Goal: Contribute content: Contribute content

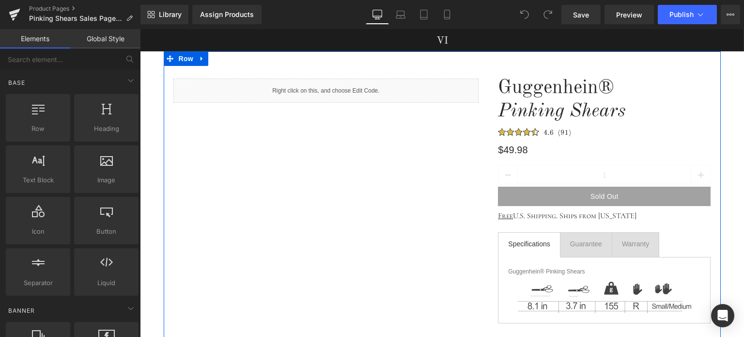
scroll to position [97, 0]
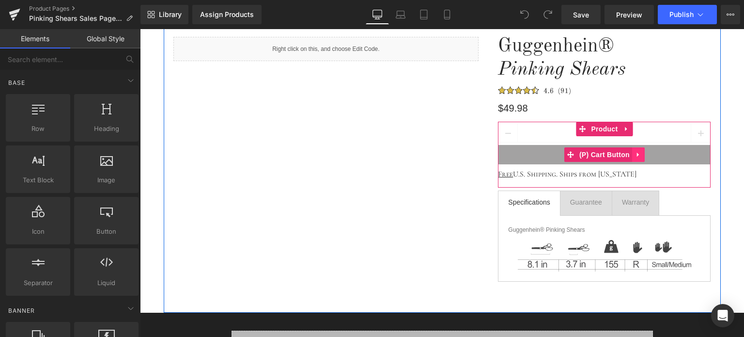
click at [635, 157] on icon at bounding box center [638, 154] width 7 height 7
click at [641, 156] on icon at bounding box center [644, 154] width 7 height 7
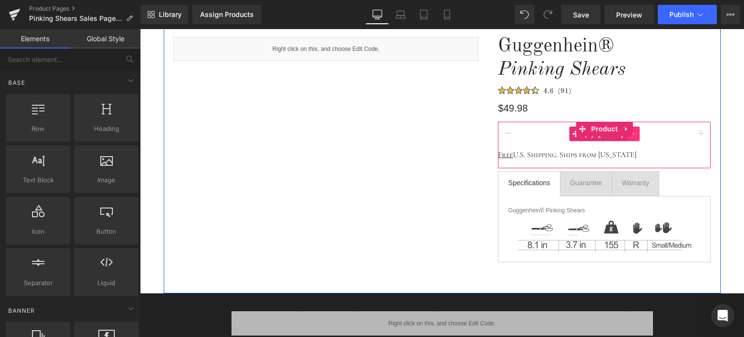
click at [631, 135] on icon at bounding box center [633, 133] width 7 height 7
click at [636, 135] on icon at bounding box center [639, 133] width 7 height 7
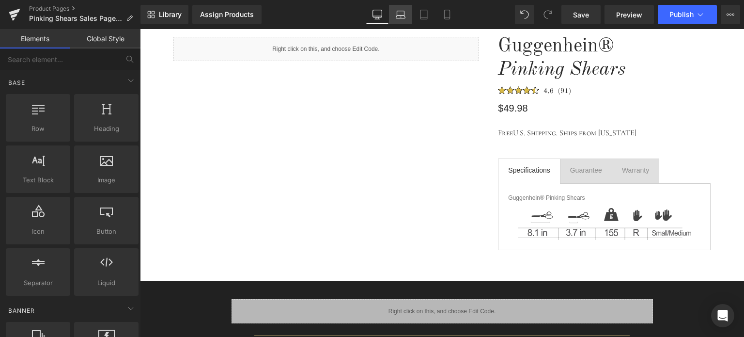
click at [406, 19] on link "Laptop" at bounding box center [400, 14] width 23 height 19
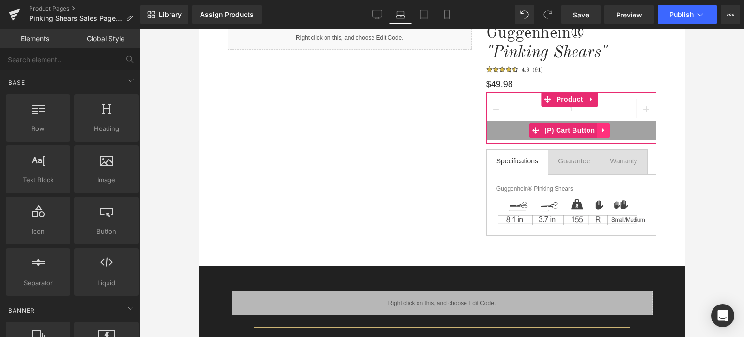
click at [602, 131] on icon at bounding box center [603, 130] width 2 height 4
click at [606, 131] on icon at bounding box center [609, 130] width 7 height 7
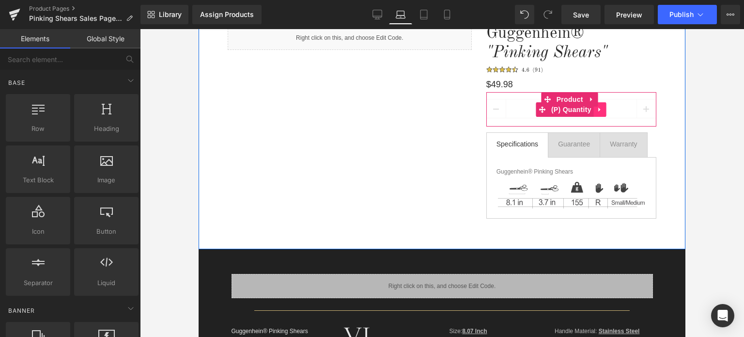
click at [595, 113] on link at bounding box center [600, 109] width 13 height 15
click at [603, 113] on icon at bounding box center [606, 109] width 7 height 7
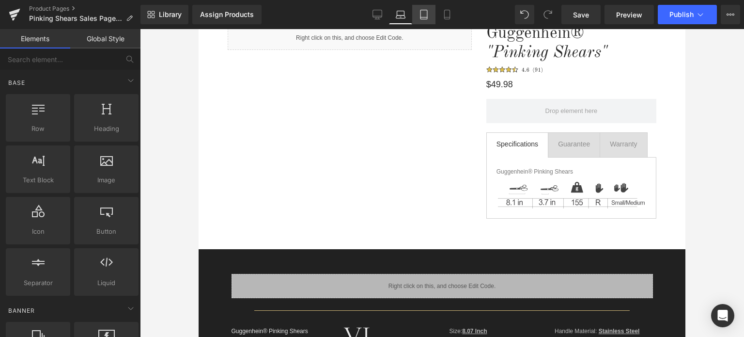
click at [427, 17] on icon at bounding box center [423, 17] width 7 height 0
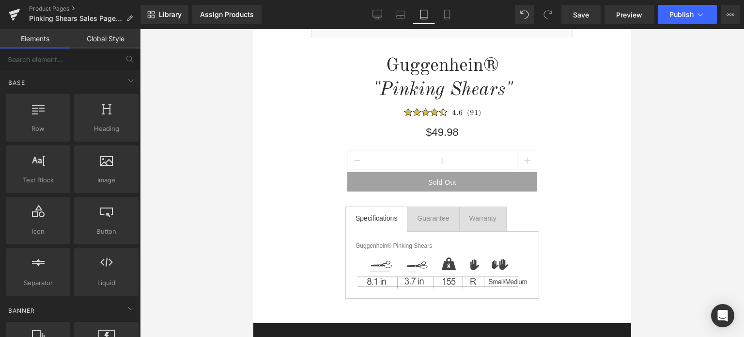
scroll to position [66, 0]
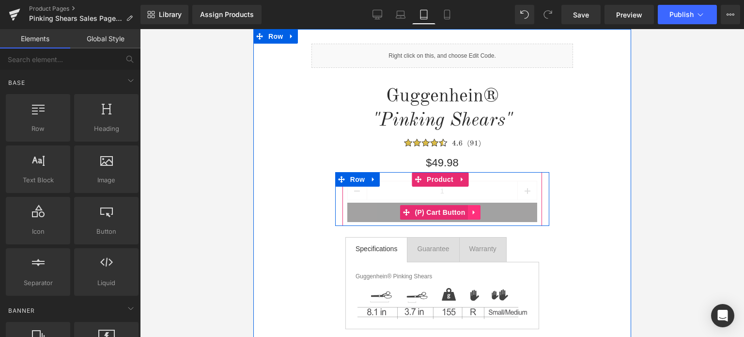
click at [473, 213] on icon at bounding box center [473, 211] width 7 height 7
click at [477, 214] on icon at bounding box center [480, 212] width 7 height 7
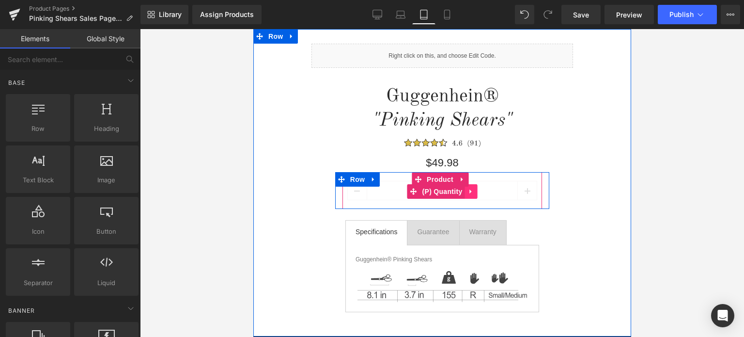
click at [467, 192] on icon at bounding box center [470, 191] width 7 height 7
click at [474, 194] on icon at bounding box center [476, 191] width 7 height 7
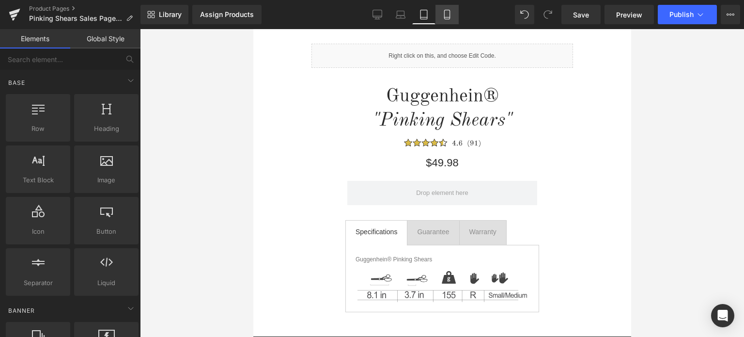
click at [447, 18] on icon at bounding box center [447, 15] width 10 height 10
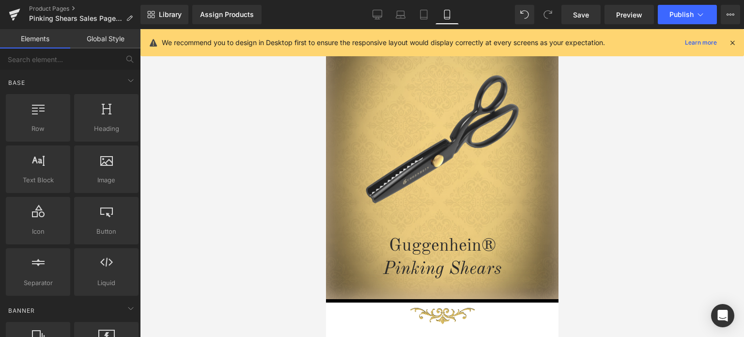
scroll to position [43, 0]
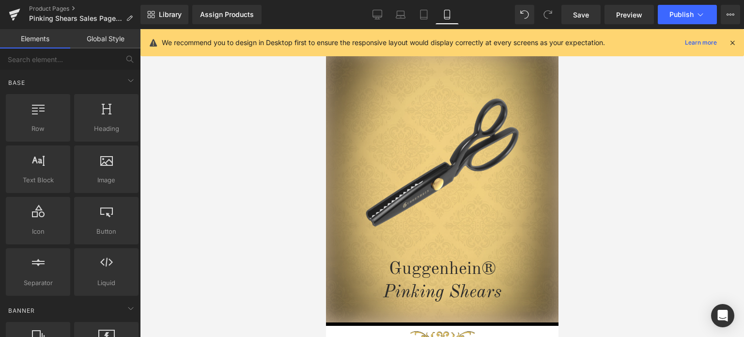
click at [731, 42] on icon at bounding box center [732, 42] width 9 height 9
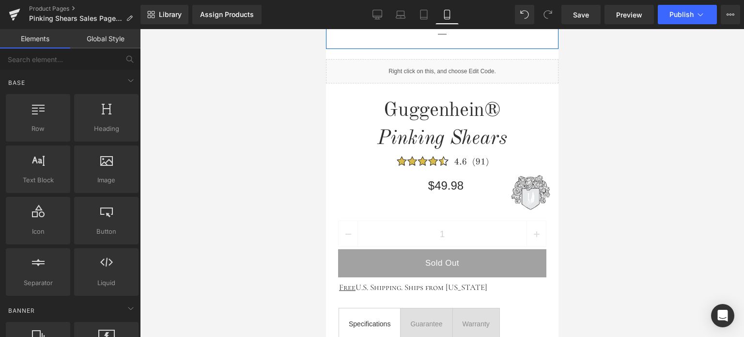
scroll to position [431, 0]
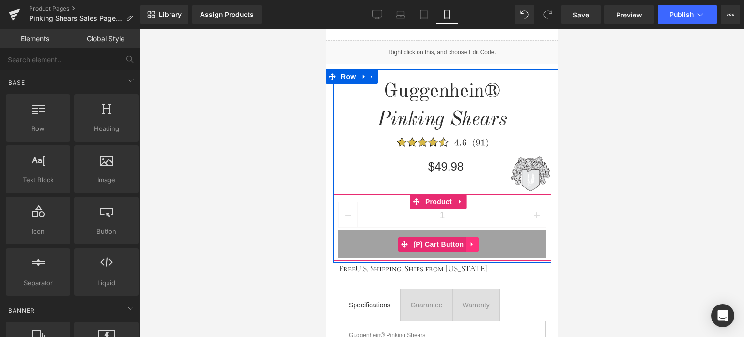
click at [470, 242] on icon at bounding box center [471, 244] width 2 height 4
click at [476, 243] on icon at bounding box center [478, 244] width 7 height 7
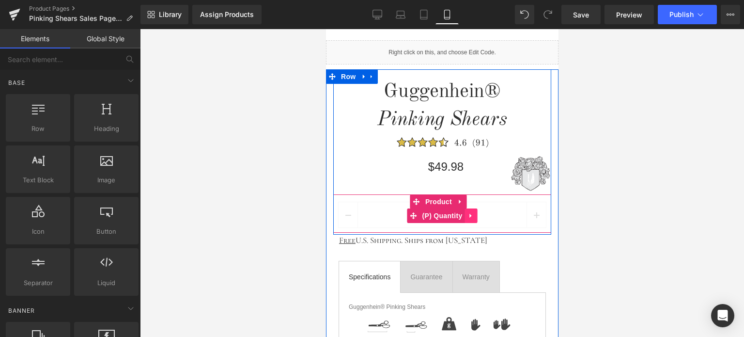
click at [467, 215] on icon at bounding box center [470, 215] width 7 height 7
click at [473, 214] on icon at bounding box center [476, 215] width 7 height 7
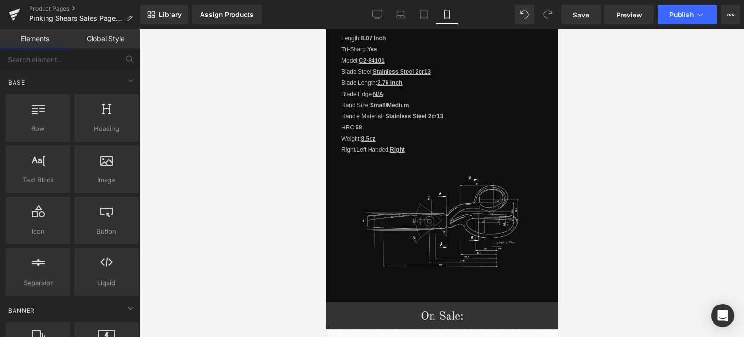
scroll to position [1425, 0]
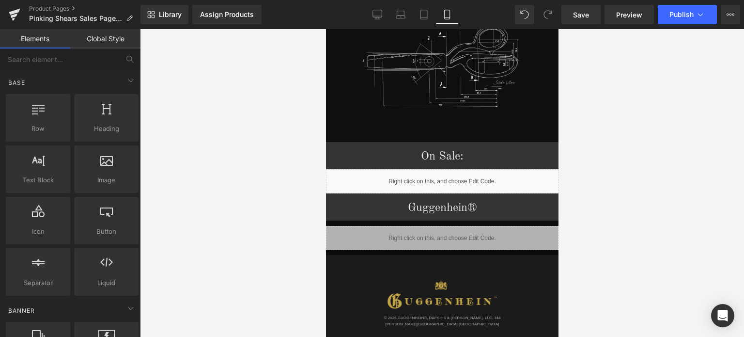
drag, startPoint x: 556, startPoint y: 102, endPoint x: 886, endPoint y: 259, distance: 365.3
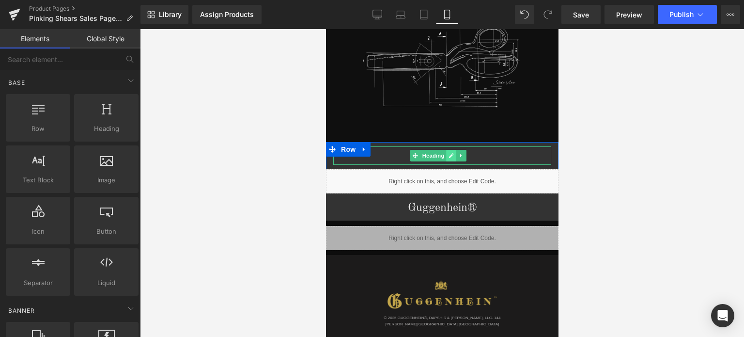
click at [453, 153] on icon at bounding box center [451, 156] width 5 height 6
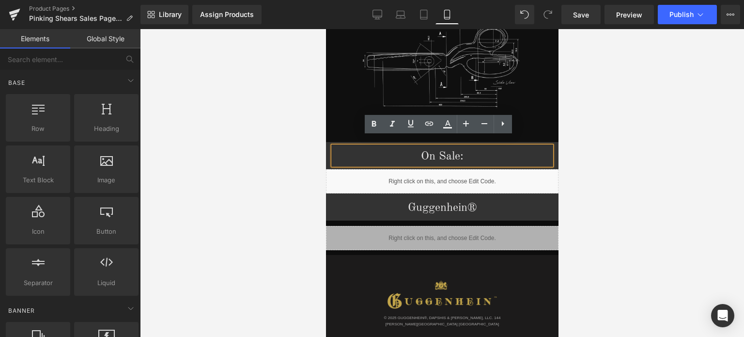
click at [416, 148] on h1 "On Sale:" at bounding box center [442, 156] width 218 height 16
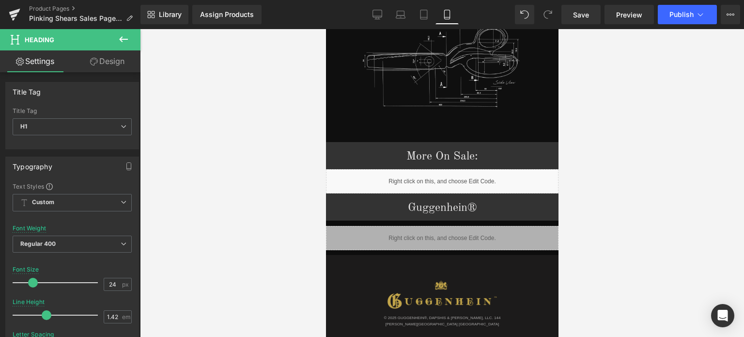
click at [605, 209] on div at bounding box center [442, 183] width 604 height 308
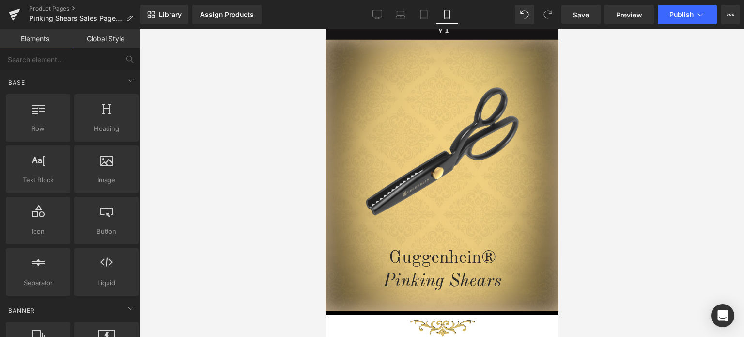
scroll to position [0, 0]
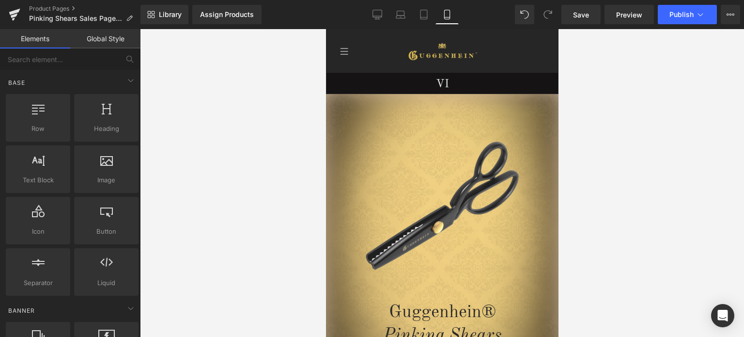
drag, startPoint x: 554, startPoint y: 231, endPoint x: 895, endPoint y: 72, distance: 375.9
click at [590, 16] on link "Save" at bounding box center [580, 14] width 39 height 19
drag, startPoint x: 556, startPoint y: 53, endPoint x: 888, endPoint y: 69, distance: 332.7
click at [588, 17] on span "Save" at bounding box center [581, 15] width 16 height 10
click at [54, 8] on link "Product Pages" at bounding box center [84, 9] width 111 height 8
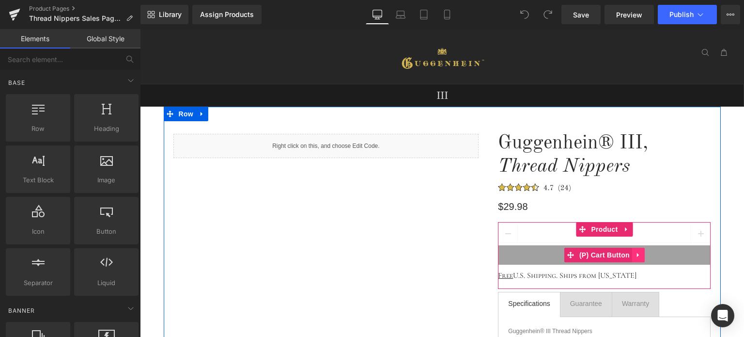
click at [635, 255] on icon at bounding box center [638, 254] width 7 height 7
click at [641, 254] on icon at bounding box center [644, 254] width 7 height 7
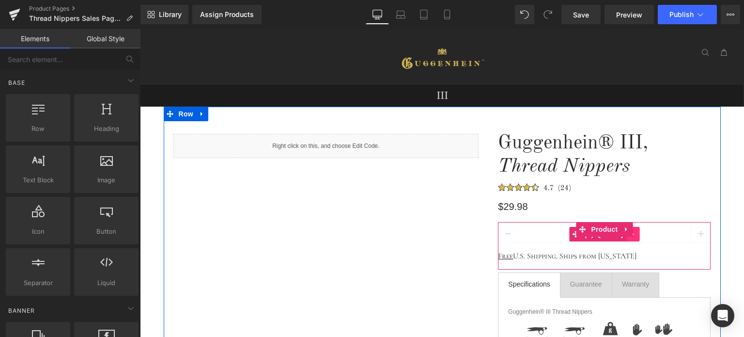
click at [632, 235] on icon at bounding box center [633, 234] width 7 height 7
click at [637, 235] on icon at bounding box center [639, 234] width 7 height 7
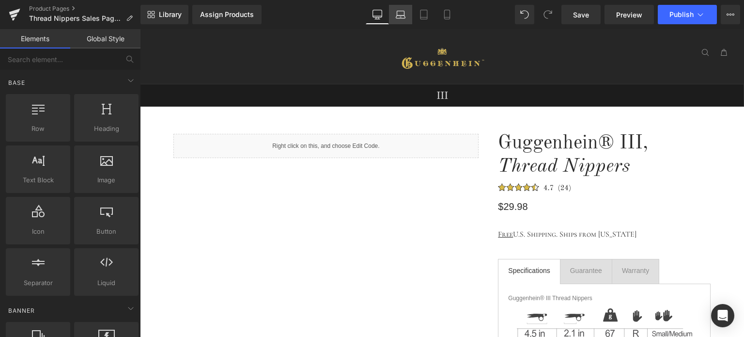
drag, startPoint x: 401, startPoint y: 17, endPoint x: 399, endPoint y: 12, distance: 5.2
click at [401, 17] on icon at bounding box center [400, 17] width 1 height 0
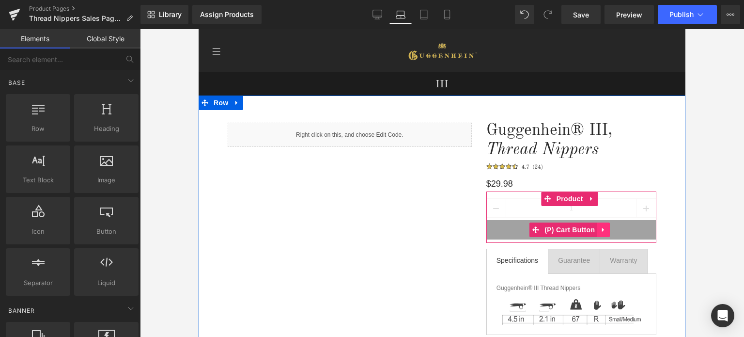
click at [603, 230] on link at bounding box center [603, 229] width 13 height 15
click at [606, 230] on icon at bounding box center [609, 229] width 7 height 7
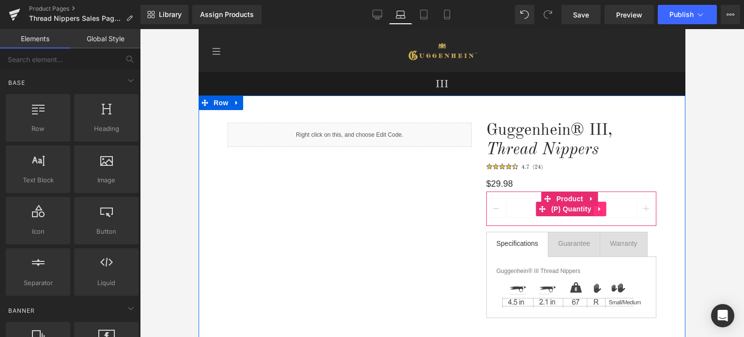
click at [597, 211] on icon at bounding box center [600, 208] width 7 height 7
click at [603, 211] on icon at bounding box center [606, 208] width 7 height 7
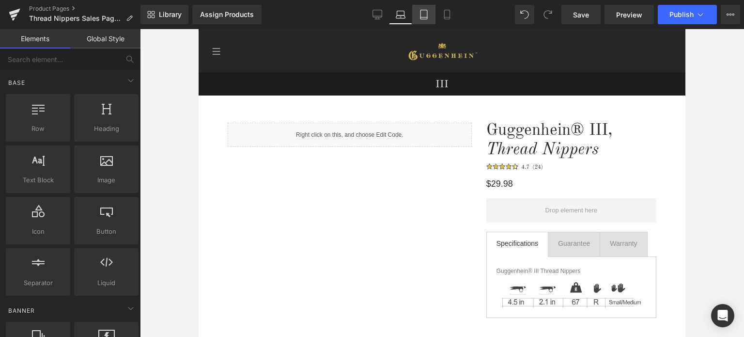
click at [422, 16] on icon at bounding box center [424, 15] width 10 height 10
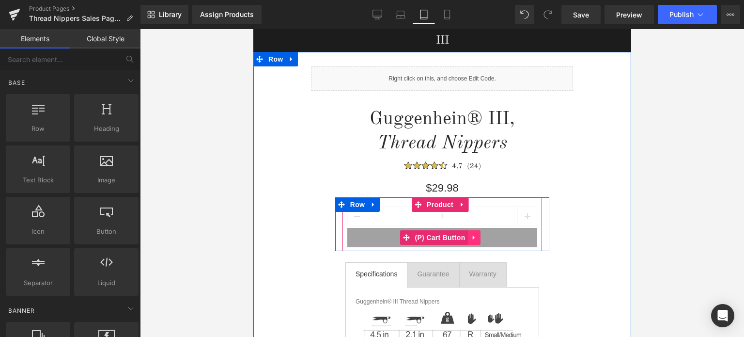
click at [470, 238] on icon at bounding box center [473, 236] width 7 height 7
click at [477, 237] on icon at bounding box center [480, 237] width 7 height 7
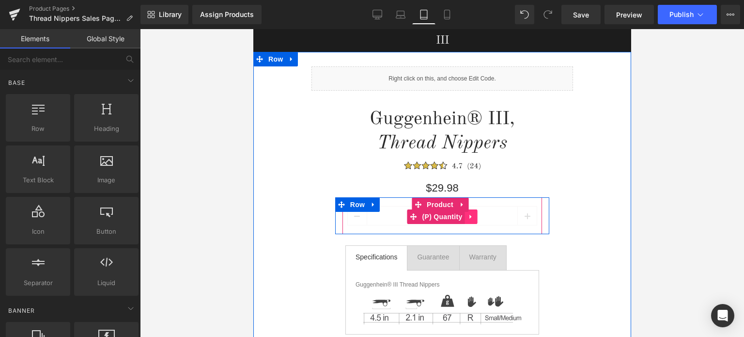
click at [467, 219] on icon at bounding box center [470, 216] width 7 height 7
click at [473, 219] on icon at bounding box center [476, 216] width 7 height 7
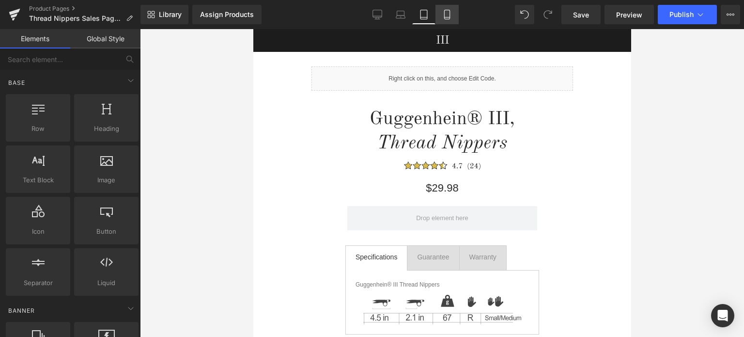
click at [449, 16] on icon at bounding box center [446, 14] width 5 height 9
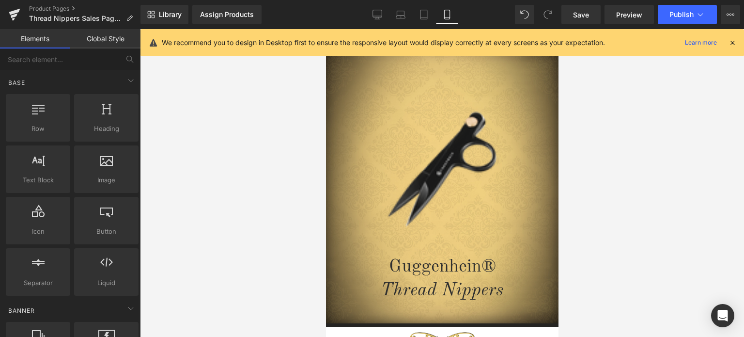
click at [734, 40] on icon at bounding box center [732, 42] width 9 height 9
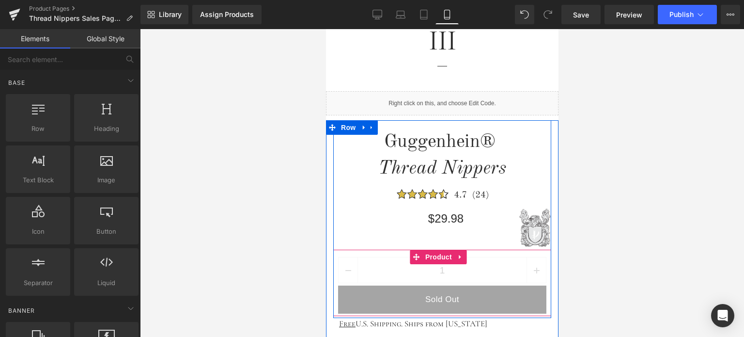
scroll to position [431, 0]
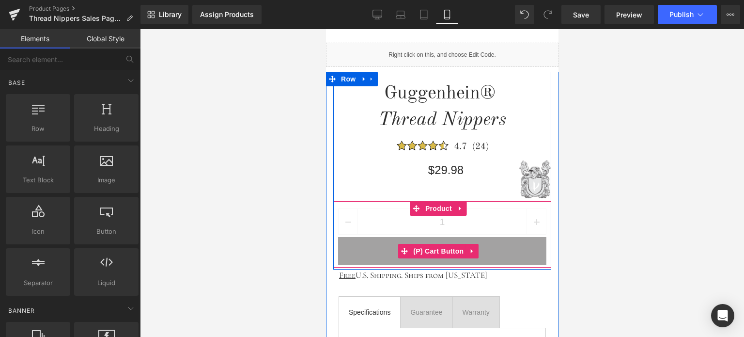
click at [471, 248] on icon at bounding box center [471, 251] width 7 height 7
click at [475, 248] on icon at bounding box center [478, 251] width 7 height 7
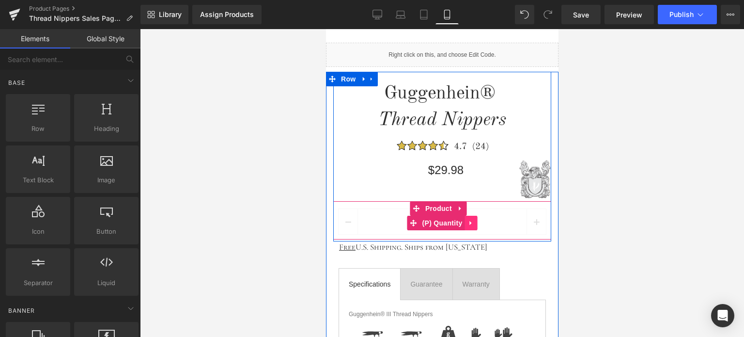
click at [467, 222] on icon at bounding box center [470, 222] width 7 height 7
click at [476, 222] on link at bounding box center [476, 223] width 13 height 15
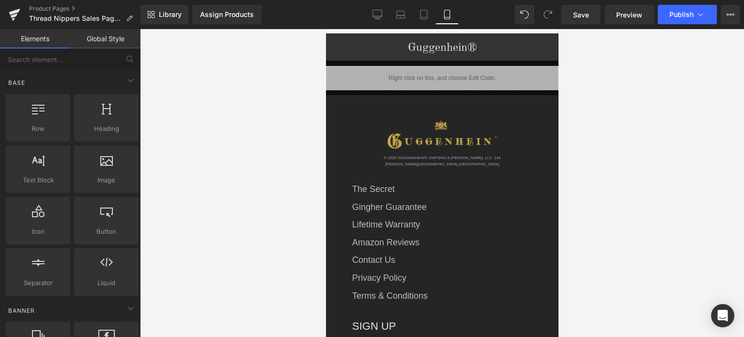
scroll to position [1452, 0]
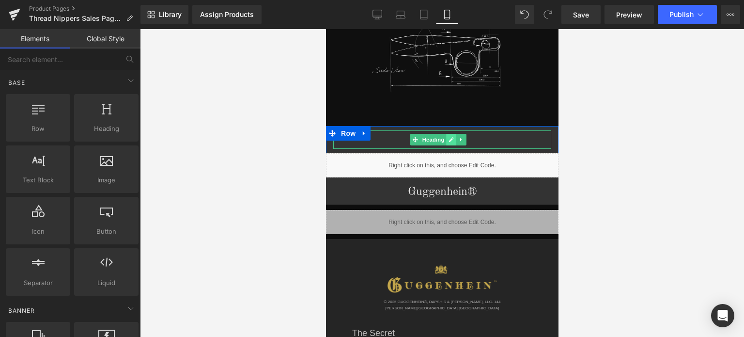
click at [452, 137] on icon at bounding box center [451, 140] width 5 height 6
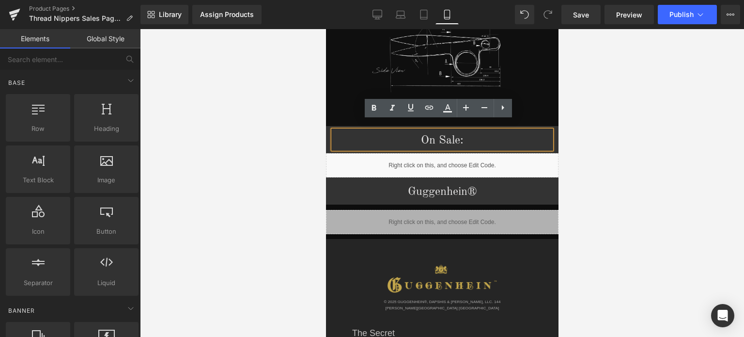
click at [417, 132] on h1 "On Sale:" at bounding box center [442, 140] width 218 height 16
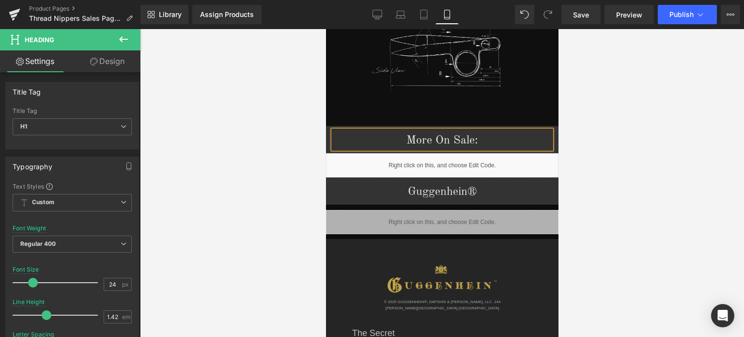
click at [593, 152] on div at bounding box center [442, 183] width 604 height 308
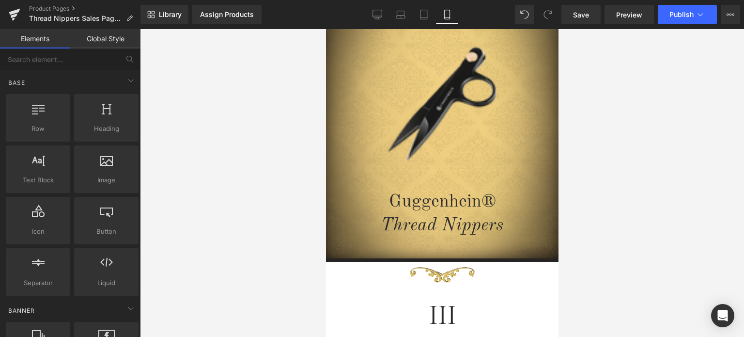
scroll to position [0, 0]
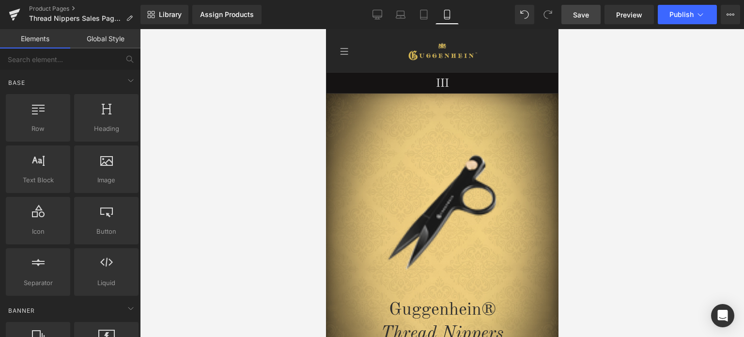
click at [585, 12] on span "Save" at bounding box center [581, 15] width 16 height 10
click at [626, 14] on span "Preview" at bounding box center [629, 15] width 26 height 10
click at [581, 14] on span "Save" at bounding box center [581, 15] width 16 height 10
click at [588, 15] on span "Save" at bounding box center [581, 15] width 16 height 10
click at [60, 8] on link "Product Pages" at bounding box center [84, 9] width 111 height 8
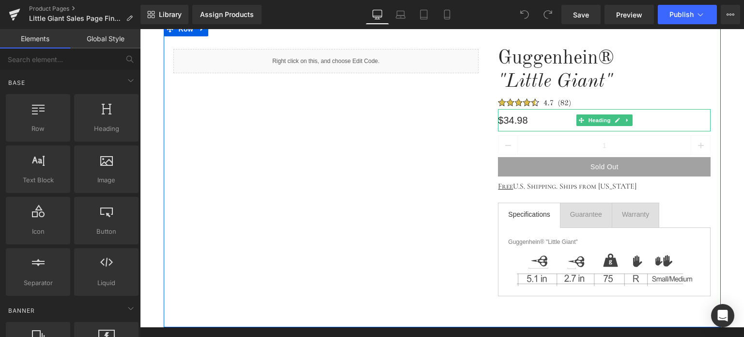
scroll to position [97, 0]
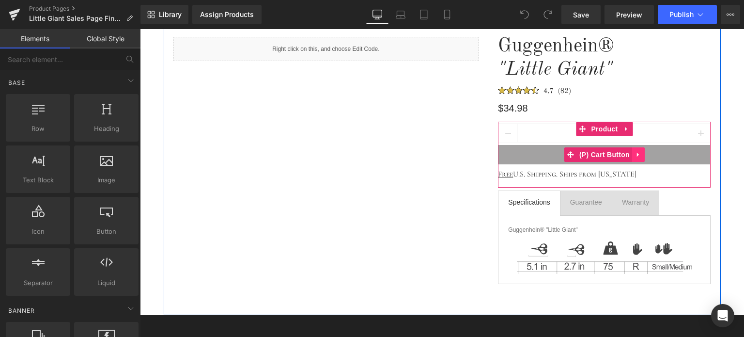
click at [636, 155] on icon at bounding box center [638, 154] width 7 height 7
click at [641, 155] on icon at bounding box center [644, 154] width 7 height 7
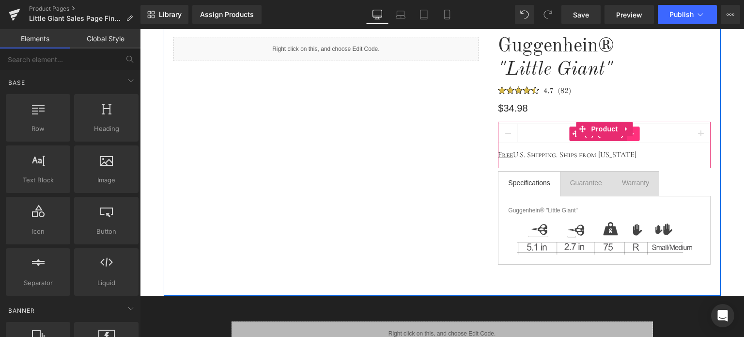
click at [630, 136] on icon at bounding box center [633, 133] width 7 height 7
click at [636, 135] on icon at bounding box center [639, 133] width 7 height 7
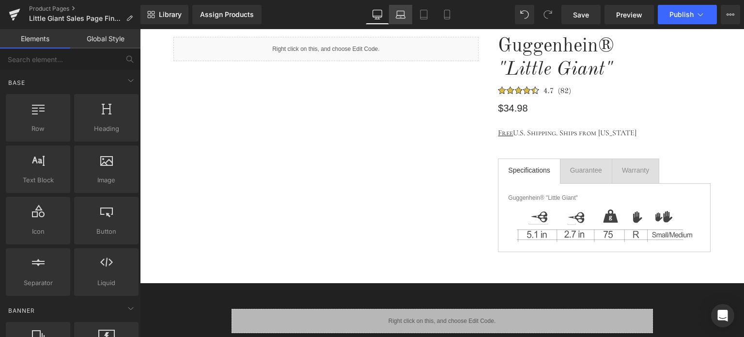
click at [404, 18] on icon at bounding box center [401, 15] width 10 height 10
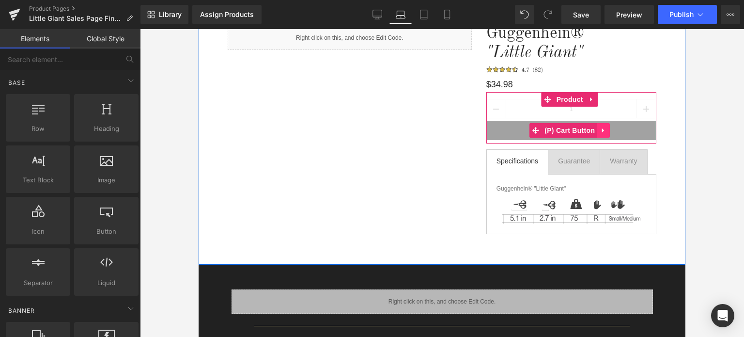
click at [597, 134] on link at bounding box center [603, 130] width 13 height 15
click at [606, 133] on icon at bounding box center [609, 130] width 7 height 7
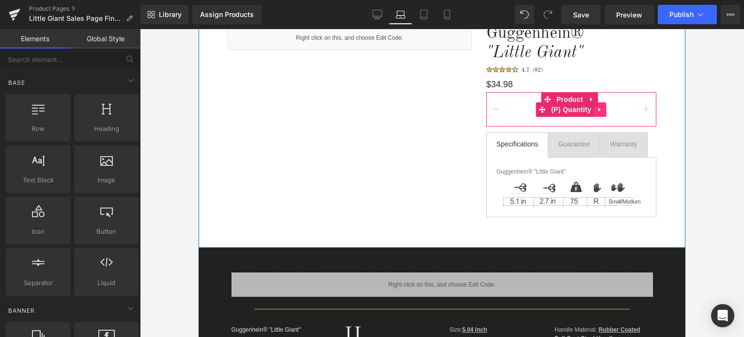
click at [597, 113] on icon at bounding box center [600, 109] width 7 height 7
click at [603, 112] on icon at bounding box center [606, 109] width 7 height 7
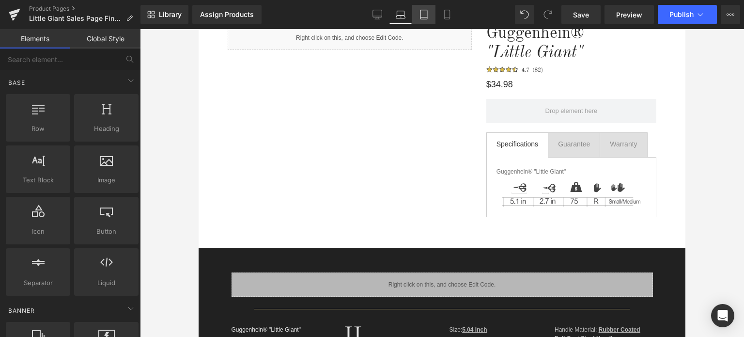
click at [421, 15] on icon at bounding box center [424, 15] width 10 height 10
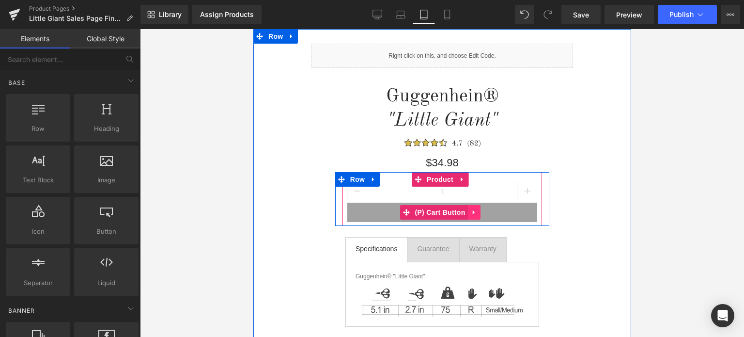
click at [470, 215] on icon at bounding box center [473, 211] width 7 height 7
click at [477, 215] on icon at bounding box center [480, 212] width 7 height 7
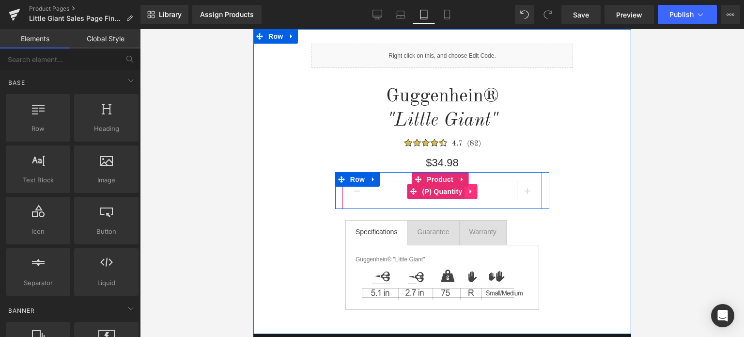
click at [469, 192] on icon at bounding box center [470, 191] width 2 height 4
click at [473, 193] on icon at bounding box center [476, 191] width 7 height 7
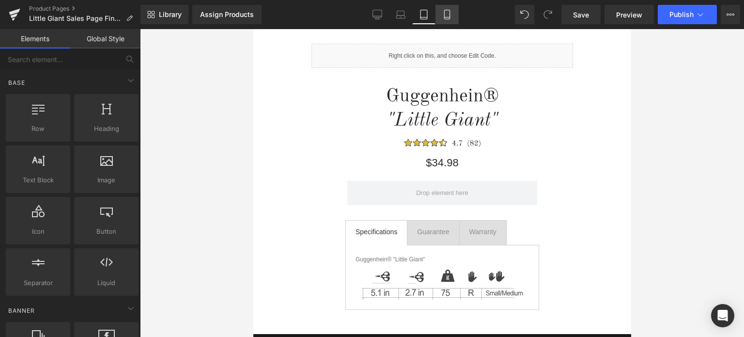
click at [448, 16] on icon at bounding box center [447, 15] width 10 height 10
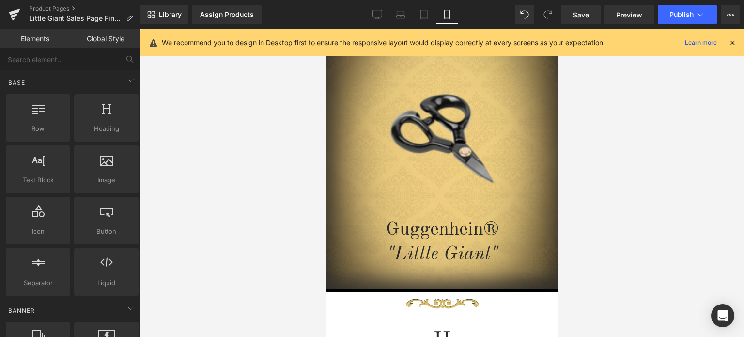
scroll to position [43, 0]
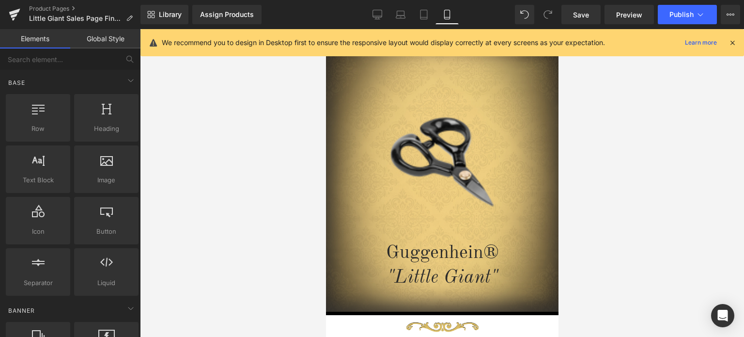
click at [731, 42] on icon at bounding box center [732, 42] width 9 height 9
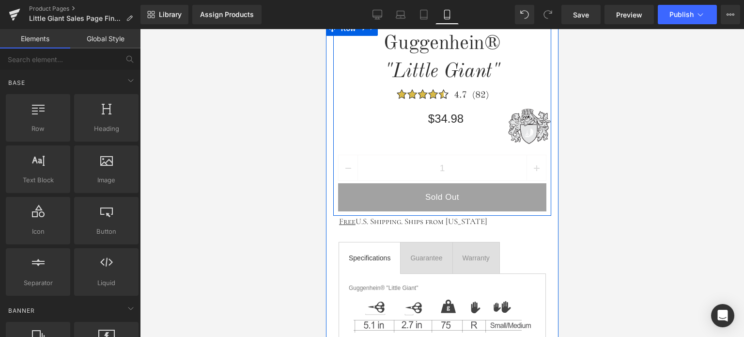
scroll to position [479, 0]
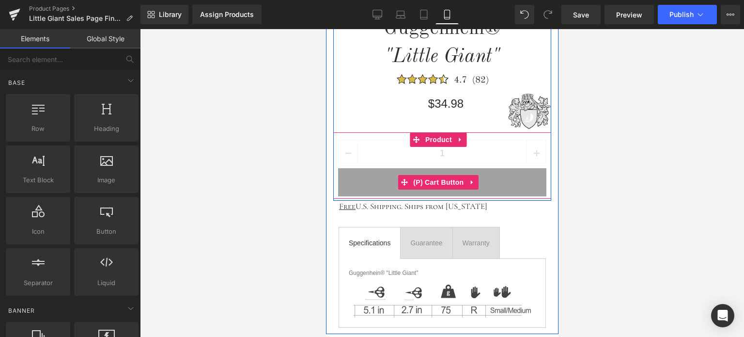
click at [472, 183] on icon at bounding box center [471, 181] width 7 height 7
click at [476, 182] on icon at bounding box center [478, 182] width 7 height 7
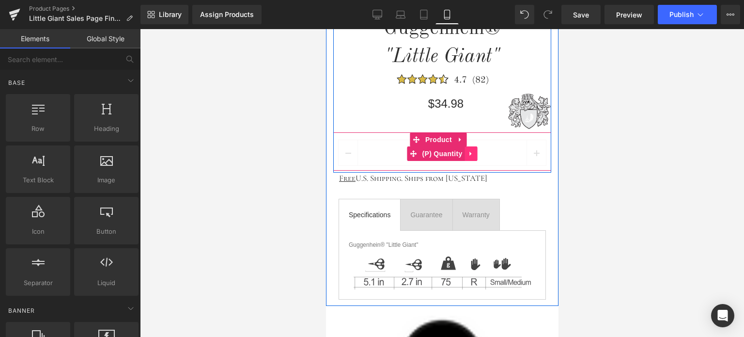
click at [467, 154] on icon at bounding box center [470, 153] width 7 height 7
click at [473, 154] on icon at bounding box center [476, 153] width 7 height 7
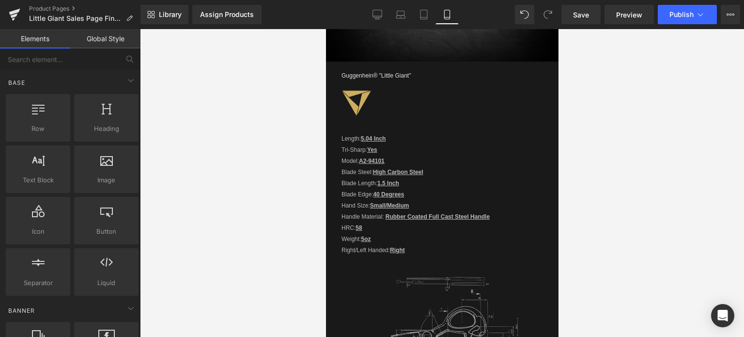
scroll to position [1399, 0]
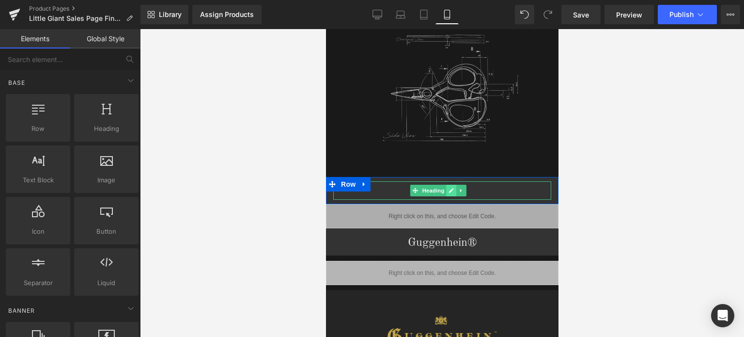
click at [450, 187] on icon at bounding box center [451, 190] width 5 height 6
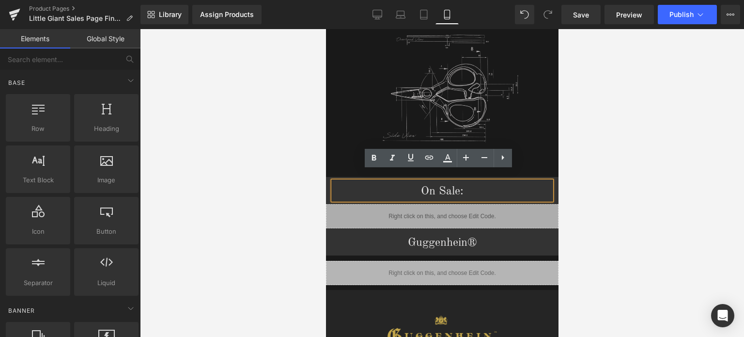
click at [415, 183] on h1 "On Sale:" at bounding box center [442, 191] width 218 height 16
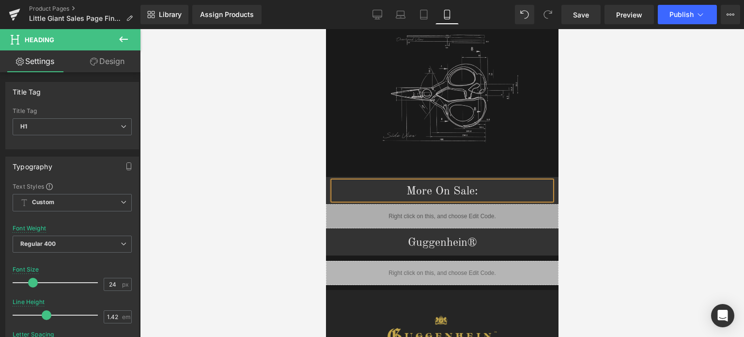
click at [672, 192] on div at bounding box center [442, 183] width 604 height 308
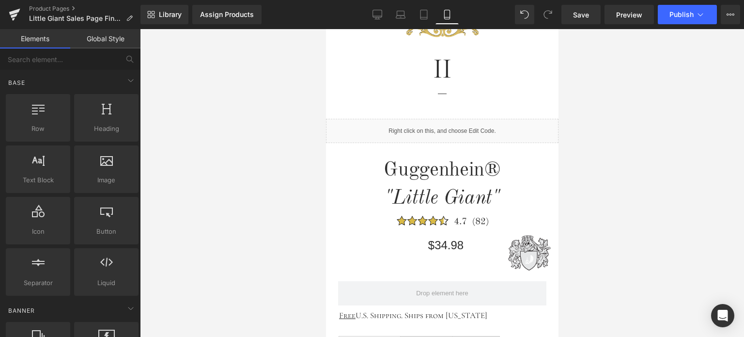
scroll to position [336, 0]
drag, startPoint x: 553, startPoint y: 178, endPoint x: 901, endPoint y: 127, distance: 351.9
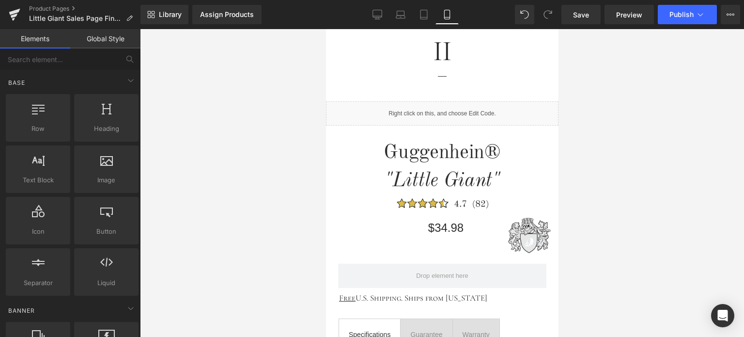
scroll to position [308, 0]
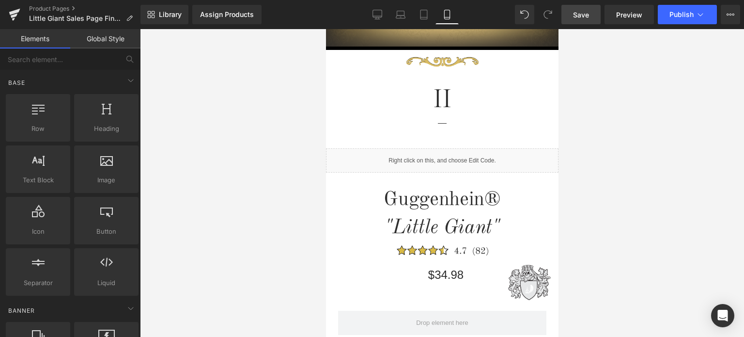
click at [591, 18] on link "Save" at bounding box center [580, 14] width 39 height 19
click at [585, 16] on span "Save" at bounding box center [581, 15] width 16 height 10
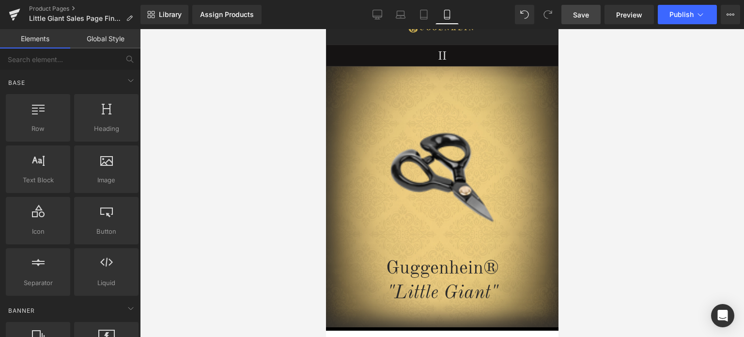
scroll to position [7, 0]
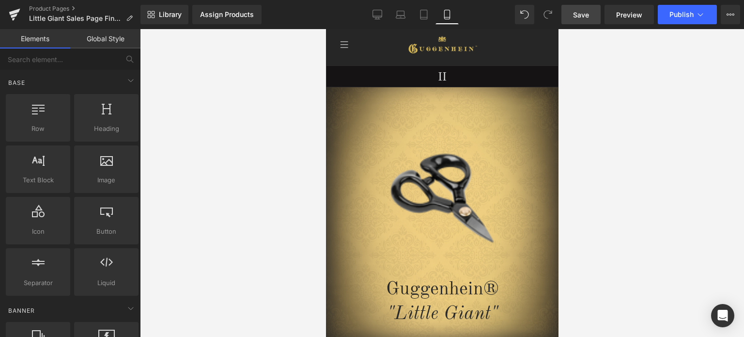
click at [586, 14] on span "Save" at bounding box center [581, 15] width 16 height 10
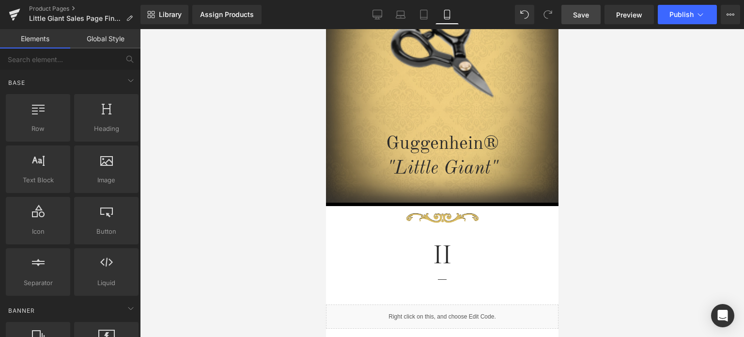
scroll to position [0, 0]
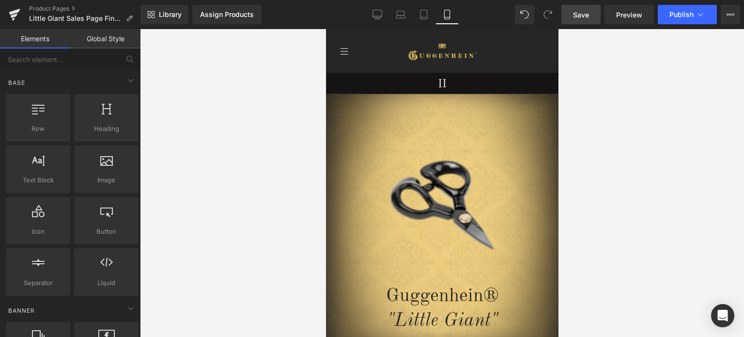
click at [582, 14] on span "Save" at bounding box center [581, 15] width 16 height 10
click at [61, 9] on link "Product Pages" at bounding box center [84, 9] width 111 height 8
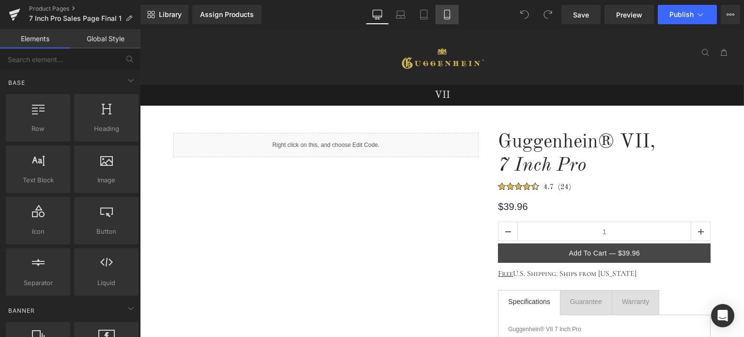
click at [453, 15] on link "Mobile" at bounding box center [446, 14] width 23 height 19
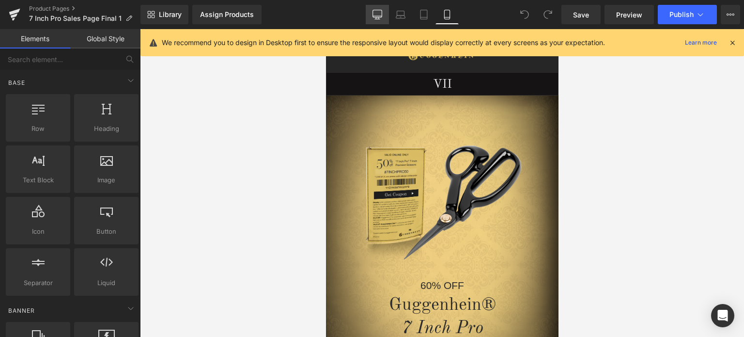
click at [379, 13] on icon at bounding box center [377, 15] width 10 height 10
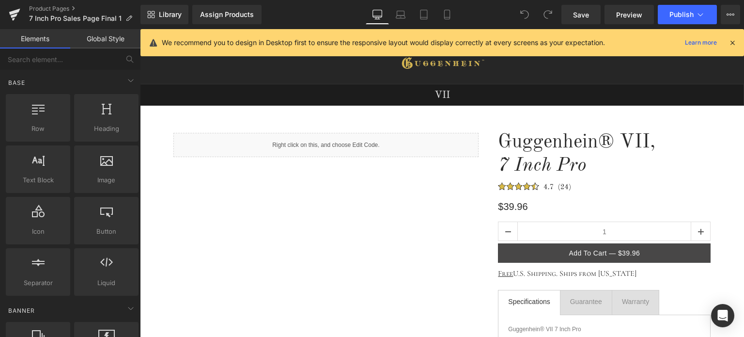
scroll to position [55, 0]
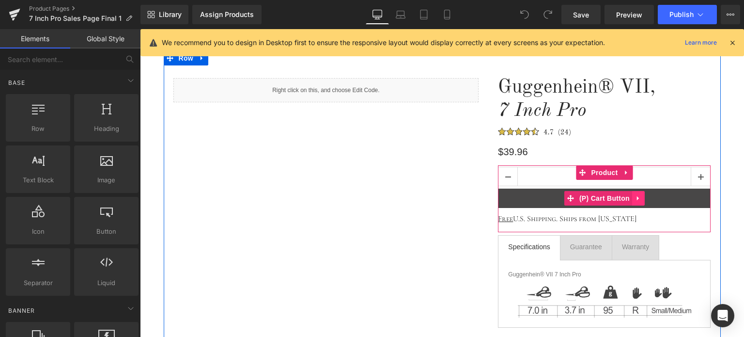
click at [635, 198] on icon at bounding box center [638, 197] width 7 height 7
click at [641, 199] on icon at bounding box center [644, 198] width 7 height 7
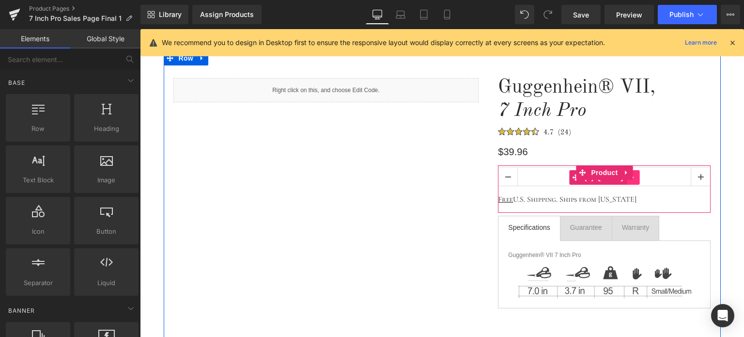
click at [632, 179] on icon at bounding box center [633, 177] width 7 height 7
click at [636, 178] on icon at bounding box center [639, 177] width 7 height 7
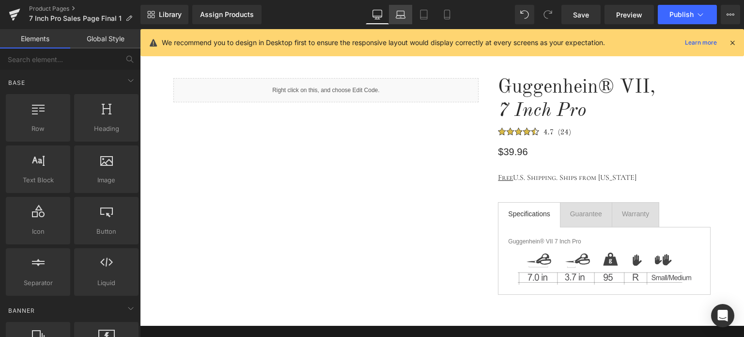
click at [400, 10] on icon at bounding box center [401, 15] width 10 height 10
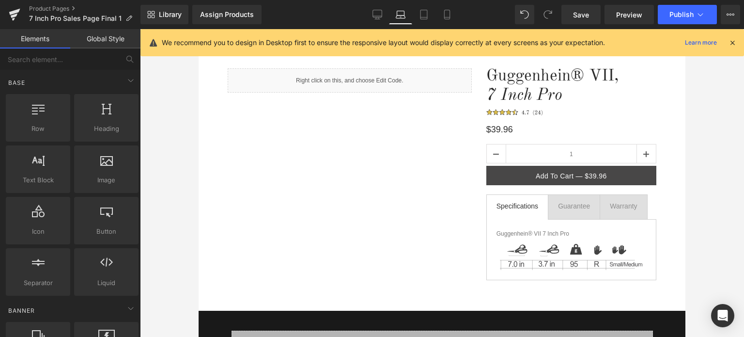
scroll to position [43, 0]
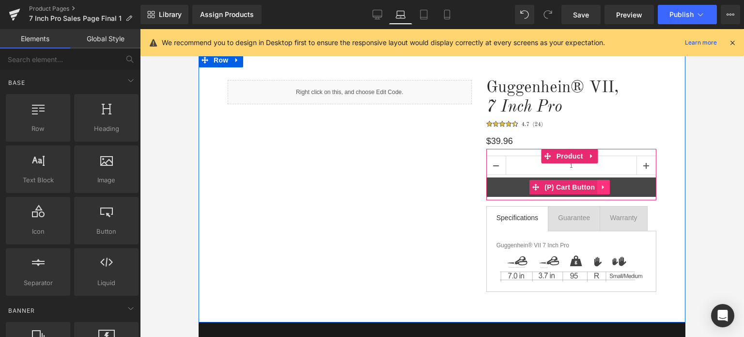
click at [600, 189] on icon at bounding box center [603, 186] width 7 height 7
click at [606, 189] on icon at bounding box center [609, 187] width 7 height 7
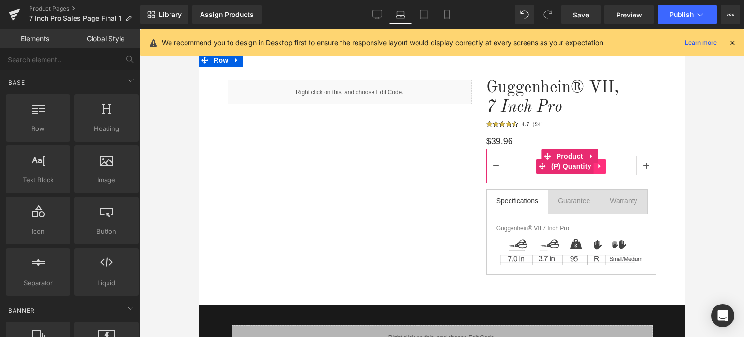
click at [594, 170] on link at bounding box center [600, 166] width 13 height 15
click at [603, 169] on icon at bounding box center [606, 166] width 7 height 7
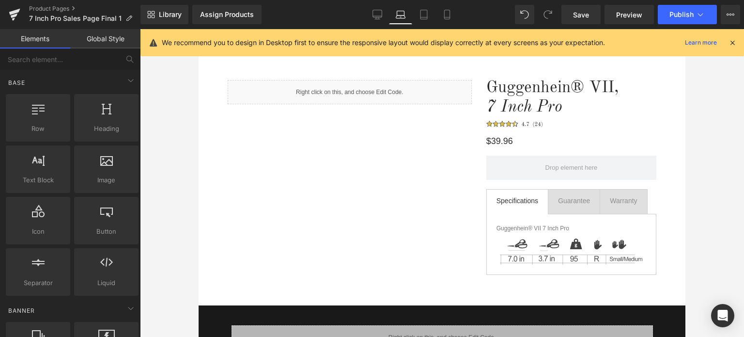
drag, startPoint x: 732, startPoint y: 40, endPoint x: 478, endPoint y: 13, distance: 255.3
click at [732, 40] on icon at bounding box center [732, 42] width 9 height 9
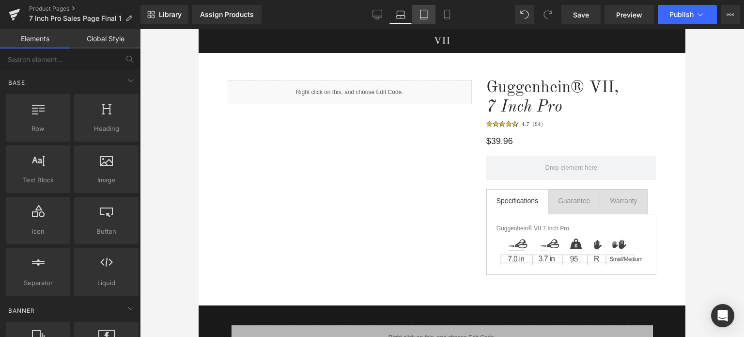
click at [425, 19] on icon at bounding box center [423, 14] width 7 height 9
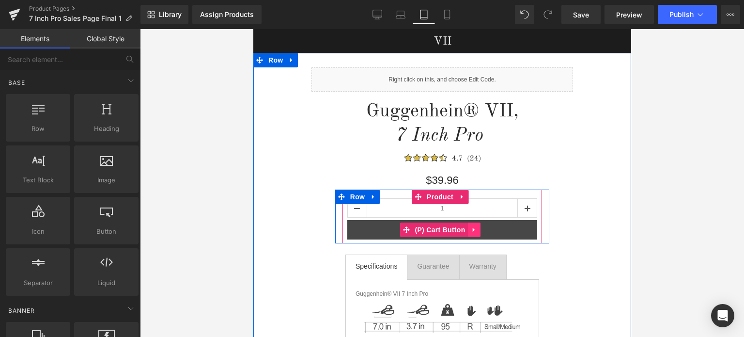
click at [470, 233] on link at bounding box center [473, 229] width 13 height 15
click at [477, 231] on icon at bounding box center [480, 229] width 7 height 7
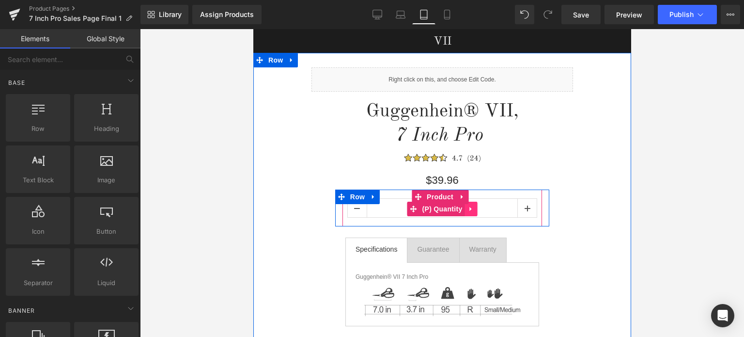
click at [467, 211] on icon at bounding box center [470, 208] width 7 height 7
click at [474, 210] on icon at bounding box center [476, 208] width 7 height 7
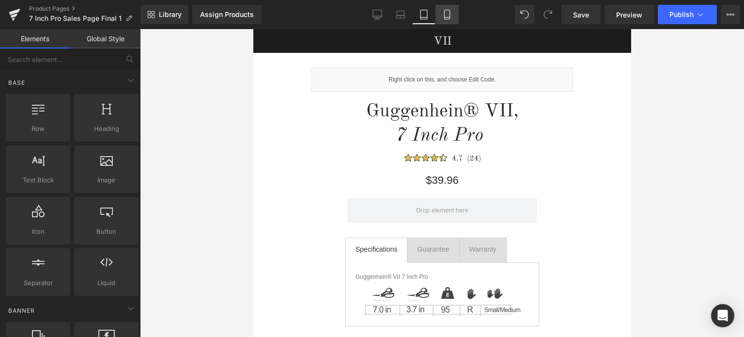
click at [448, 16] on icon at bounding box center [447, 15] width 10 height 10
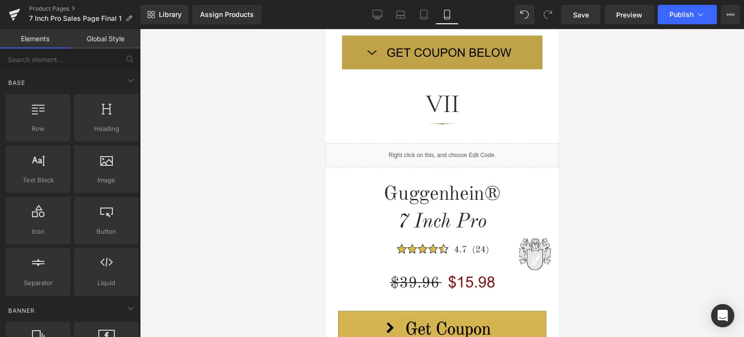
scroll to position [237, 0]
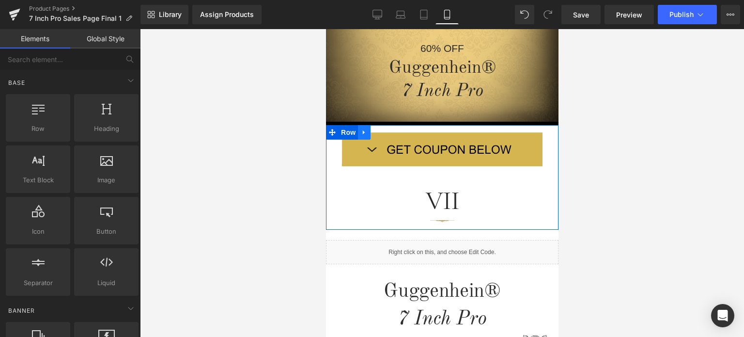
click at [360, 133] on icon at bounding box center [363, 131] width 7 height 7
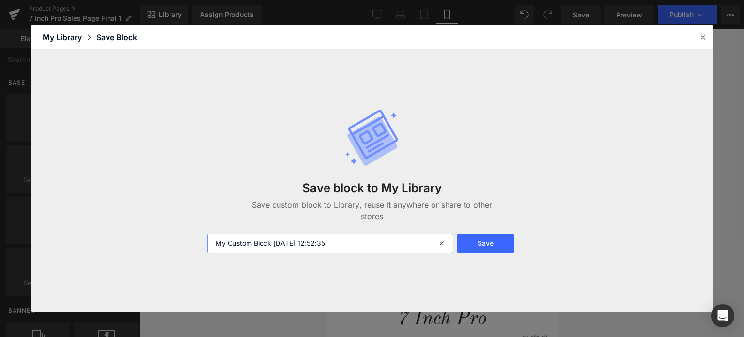
drag, startPoint x: 365, startPoint y: 243, endPoint x: 210, endPoint y: 243, distance: 154.5
click at [210, 243] on input "My Custom Block 2025-09-17 12:52:35" at bounding box center [330, 242] width 246 height 19
type input "Get Coupon Button M 1"
click at [490, 244] on button "Save" at bounding box center [485, 242] width 57 height 19
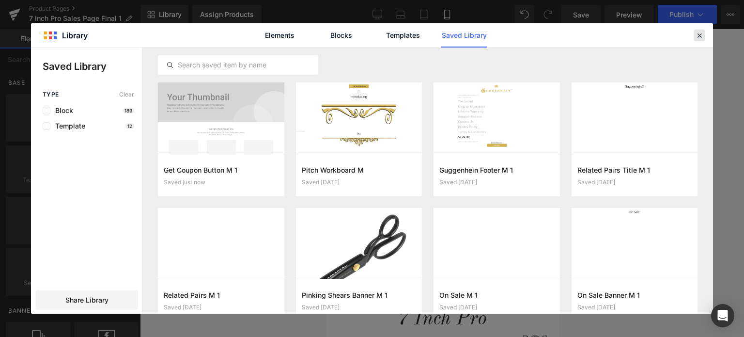
click at [697, 34] on icon at bounding box center [699, 35] width 9 height 9
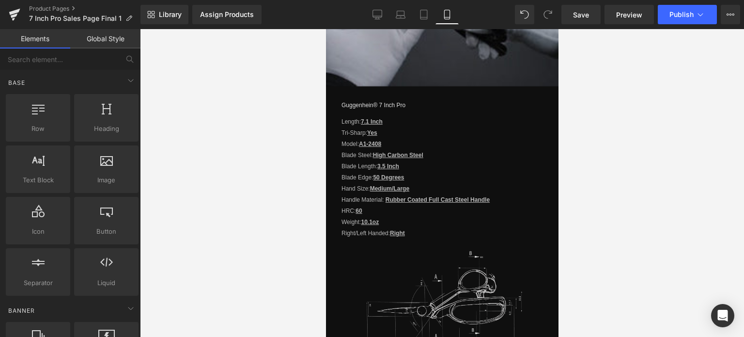
scroll to position [1399, 0]
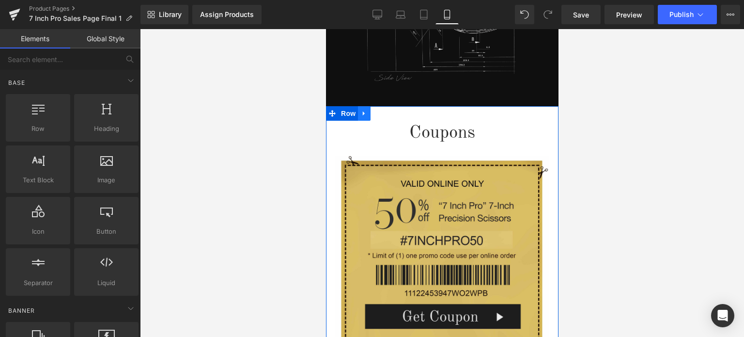
click at [362, 111] on icon at bounding box center [363, 113] width 2 height 4
click at [360, 110] on icon at bounding box center [363, 113] width 7 height 7
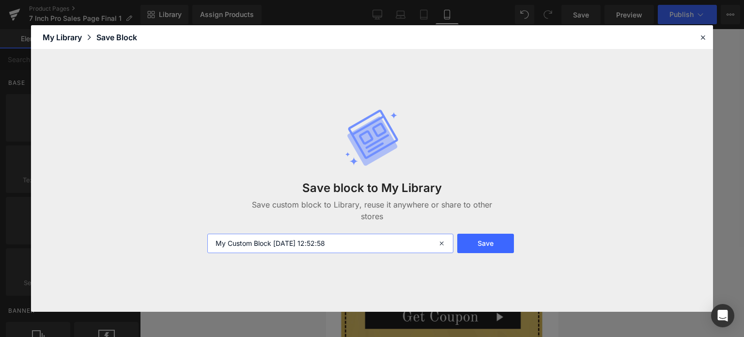
drag, startPoint x: 362, startPoint y: 242, endPoint x: 203, endPoint y: 240, distance: 158.9
click at [203, 240] on div "My Custom Block 2025-09-17 12:52:58" at bounding box center [329, 242] width 256 height 19
type input "Coupon M 1"
click at [494, 243] on button "Save" at bounding box center [485, 242] width 57 height 19
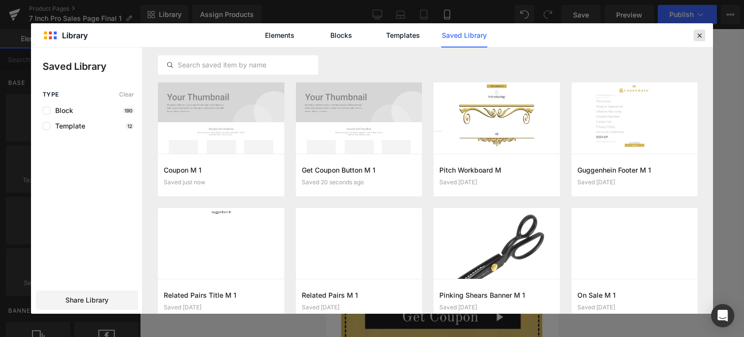
click at [698, 36] on icon at bounding box center [699, 35] width 9 height 9
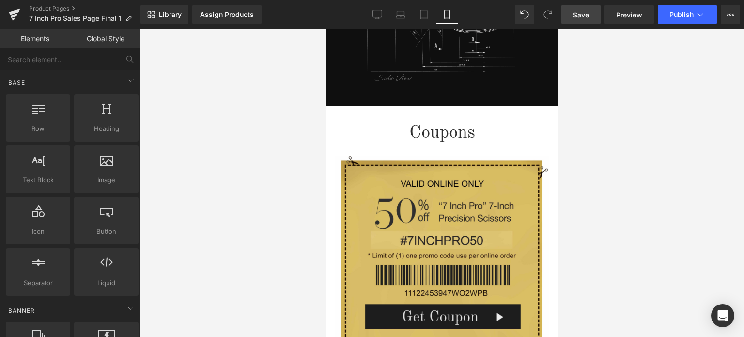
click at [581, 16] on span "Save" at bounding box center [581, 15] width 16 height 10
click at [48, 7] on link "Product Pages" at bounding box center [84, 9] width 111 height 8
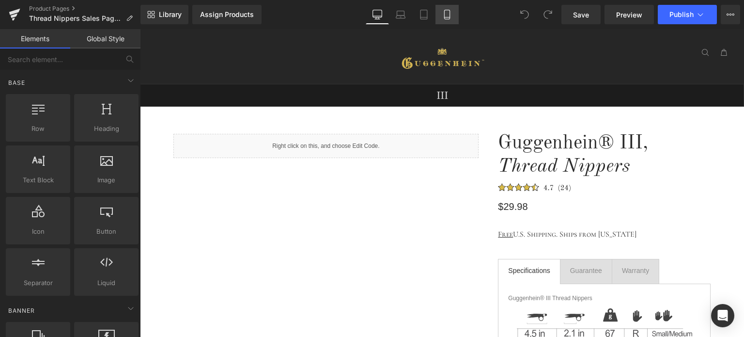
click at [447, 15] on icon at bounding box center [447, 15] width 10 height 10
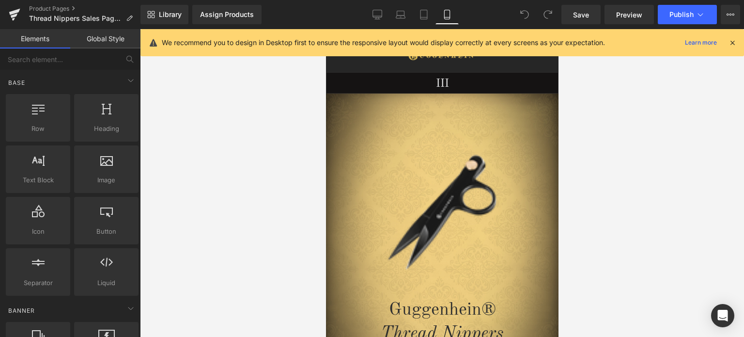
click at [735, 44] on icon at bounding box center [732, 42] width 9 height 9
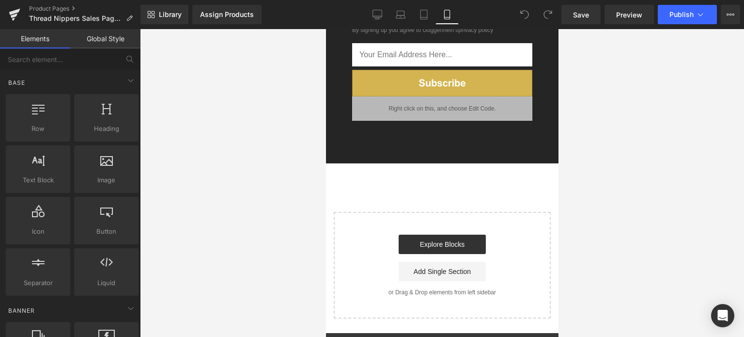
scroll to position [1961, 0]
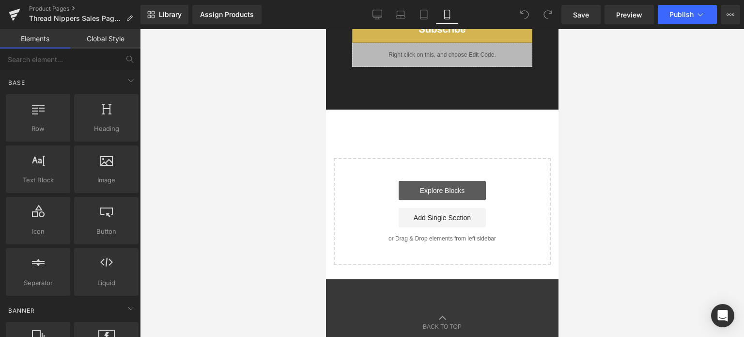
click at [440, 181] on link "Explore Blocks" at bounding box center [441, 190] width 87 height 19
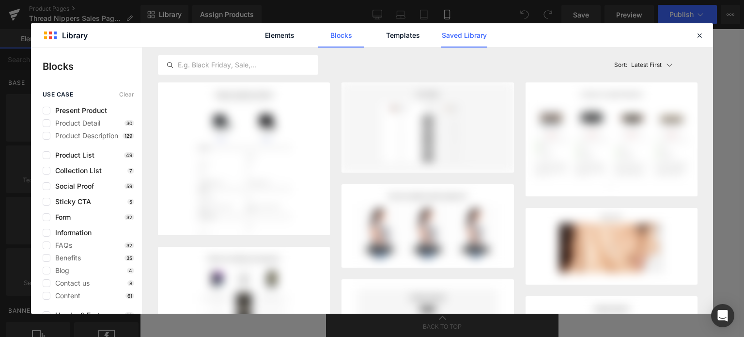
click at [464, 37] on link "Saved Library" at bounding box center [464, 35] width 46 height 24
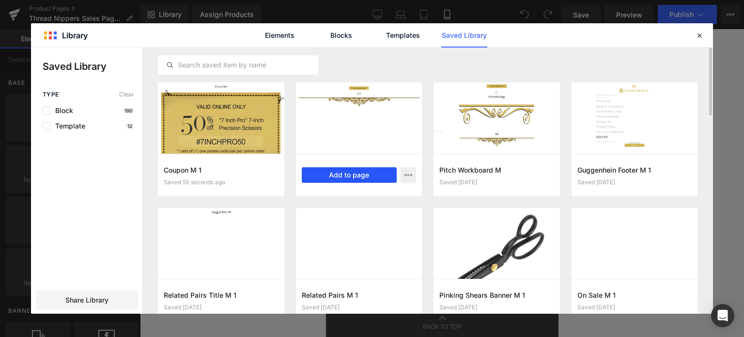
click at [356, 173] on button "Add to page" at bounding box center [349, 174] width 95 height 15
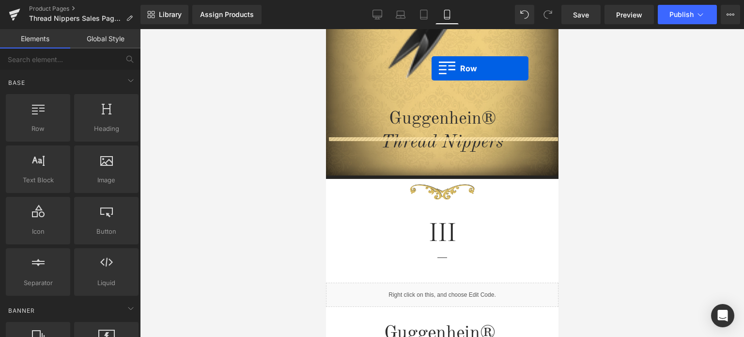
scroll to position [133, 0]
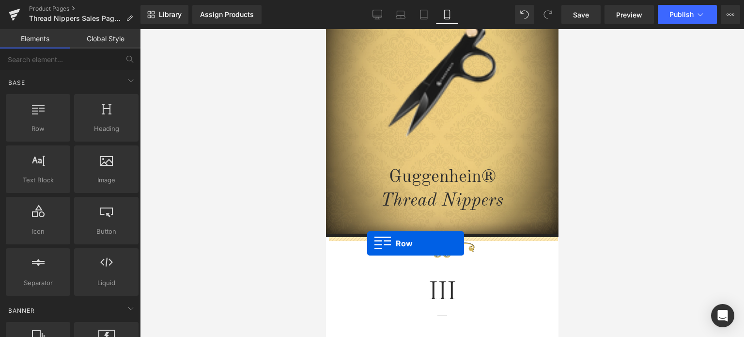
drag, startPoint x: 327, startPoint y: 278, endPoint x: 367, endPoint y: 243, distance: 52.5
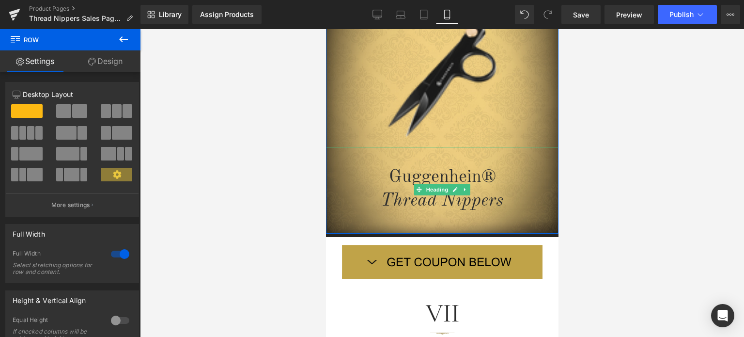
scroll to position [230, 0]
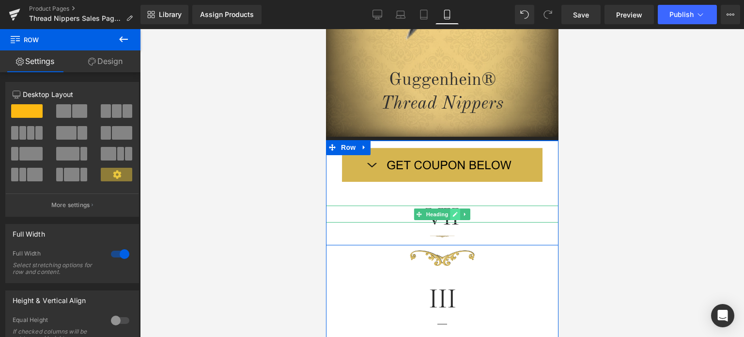
click at [452, 215] on icon at bounding box center [454, 214] width 5 height 6
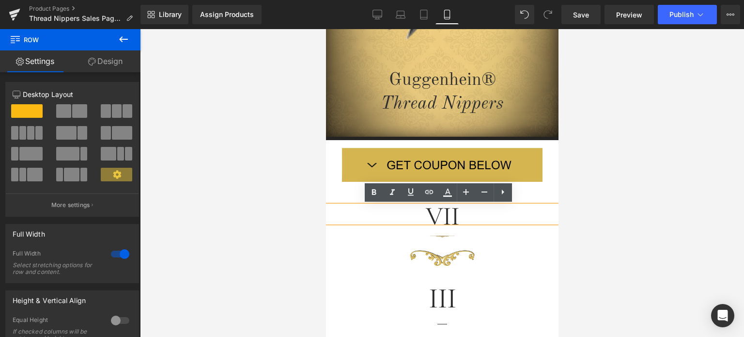
drag, startPoint x: 442, startPoint y: 216, endPoint x: 425, endPoint y: 218, distance: 17.1
click at [425, 218] on h1 "VII" at bounding box center [441, 215] width 232 height 13
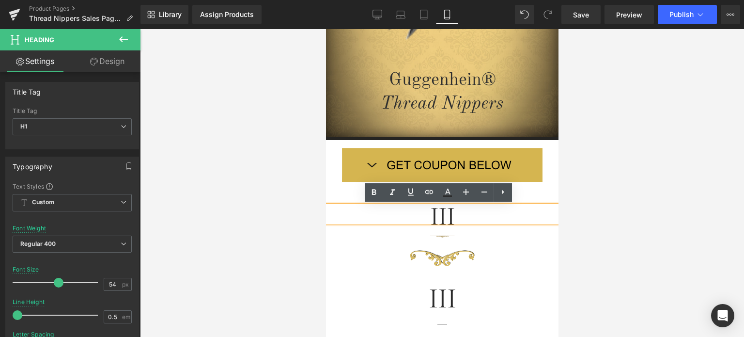
click at [641, 206] on div at bounding box center [442, 183] width 604 height 308
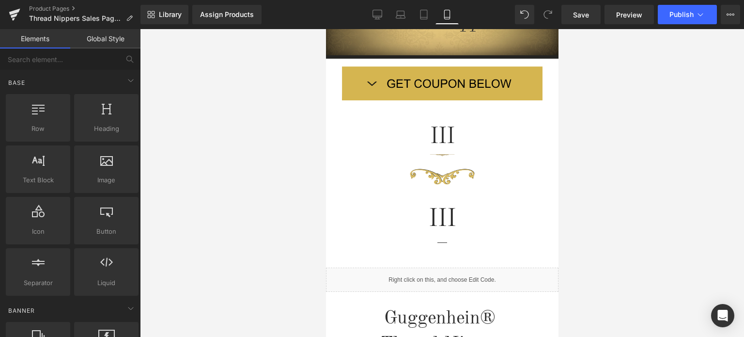
scroll to position [326, 0]
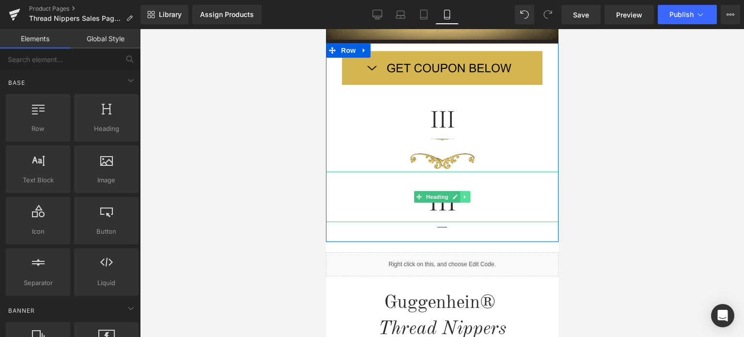
click at [464, 196] on icon at bounding box center [464, 196] width 1 height 3
click at [467, 197] on icon at bounding box center [469, 196] width 5 height 5
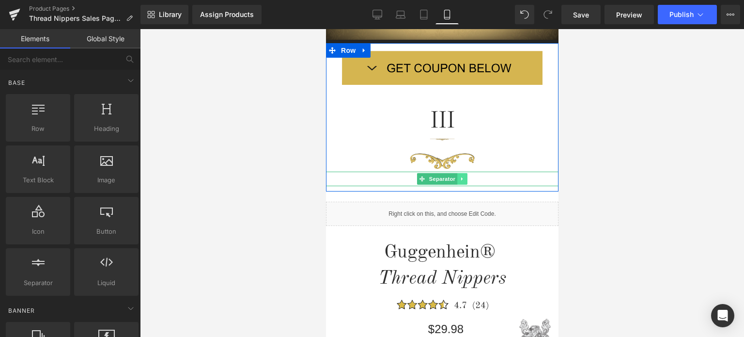
click at [459, 179] on icon at bounding box center [461, 179] width 5 height 6
click at [464, 180] on icon at bounding box center [466, 178] width 5 height 5
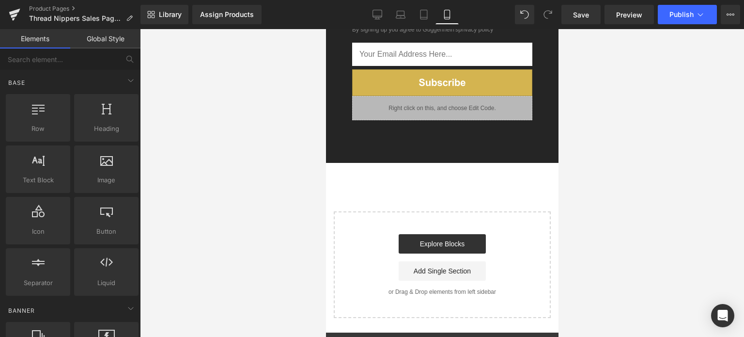
scroll to position [2001, 0]
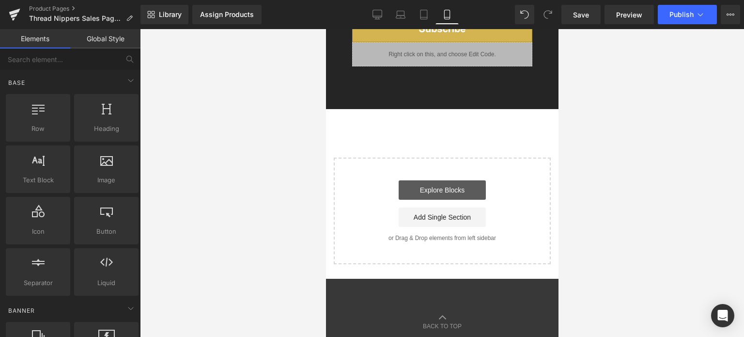
click at [445, 180] on link "Explore Blocks" at bounding box center [441, 189] width 87 height 19
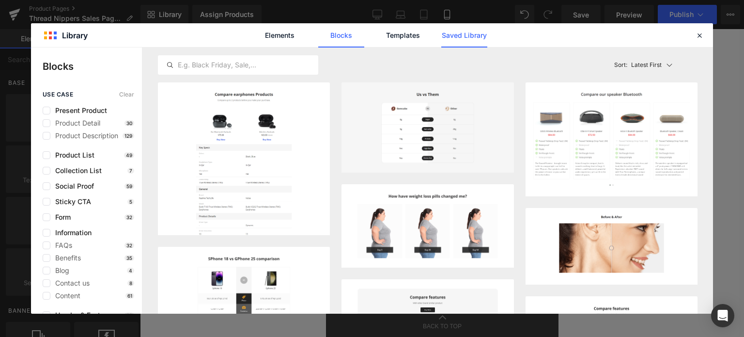
click at [462, 35] on link "Saved Library" at bounding box center [464, 35] width 46 height 24
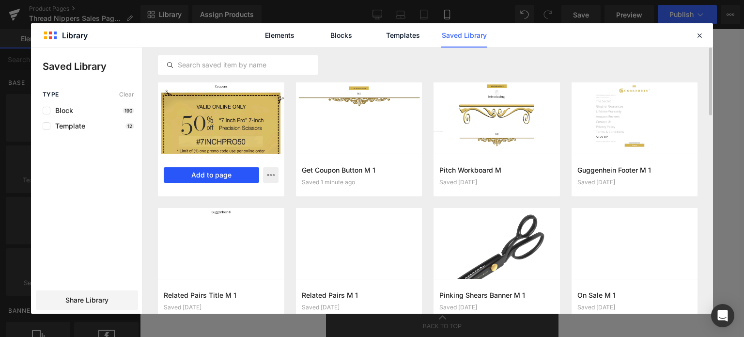
click at [211, 174] on button "Add to page" at bounding box center [211, 174] width 95 height 15
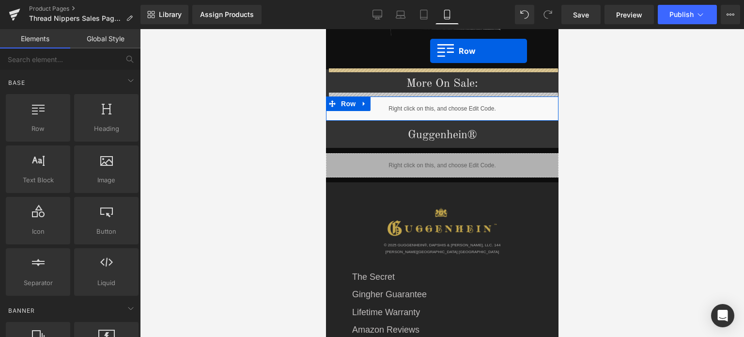
scroll to position [1500, 0]
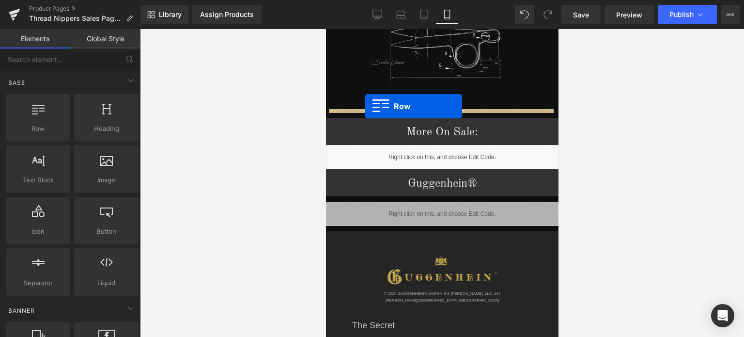
drag, startPoint x: 328, startPoint y: 230, endPoint x: 365, endPoint y: 106, distance: 128.9
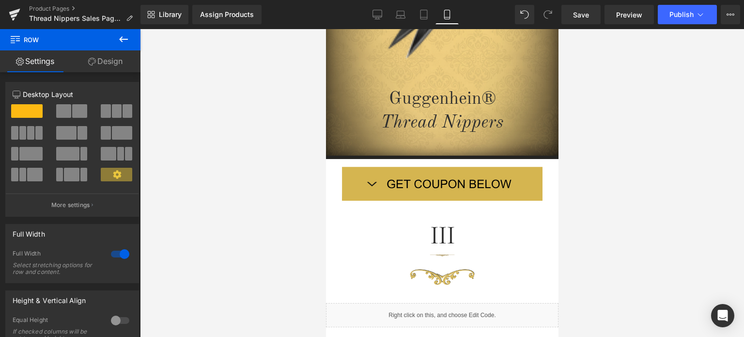
scroll to position [0, 0]
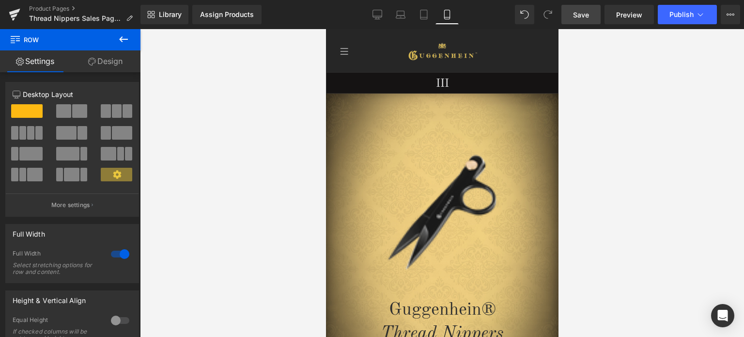
click at [584, 13] on span "Save" at bounding box center [581, 15] width 16 height 10
click at [586, 17] on span "Save" at bounding box center [581, 15] width 16 height 10
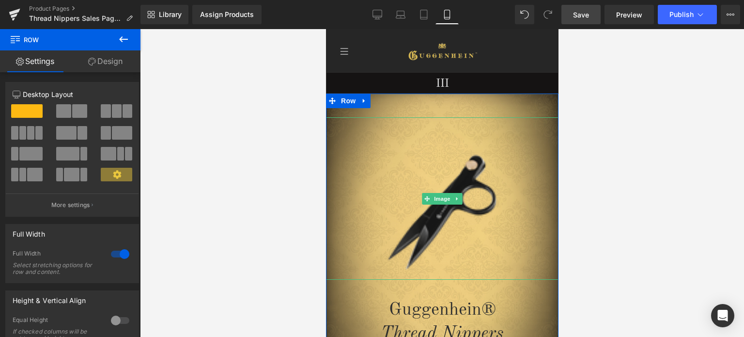
scroll to position [97, 0]
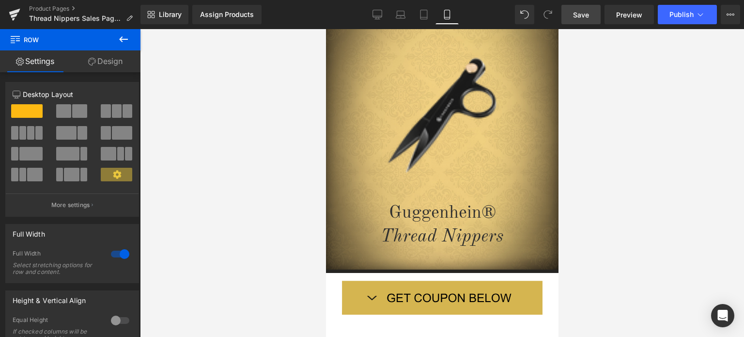
click at [124, 42] on icon at bounding box center [124, 39] width 12 height 12
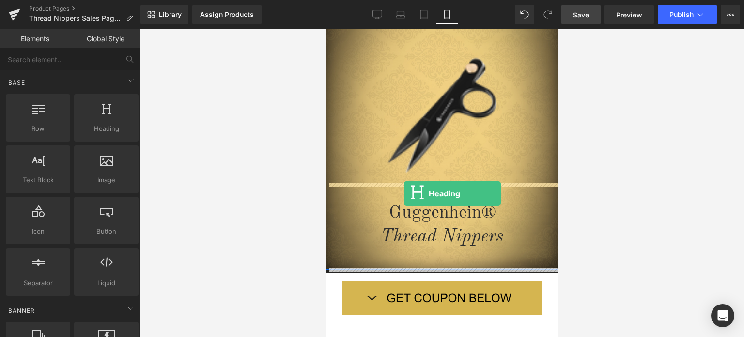
drag, startPoint x: 438, startPoint y: 148, endPoint x: 403, endPoint y: 193, distance: 57.1
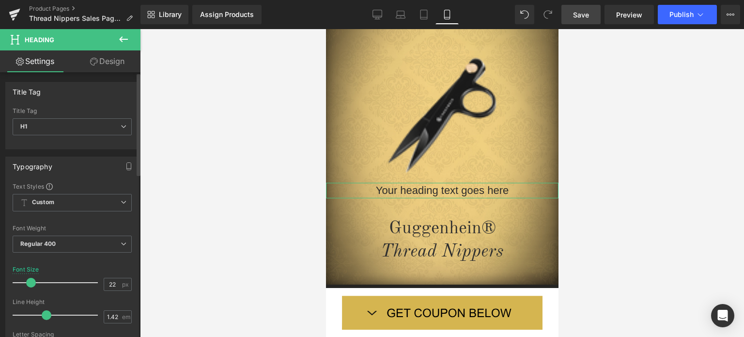
type input "21"
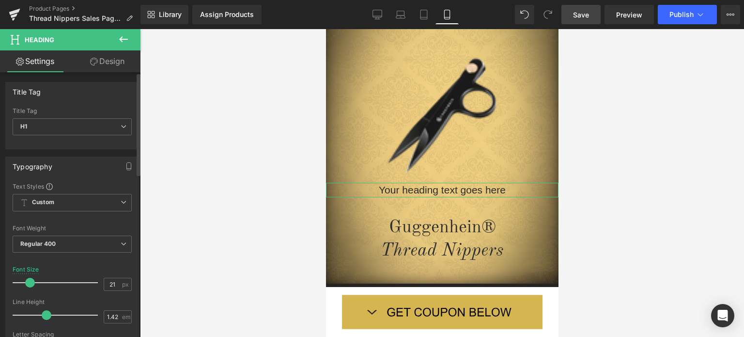
click at [28, 282] on span at bounding box center [30, 283] width 10 height 10
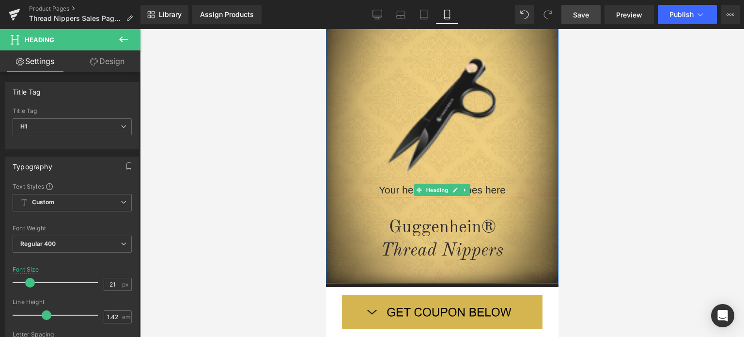
click at [496, 190] on h1 "Your heading text goes here" at bounding box center [441, 190] width 232 height 15
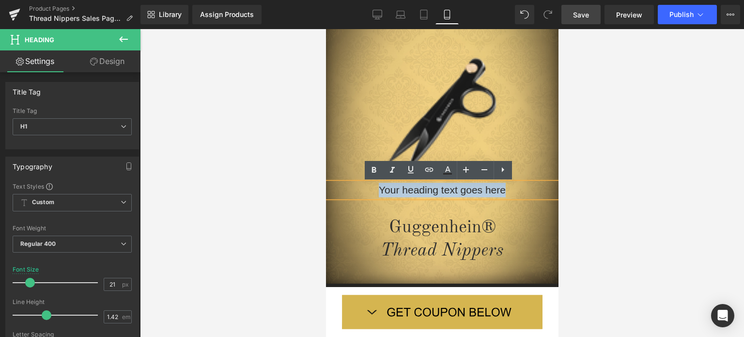
drag, startPoint x: 513, startPoint y: 189, endPoint x: 374, endPoint y: 191, distance: 139.5
click at [374, 191] on h1 "Your heading text goes here" at bounding box center [441, 190] width 232 height 15
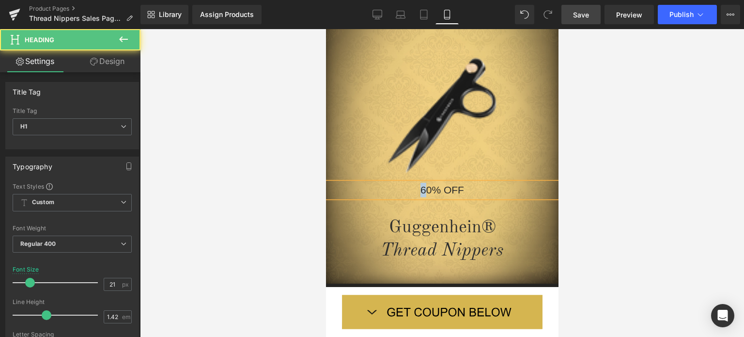
drag, startPoint x: 422, startPoint y: 189, endPoint x: 417, endPoint y: 189, distance: 5.3
click at [417, 189] on h1 "60% OFF" at bounding box center [441, 190] width 232 height 15
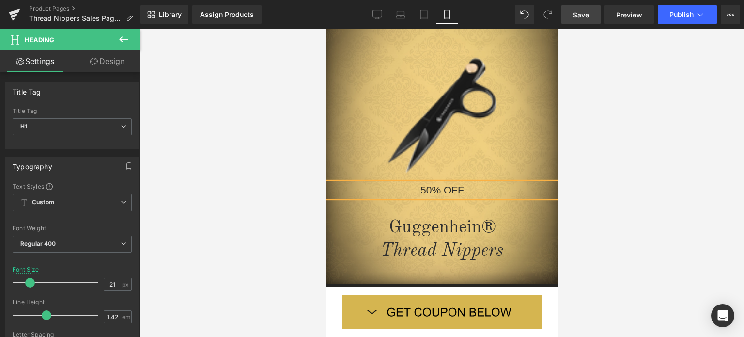
click at [627, 203] on div at bounding box center [442, 183] width 604 height 308
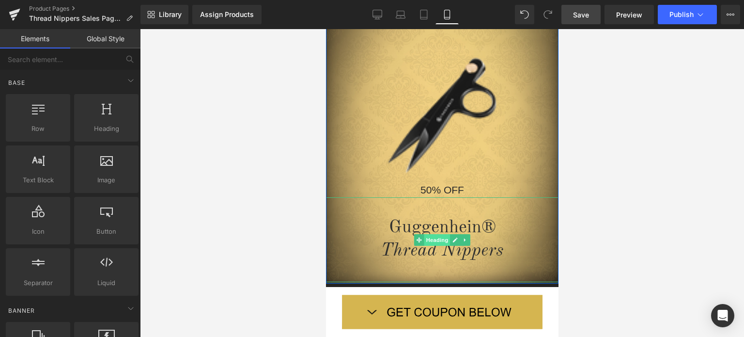
click at [434, 237] on span "Heading" at bounding box center [437, 240] width 26 height 12
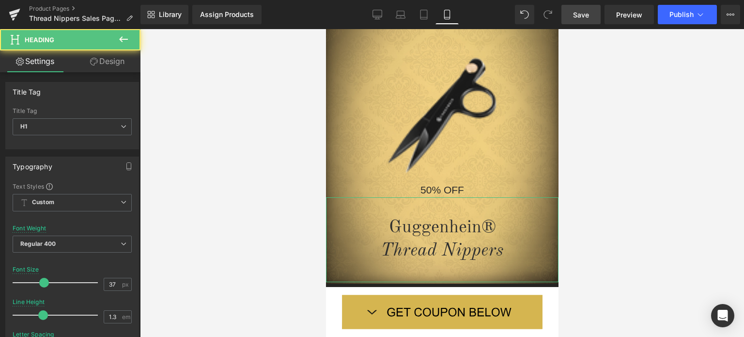
click at [110, 62] on link "Design" at bounding box center [107, 61] width 70 height 22
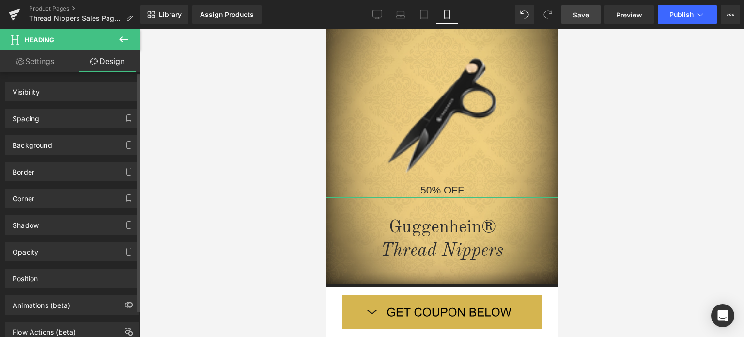
click at [69, 119] on div "Spacing" at bounding box center [72, 118] width 133 height 18
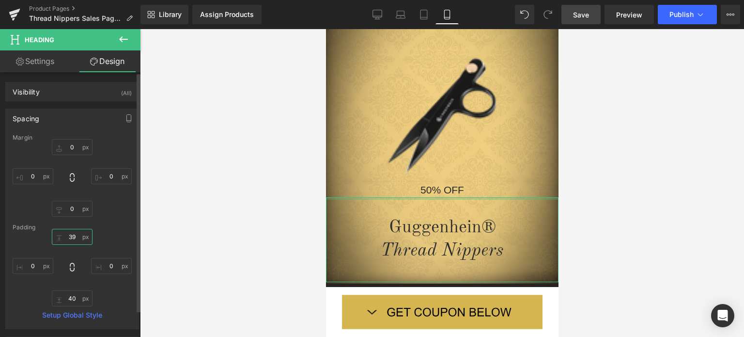
click at [76, 237] on input "39" at bounding box center [72, 237] width 41 height 16
type input "3"
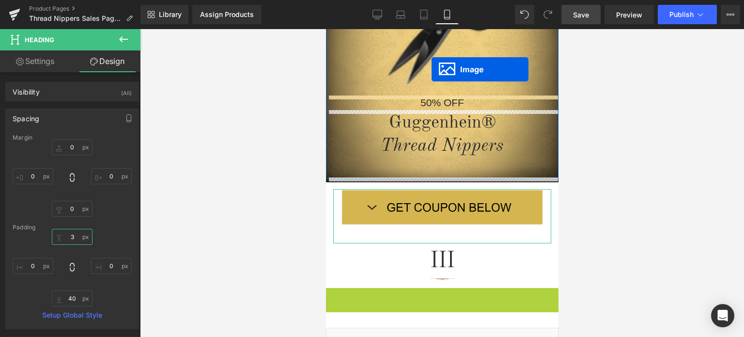
scroll to position [165, 0]
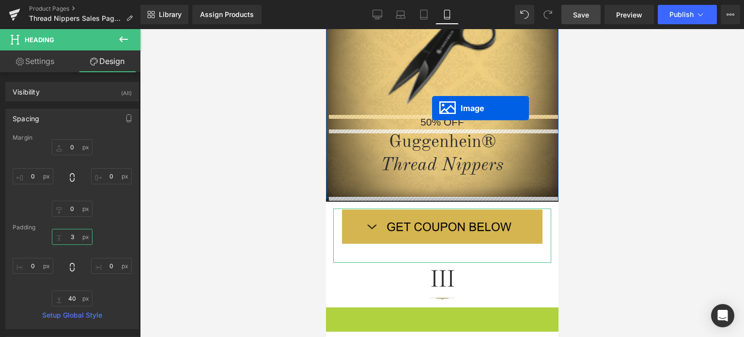
drag, startPoint x: 423, startPoint y: 240, endPoint x: 432, endPoint y: 108, distance: 132.0
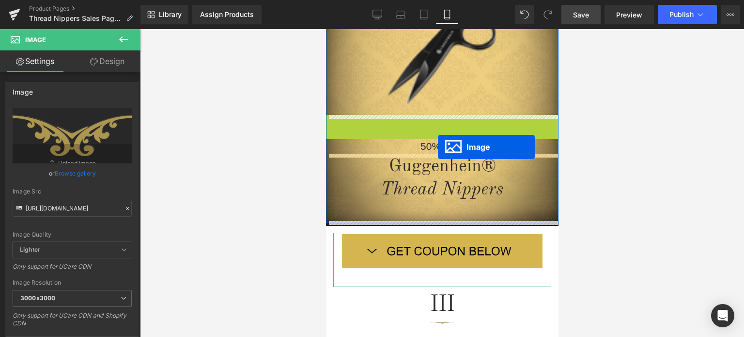
drag, startPoint x: 421, startPoint y: 124, endPoint x: 437, endPoint y: 148, distance: 28.6
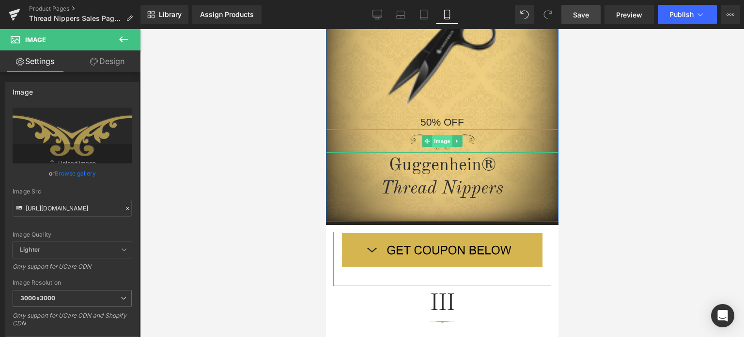
click at [435, 141] on span "Image" at bounding box center [442, 141] width 20 height 12
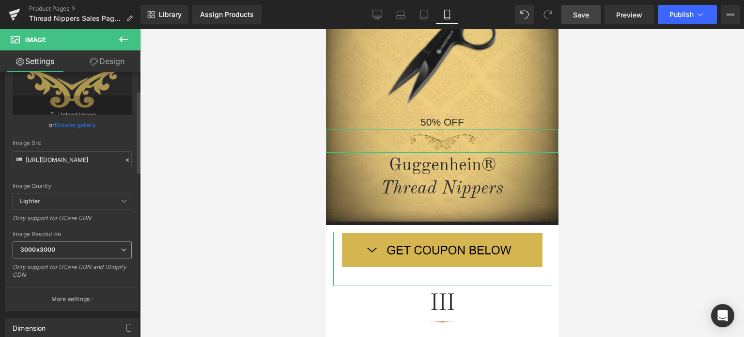
scroll to position [145, 0]
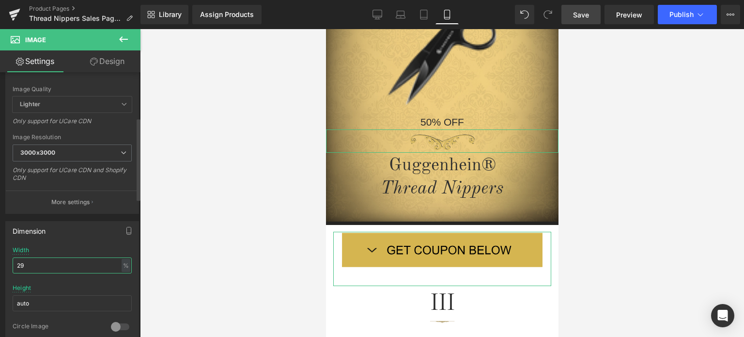
drag, startPoint x: 21, startPoint y: 266, endPoint x: 15, endPoint y: 266, distance: 6.3
click at [15, 266] on input "29" at bounding box center [72, 265] width 119 height 16
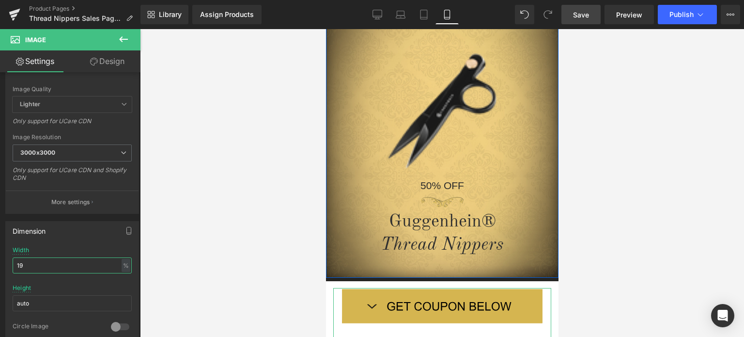
scroll to position [116, 0]
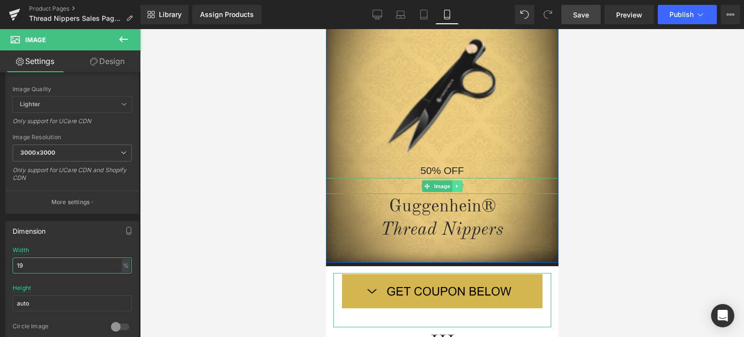
type input "19"
click at [456, 186] on icon at bounding box center [456, 185] width 1 height 3
click at [459, 186] on icon at bounding box center [461, 185] width 5 height 5
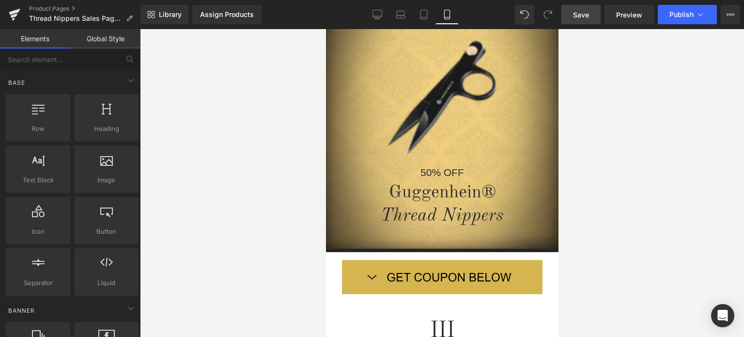
scroll to position [0, 0]
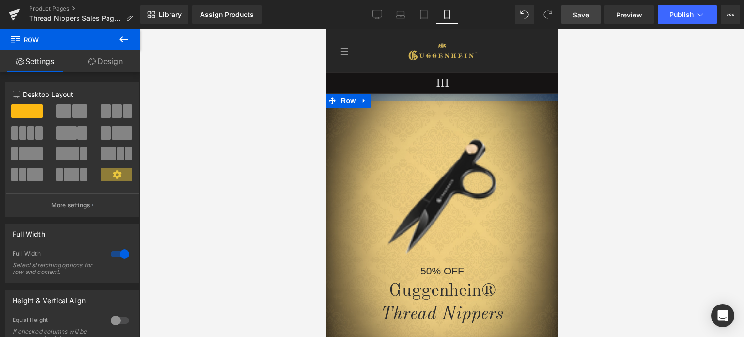
drag, startPoint x: 497, startPoint y: 117, endPoint x: 500, endPoint y: 101, distance: 16.2
click at [500, 101] on div at bounding box center [441, 97] width 232 height 8
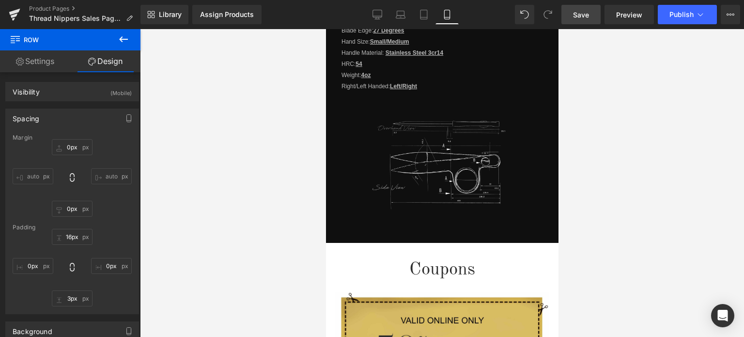
scroll to position [1451, 0]
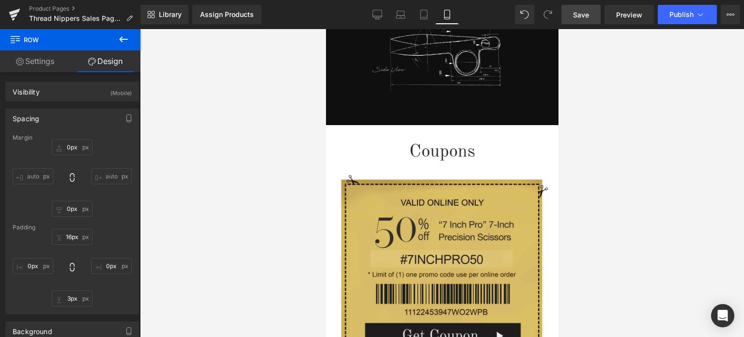
drag, startPoint x: 555, startPoint y: 49, endPoint x: 913, endPoint y: 224, distance: 398.4
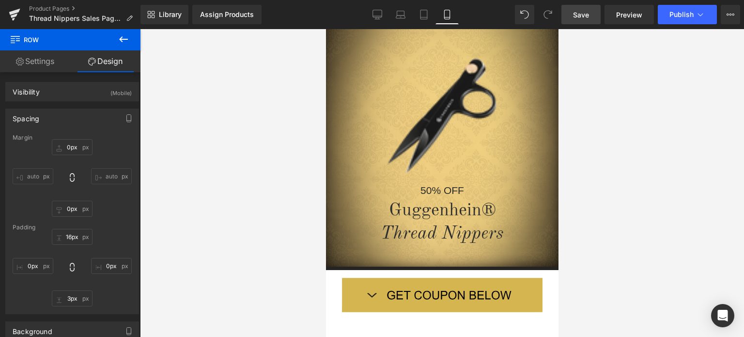
scroll to position [0, 0]
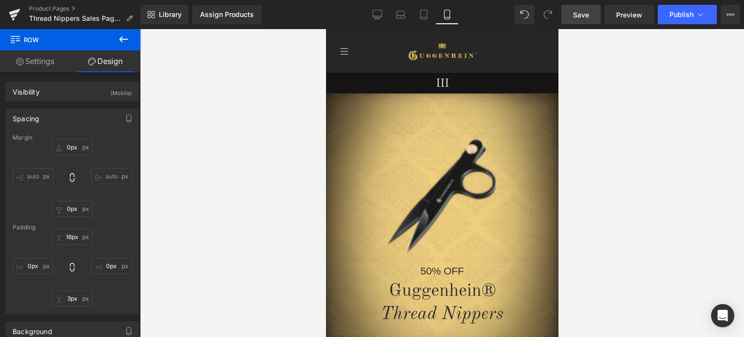
drag, startPoint x: 555, startPoint y: 54, endPoint x: 905, endPoint y: 61, distance: 350.3
click at [579, 15] on span "Save" at bounding box center [581, 15] width 16 height 10
click at [592, 19] on link "Save" at bounding box center [580, 14] width 39 height 19
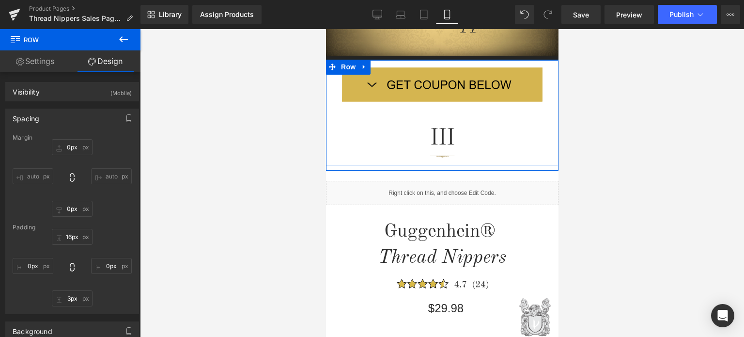
scroll to position [484, 0]
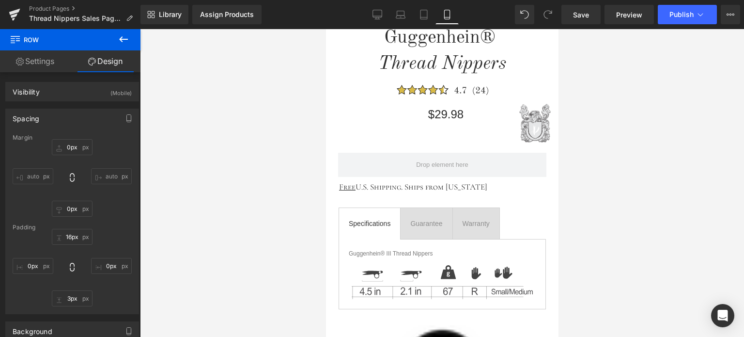
click at [124, 30] on button at bounding box center [124, 39] width 34 height 21
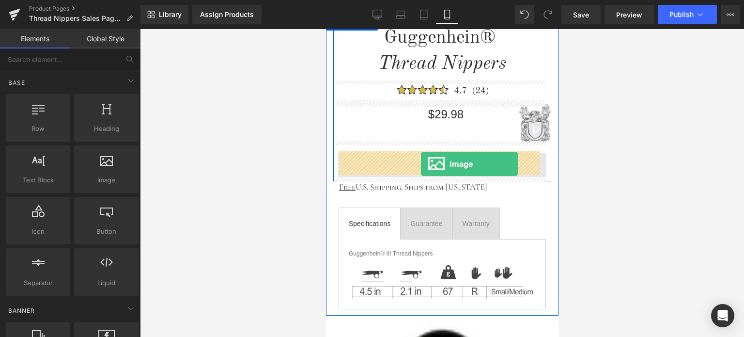
drag, startPoint x: 512, startPoint y: 198, endPoint x: 420, endPoint y: 164, distance: 98.2
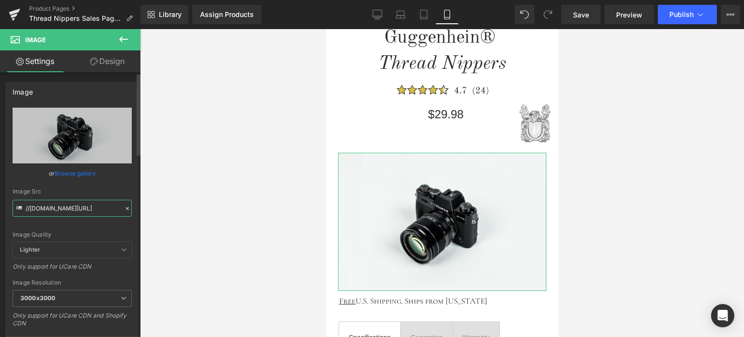
click at [81, 207] on input "//[DOMAIN_NAME][URL]" at bounding box center [72, 208] width 119 height 17
paste input "https://cdn.shopify.com/s/files/1/0566/0963/6442/files/Thread_Nippers_Button_M_…"
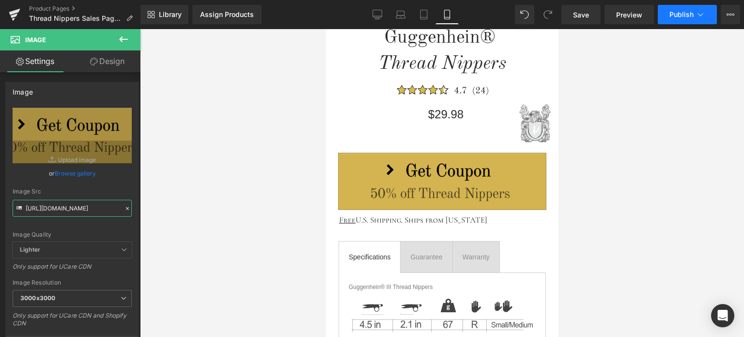
type input "https://cdn.shopify.com/s/files/1/0566/0963/6442/files/Thread_Nippers_Button_M_…"
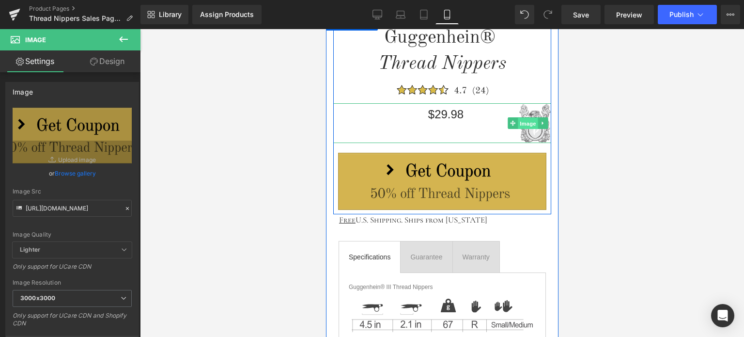
click at [530, 124] on span "Image" at bounding box center [527, 124] width 20 height 12
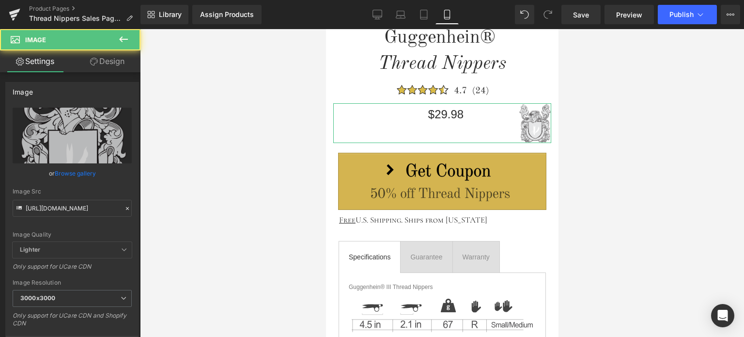
click at [110, 62] on link "Design" at bounding box center [107, 61] width 70 height 22
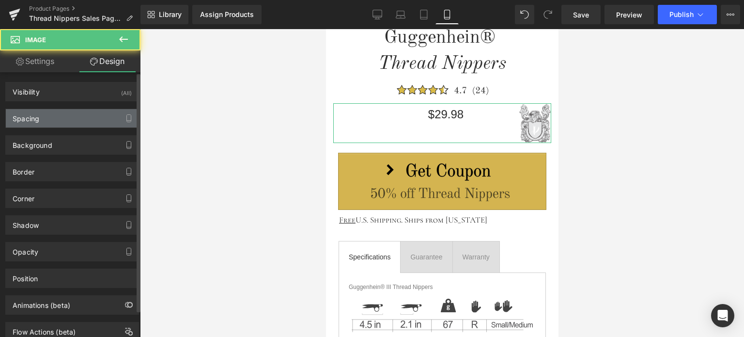
click at [57, 121] on div "Spacing" at bounding box center [72, 118] width 133 height 18
type input "-45"
type input "0"
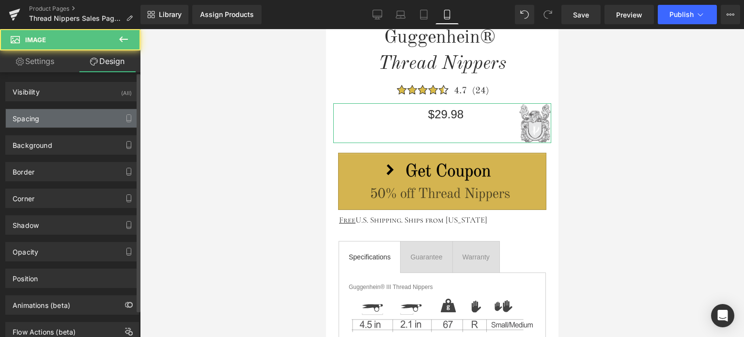
type input "0"
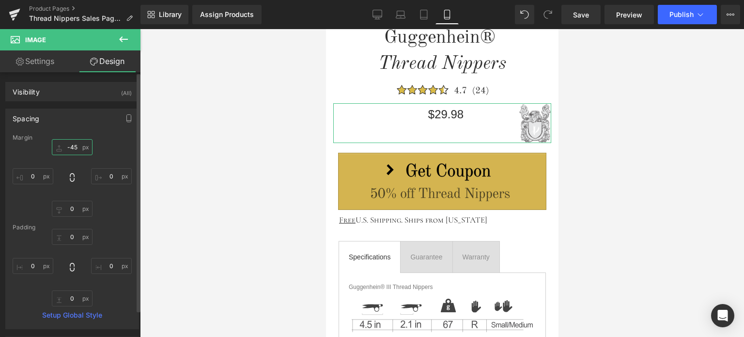
click at [78, 149] on input "-45" at bounding box center [72, 147] width 41 height 16
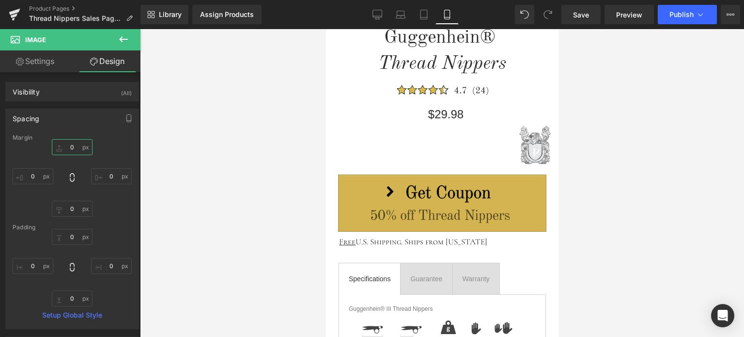
type input "0"
click at [128, 40] on icon at bounding box center [124, 39] width 12 height 12
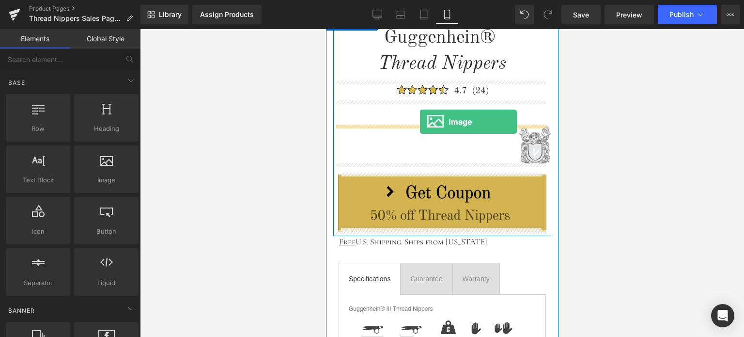
drag, startPoint x: 459, startPoint y: 189, endPoint x: 420, endPoint y: 122, distance: 78.3
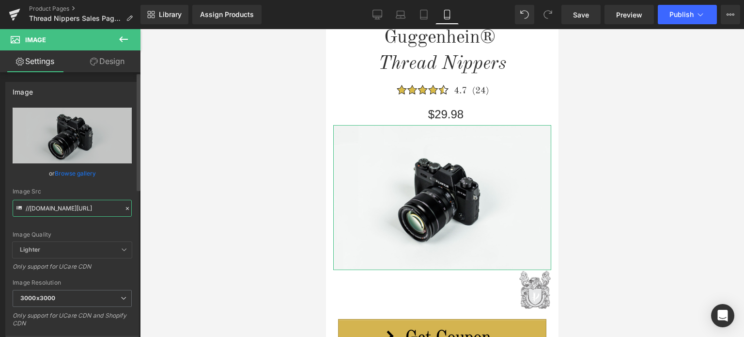
click at [86, 207] on input "//[DOMAIN_NAME][URL]" at bounding box center [72, 208] width 119 height 17
paste input "https://cdn.shopify.com/s/files/1/0566/0963/6442/files/2_3b63364d-238b-4353-b98…"
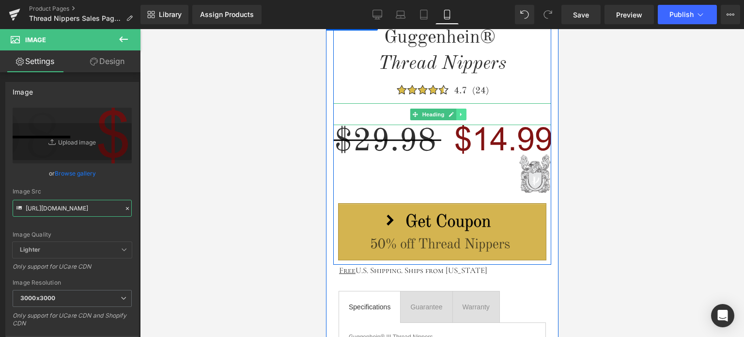
type input "https://cdn.shopify.com/s/files/1/0566/0963/6442/files/2_3b63364d-238b-4353-b98…"
click at [462, 115] on icon at bounding box center [461, 114] width 5 height 6
click at [466, 113] on icon at bounding box center [466, 114] width 5 height 6
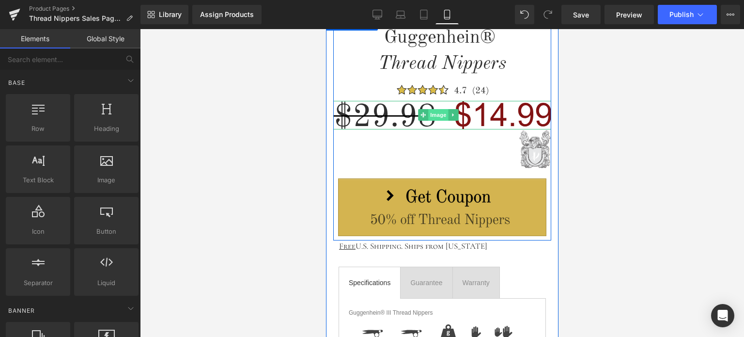
click at [443, 115] on span "Image" at bounding box center [438, 115] width 20 height 12
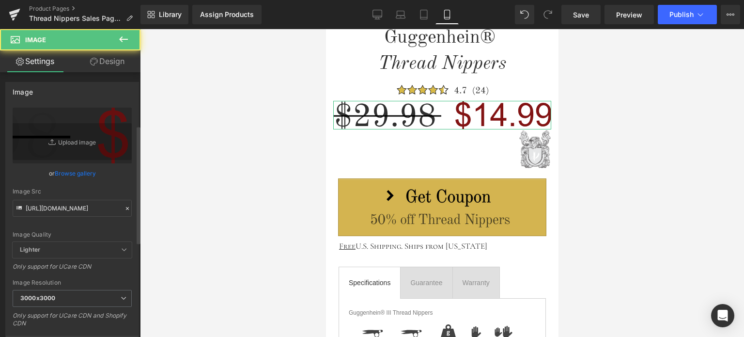
scroll to position [242, 0]
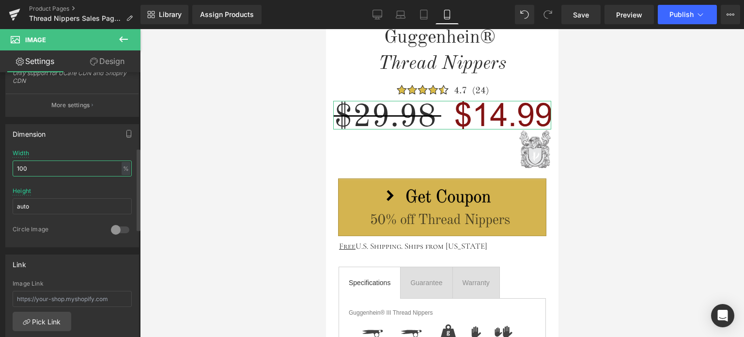
drag, startPoint x: 28, startPoint y: 164, endPoint x: 6, endPoint y: 164, distance: 21.3
click at [7, 164] on div "100% Width 100 % % px auto Height auto 0 Circle Image" at bounding box center [72, 198] width 133 height 97
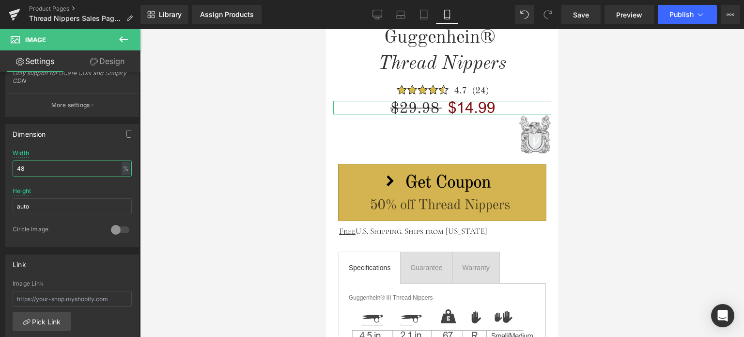
type input "48"
drag, startPoint x: 111, startPoint y: 60, endPoint x: 54, endPoint y: 116, distance: 80.5
click at [111, 60] on link "Design" at bounding box center [107, 61] width 70 height 22
click at [0, 0] on div "Spacing" at bounding box center [0, 0] width 0 height 0
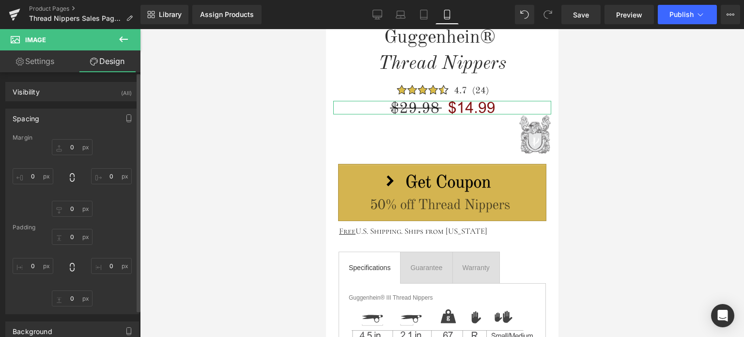
type input "0"
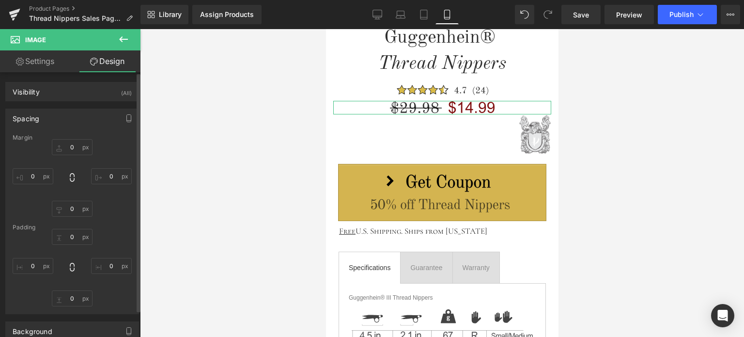
type input "0"
click at [75, 149] on input "0" at bounding box center [72, 147] width 41 height 16
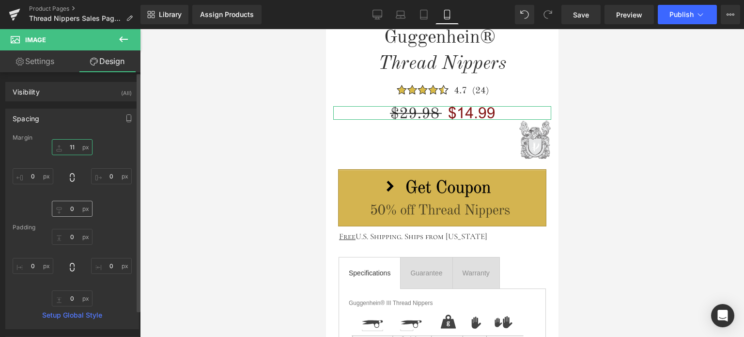
type input "11"
click at [74, 208] on input "0" at bounding box center [72, 209] width 41 height 16
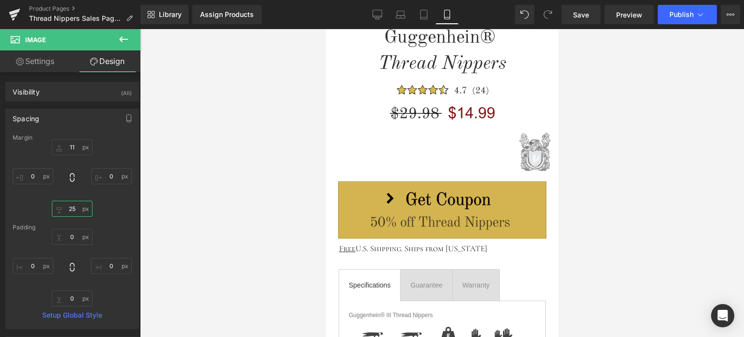
type input "25"
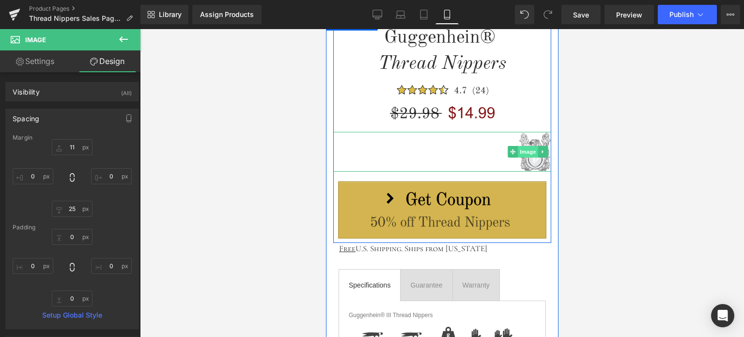
click at [526, 150] on span "Image" at bounding box center [527, 152] width 20 height 12
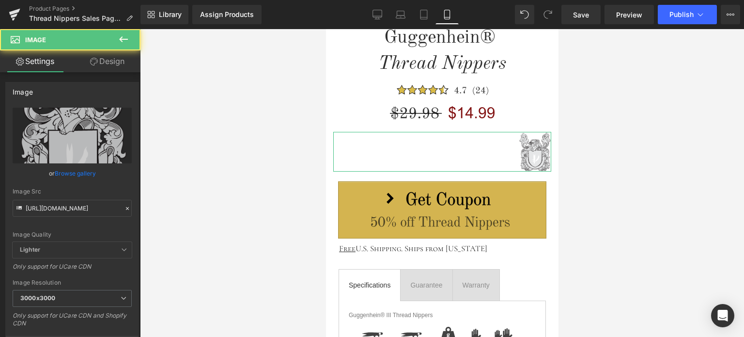
click at [113, 58] on link "Design" at bounding box center [107, 61] width 70 height 22
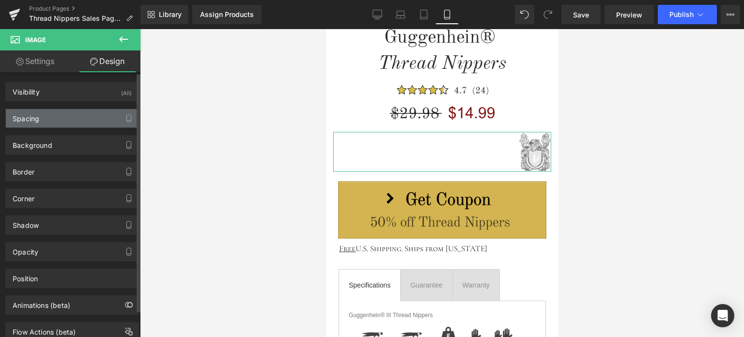
click at [63, 122] on div "Spacing" at bounding box center [72, 118] width 133 height 18
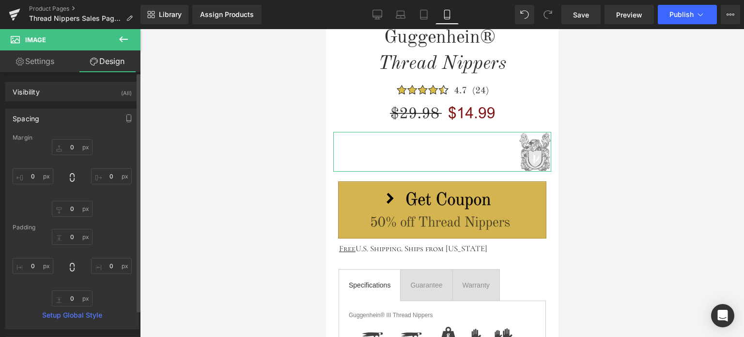
type input "0"
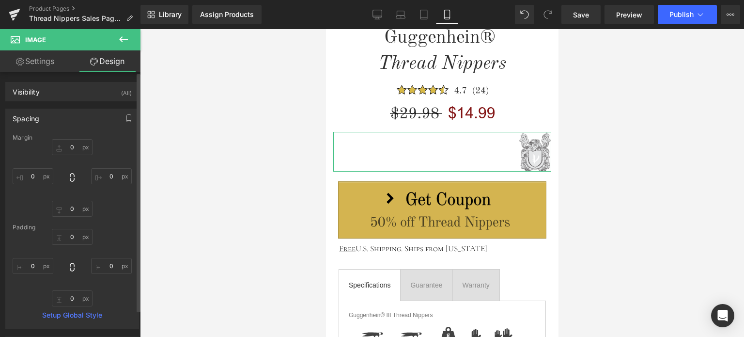
type input "0"
click at [77, 148] on input "0" at bounding box center [72, 147] width 41 height 16
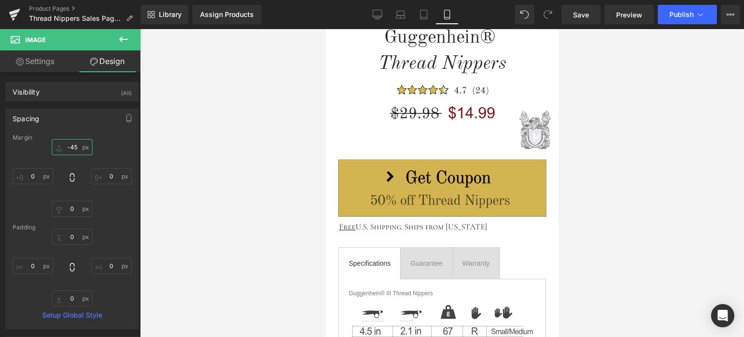
type input "-45"
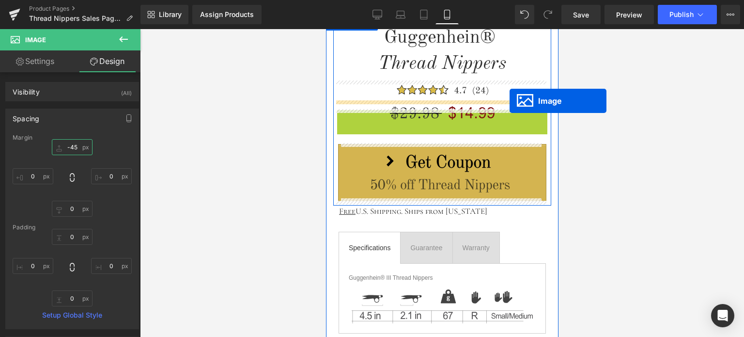
drag, startPoint x: 509, startPoint y: 127, endPoint x: 509, endPoint y: 101, distance: 26.6
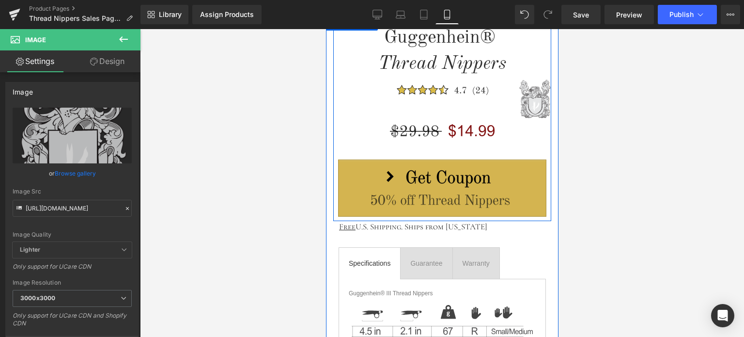
scroll to position [339, 0]
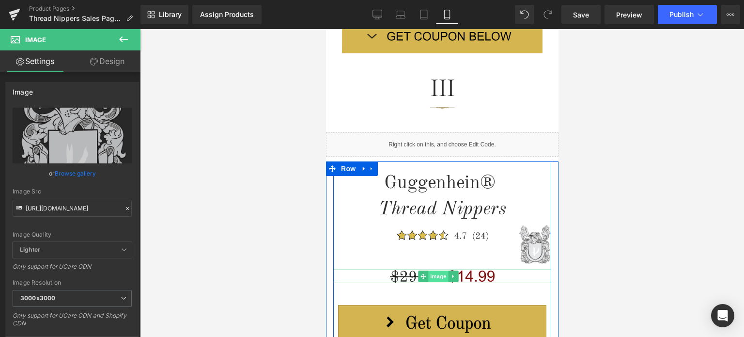
click at [433, 273] on span "Image" at bounding box center [438, 276] width 20 height 12
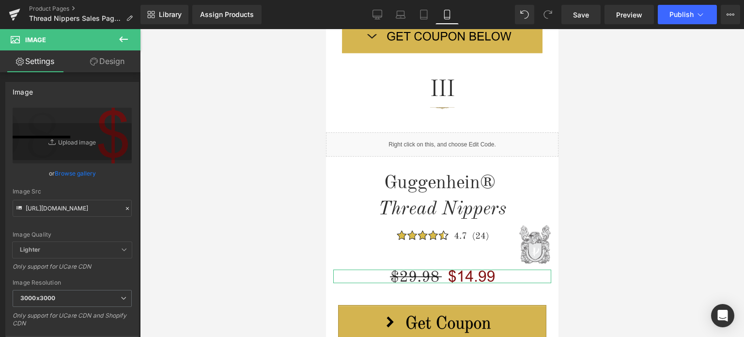
click at [110, 65] on link "Design" at bounding box center [107, 61] width 70 height 22
click at [0, 0] on div "Spacing" at bounding box center [0, 0] width 0 height 0
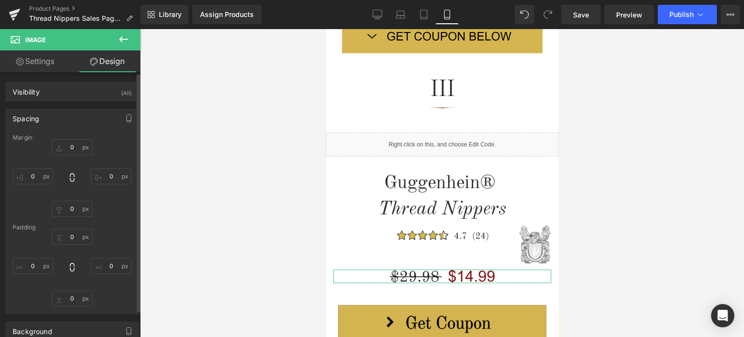
type input "11"
type input "0"
type input "25"
type input "0"
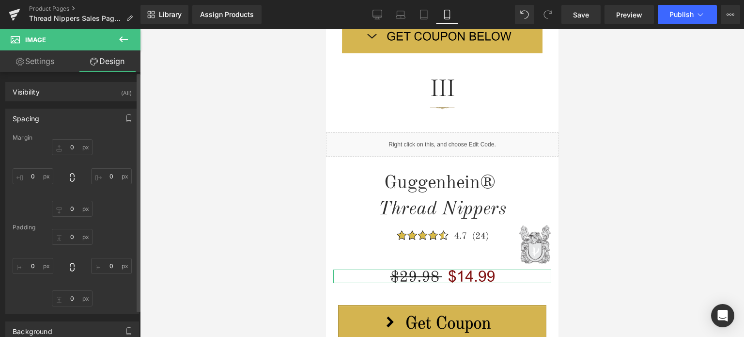
type input "0"
click at [73, 148] on input "11" at bounding box center [72, 147] width 41 height 16
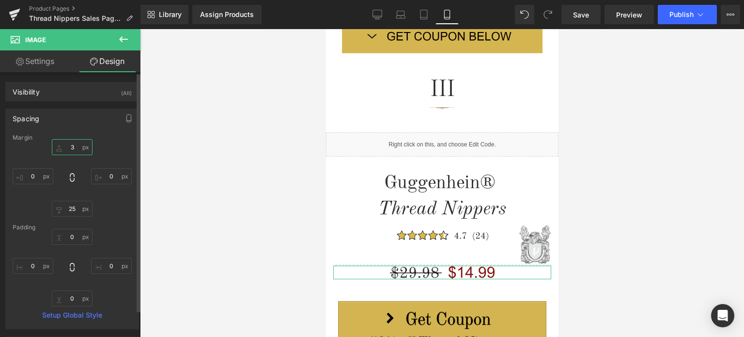
click at [68, 147] on input "3" at bounding box center [72, 147] width 41 height 16
type input "0"
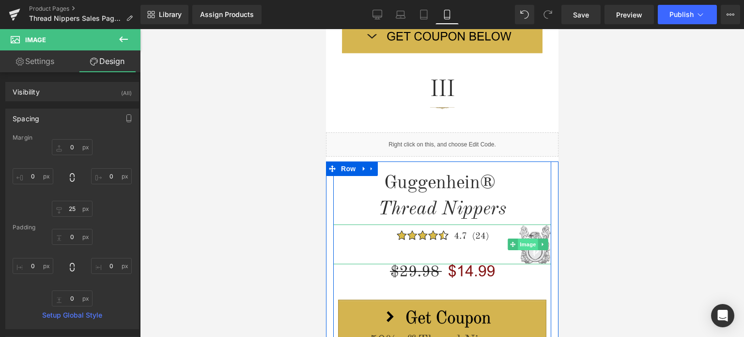
click at [527, 245] on span "Image" at bounding box center [527, 244] width 20 height 12
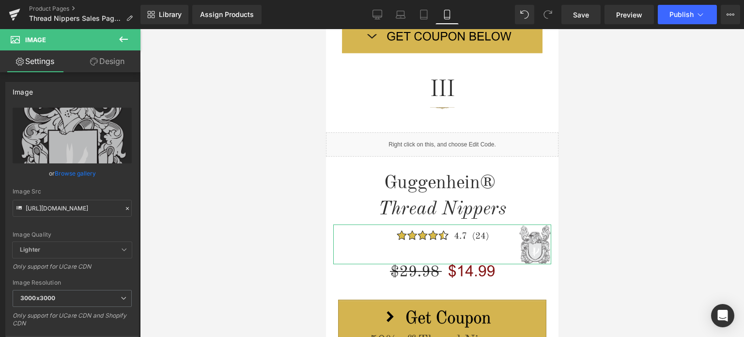
click at [118, 62] on link "Design" at bounding box center [107, 61] width 70 height 22
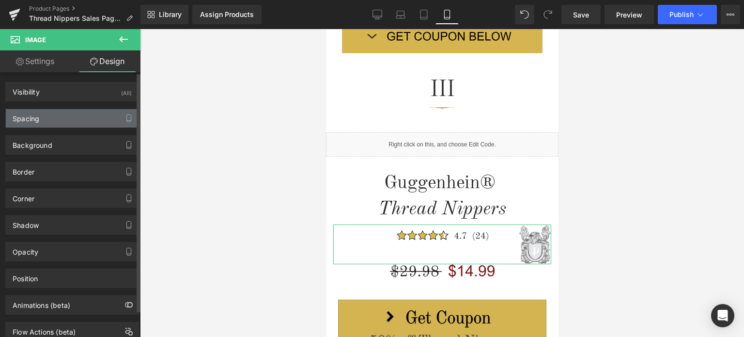
click at [52, 112] on div "Spacing" at bounding box center [72, 118] width 133 height 18
type input "-45"
type input "0"
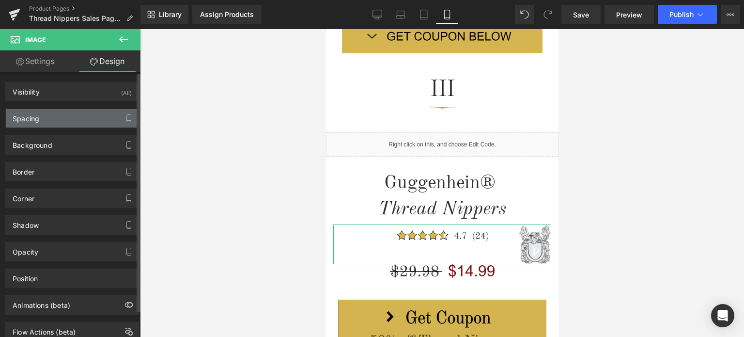
type input "0"
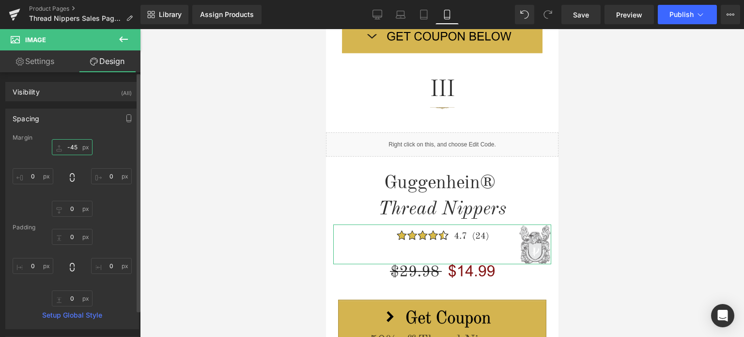
click at [77, 145] on input "-45" at bounding box center [72, 147] width 41 height 16
click at [73, 145] on input "-45" at bounding box center [72, 147] width 41 height 16
click at [69, 147] on input "-45" at bounding box center [72, 147] width 41 height 16
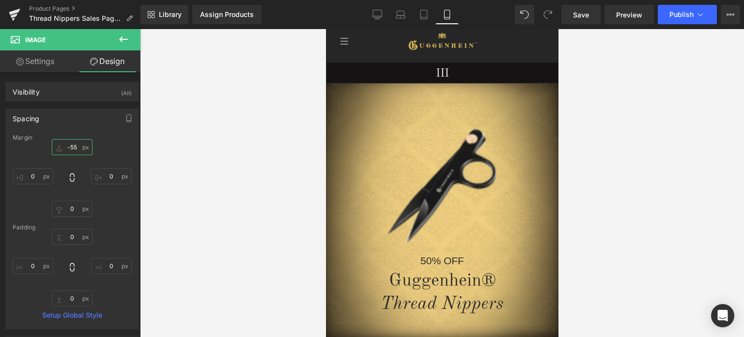
scroll to position [5, 0]
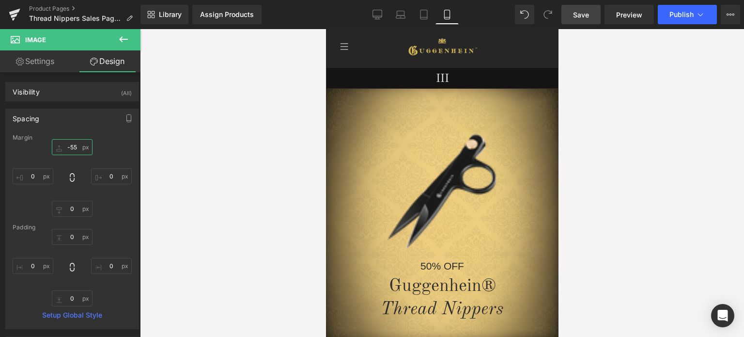
type input "-55"
click at [583, 12] on span "Save" at bounding box center [581, 15] width 16 height 10
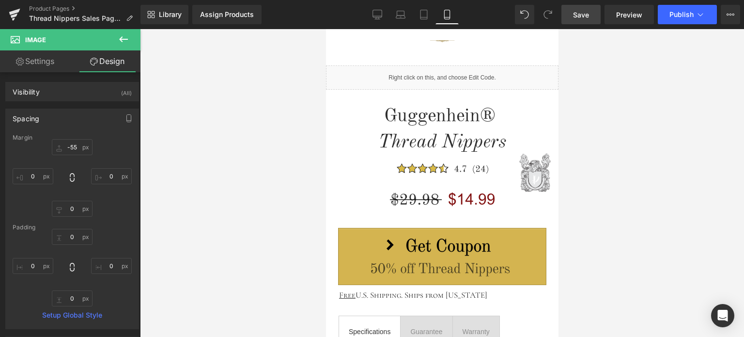
scroll to position [441, 0]
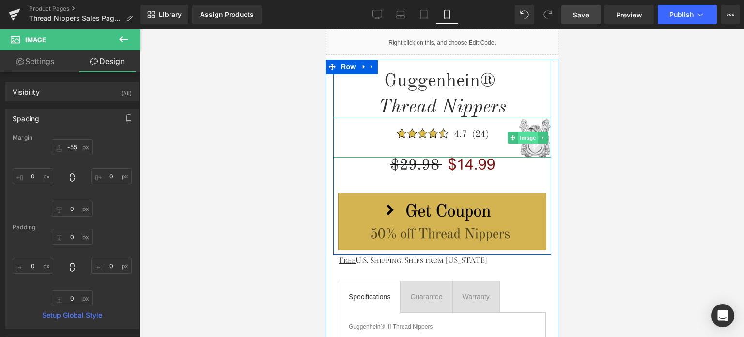
click at [528, 134] on span "Image" at bounding box center [527, 138] width 20 height 12
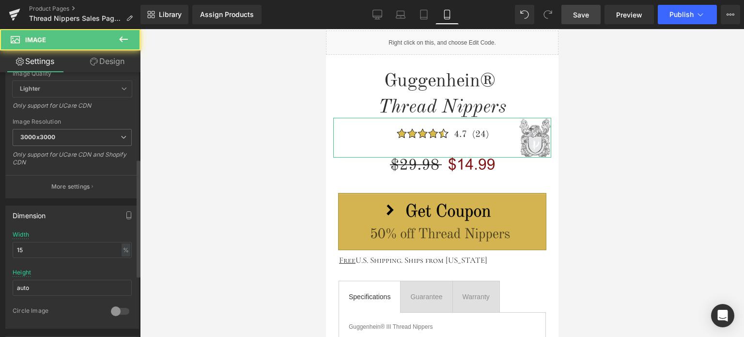
scroll to position [194, 0]
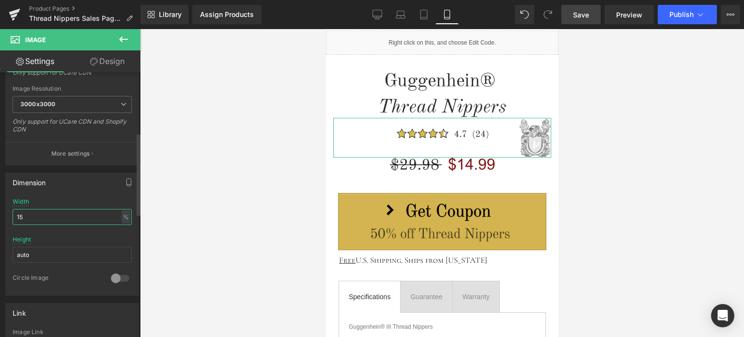
click at [24, 215] on input "15" at bounding box center [72, 217] width 119 height 16
type input "13"
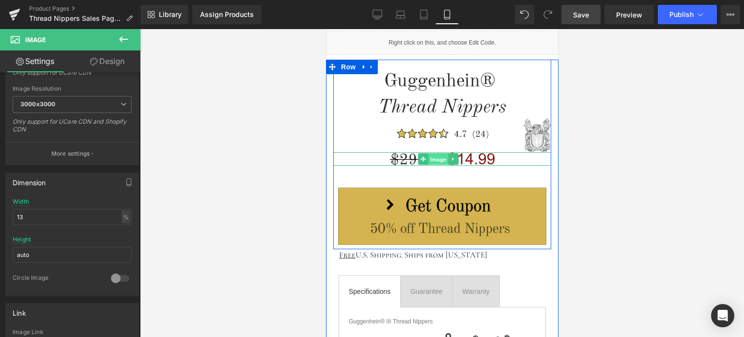
click at [442, 157] on span "Image" at bounding box center [438, 160] width 20 height 12
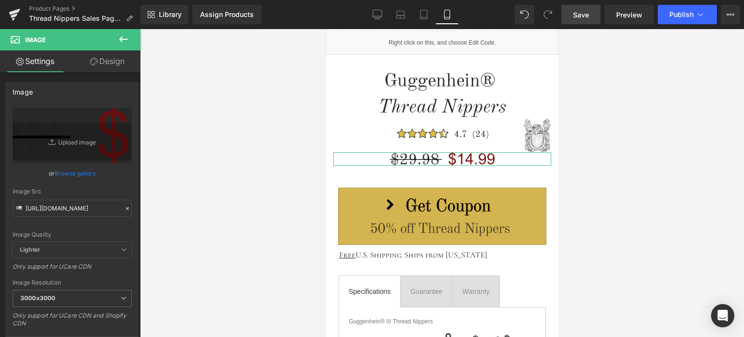
drag, startPoint x: 113, startPoint y: 58, endPoint x: 55, endPoint y: 109, distance: 77.6
click at [113, 58] on link "Design" at bounding box center [107, 61] width 70 height 22
click at [0, 0] on div "Spacing" at bounding box center [0, 0] width 0 height 0
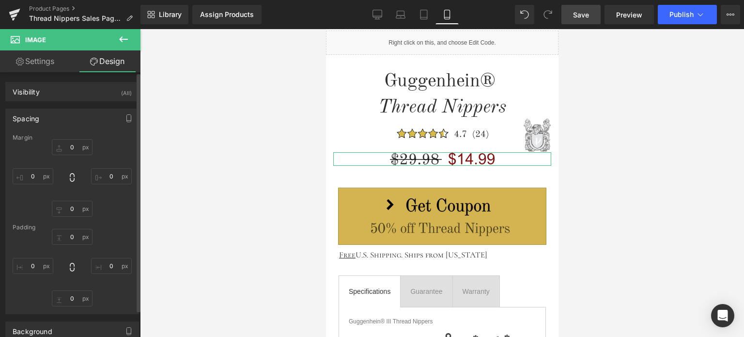
type input "0"
type input "25"
type input "0"
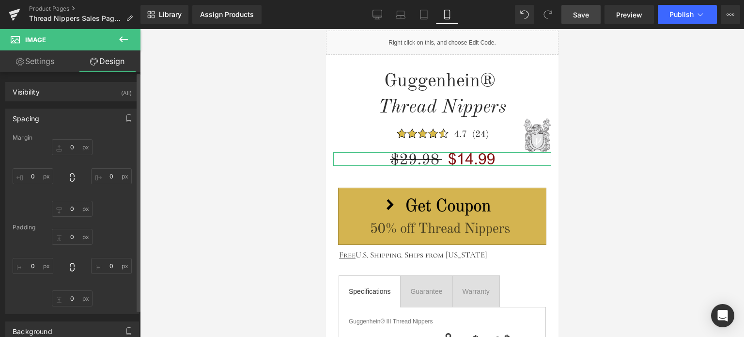
type input "0"
click at [74, 144] on input "0" at bounding box center [72, 147] width 41 height 16
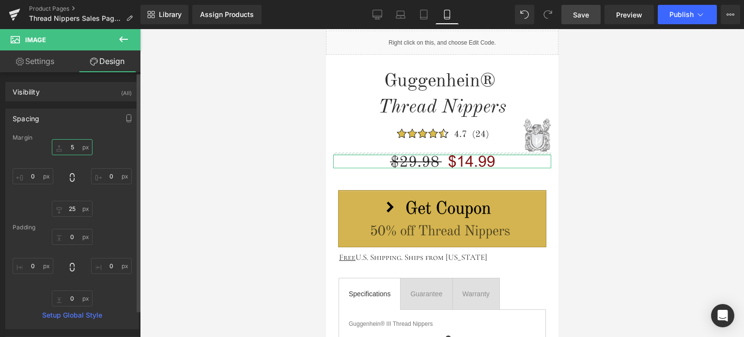
click at [69, 147] on input "5" at bounding box center [72, 147] width 41 height 16
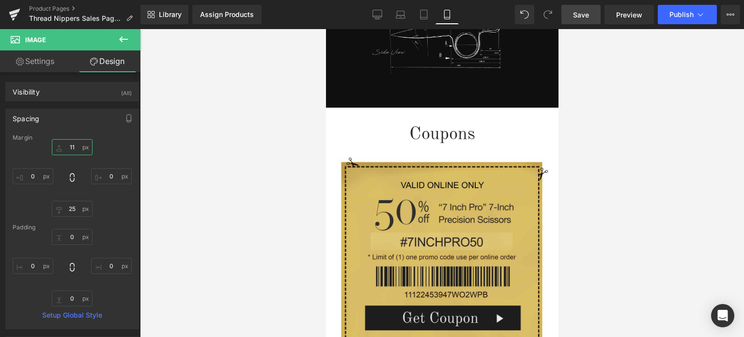
scroll to position [1503, 0]
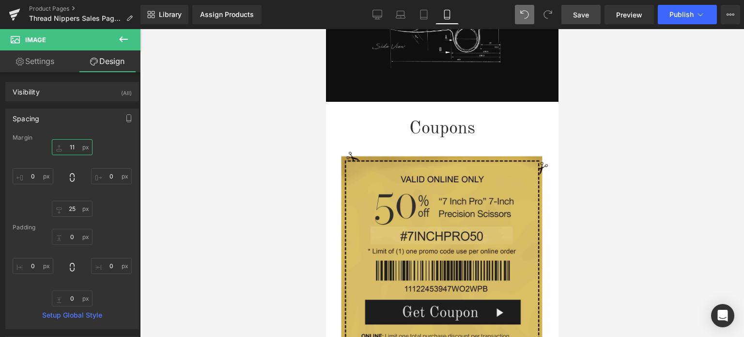
type input "11"
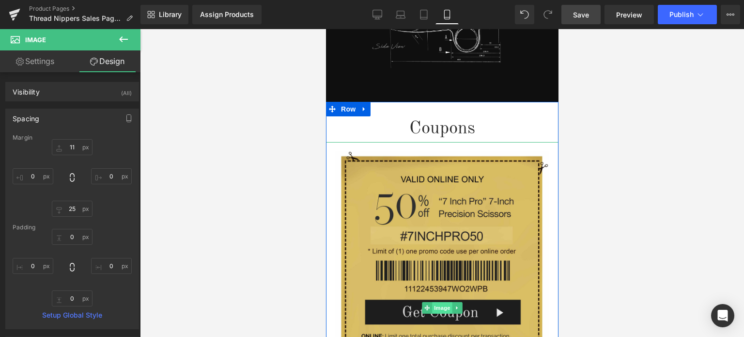
click at [436, 302] on span "Image" at bounding box center [442, 308] width 20 height 12
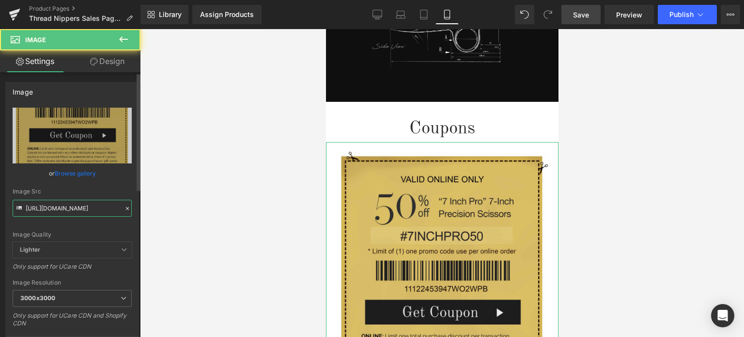
click at [64, 212] on input "https://cdn.shopify.com/s/files/1/0566/0963/6442/files/2_e57e5d44-c236-4ab2-afc…" at bounding box center [72, 208] width 119 height 17
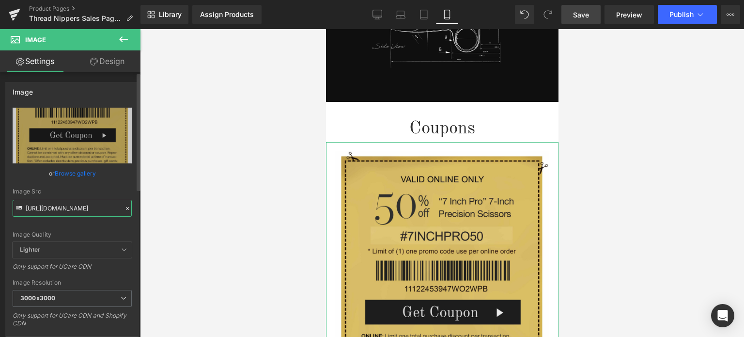
paste input "1_c2f88e1b-5d45-49ae-8faa-59357ceecf5d.jpg?v=1758132738"
type input "https://cdn.shopify.com/s/files/1/0566/0963/6442/files/1_c2f88e1b-5d45-49ae-8fa…"
click at [130, 227] on div "https://cdn.shopify.com/s/files/1/0566/0963/6442/files/1_c2f88e1b-5d45-49ae-8fa…" at bounding box center [72, 233] width 133 height 251
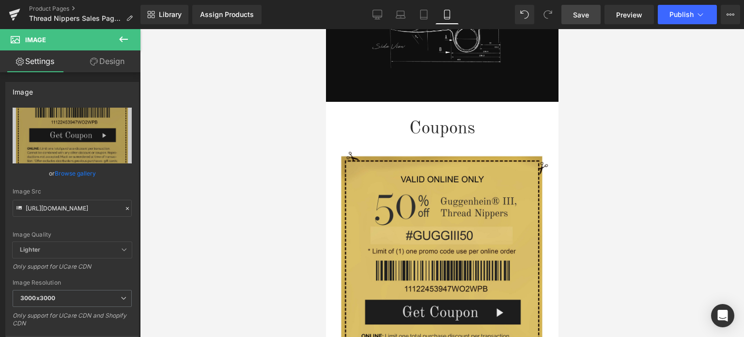
click at [586, 15] on span "Save" at bounding box center [581, 15] width 16 height 10
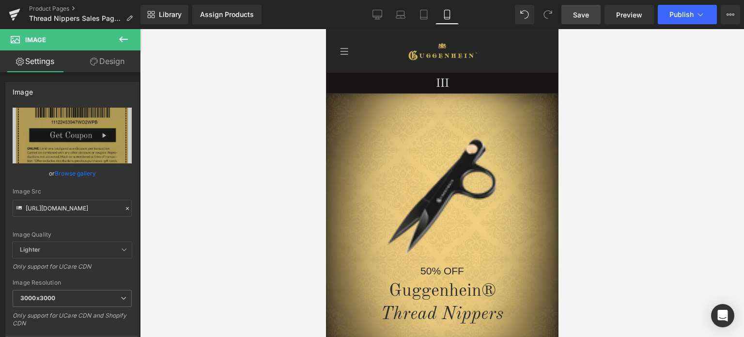
click at [584, 15] on span "Save" at bounding box center [581, 15] width 16 height 10
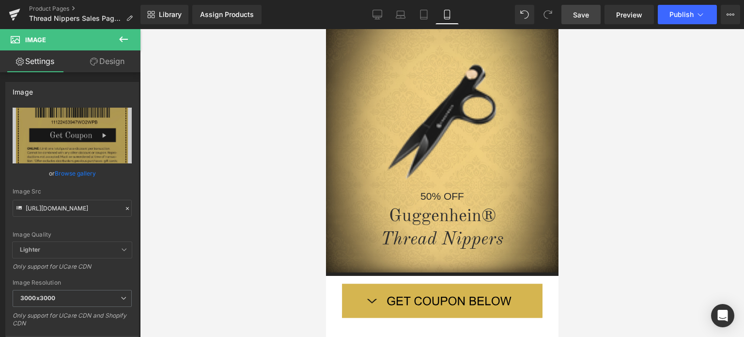
scroll to position [3, 0]
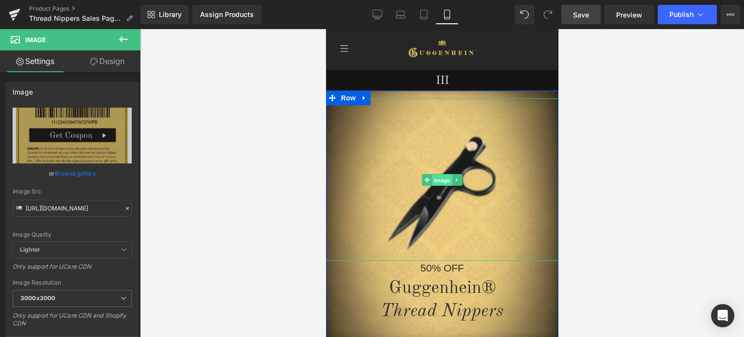
click at [438, 181] on span "Image" at bounding box center [442, 180] width 20 height 12
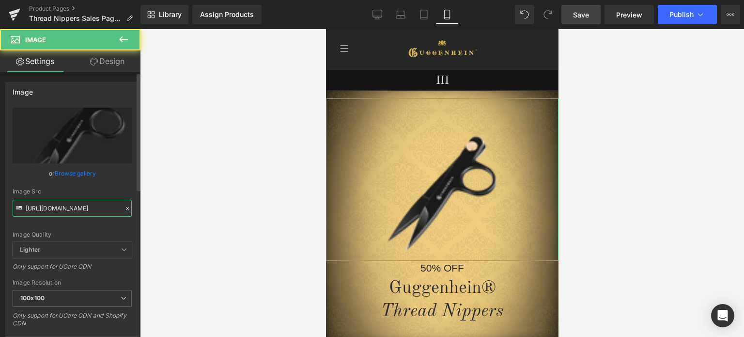
click at [62, 210] on input "https://cdn.shopify.com/s/files/1/0566/0963/6442/files/1-2_9a811415-f36e-4761-9…" at bounding box center [72, 208] width 119 height 17
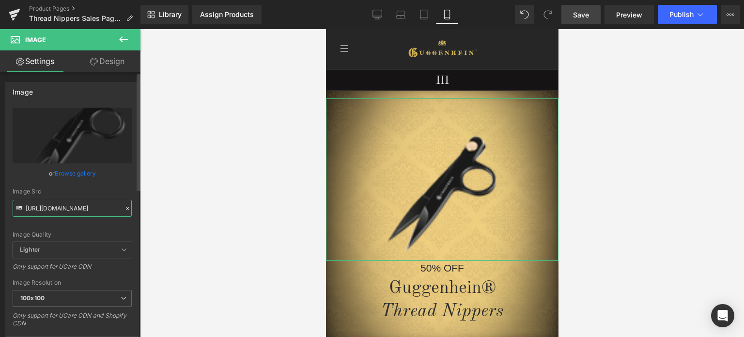
paste input "4_f91ee54d-18f8-4fc4-8cc9-da8f14b2b73b.png?v=1758132972"
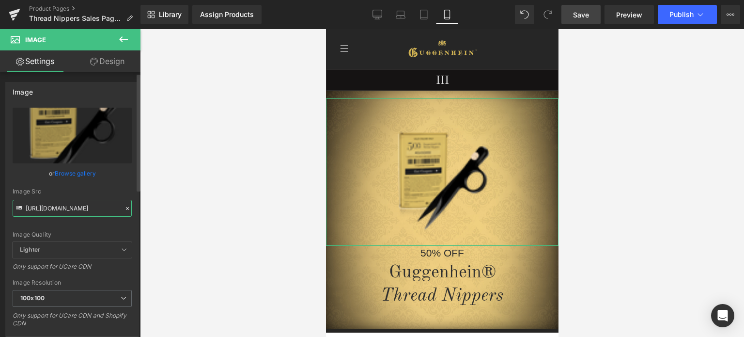
scroll to position [97, 0]
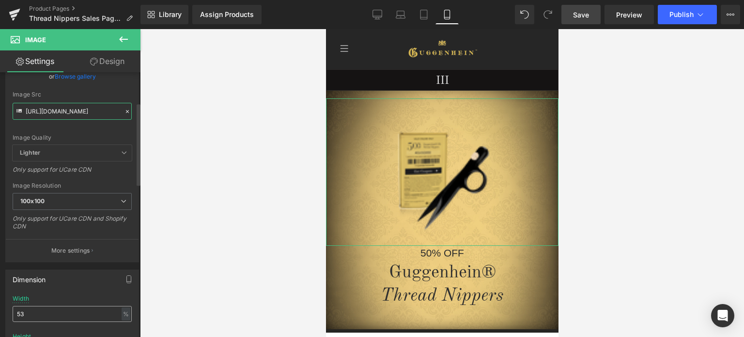
type input "https://cdn.shopify.com/s/files/1/0566/0963/6442/files/4_f91ee54d-18f8-4fc4-8cc…"
click at [16, 316] on input "53" at bounding box center [72, 314] width 119 height 16
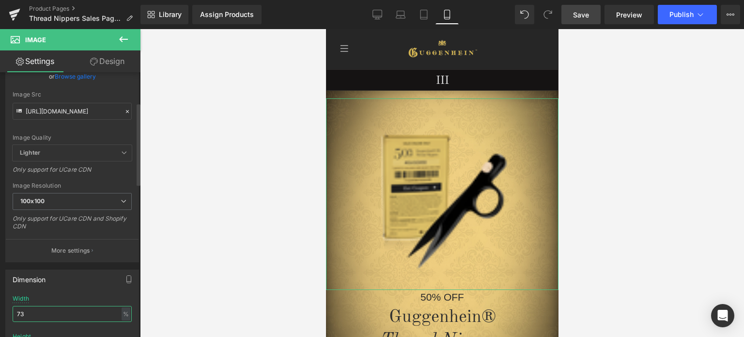
drag, startPoint x: 20, startPoint y: 311, endPoint x: 30, endPoint y: 313, distance: 9.8
click at [30, 313] on input "73" at bounding box center [72, 314] width 119 height 16
type input "70"
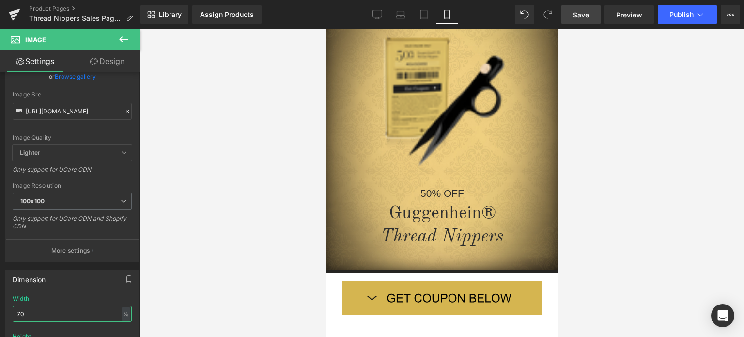
scroll to position [3, 0]
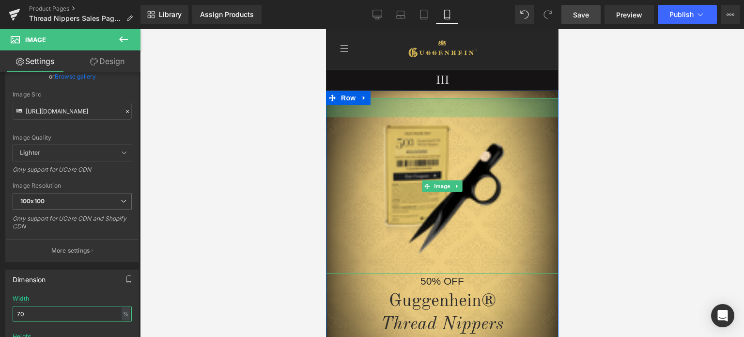
drag, startPoint x: 512, startPoint y: 99, endPoint x: 513, endPoint y: 90, distance: 9.3
click at [513, 91] on div "Image 39px 50% OFF Heading Guggenhein® Thread Nippers Heading Row" at bounding box center [441, 226] width 232 height 270
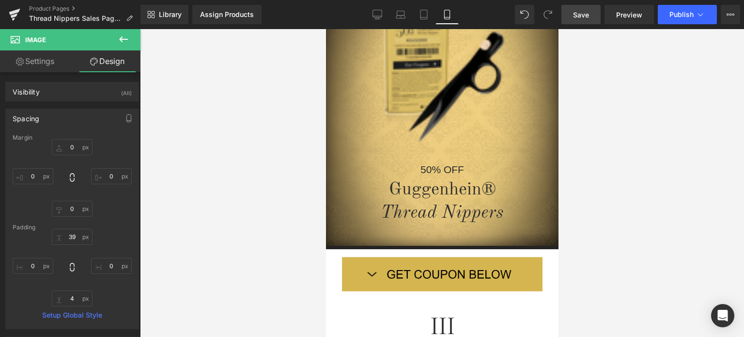
scroll to position [79, 0]
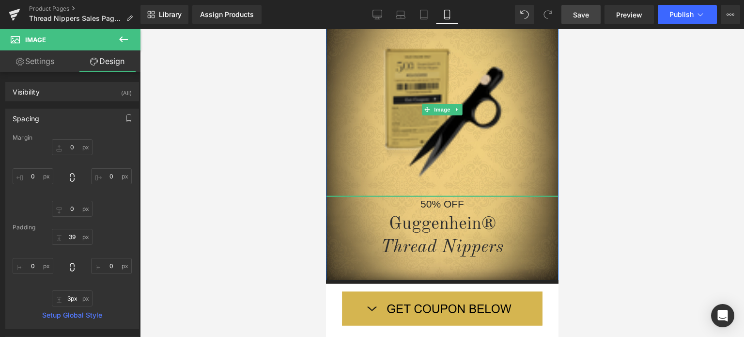
type input "0px"
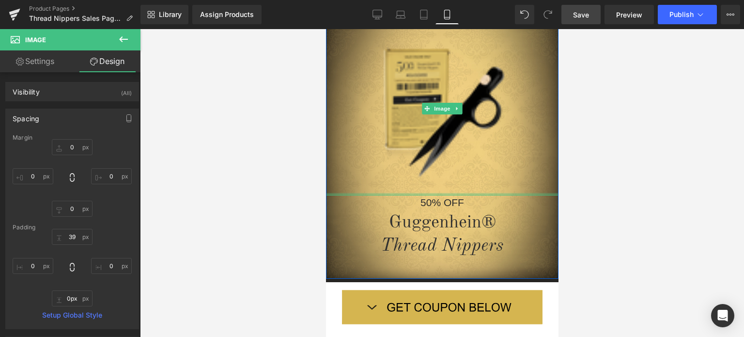
drag, startPoint x: 477, startPoint y: 196, endPoint x: 521, endPoint y: 194, distance: 43.7
click at [478, 192] on div "Image 39px" at bounding box center [441, 108] width 232 height 173
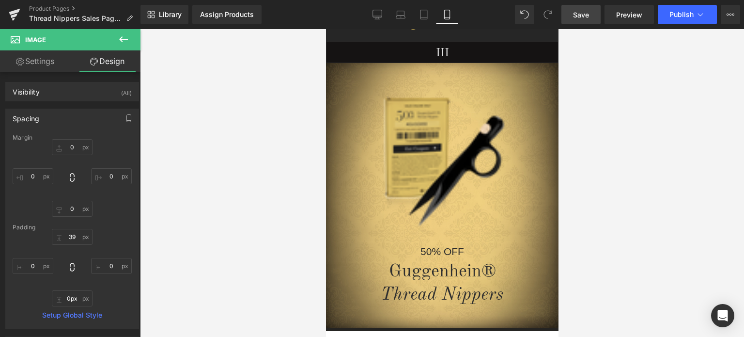
scroll to position [0, 0]
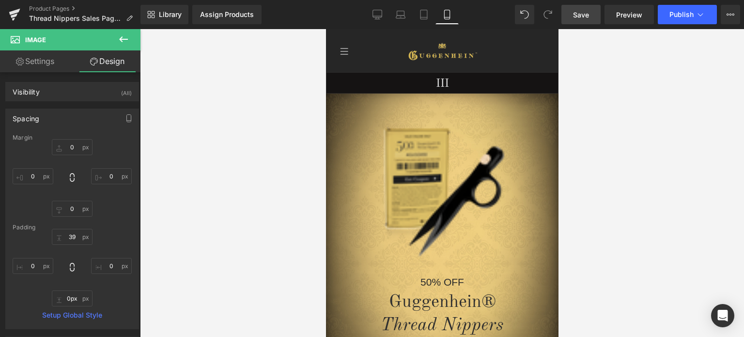
click at [595, 20] on link "Save" at bounding box center [580, 14] width 39 height 19
click at [579, 15] on span "Save" at bounding box center [581, 15] width 16 height 10
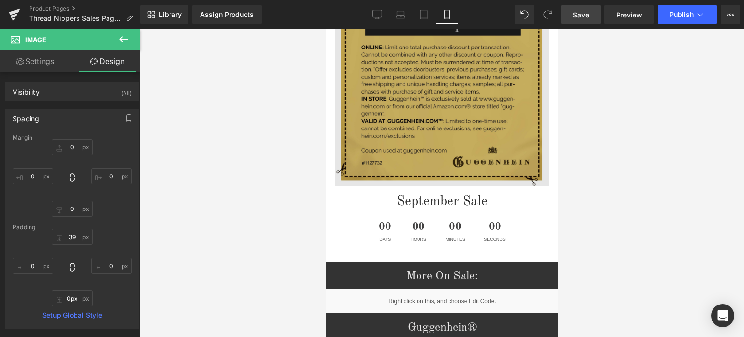
scroll to position [1841, 0]
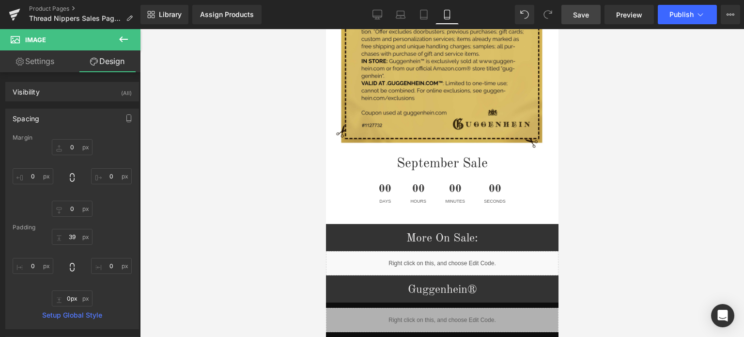
drag, startPoint x: 589, startPoint y: 12, endPoint x: 186, endPoint y: 62, distance: 406.6
click at [589, 12] on span "Save" at bounding box center [581, 15] width 16 height 10
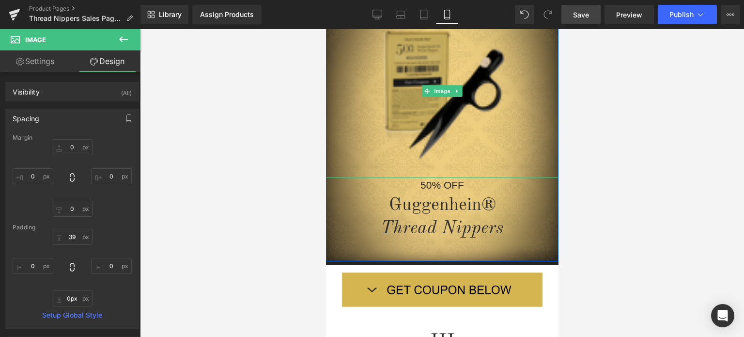
scroll to position [0, 0]
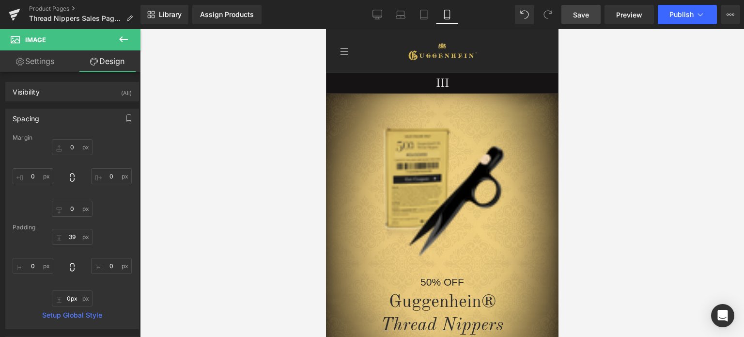
click at [585, 16] on span "Save" at bounding box center [581, 15] width 16 height 10
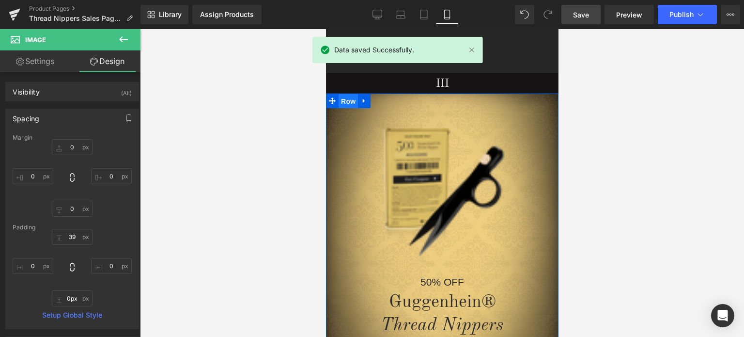
click at [346, 107] on span "Row" at bounding box center [347, 101] width 19 height 15
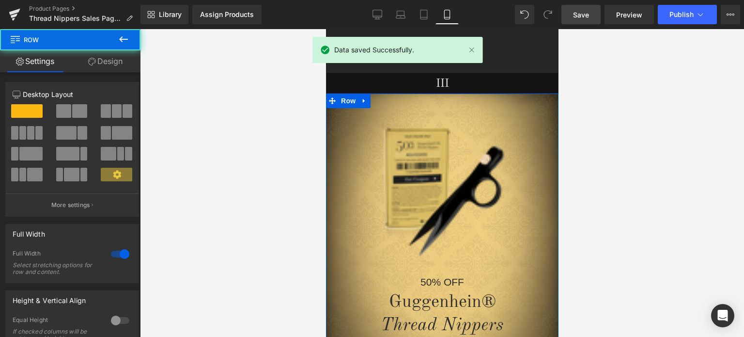
click at [121, 65] on link "Design" at bounding box center [105, 61] width 70 height 22
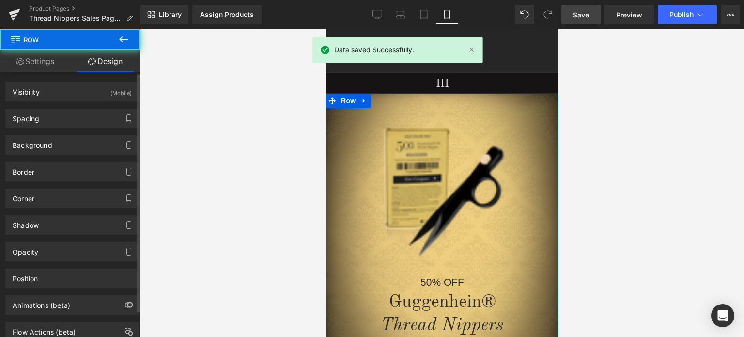
type input "#0a0909"
type input "100"
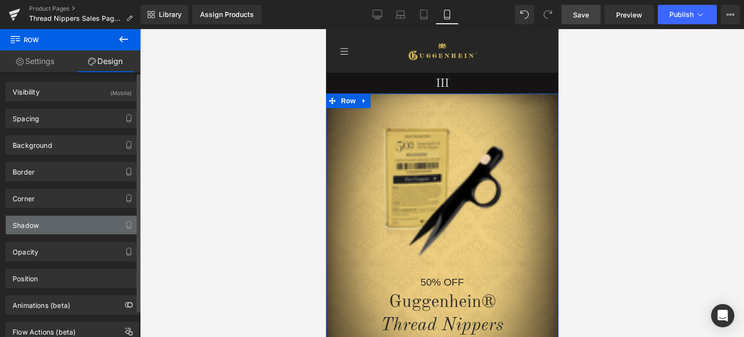
click at [64, 225] on div "Shadow" at bounding box center [72, 225] width 133 height 18
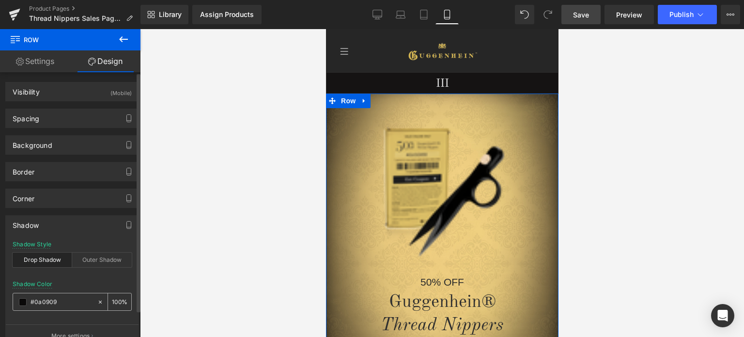
click at [23, 301] on span at bounding box center [23, 302] width 8 height 8
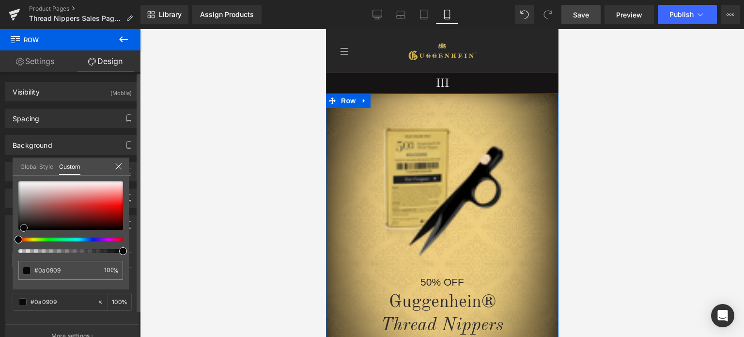
type input "#d0cccc"
type input "#d2cfcf"
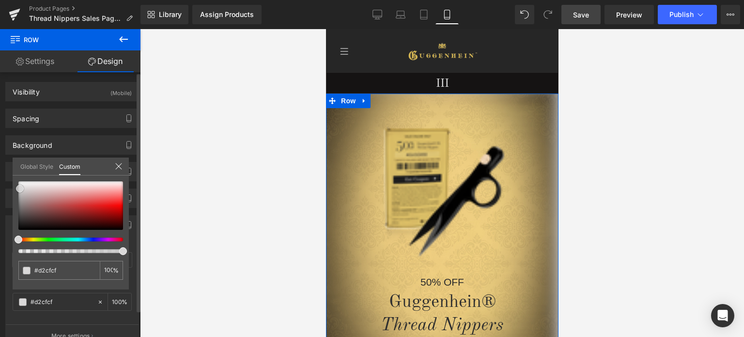
type input "#d2d0d0"
type input "#dedddd"
type input "#e8e7e7"
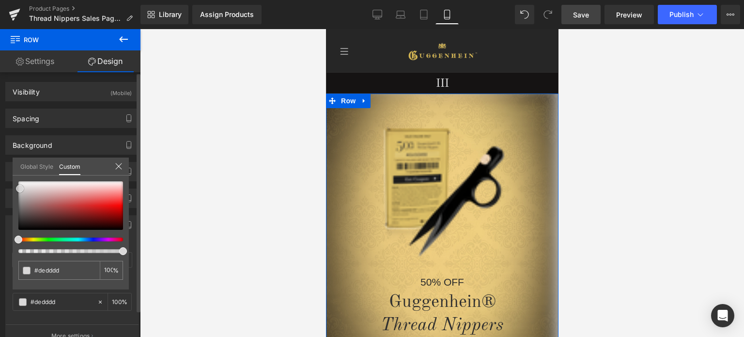
type input "#e8e7e7"
type input "#f2f1f1"
type input "#f7f7f7"
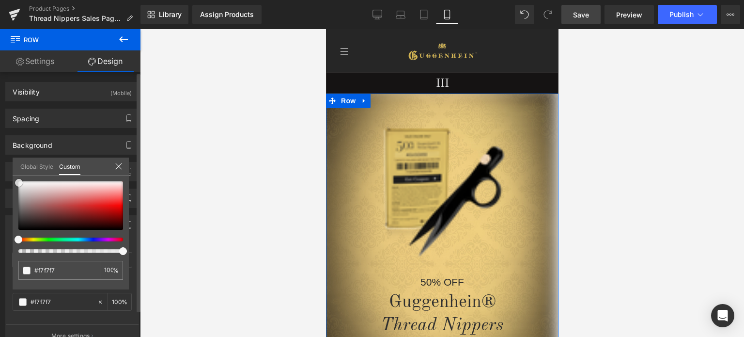
drag, startPoint x: 21, startPoint y: 190, endPoint x: 19, endPoint y: 183, distance: 8.1
click at [19, 183] on div at bounding box center [70, 205] width 105 height 48
click at [20, 183] on span at bounding box center [20, 183] width 8 height 8
type input "#f2f2f2"
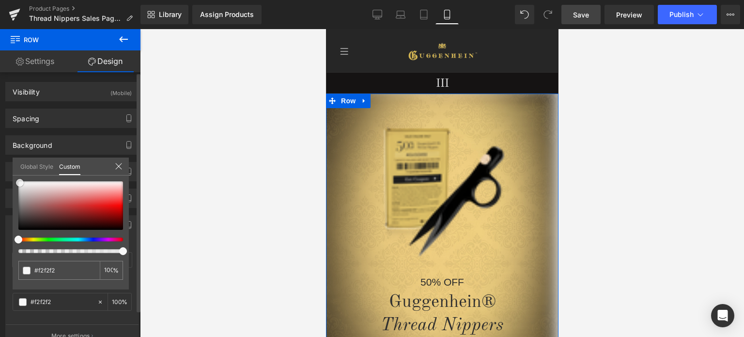
type input "#eaeaea"
click at [20, 186] on span at bounding box center [20, 183] width 8 height 8
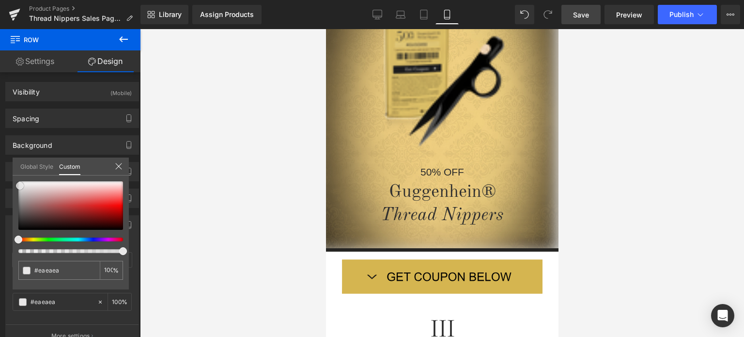
scroll to position [97, 0]
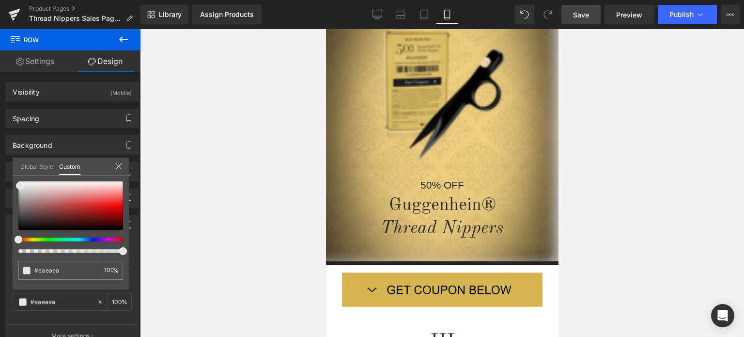
click at [585, 14] on span "Save" at bounding box center [581, 15] width 16 height 10
click at [115, 167] on icon at bounding box center [119, 166] width 8 height 8
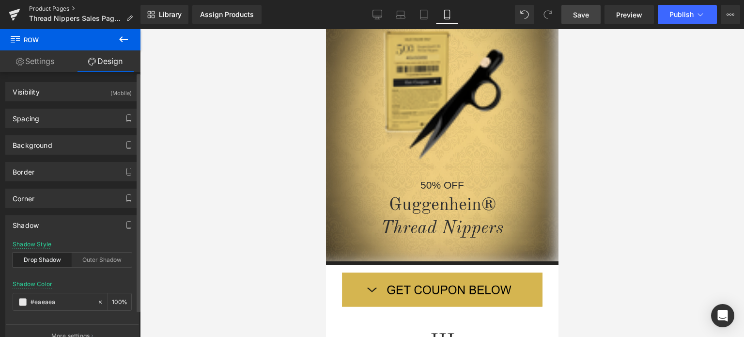
click at [56, 8] on link "Product Pages" at bounding box center [84, 9] width 111 height 8
click at [583, 10] on span "Save" at bounding box center [581, 15] width 16 height 10
click at [56, 8] on link "Product Pages" at bounding box center [84, 9] width 111 height 8
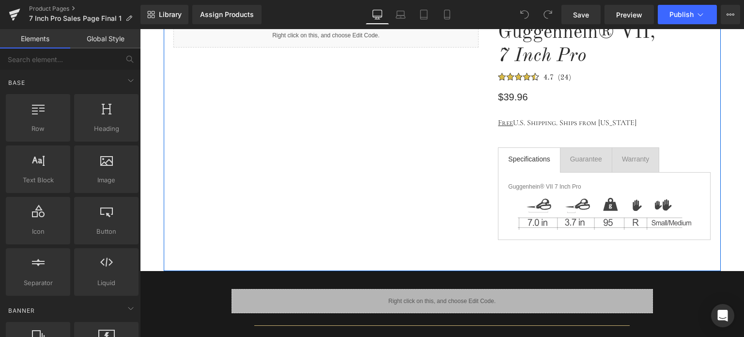
scroll to position [97, 0]
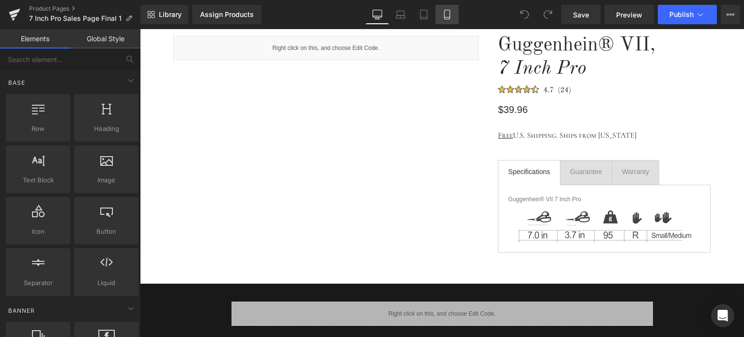
click at [447, 14] on icon at bounding box center [447, 15] width 10 height 10
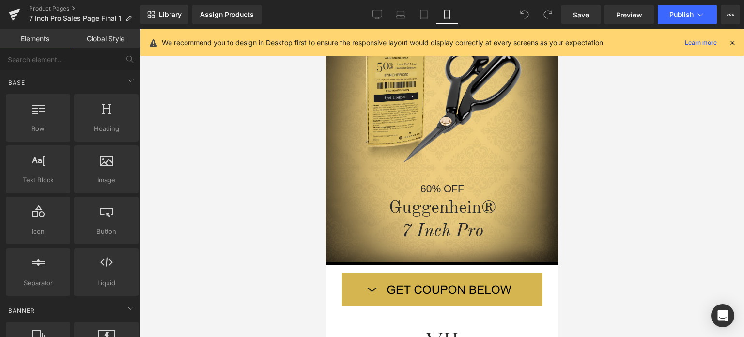
click at [734, 43] on icon at bounding box center [732, 42] width 9 height 9
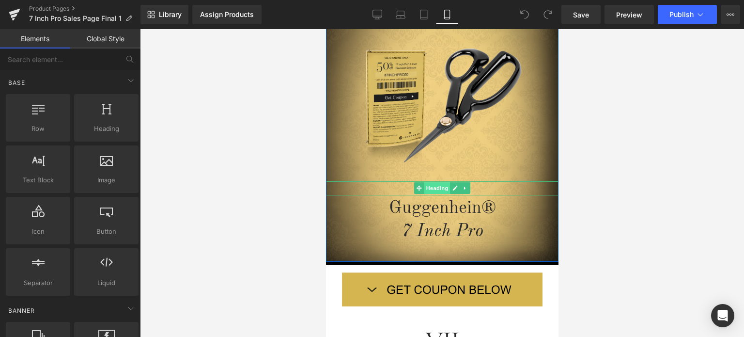
click at [434, 188] on span "Heading" at bounding box center [437, 188] width 26 height 12
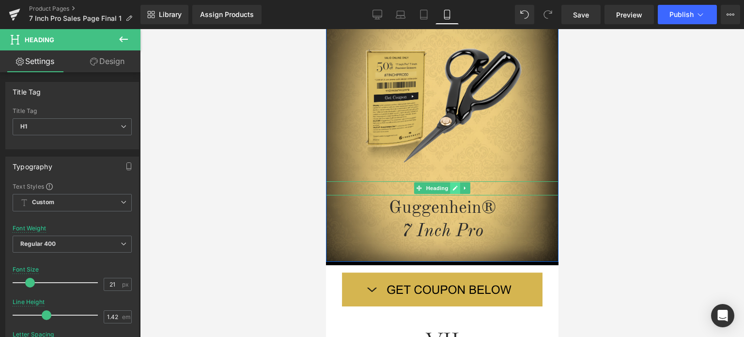
click at [452, 188] on icon at bounding box center [454, 188] width 5 height 5
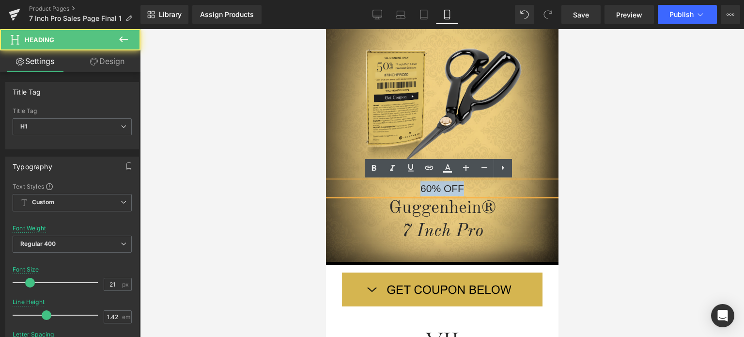
drag, startPoint x: 465, startPoint y: 188, endPoint x: 412, endPoint y: 190, distance: 53.8
click at [412, 190] on h1 "60% OFF" at bounding box center [441, 188] width 232 height 15
copy h1 "60% OFF"
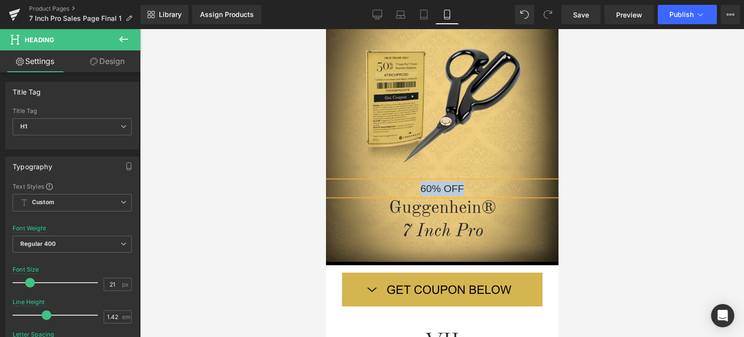
click at [477, 188] on h1 "60% OFF" at bounding box center [441, 188] width 232 height 15
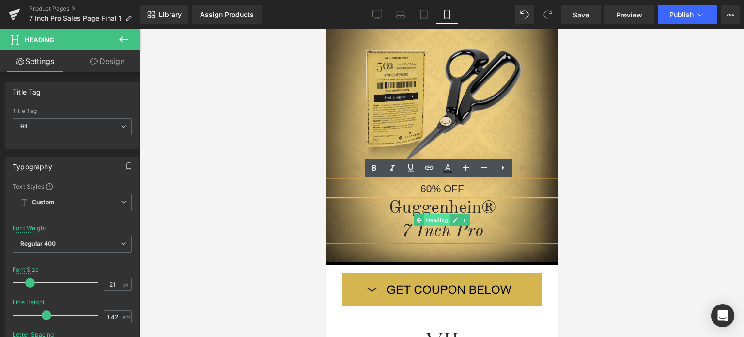
drag, startPoint x: 434, startPoint y: 220, endPoint x: 434, endPoint y: 215, distance: 4.9
click at [434, 220] on span "Heading" at bounding box center [437, 220] width 26 height 12
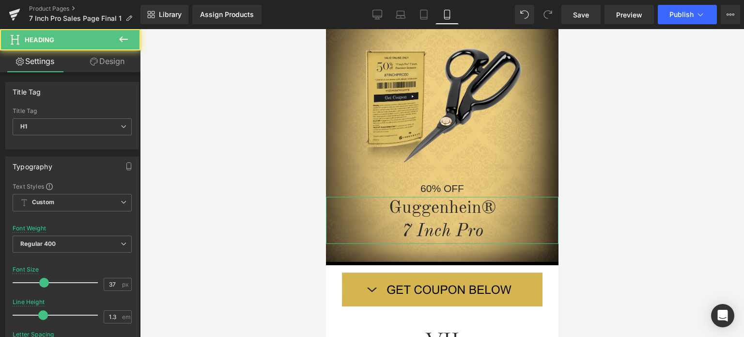
click at [108, 59] on link "Design" at bounding box center [107, 61] width 70 height 22
click at [0, 0] on div "Spacing" at bounding box center [0, 0] width 0 height 0
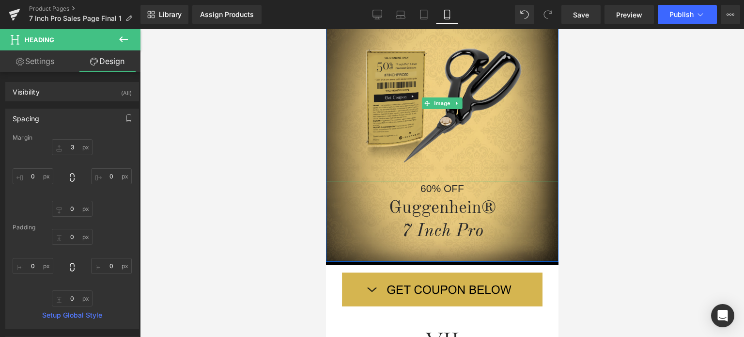
scroll to position [387, 0]
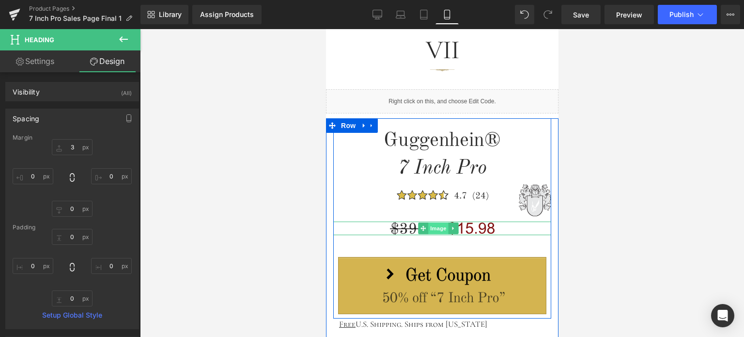
click at [439, 227] on span "Image" at bounding box center [438, 228] width 20 height 12
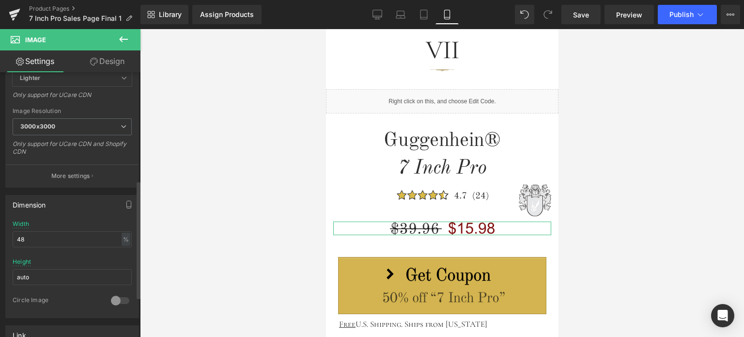
scroll to position [242, 0]
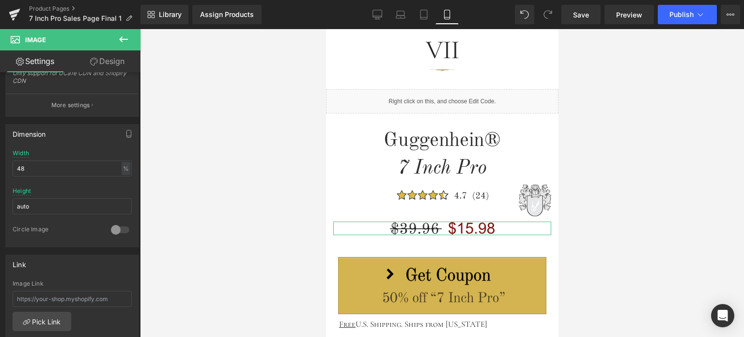
click at [111, 61] on link "Design" at bounding box center [107, 61] width 70 height 22
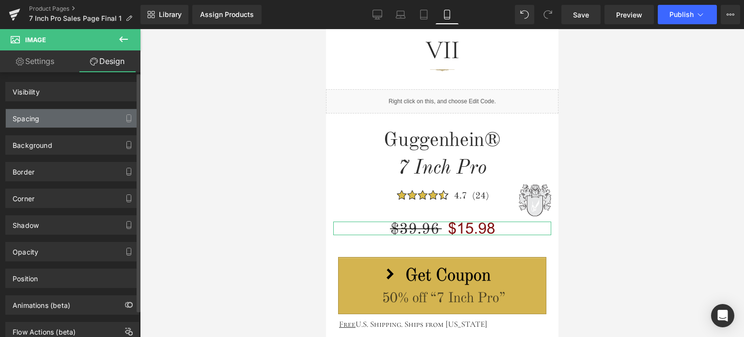
click at [65, 117] on div "Spacing" at bounding box center [72, 118] width 133 height 18
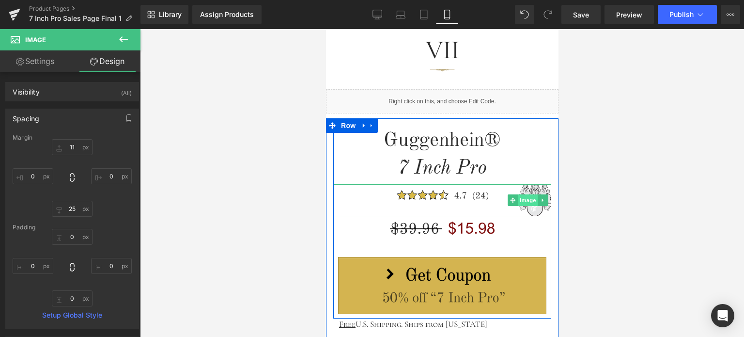
click at [526, 198] on span "Image" at bounding box center [527, 200] width 20 height 12
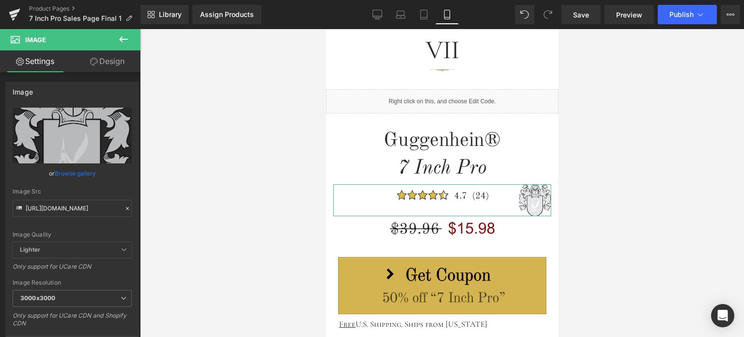
click at [111, 61] on link "Design" at bounding box center [107, 61] width 70 height 22
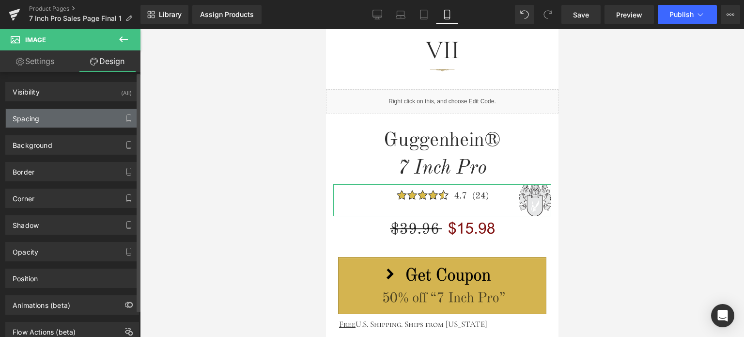
click at [80, 121] on div "Spacing" at bounding box center [72, 118] width 133 height 18
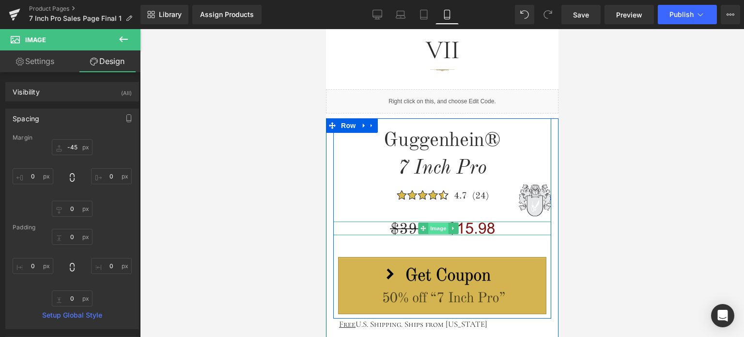
click at [439, 225] on span "Image" at bounding box center [438, 228] width 20 height 12
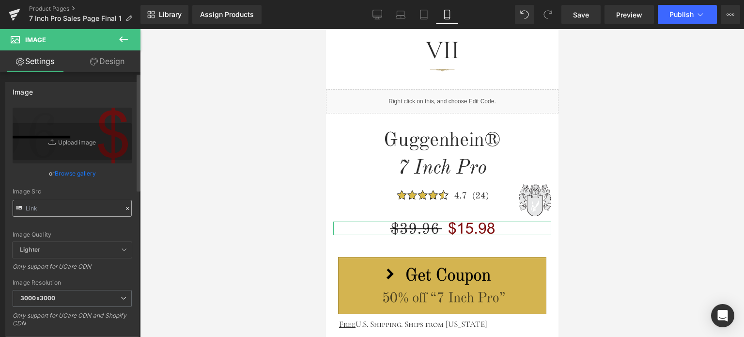
scroll to position [194, 0]
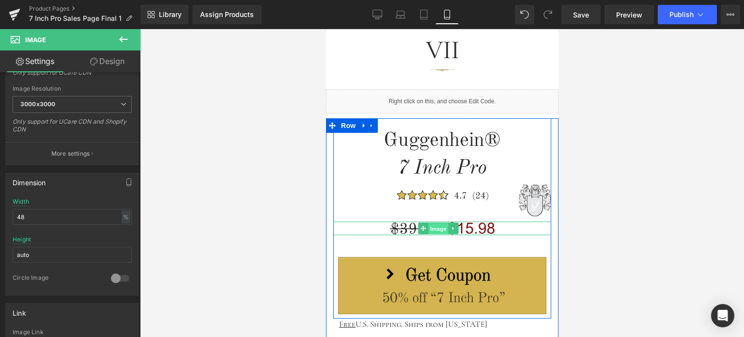
click at [437, 228] on span "Image" at bounding box center [438, 228] width 20 height 12
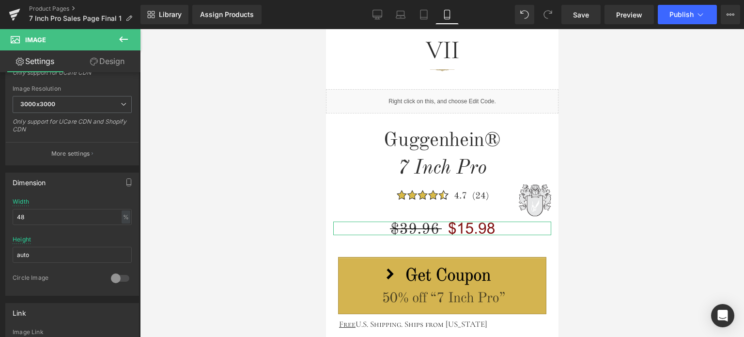
click at [114, 62] on link "Design" at bounding box center [107, 61] width 70 height 22
click at [0, 0] on div "Spacing" at bounding box center [0, 0] width 0 height 0
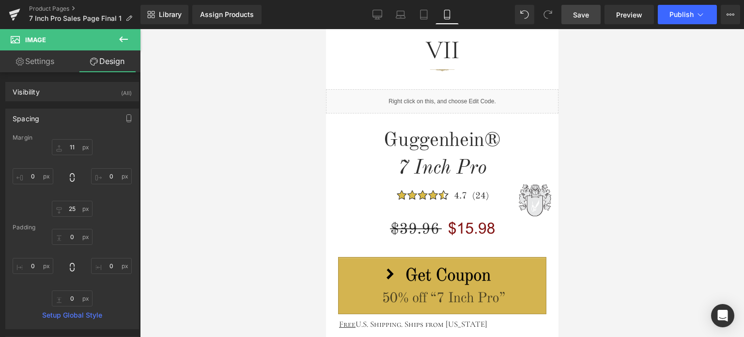
click at [586, 14] on span "Save" at bounding box center [581, 15] width 16 height 10
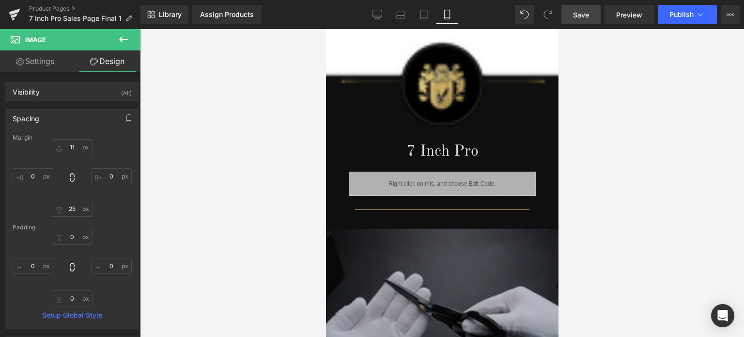
scroll to position [1165, 0]
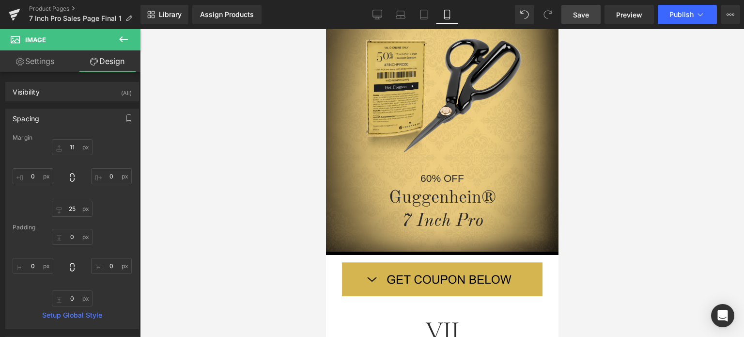
drag, startPoint x: 553, startPoint y: 99, endPoint x: 893, endPoint y: 91, distance: 339.6
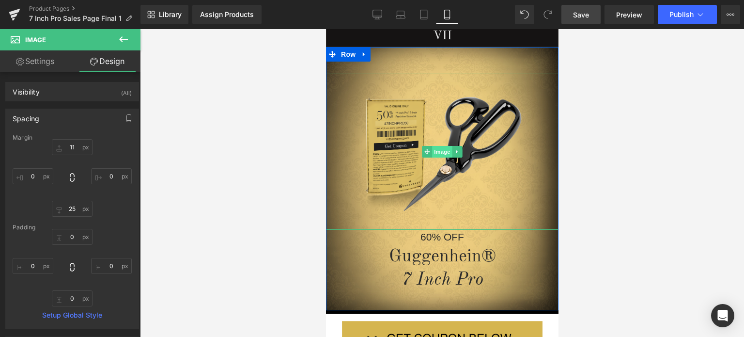
click at [440, 151] on span "Image" at bounding box center [442, 152] width 20 height 12
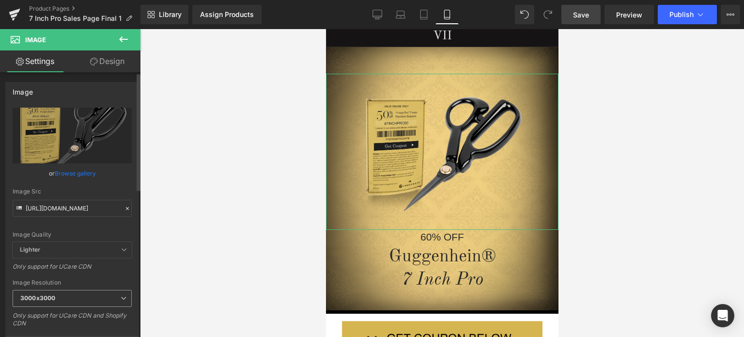
click at [61, 300] on span "3000x3000" at bounding box center [72, 298] width 119 height 17
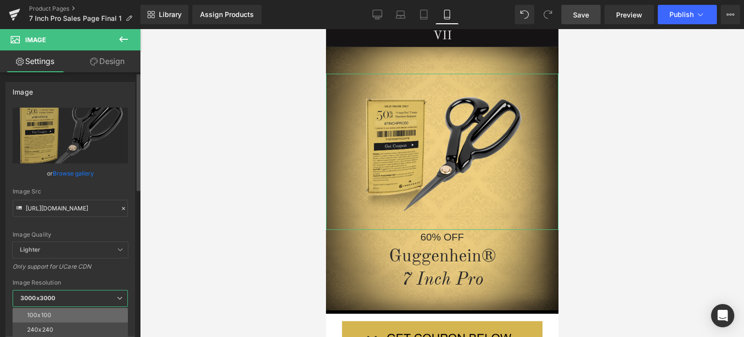
click at [62, 309] on li "100x100" at bounding box center [73, 315] width 120 height 15
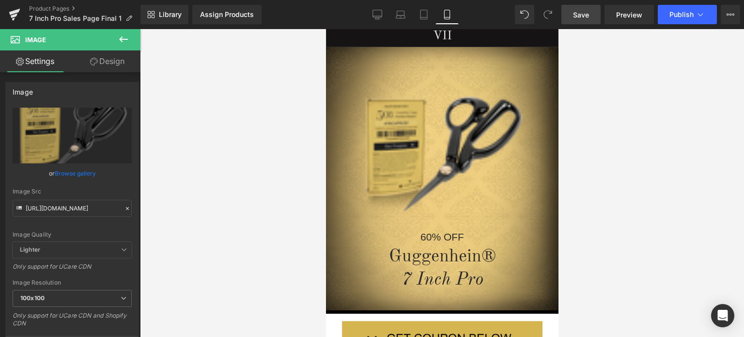
click at [591, 14] on link "Save" at bounding box center [580, 14] width 39 height 19
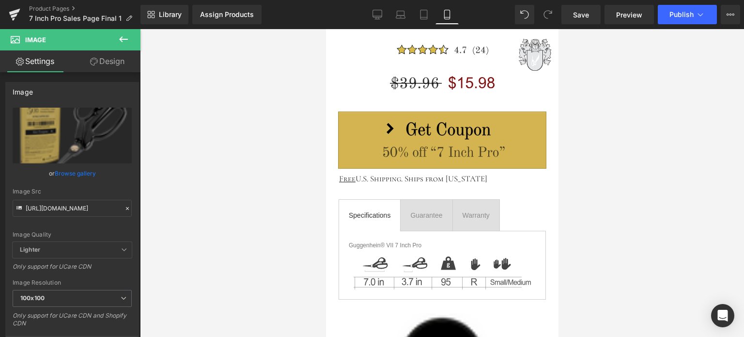
scroll to position [387, 0]
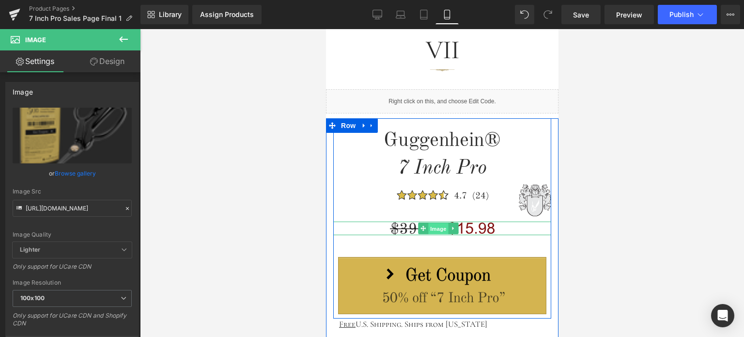
click at [436, 227] on span "Image" at bounding box center [438, 228] width 20 height 12
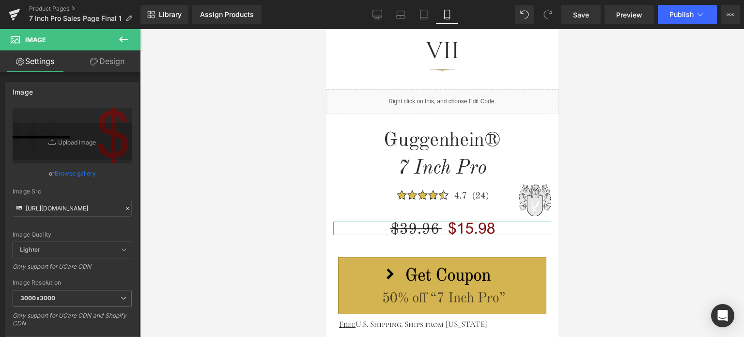
click at [105, 61] on link "Design" at bounding box center [107, 61] width 70 height 22
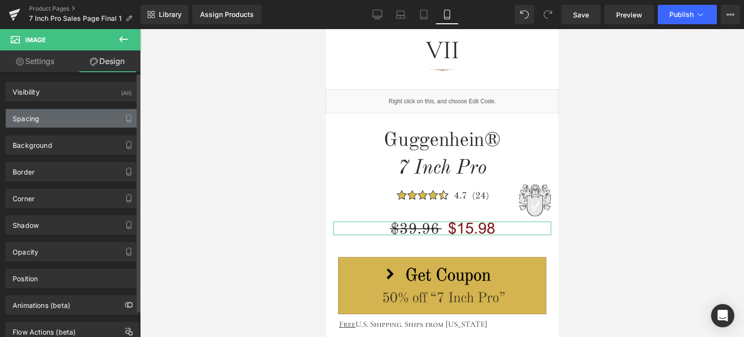
click at [55, 121] on div "Spacing" at bounding box center [72, 118] width 133 height 18
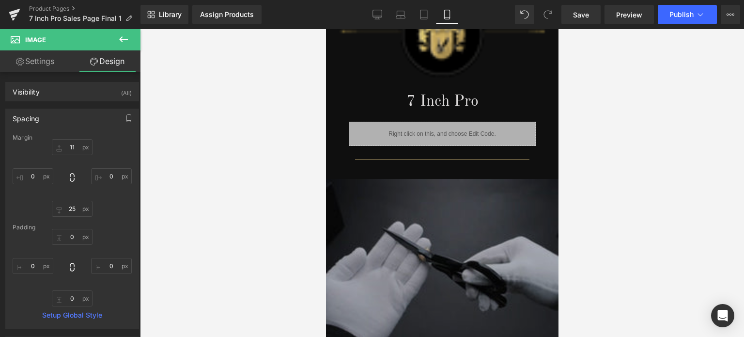
scroll to position [920, 0]
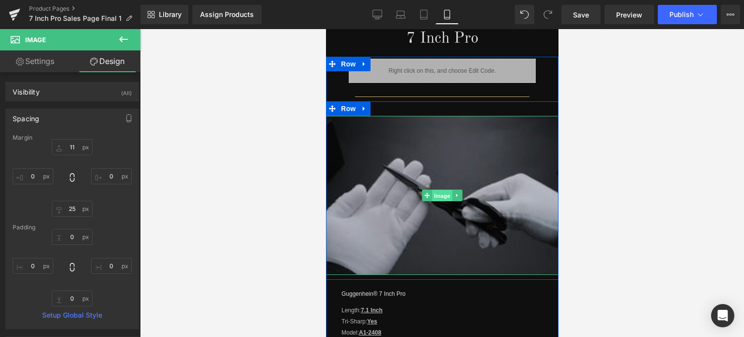
click at [439, 190] on span "Image" at bounding box center [442, 196] width 20 height 12
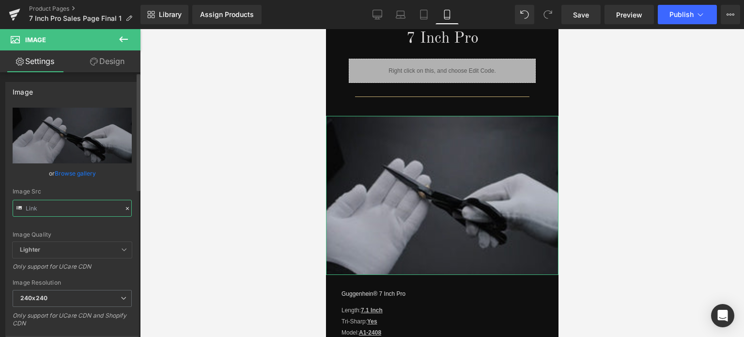
click at [78, 204] on input "text" at bounding box center [72, 208] width 119 height 17
paste input "2_288aa9f4-d119-4595-b144-1fd763c6551d.jpg?v=1758135619"
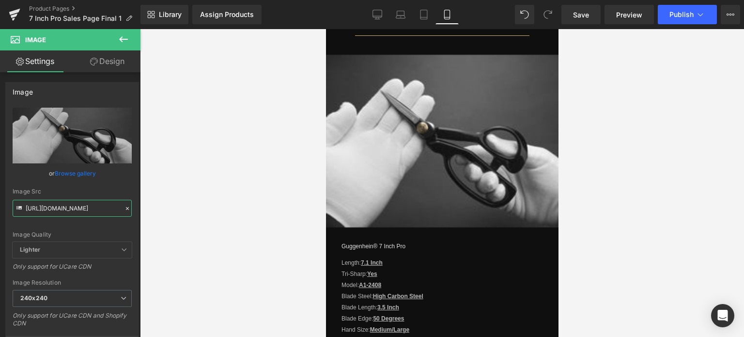
scroll to position [867, 0]
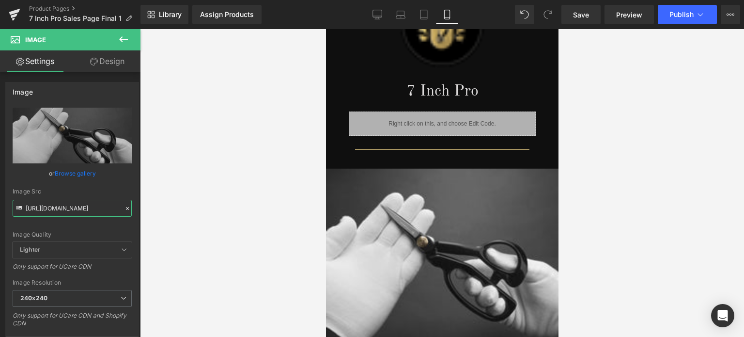
drag, startPoint x: 555, startPoint y: 150, endPoint x: 927, endPoint y: 71, distance: 379.8
type input "https://cdn.shopify.com/s/files/1/0566/0963/6442/files/2_288aa9f4-d119-4595-b14…"
click at [587, 14] on span "Save" at bounding box center [581, 15] width 16 height 10
click at [581, 14] on span "Save" at bounding box center [581, 15] width 16 height 10
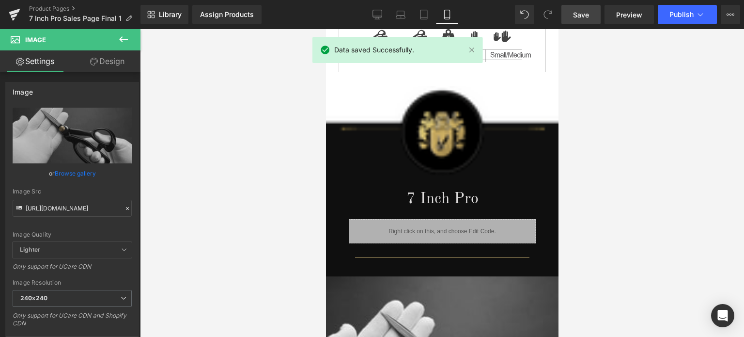
scroll to position [693, 0]
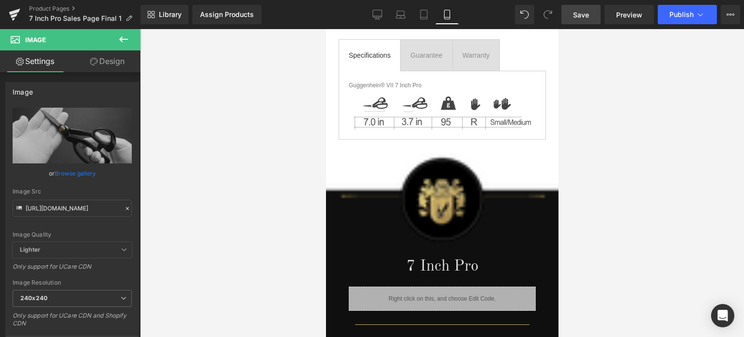
drag, startPoint x: 555, startPoint y: 155, endPoint x: 884, endPoint y: 166, distance: 329.5
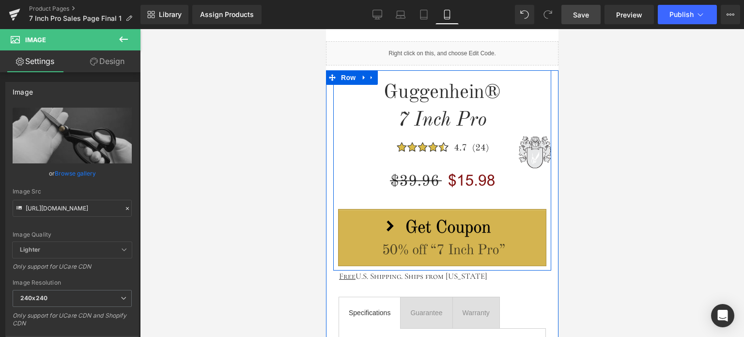
scroll to position [402, 0]
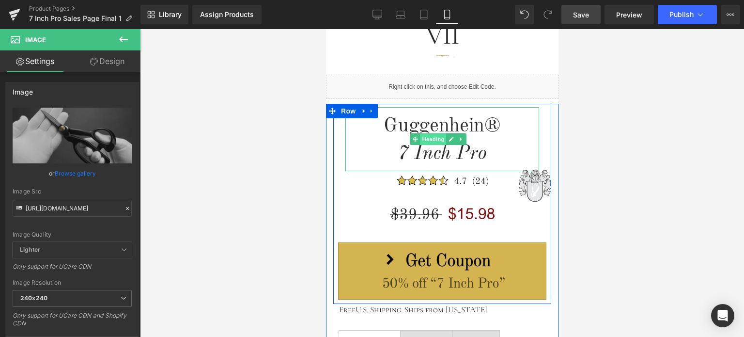
click at [436, 141] on span "Heading" at bounding box center [433, 139] width 26 height 12
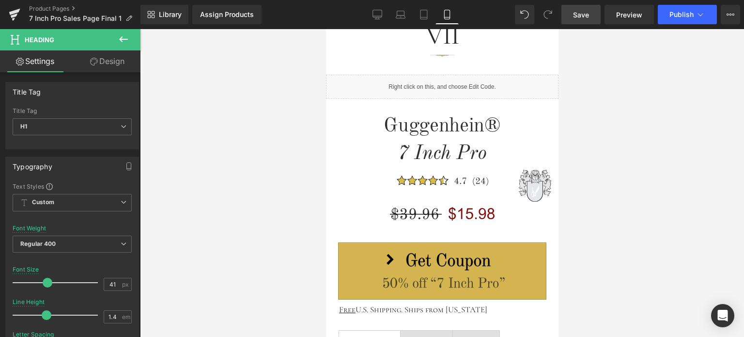
click at [588, 15] on span "Save" at bounding box center [581, 15] width 16 height 10
click at [623, 14] on span "Preview" at bounding box center [629, 15] width 26 height 10
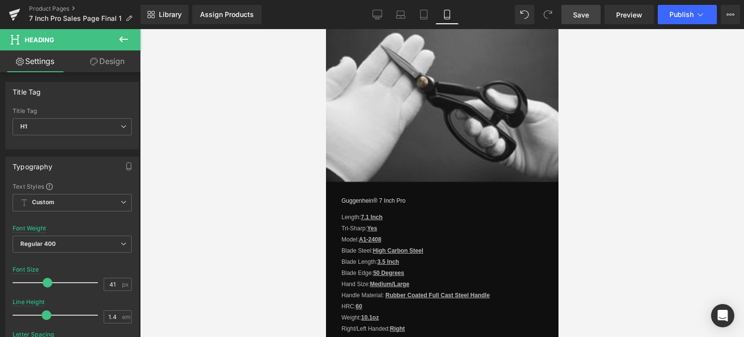
scroll to position [1085, 0]
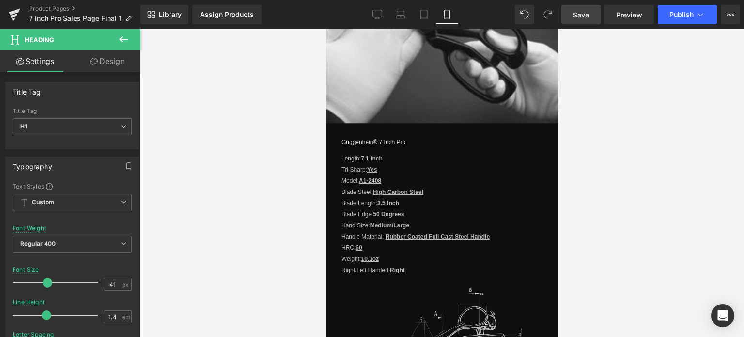
click at [119, 31] on button at bounding box center [124, 39] width 34 height 21
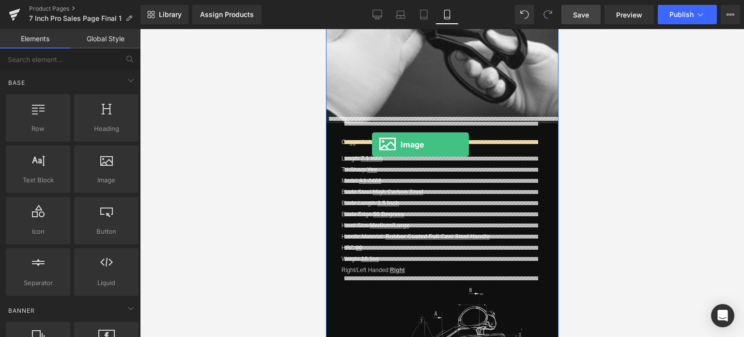
drag, startPoint x: 457, startPoint y: 198, endPoint x: 372, endPoint y: 145, distance: 100.5
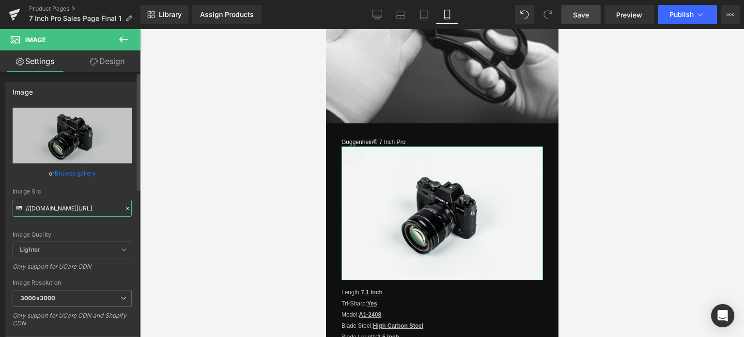
click at [68, 204] on input "//[DOMAIN_NAME][URL]" at bounding box center [72, 208] width 119 height 17
paste input "[URL][DOMAIN_NAME]"
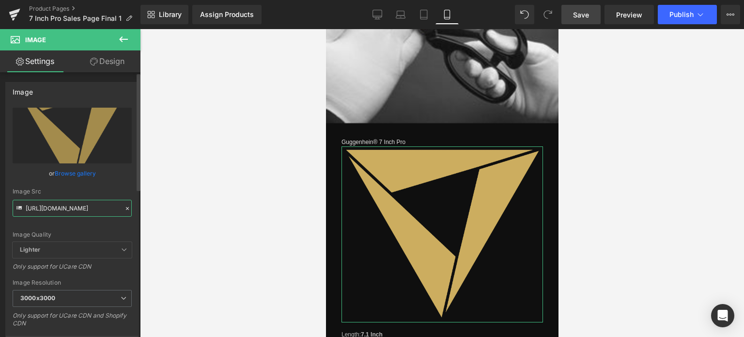
scroll to position [291, 0]
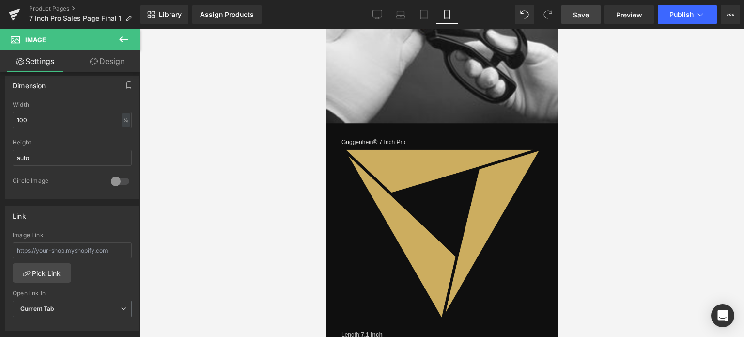
type input "[URL][DOMAIN_NAME]"
drag, startPoint x: 18, startPoint y: 118, endPoint x: 9, endPoint y: 117, distance: 9.2
click at [9, 117] on div "100% Width 100 % % px auto Height auto 0 Circle Image" at bounding box center [72, 149] width 133 height 97
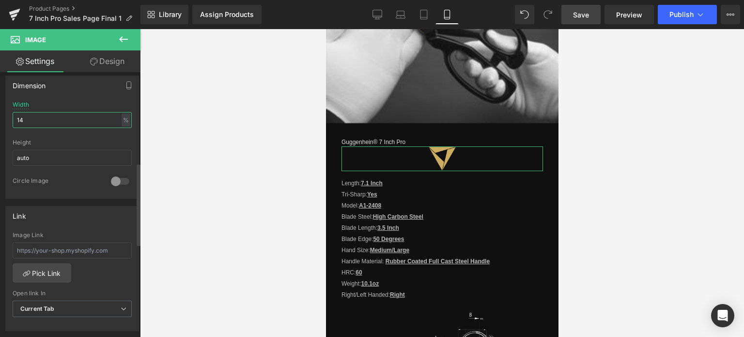
click at [24, 118] on input "14" at bounding box center [72, 120] width 119 height 16
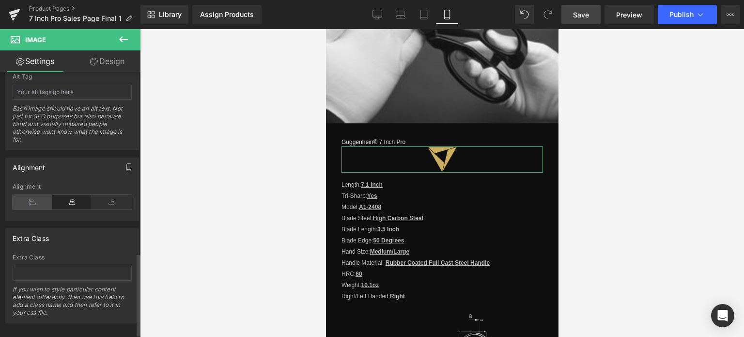
type input "15"
drag, startPoint x: 25, startPoint y: 201, endPoint x: 35, endPoint y: 195, distance: 12.1
click at [25, 201] on icon at bounding box center [33, 202] width 40 height 15
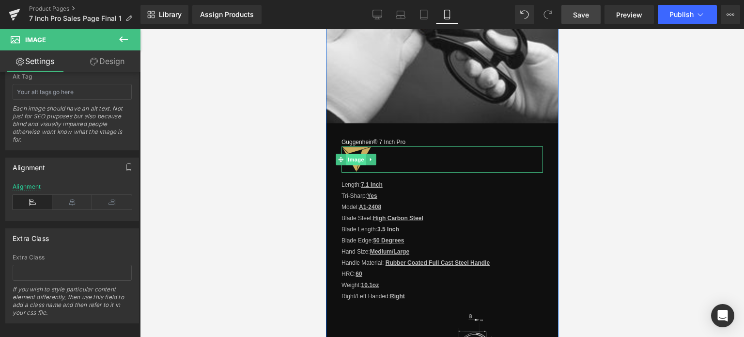
click at [355, 156] on span "Image" at bounding box center [355, 160] width 20 height 12
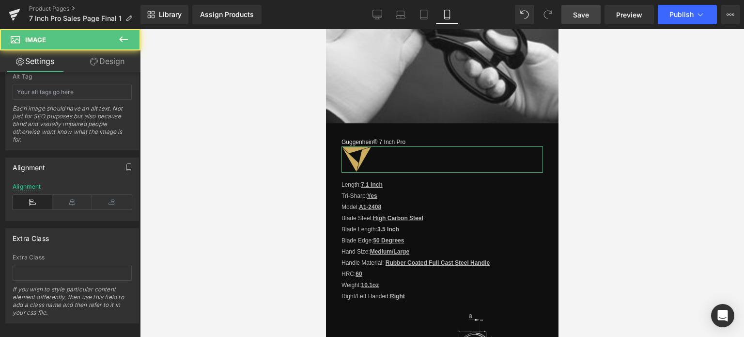
drag, startPoint x: 117, startPoint y: 59, endPoint x: 60, endPoint y: 117, distance: 81.5
click at [117, 59] on link "Design" at bounding box center [107, 61] width 70 height 22
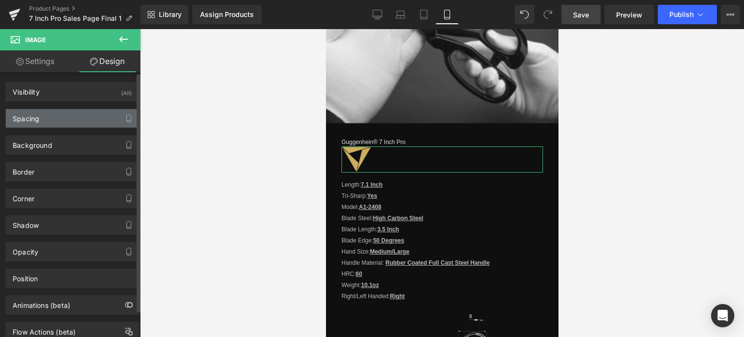
click at [60, 117] on div "Spacing" at bounding box center [72, 118] width 133 height 18
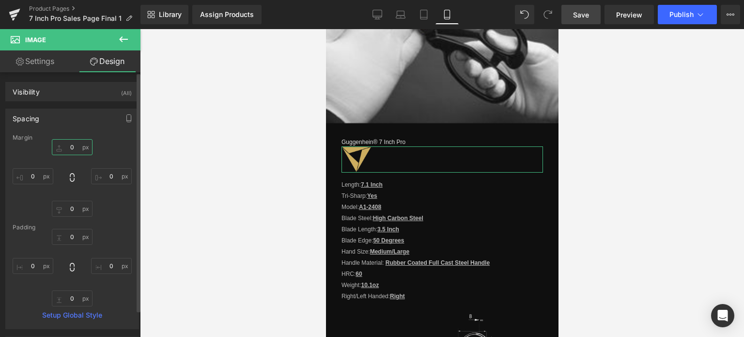
click at [74, 150] on input "text" at bounding box center [72, 147] width 41 height 16
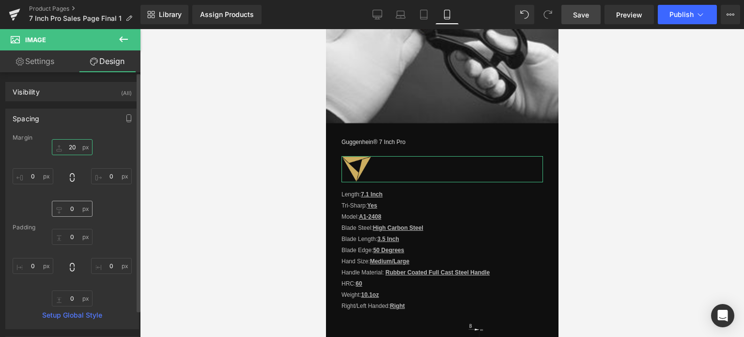
type input "20"
click at [76, 209] on input "text" at bounding box center [72, 209] width 41 height 16
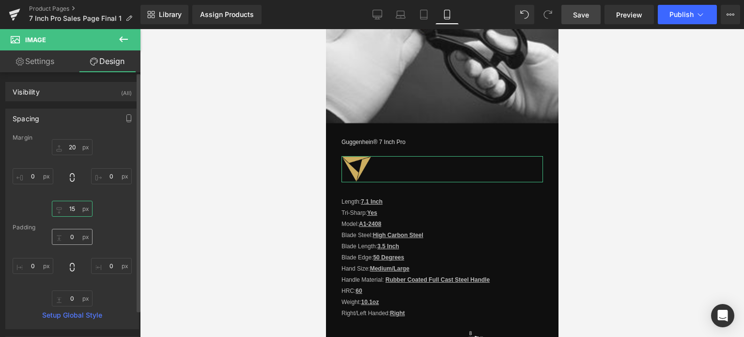
type input "15"
click at [76, 239] on input "text" at bounding box center [72, 237] width 41 height 16
type input "1"
click at [75, 300] on input "text" at bounding box center [72, 298] width 41 height 16
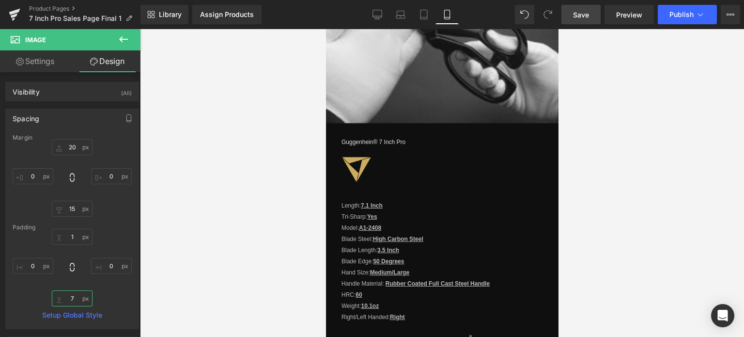
type input "7"
click at [588, 11] on span "Save" at bounding box center [581, 15] width 16 height 10
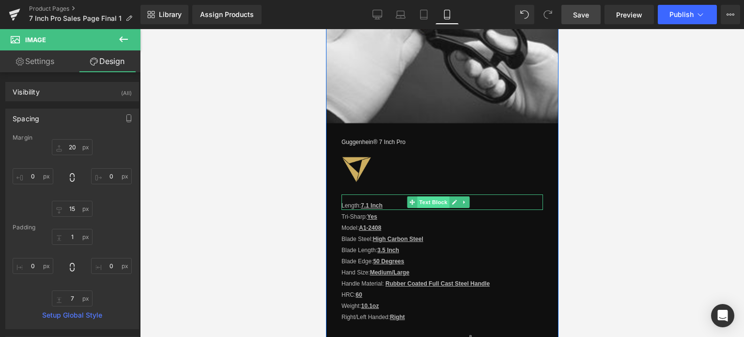
click at [433, 197] on span "Text Block" at bounding box center [433, 202] width 32 height 12
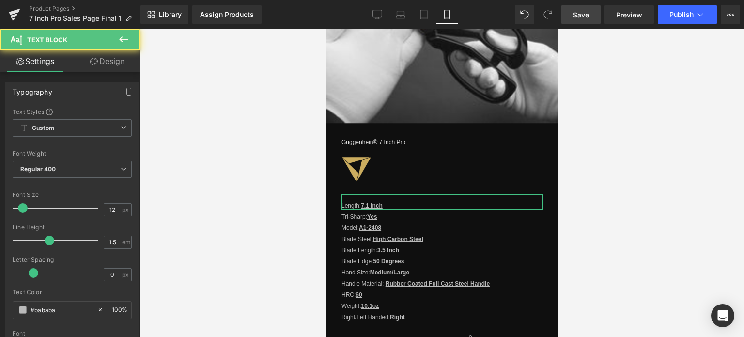
drag, startPoint x: 100, startPoint y: 56, endPoint x: 66, endPoint y: 118, distance: 70.7
click at [100, 56] on link "Design" at bounding box center [107, 61] width 70 height 22
click at [0, 0] on div "Spacing" at bounding box center [0, 0] width 0 height 0
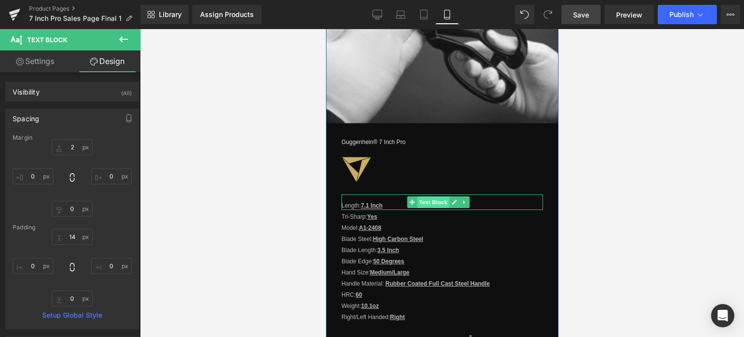
click at [436, 196] on span "Text Block" at bounding box center [433, 202] width 32 height 12
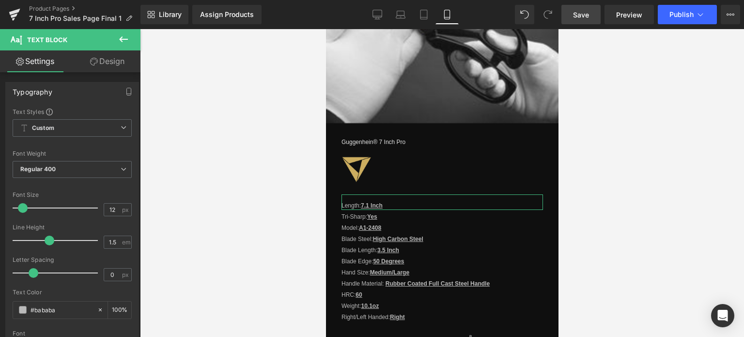
click at [113, 67] on link "Design" at bounding box center [107, 61] width 70 height 22
click at [0, 0] on div "Spacing" at bounding box center [0, 0] width 0 height 0
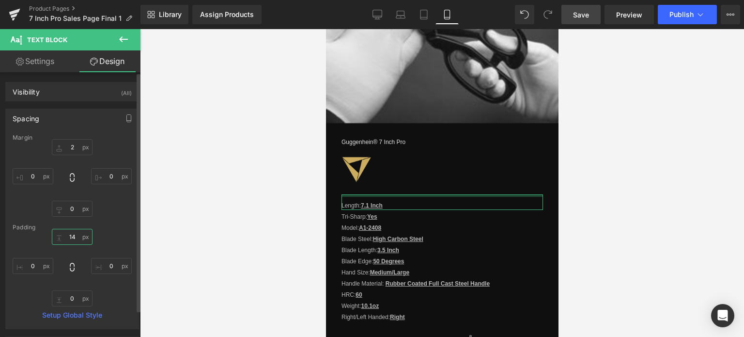
click at [76, 236] on input "text" at bounding box center [72, 237] width 41 height 16
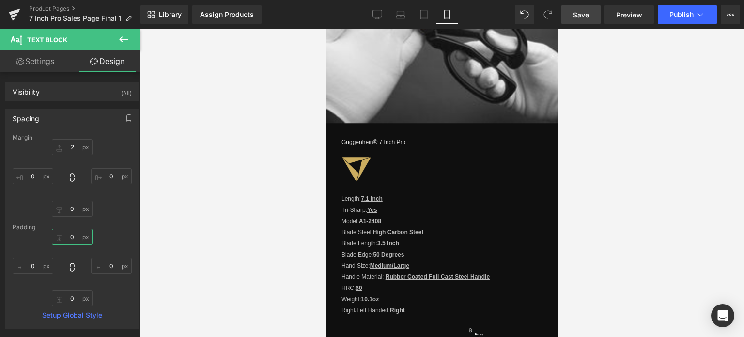
type input "0"
click at [589, 13] on span "Save" at bounding box center [581, 15] width 16 height 10
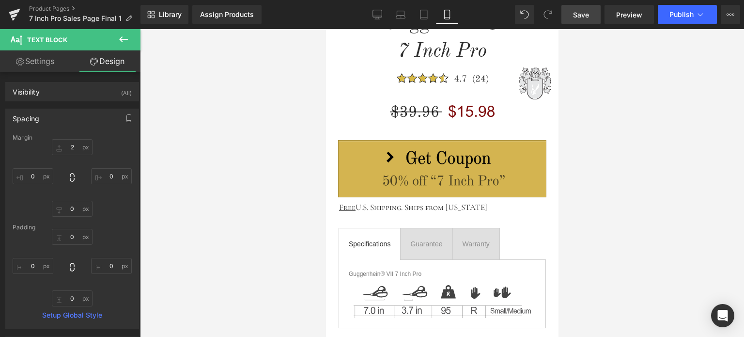
scroll to position [359, 0]
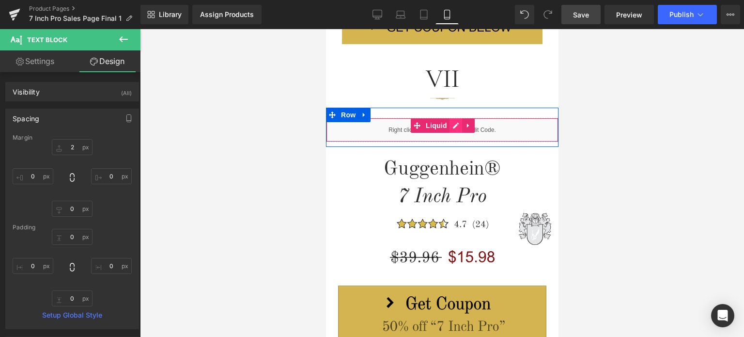
click at [450, 124] on div "Liquid" at bounding box center [441, 130] width 232 height 24
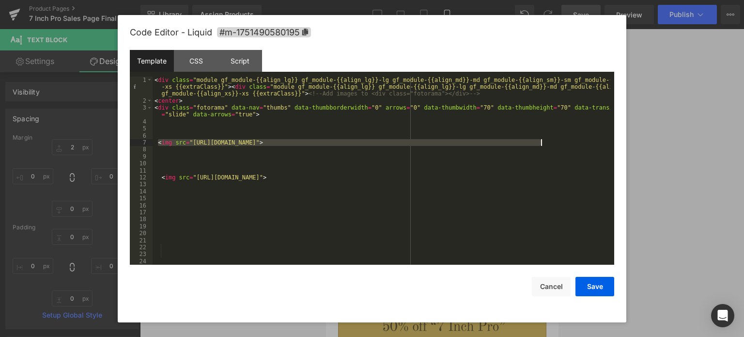
drag, startPoint x: 158, startPoint y: 143, endPoint x: 560, endPoint y: 143, distance: 402.0
click at [560, 143] on div "< div class = "module gf_module-{{align_lg}} gf_module-{{align_lg}}-lg gf_modul…" at bounding box center [382, 185] width 458 height 216
click at [167, 158] on div "< div class = "module gf_module-{{align_lg}} gf_module-{{align_lg}}-lg gf_modul…" at bounding box center [382, 185] width 458 height 216
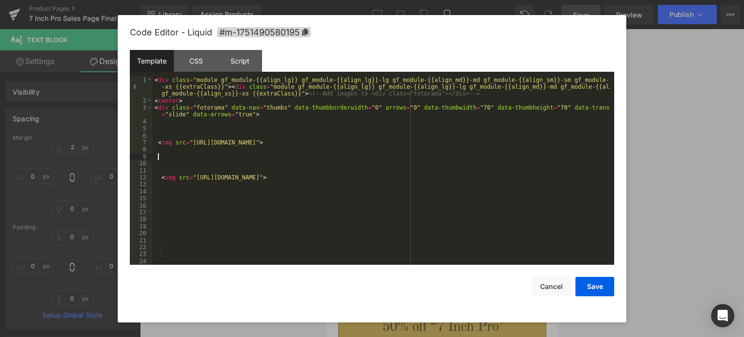
click at [167, 161] on div "< div class = "module gf_module-{{align_lg}} gf_module-{{align_lg}}-lg gf_modul…" at bounding box center [382, 185] width 458 height 216
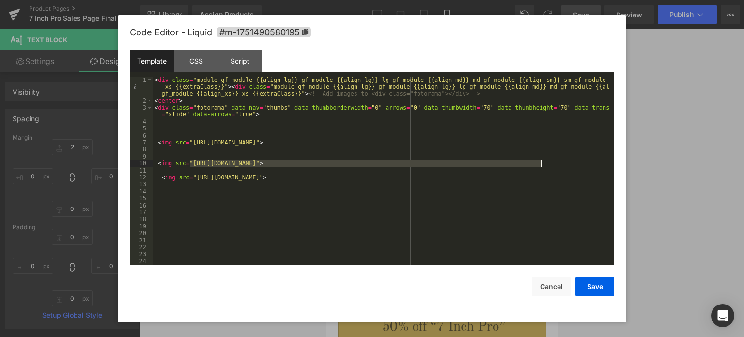
drag, startPoint x: 190, startPoint y: 163, endPoint x: 541, endPoint y: 162, distance: 350.2
click at [541, 162] on div "< div class = "module gf_module-{{align_lg}} gf_module-{{align_lg}}-lg gf_modul…" at bounding box center [382, 185] width 458 height 216
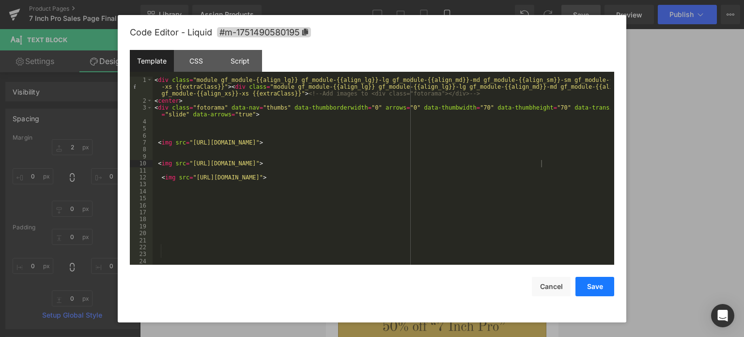
click at [594, 285] on button "Save" at bounding box center [594, 286] width 39 height 19
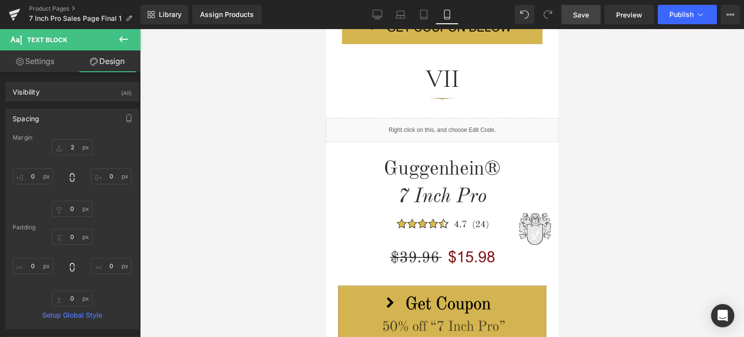
click at [586, 16] on span "Save" at bounding box center [581, 15] width 16 height 10
click at [590, 17] on link "Save" at bounding box center [580, 14] width 39 height 19
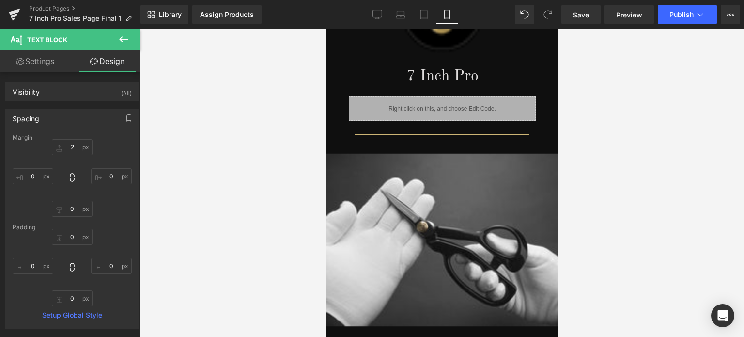
scroll to position [843, 0]
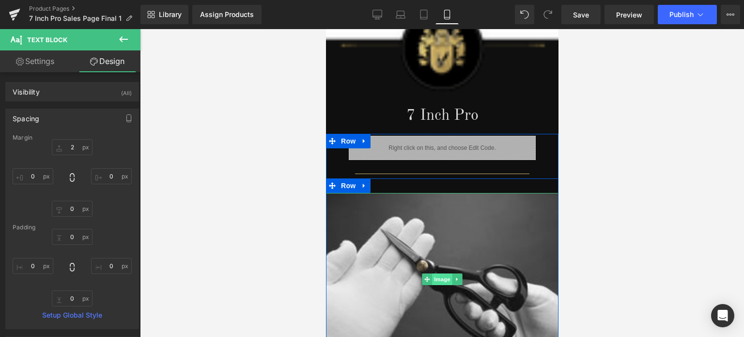
click at [441, 276] on span "Image" at bounding box center [442, 279] width 20 height 12
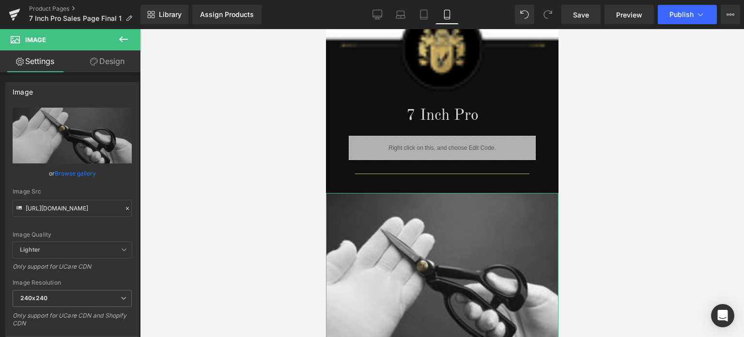
click at [121, 66] on link "Design" at bounding box center [107, 61] width 70 height 22
click at [0, 0] on div "Spacing" at bounding box center [0, 0] width 0 height 0
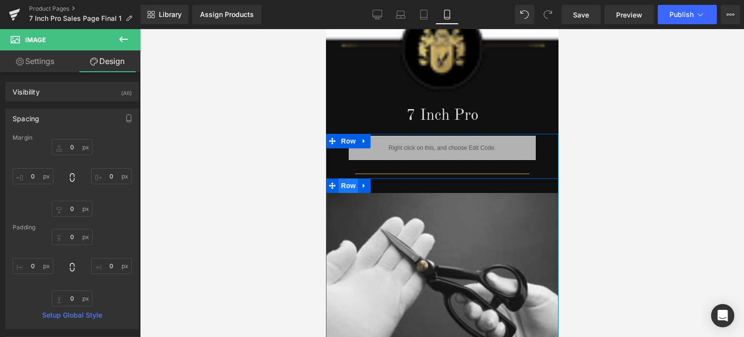
click at [345, 178] on span "Row" at bounding box center [347, 185] width 19 height 15
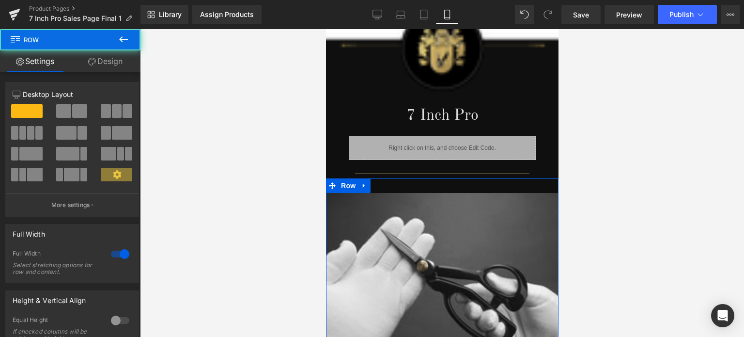
click at [113, 62] on link "Design" at bounding box center [105, 61] width 70 height 22
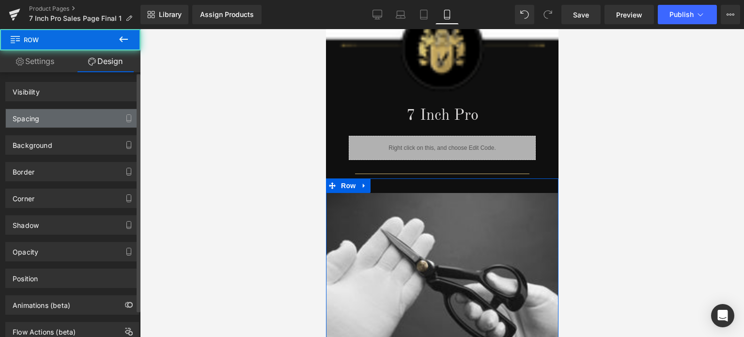
click at [64, 119] on div "Spacing" at bounding box center [72, 118] width 133 height 18
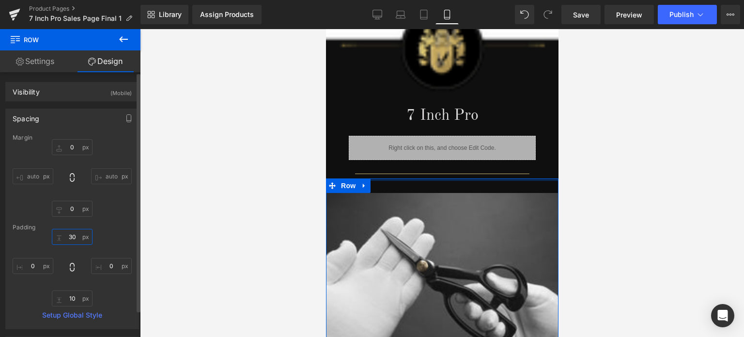
click at [75, 236] on input "30" at bounding box center [72, 237] width 41 height 16
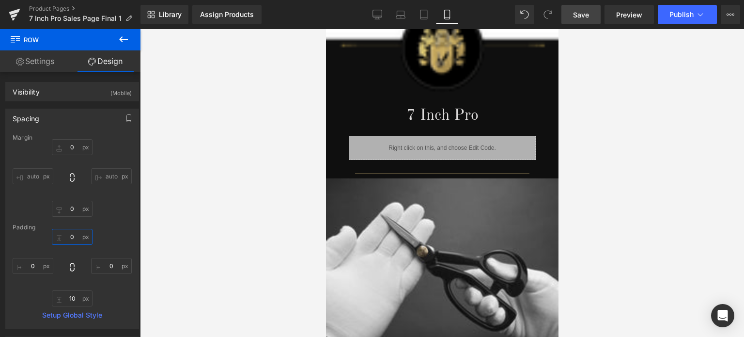
type input "0"
click at [586, 15] on span "Save" at bounding box center [581, 15] width 16 height 10
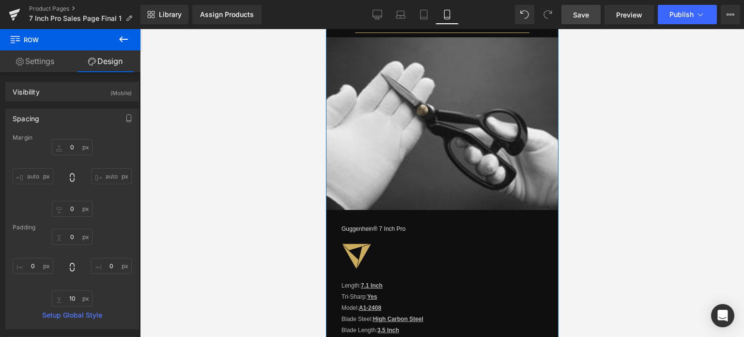
scroll to position [1085, 0]
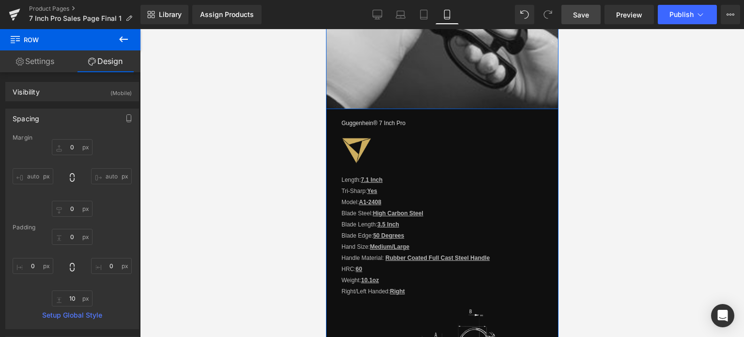
click at [429, 102] on div "Image Row" at bounding box center [441, 22] width 232 height 173
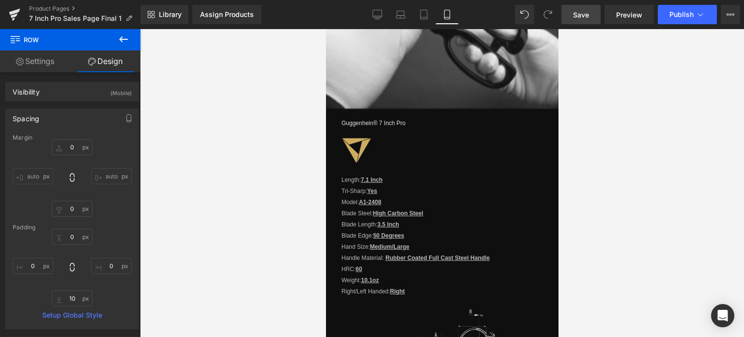
click at [588, 11] on span "Save" at bounding box center [581, 15] width 16 height 10
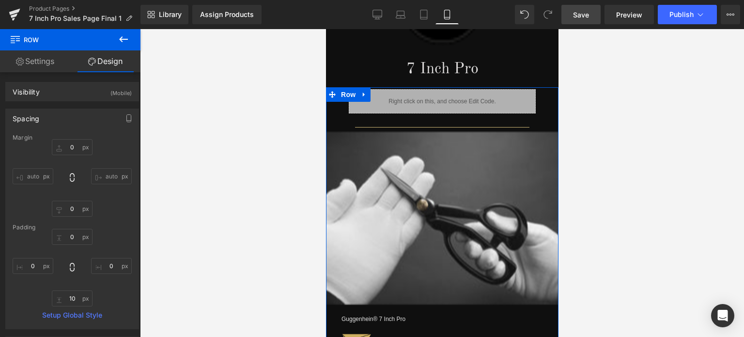
scroll to position [795, 0]
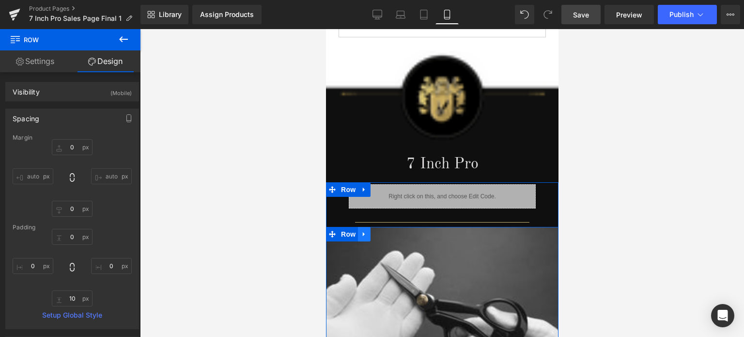
click at [343, 230] on span "Row" at bounding box center [347, 234] width 19 height 15
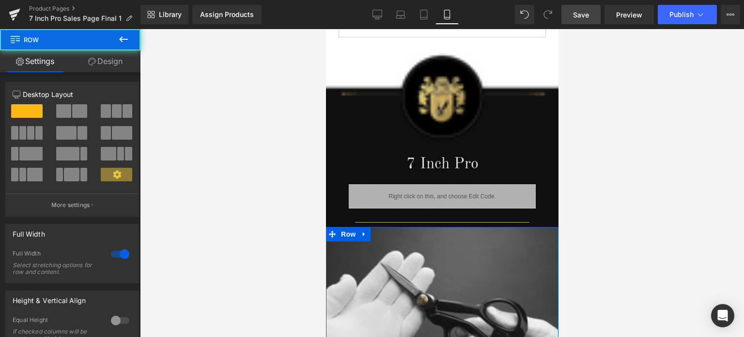
click at [104, 62] on link "Design" at bounding box center [105, 61] width 70 height 22
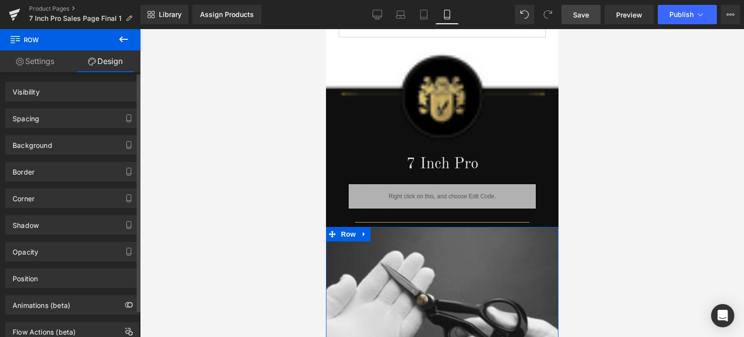
click at [61, 117] on div "Spacing" at bounding box center [72, 118] width 133 height 18
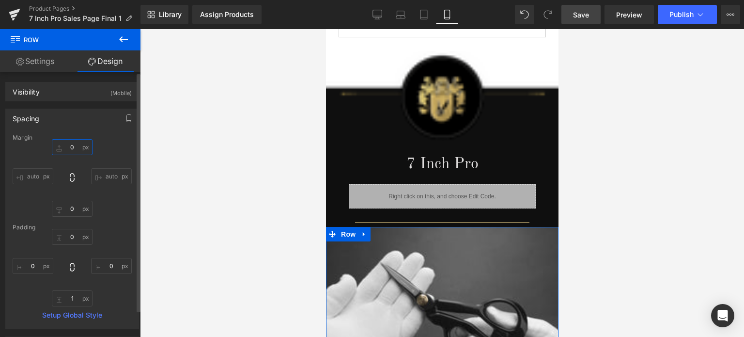
click at [77, 151] on input "text" at bounding box center [72, 147] width 41 height 16
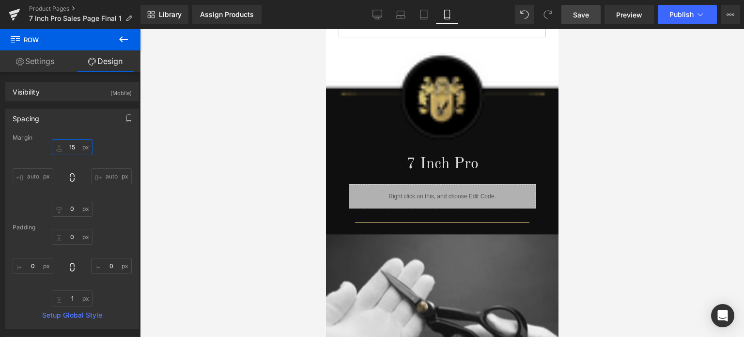
type input "15"
click at [584, 13] on span "Save" at bounding box center [581, 15] width 16 height 10
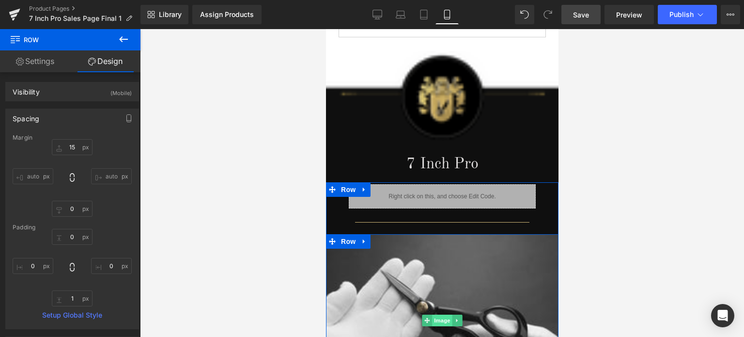
click at [439, 317] on span "Image" at bounding box center [442, 320] width 20 height 12
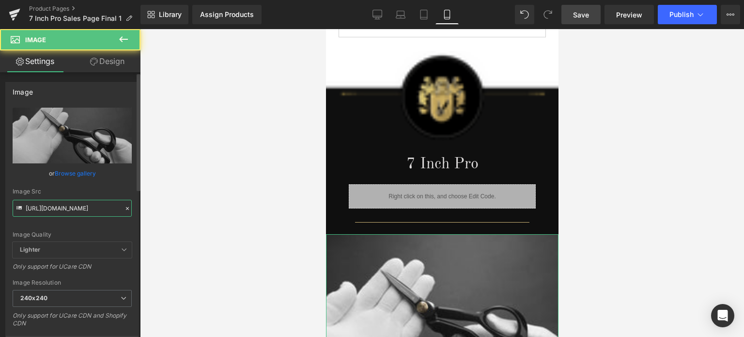
click at [75, 205] on input "https://cdn.shopify.com/s/files/1/0566/0963/6442/files/2_288aa9f4-d119-4595-b14…" at bounding box center [72, 208] width 119 height 17
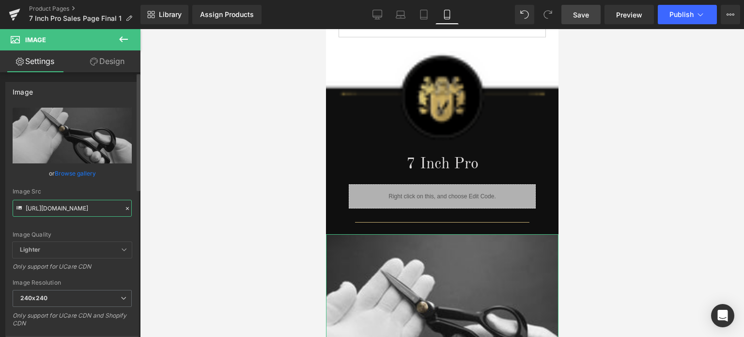
paste input "4_e5cbe838-bd92-472d-8828-84e8ba332673.jpg?v=1758058533"
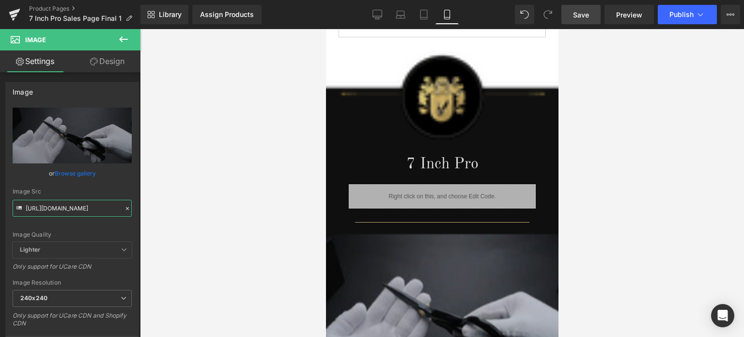
type input "https://cdn.shopify.com/s/files/1/0566/0963/6442/files/4_e5cbe838-bd92-472d-882…"
click at [591, 13] on link "Save" at bounding box center [580, 14] width 39 height 19
click at [587, 17] on span "Save" at bounding box center [581, 15] width 16 height 10
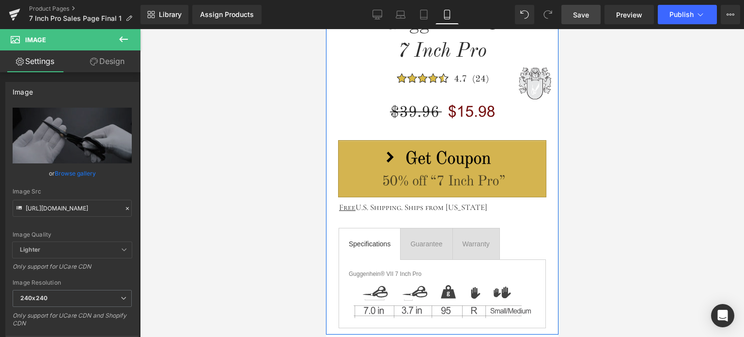
scroll to position [407, 0]
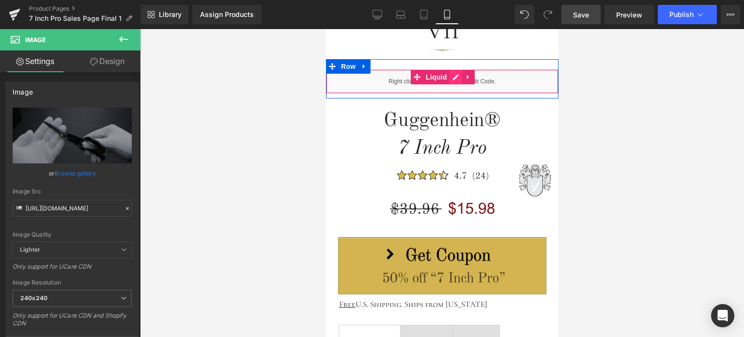
click at [451, 78] on div "Liquid" at bounding box center [441, 81] width 232 height 24
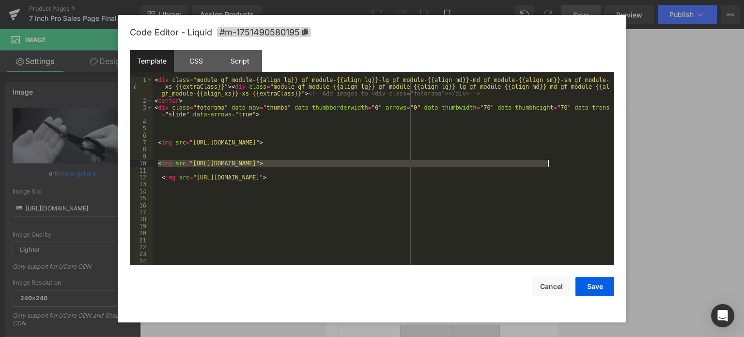
drag, startPoint x: 157, startPoint y: 162, endPoint x: 567, endPoint y: 163, distance: 409.8
click at [567, 163] on div "< div class = "module gf_module-{{align_lg}} gf_module-{{align_lg}}-lg gf_modul…" at bounding box center [382, 185] width 458 height 216
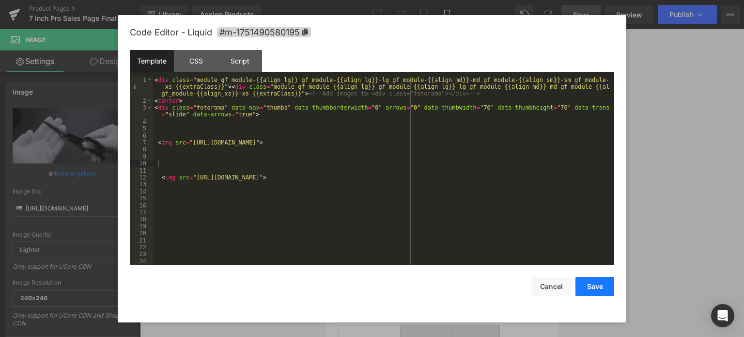
click at [591, 286] on button "Save" at bounding box center [594, 286] width 39 height 19
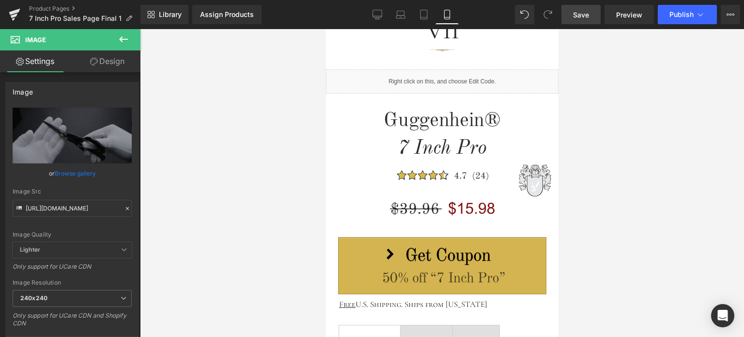
click at [588, 14] on span "Save" at bounding box center [581, 15] width 16 height 10
click at [593, 15] on link "Save" at bounding box center [580, 14] width 39 height 19
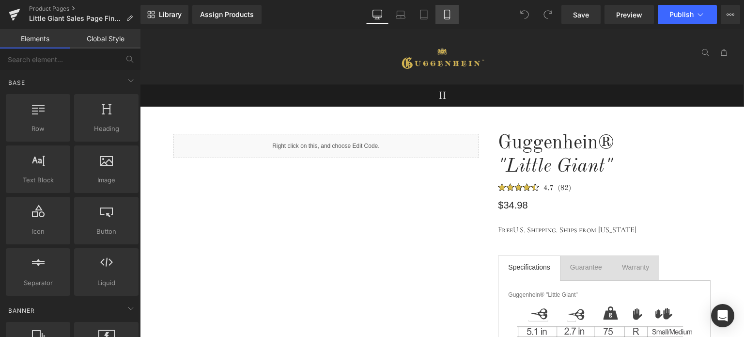
click at [449, 16] on icon at bounding box center [446, 14] width 5 height 9
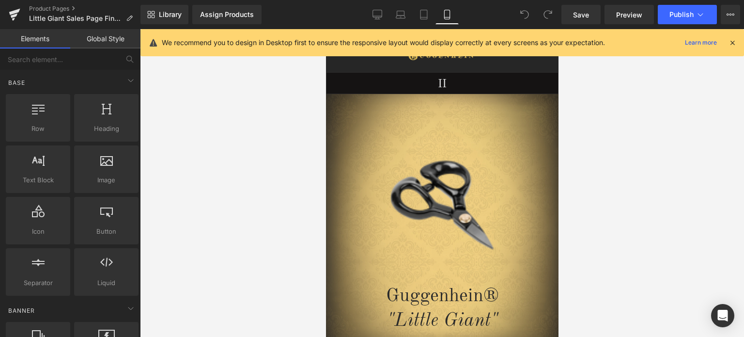
click at [733, 42] on icon at bounding box center [732, 42] width 9 height 9
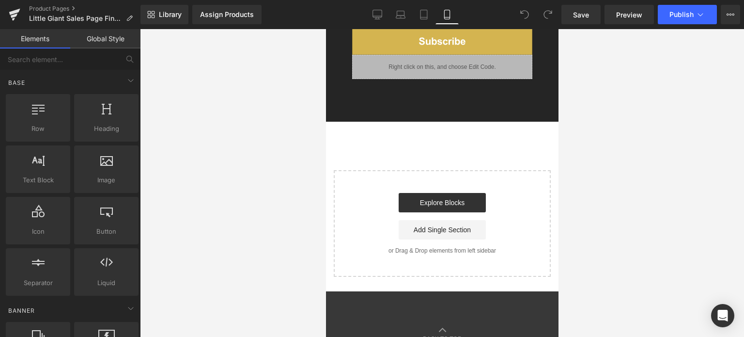
scroll to position [1958, 0]
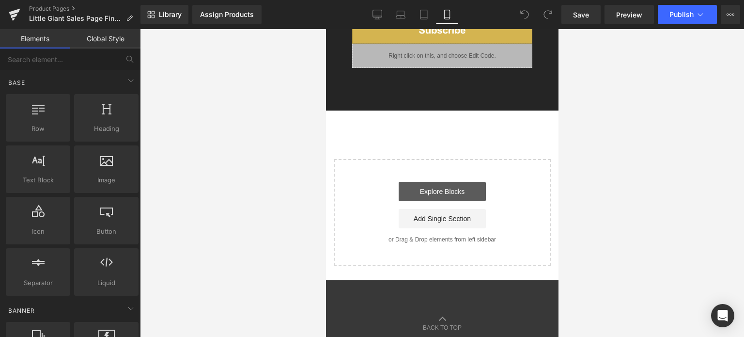
click at [447, 185] on link "Explore Blocks" at bounding box center [441, 191] width 87 height 19
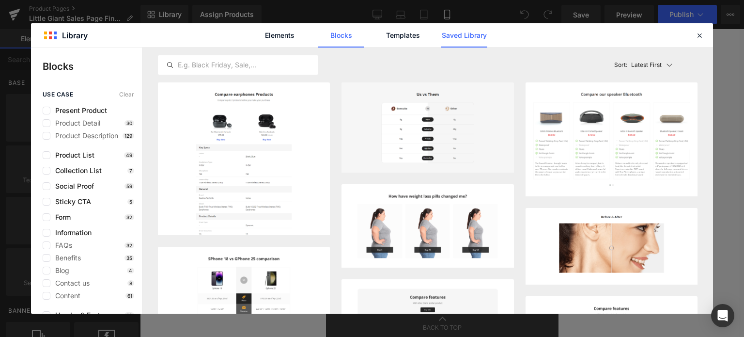
click at [467, 33] on link "Saved Library" at bounding box center [464, 35] width 46 height 24
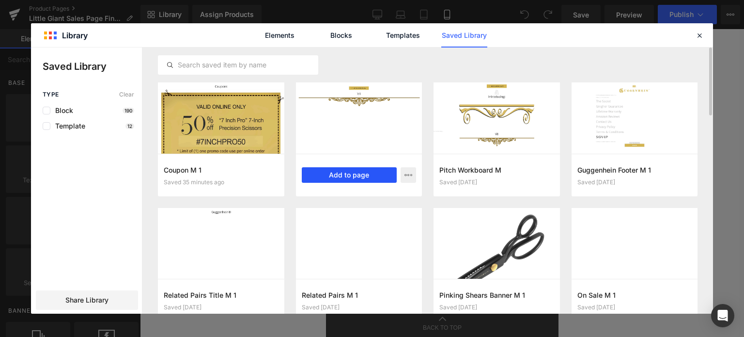
click at [357, 175] on button "Add to page" at bounding box center [349, 174] width 95 height 15
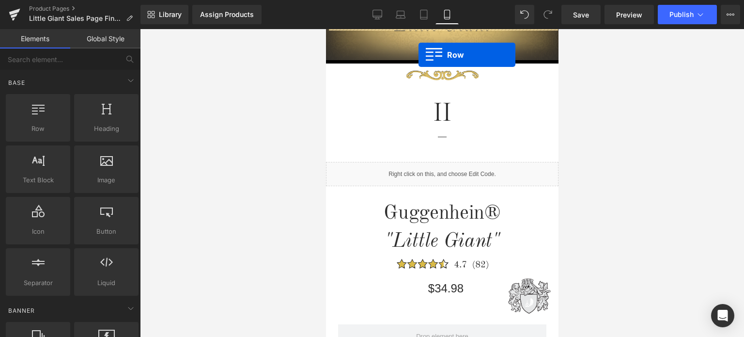
scroll to position [198, 0]
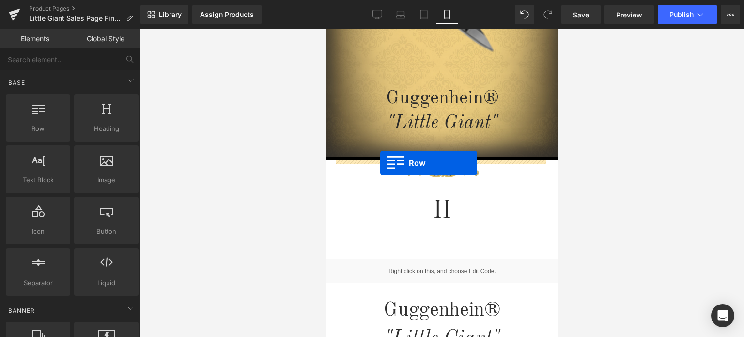
drag, startPoint x: 327, startPoint y: 180, endPoint x: 380, endPoint y: 163, distance: 55.0
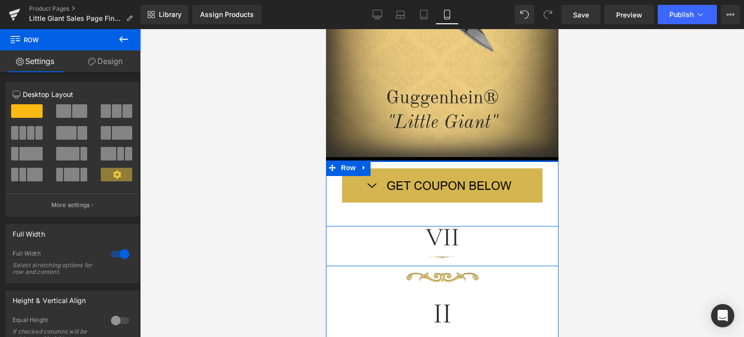
scroll to position [294, 0]
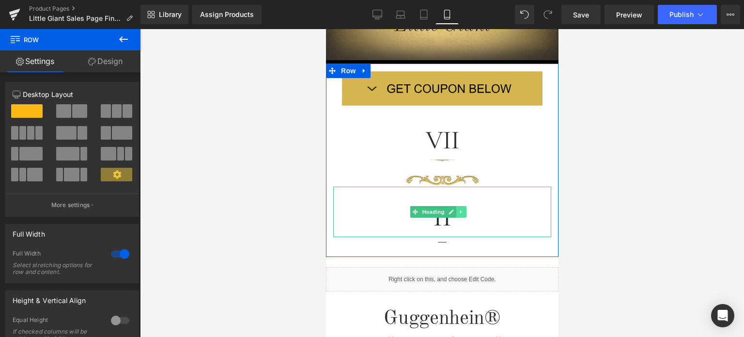
click at [463, 210] on icon at bounding box center [461, 212] width 5 height 6
click at [465, 212] on icon at bounding box center [466, 212] width 5 height 6
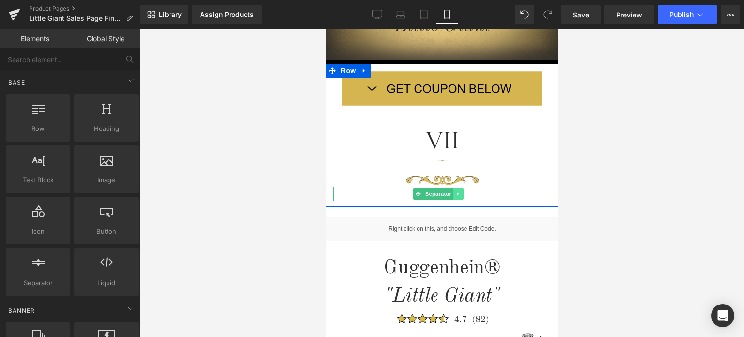
click at [457, 194] on icon at bounding box center [457, 194] width 5 height 6
click at [464, 195] on icon at bounding box center [463, 193] width 5 height 5
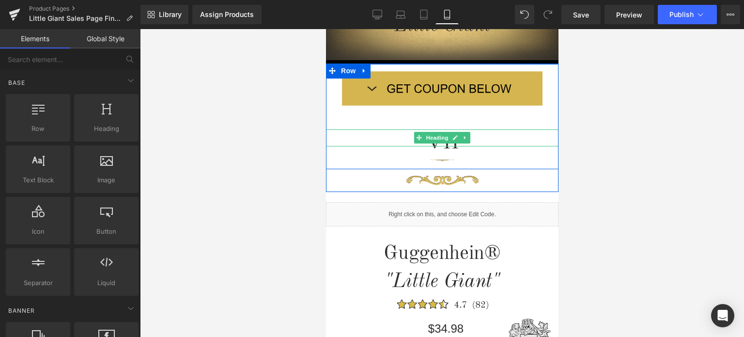
click at [452, 139] on icon at bounding box center [454, 138] width 5 height 6
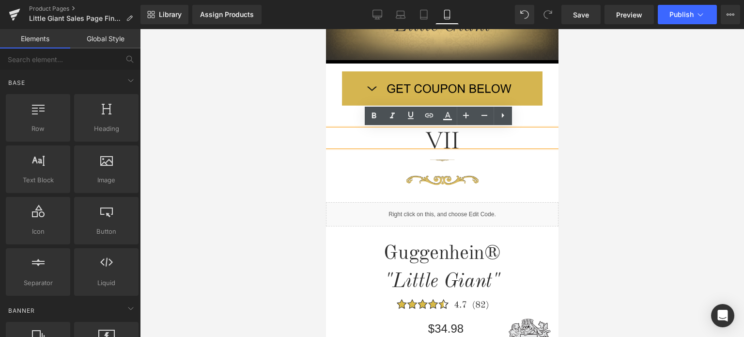
click at [440, 140] on h1 "VII" at bounding box center [441, 139] width 232 height 13
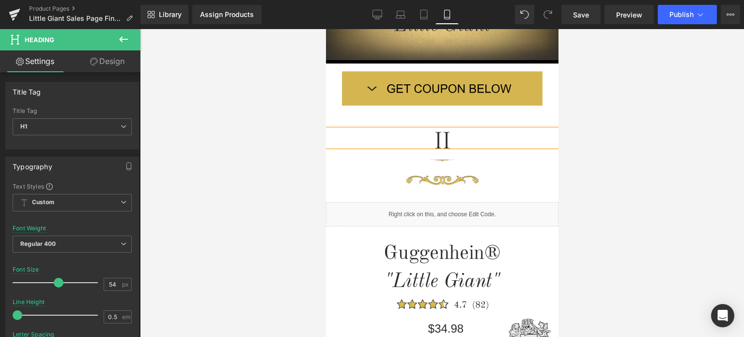
click at [659, 188] on div at bounding box center [442, 183] width 604 height 308
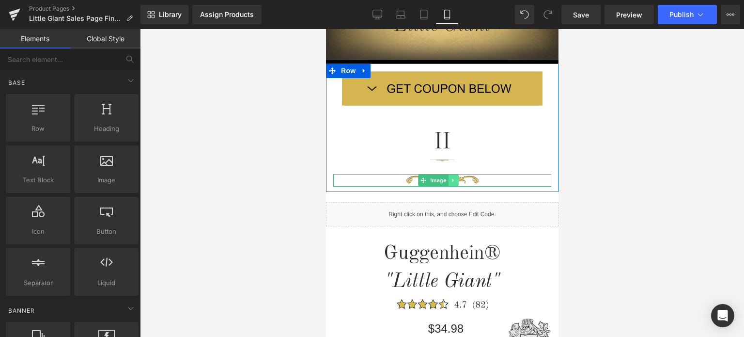
click at [454, 180] on icon at bounding box center [452, 180] width 5 height 6
drag, startPoint x: 457, startPoint y: 183, endPoint x: 537, endPoint y: 189, distance: 80.7
click at [458, 183] on link at bounding box center [458, 180] width 10 height 12
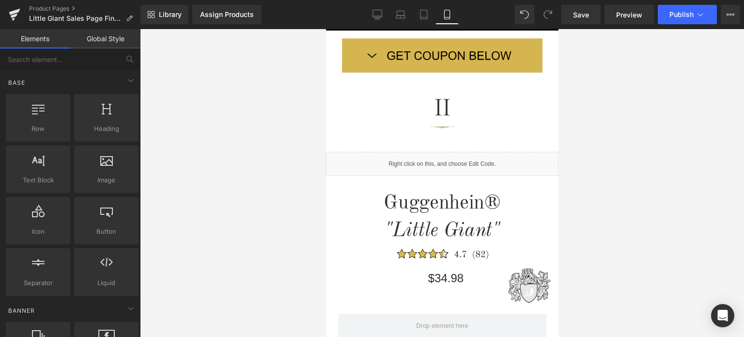
scroll to position [531, 0]
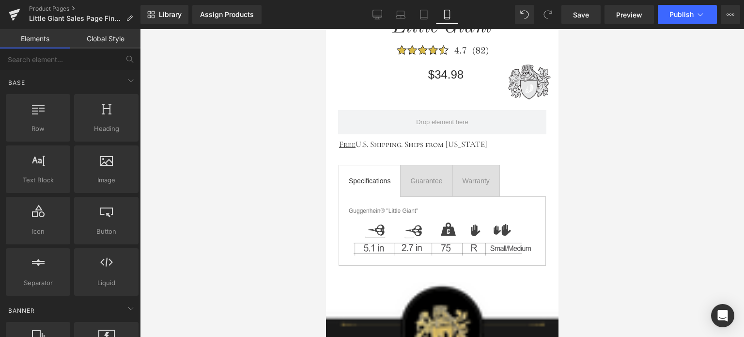
drag, startPoint x: 556, startPoint y: 89, endPoint x: 884, endPoint y: 148, distance: 333.8
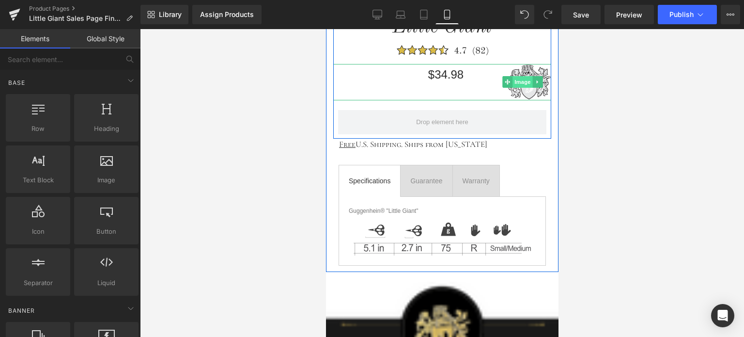
click at [524, 79] on span "Image" at bounding box center [522, 82] width 20 height 12
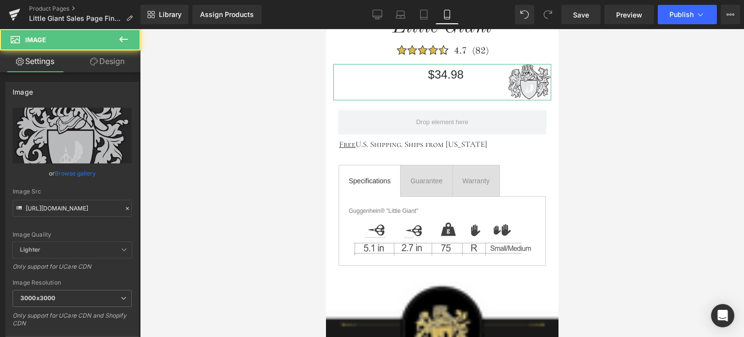
click at [98, 62] on link "Design" at bounding box center [107, 61] width 70 height 22
click at [0, 0] on div "Spacing" at bounding box center [0, 0] width 0 height 0
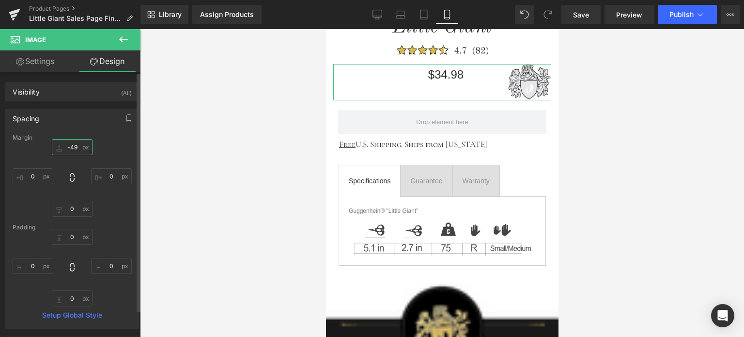
click at [77, 144] on input "-49" at bounding box center [72, 147] width 41 height 16
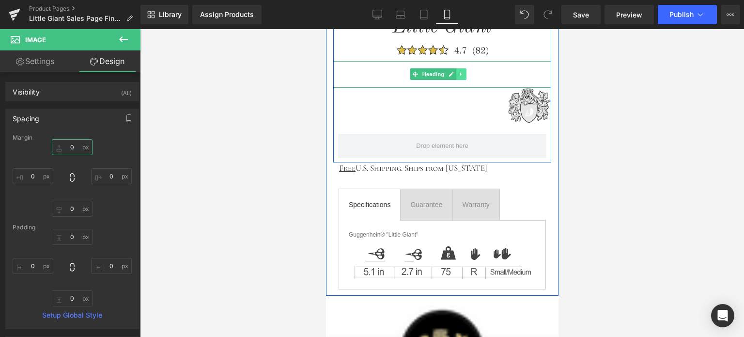
type input "0"
click at [462, 76] on icon at bounding box center [461, 74] width 5 height 6
click at [465, 75] on icon at bounding box center [466, 74] width 5 height 5
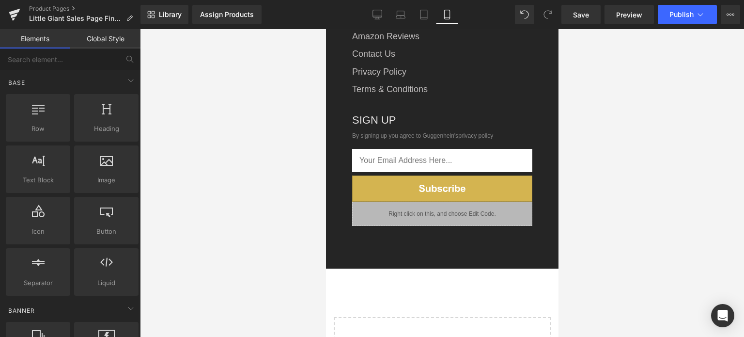
scroll to position [1927, 0]
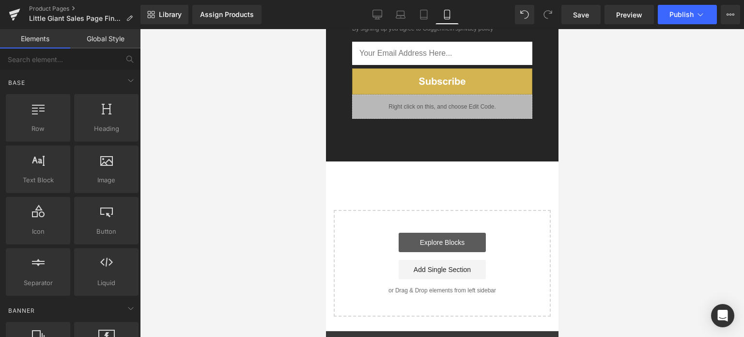
click at [446, 232] on link "Explore Blocks" at bounding box center [441, 241] width 87 height 19
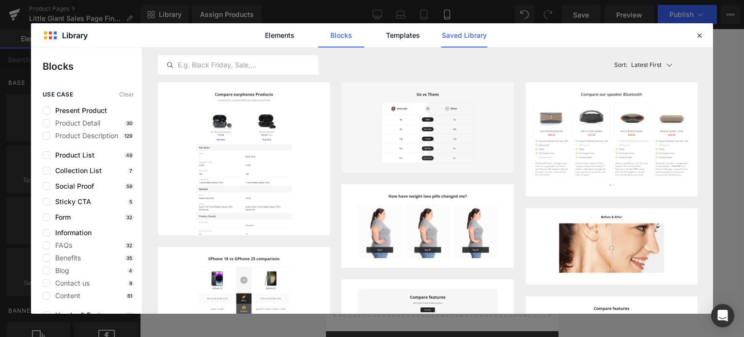
click at [468, 37] on link "Saved Library" at bounding box center [464, 35] width 46 height 24
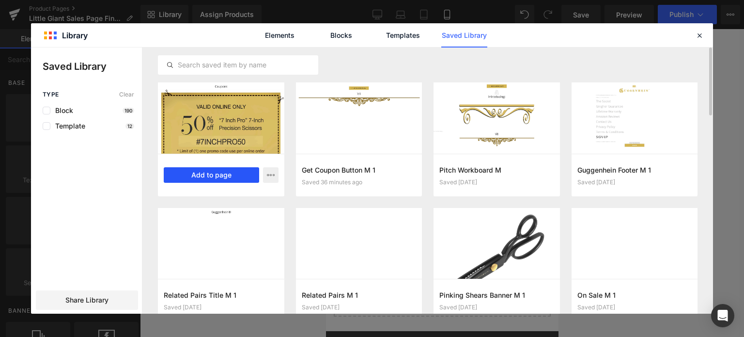
click at [213, 175] on button "Add to page" at bounding box center [211, 174] width 95 height 15
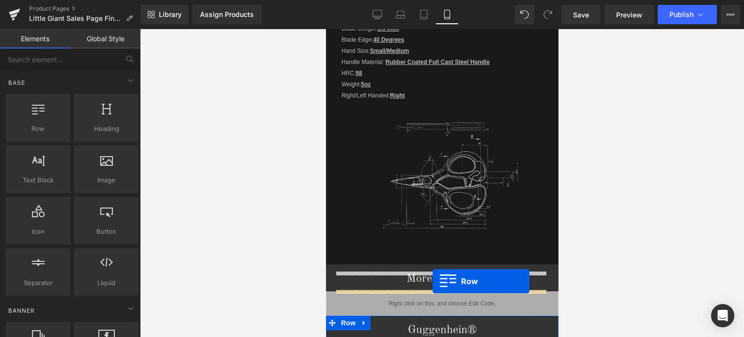
scroll to position [1370, 0]
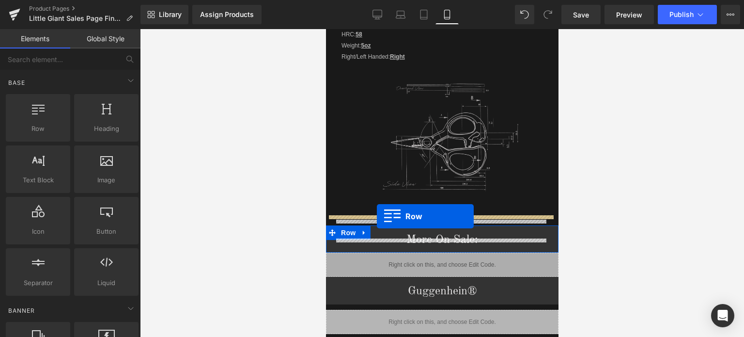
drag, startPoint x: 328, startPoint y: 230, endPoint x: 376, endPoint y: 216, distance: 50.0
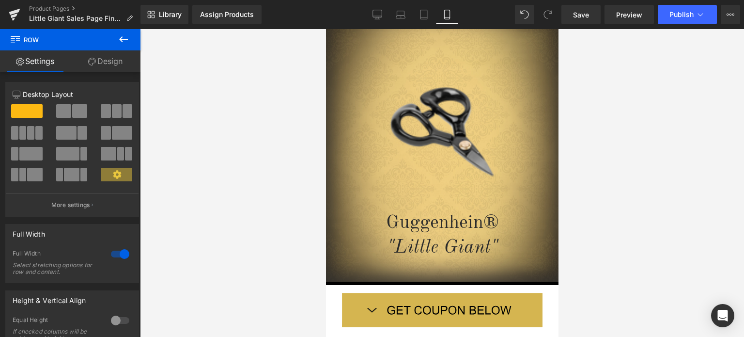
scroll to position [55, 0]
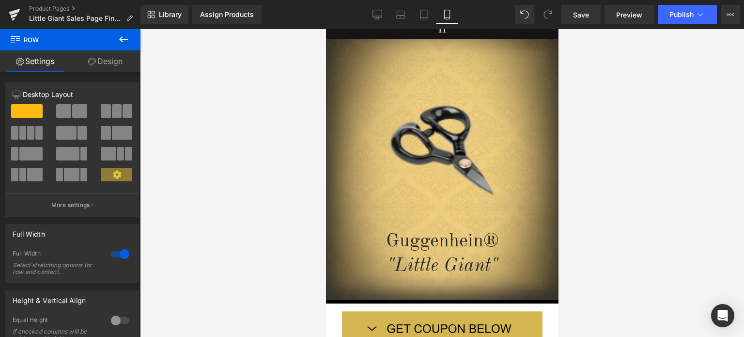
drag, startPoint x: 123, startPoint y: 38, endPoint x: 118, endPoint y: 30, distance: 9.6
click at [123, 38] on icon at bounding box center [124, 39] width 12 height 12
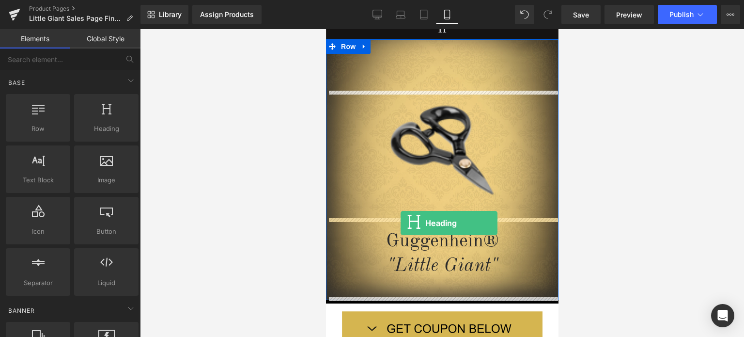
drag, startPoint x: 441, startPoint y: 147, endPoint x: 400, endPoint y: 223, distance: 86.2
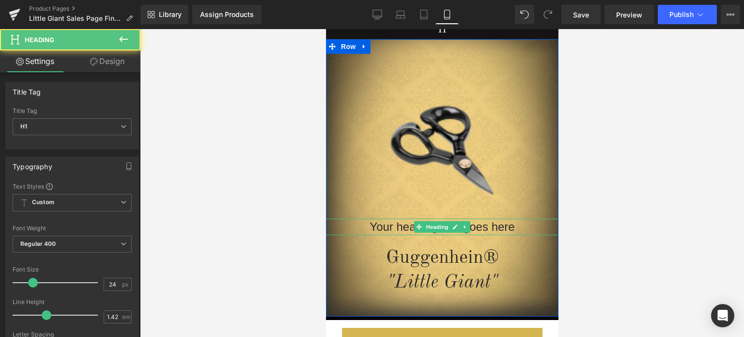
click at [505, 229] on h1 "Your heading text goes here" at bounding box center [441, 226] width 232 height 16
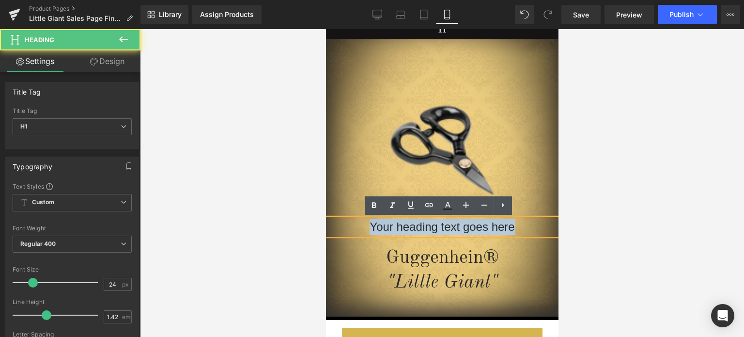
drag, startPoint x: 519, startPoint y: 227, endPoint x: 357, endPoint y: 229, distance: 161.8
click at [357, 229] on h1 "Your heading text goes here" at bounding box center [441, 226] width 232 height 16
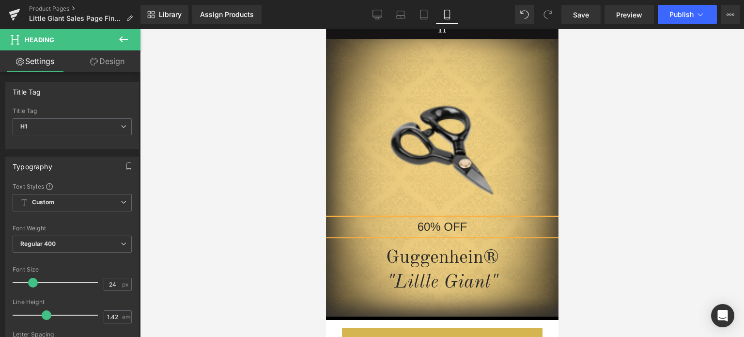
click at [642, 248] on div at bounding box center [442, 183] width 604 height 308
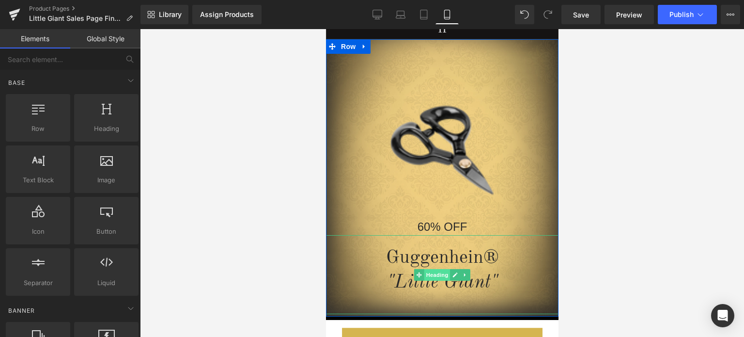
click at [433, 276] on span "Heading" at bounding box center [437, 275] width 26 height 12
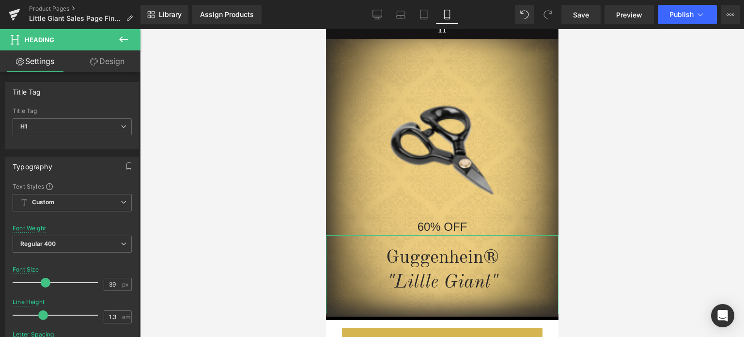
click at [108, 64] on link "Design" at bounding box center [107, 61] width 70 height 22
click at [0, 0] on div "Spacing" at bounding box center [0, 0] width 0 height 0
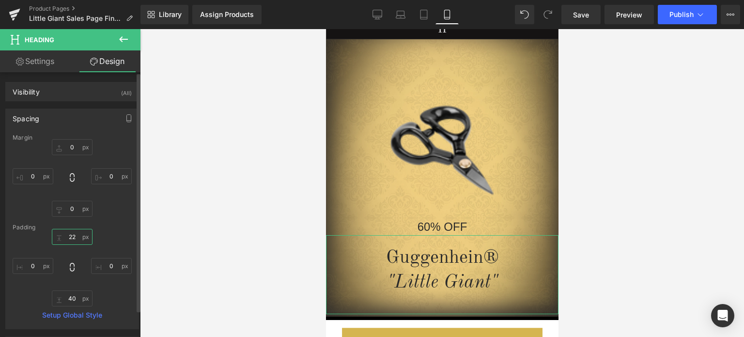
click at [75, 237] on input "text" at bounding box center [72, 237] width 41 height 16
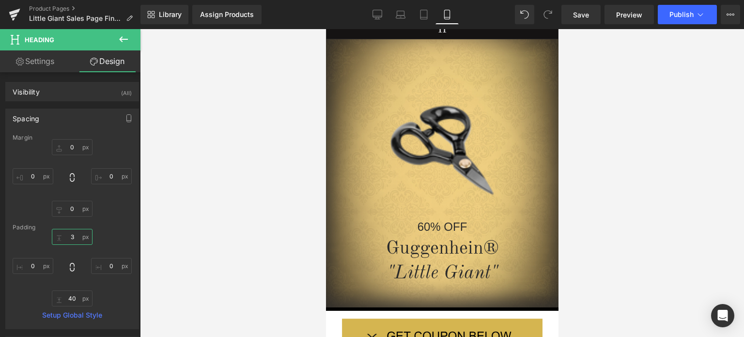
scroll to position [0, 0]
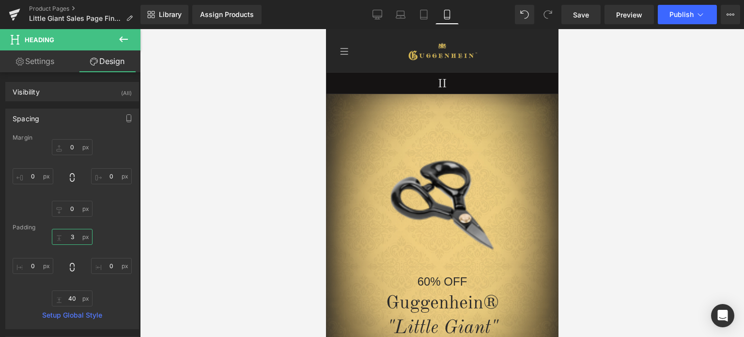
type input "3"
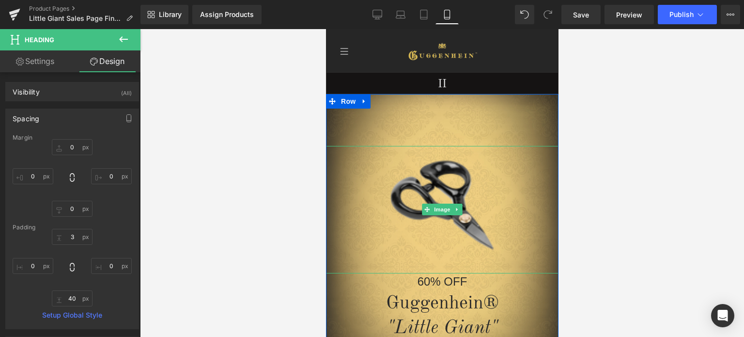
click at [438, 211] on span "Image" at bounding box center [442, 209] width 20 height 12
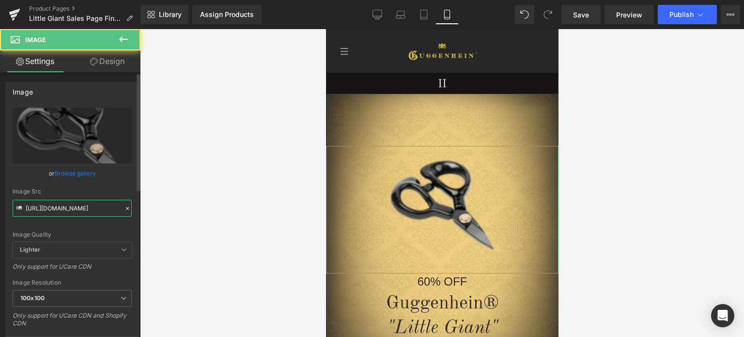
click at [79, 206] on input "https://cdn.shopify.com/s/files/1/0566/0963/6442/files/1_6acbb2b2-69ca-4e12-921…" at bounding box center [72, 208] width 119 height 17
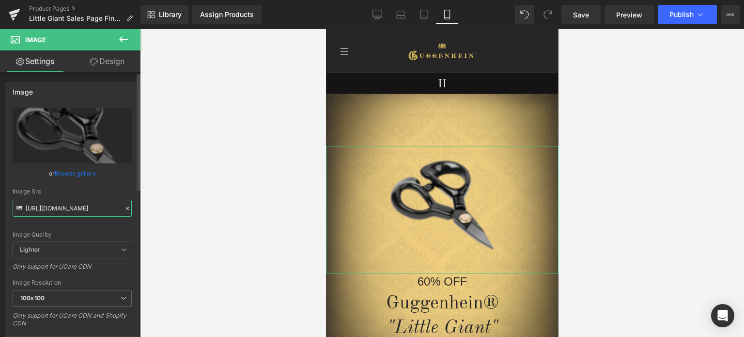
paste input "4_6_14f0cdbf-9c42-4082-b236-417cf401ed02.png?v=1758133845"
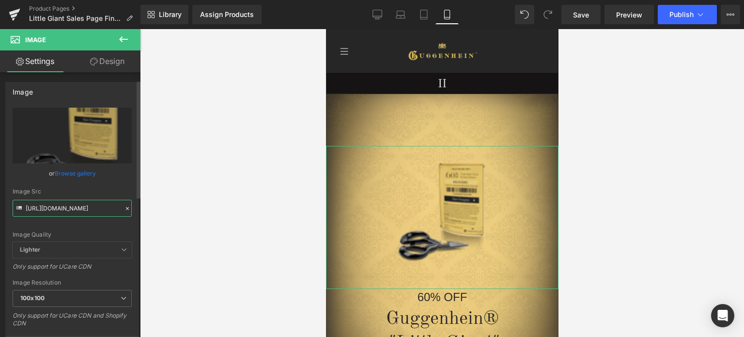
scroll to position [145, 0]
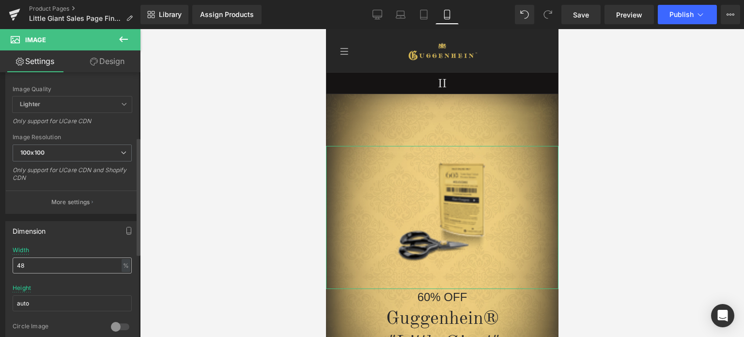
type input "https://cdn.shopify.com/s/files/1/0566/0963/6442/files/4_6_14f0cdbf-9c42-4082-b…"
click at [16, 263] on input "48" at bounding box center [72, 265] width 119 height 16
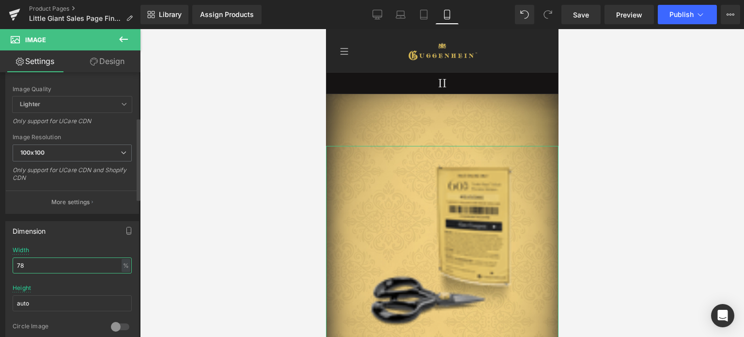
click at [16, 262] on input "78" at bounding box center [72, 265] width 119 height 16
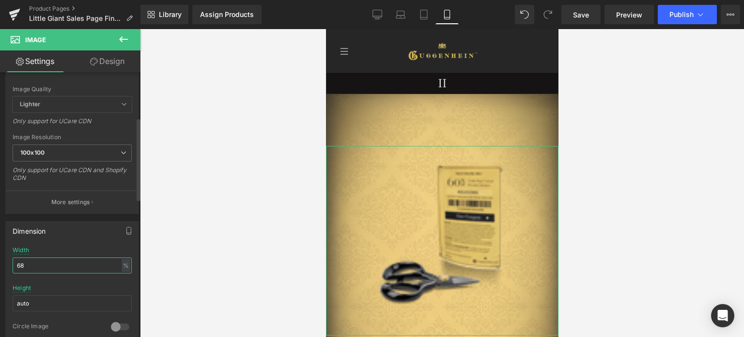
drag, startPoint x: 21, startPoint y: 263, endPoint x: 27, endPoint y: 263, distance: 5.8
click at [26, 263] on input "68" at bounding box center [72, 265] width 119 height 16
type input "63"
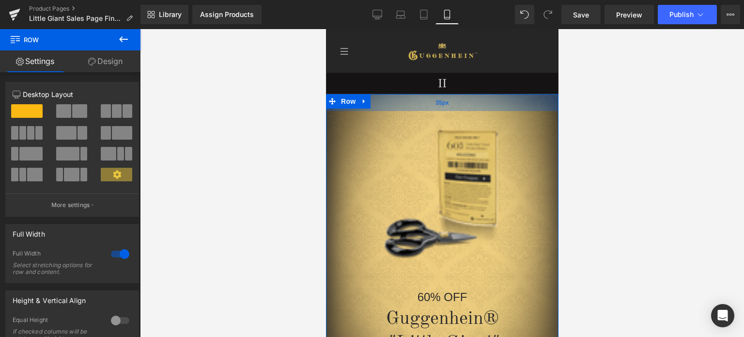
drag, startPoint x: 502, startPoint y: 125, endPoint x: 961, endPoint y: 221, distance: 469.0
click at [501, 105] on div "35px" at bounding box center [441, 102] width 232 height 17
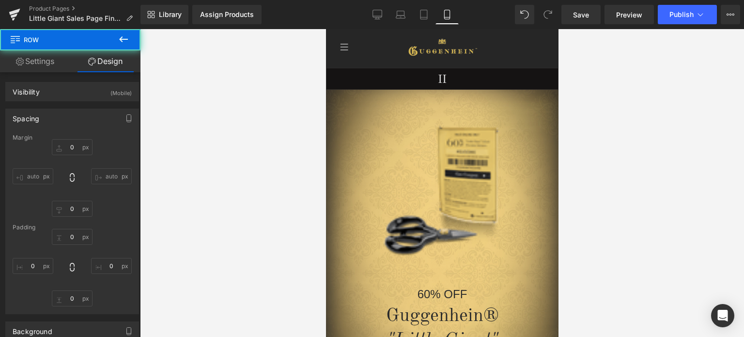
scroll to position [97, 0]
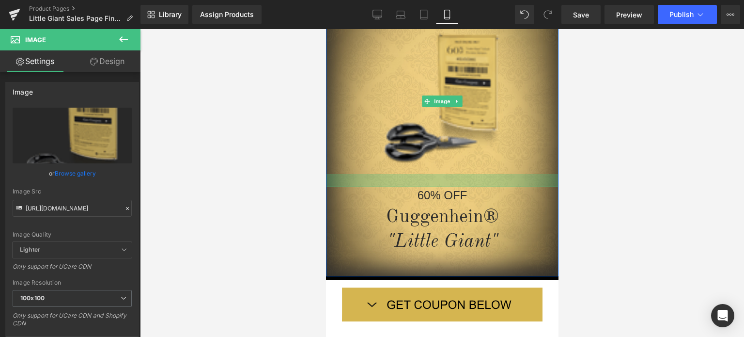
drag, startPoint x: 486, startPoint y: 192, endPoint x: 948, endPoint y: 159, distance: 463.2
click at [485, 186] on div at bounding box center [441, 180] width 232 height 13
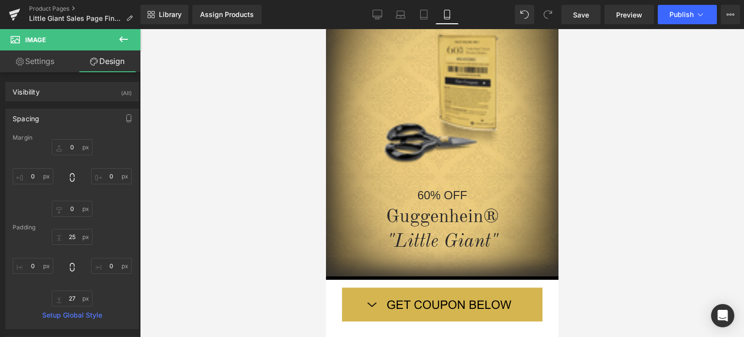
scroll to position [39, 0]
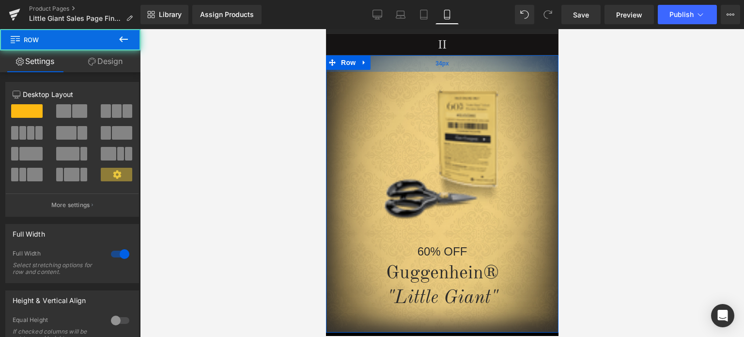
drag, startPoint x: 491, startPoint y: 72, endPoint x: 902, endPoint y: 120, distance: 413.5
click at [491, 70] on div "34px" at bounding box center [441, 63] width 232 height 16
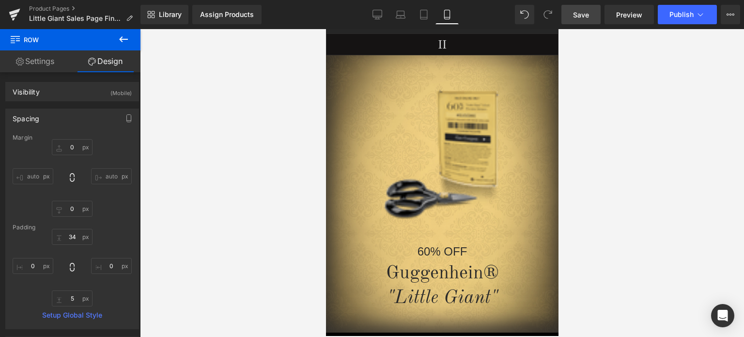
click at [588, 11] on span "Save" at bounding box center [581, 15] width 16 height 10
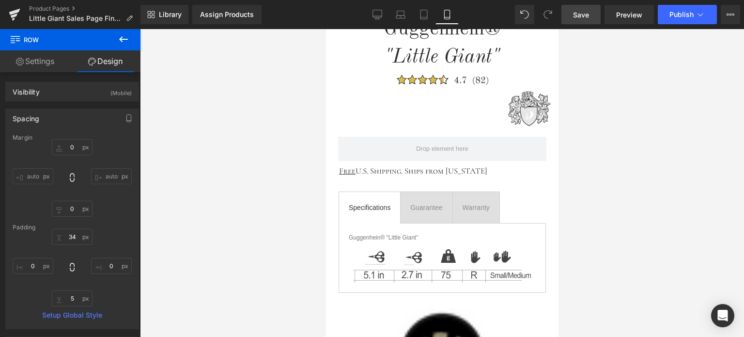
scroll to position [515, 0]
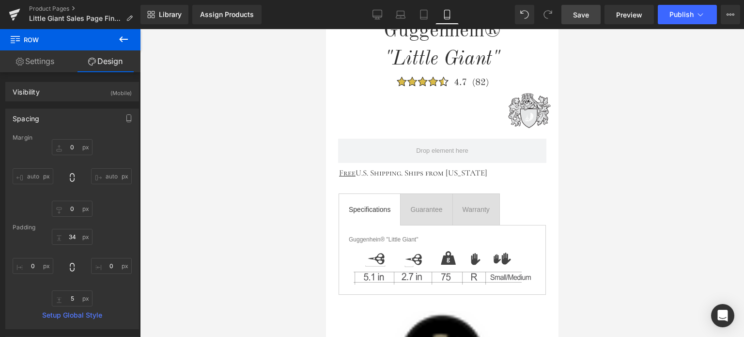
drag, startPoint x: 555, startPoint y: 67, endPoint x: 886, endPoint y: 147, distance: 341.2
click at [124, 41] on icon at bounding box center [124, 39] width 12 height 12
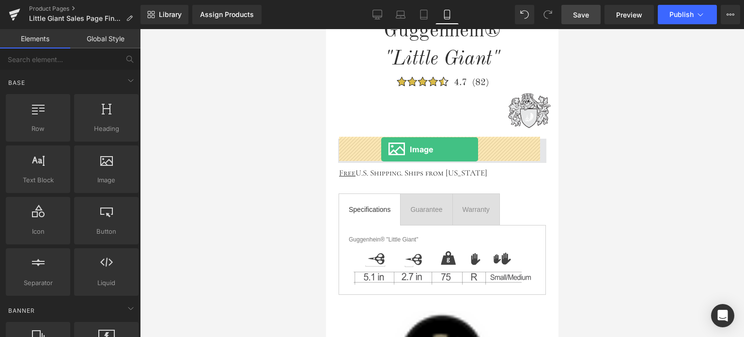
drag, startPoint x: 545, startPoint y: 187, endPoint x: 381, endPoint y: 149, distance: 169.1
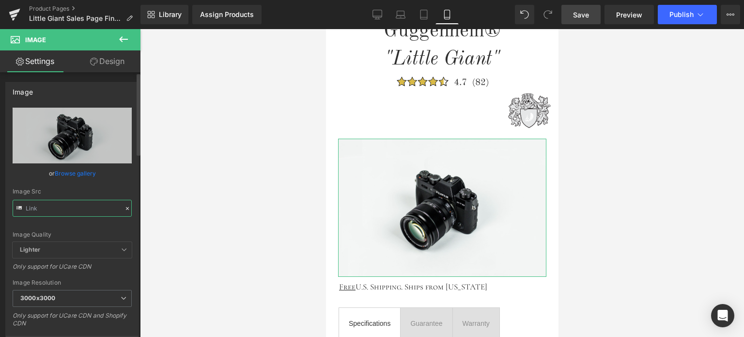
click at [68, 204] on input "text" at bounding box center [72, 208] width 119 height 17
paste input "https://cdn.shopify.com/s/files/1/0566/0963/6442/files/Little_Giant_Button_Mobi…"
type input "https://cdn.shopify.com/s/files/1/0566/0963/6442/files/Little_Giant_Button_Mobi…"
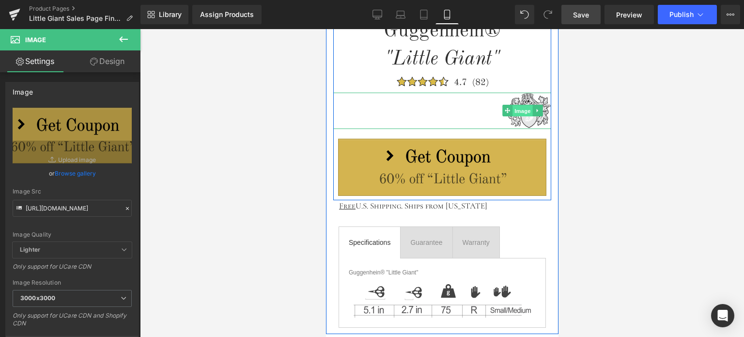
click at [522, 111] on span "Image" at bounding box center [522, 111] width 20 height 12
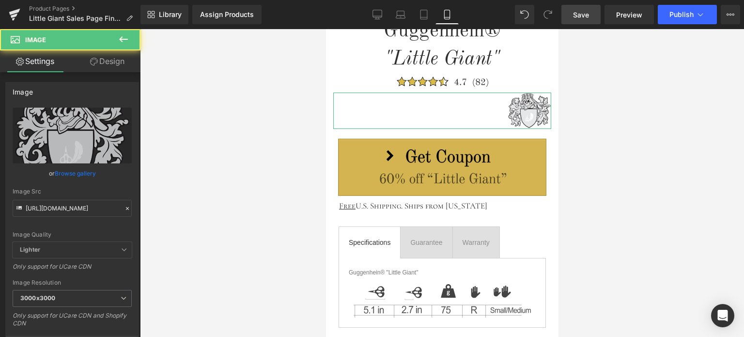
click at [115, 60] on link "Design" at bounding box center [107, 61] width 70 height 22
click at [0, 0] on div "Spacing" at bounding box center [0, 0] width 0 height 0
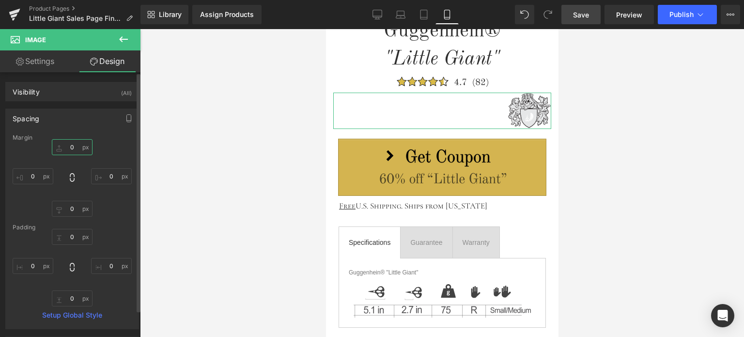
click at [79, 148] on input "text" at bounding box center [72, 147] width 41 height 16
type input "-45"
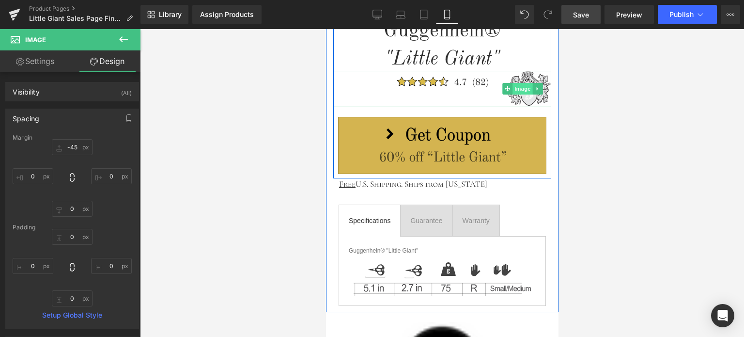
click at [520, 90] on span "Image" at bounding box center [522, 89] width 20 height 12
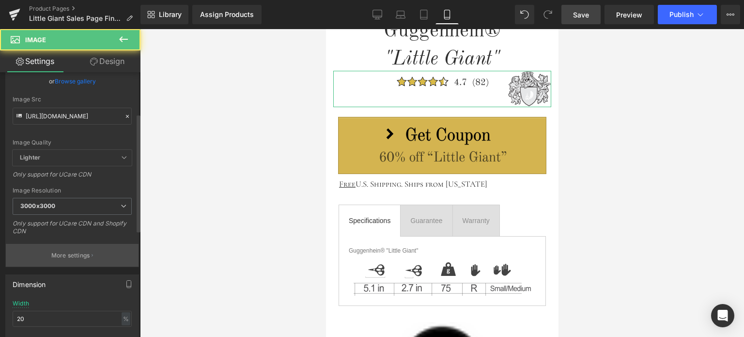
scroll to position [97, 0]
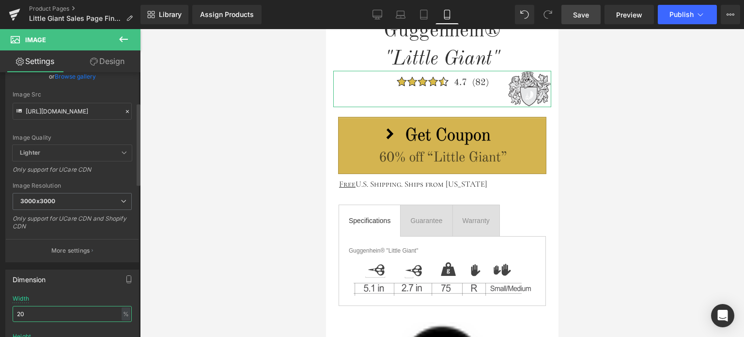
drag, startPoint x: 20, startPoint y: 311, endPoint x: 15, endPoint y: 311, distance: 5.3
click at [15, 311] on input "20" at bounding box center [72, 314] width 119 height 16
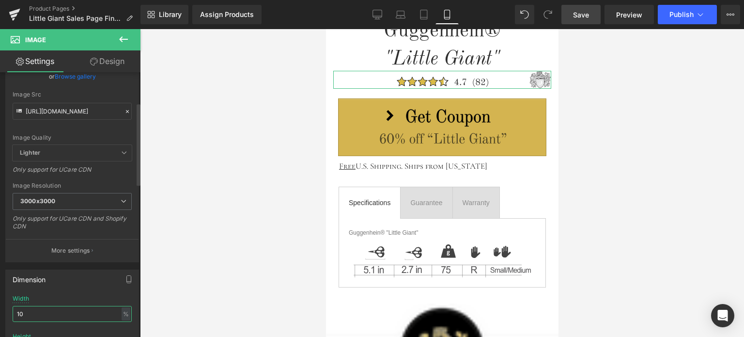
click at [24, 312] on input "10" at bounding box center [72, 314] width 119 height 16
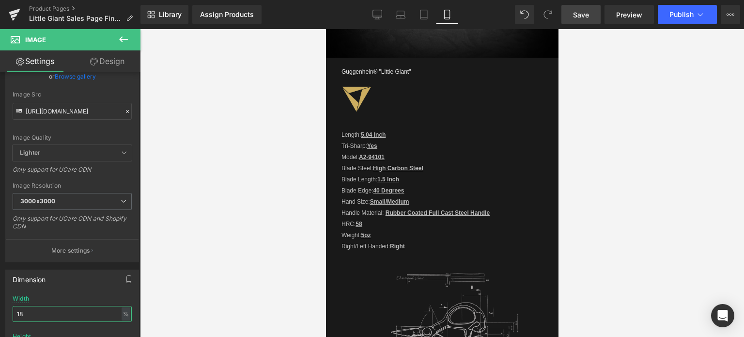
scroll to position [1206, 0]
type input "18"
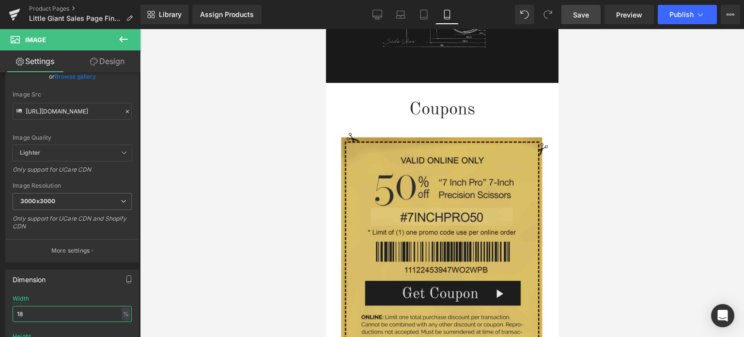
scroll to position [1545, 0]
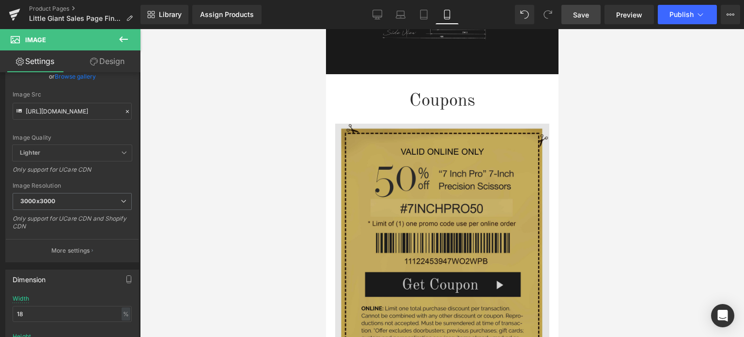
click at [423, 187] on img at bounding box center [442, 280] width 214 height 332
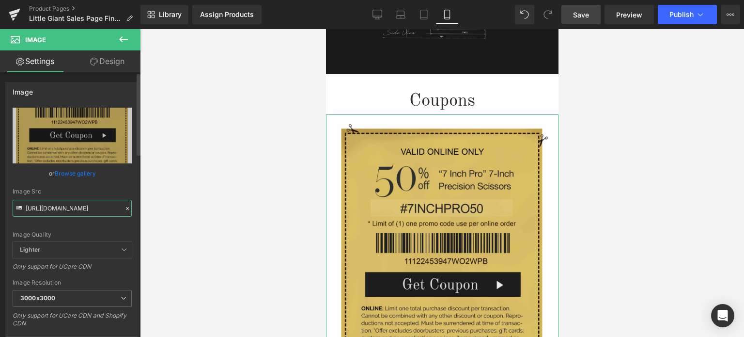
click at [62, 205] on input "https://cdn.shopify.com/s/files/1/0566/0963/6442/files/2_e57e5d44-c236-4ab2-afc…" at bounding box center [72, 208] width 119 height 17
paste input "1-1_38cb7255-7b61-486d-8207-afabe32c9f07.jpg?v=1758134015"
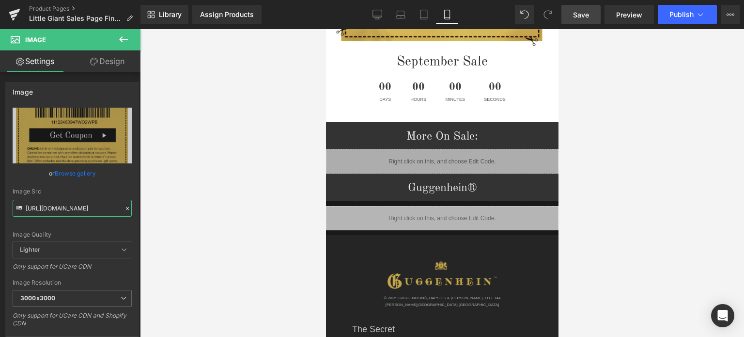
scroll to position [1578, 0]
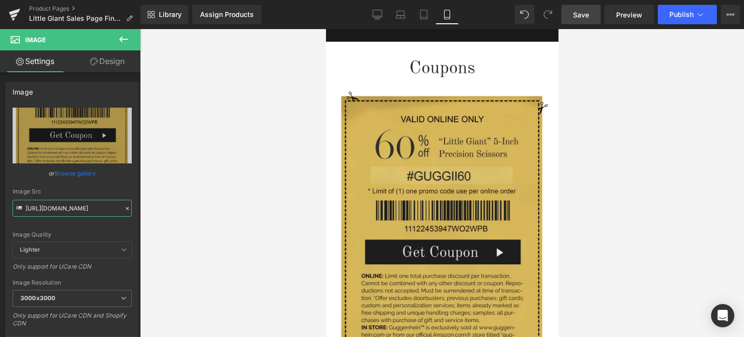
type input "https://cdn.shopify.com/s/files/1/0566/0963/6442/files/1-1_38cb7255-7b61-486d-8…"
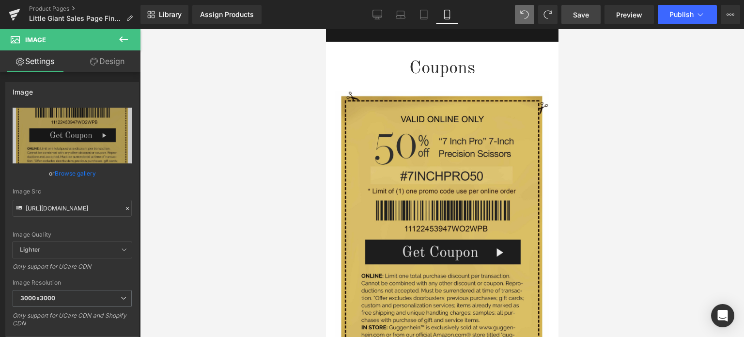
click at [581, 16] on span "Save" at bounding box center [581, 15] width 16 height 10
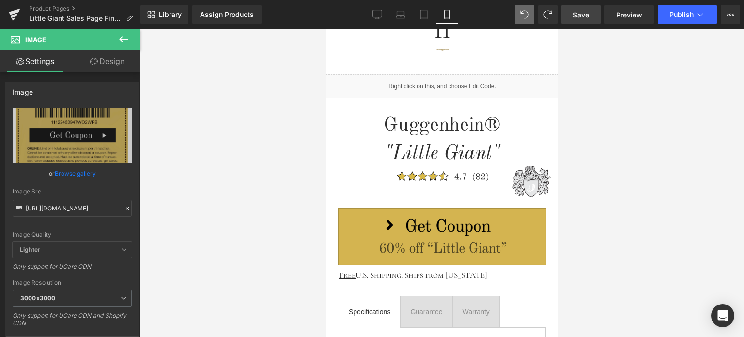
scroll to position [329, 0]
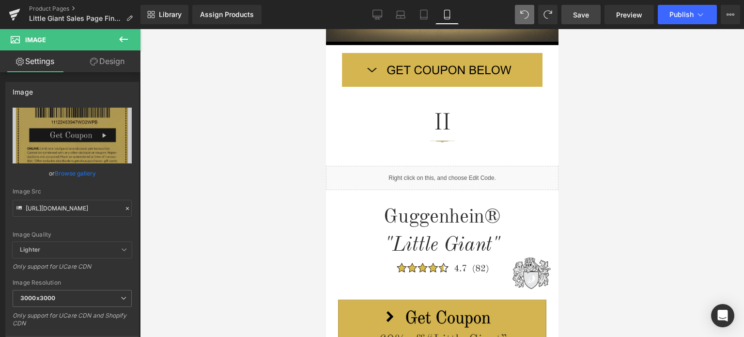
click at [115, 33] on button at bounding box center [124, 39] width 34 height 21
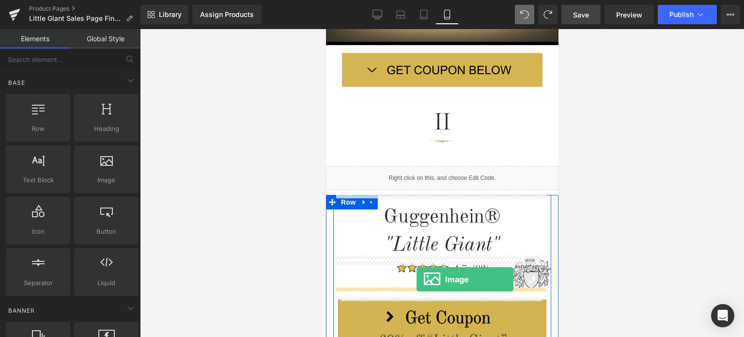
drag, startPoint x: 428, startPoint y: 201, endPoint x: 416, endPoint y: 279, distance: 79.4
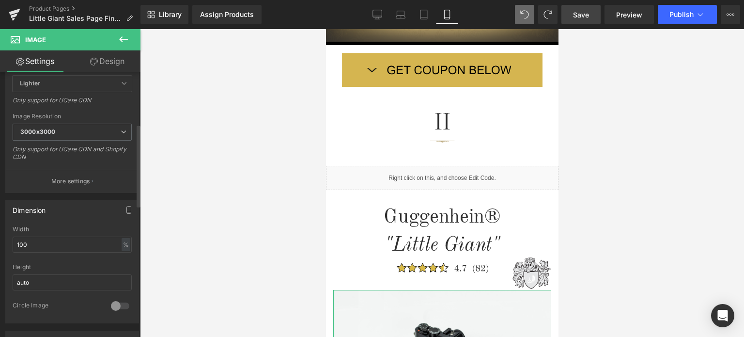
scroll to position [194, 0]
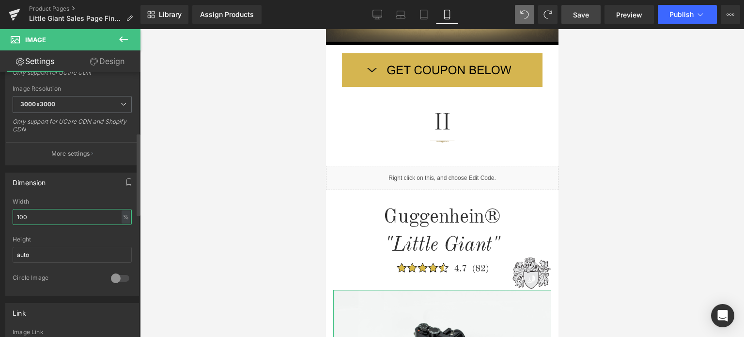
drag, startPoint x: 36, startPoint y: 219, endPoint x: 3, endPoint y: 216, distance: 32.6
click at [3, 216] on div "Dimension 100% Width 100 % % px auto Height auto 0 Circle Image" at bounding box center [72, 230] width 145 height 130
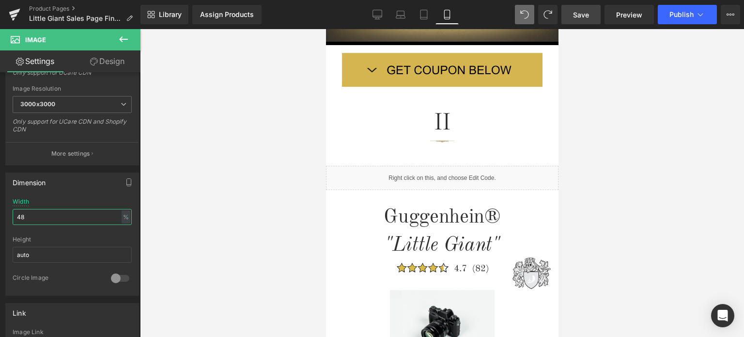
type input "48"
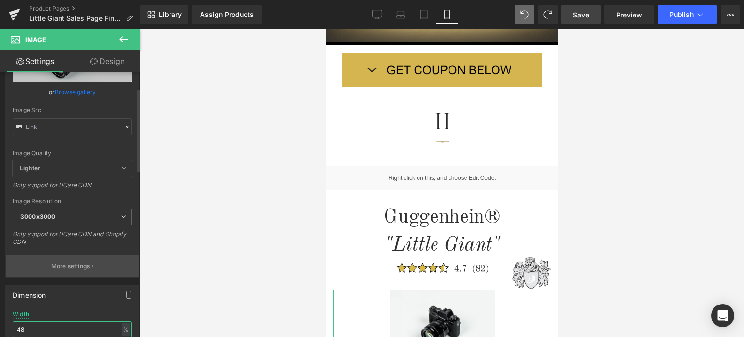
scroll to position [48, 0]
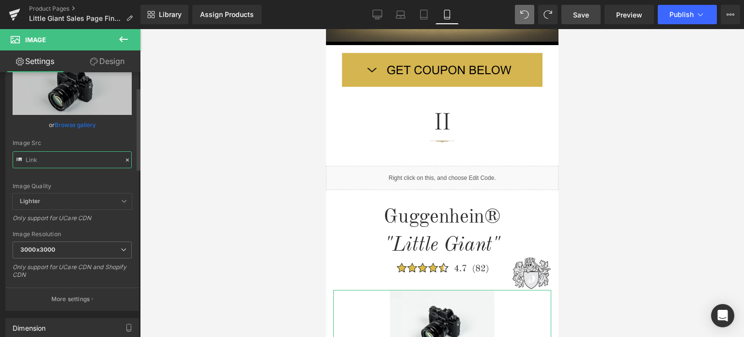
click at [70, 158] on input "text" at bounding box center [72, 159] width 119 height 17
paste input "https://cdn.shopify.com/s/files/1/0566/0963/6442/files/Little_Giant_Pricing_1.s…"
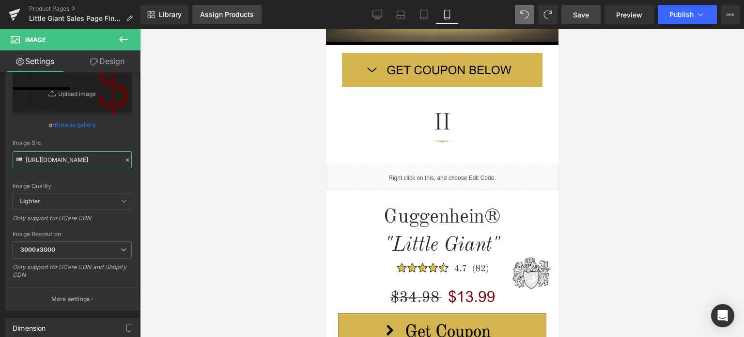
type input "https://cdn.shopify.com/s/files/1/0566/0963/6442/files/Little_Giant_Pricing_1.s…"
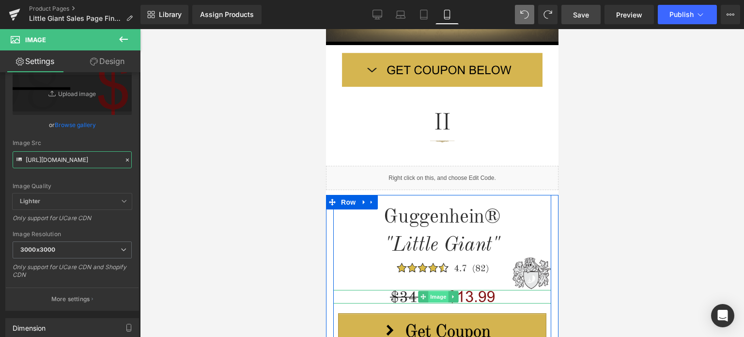
click at [437, 293] on span "Image" at bounding box center [438, 297] width 20 height 12
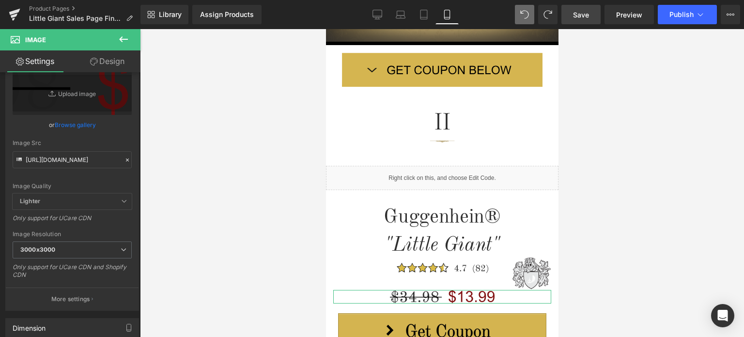
click at [120, 62] on link "Design" at bounding box center [107, 61] width 70 height 22
click at [0, 0] on div "Spacing" at bounding box center [0, 0] width 0 height 0
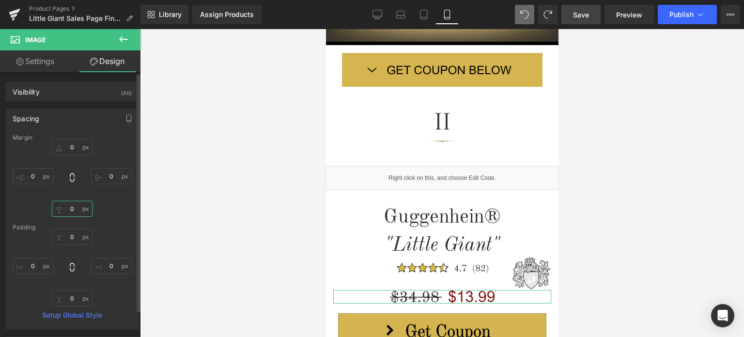
click at [74, 211] on input "0" at bounding box center [72, 209] width 41 height 16
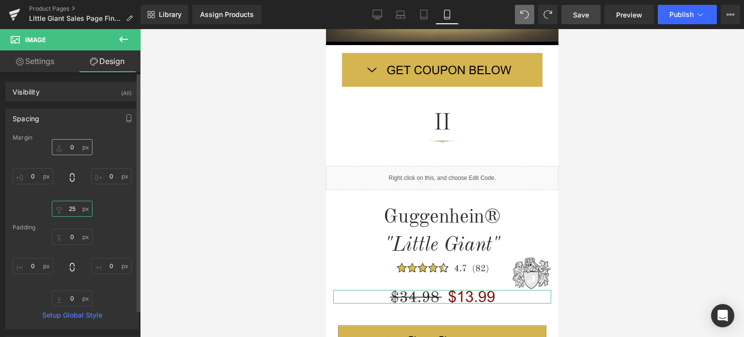
type input "25"
click at [74, 145] on input "0" at bounding box center [72, 147] width 41 height 16
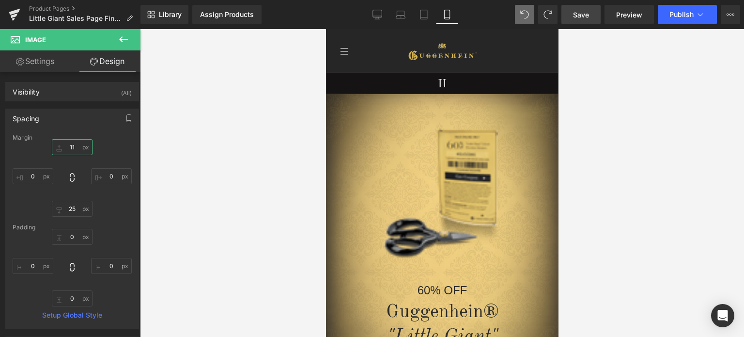
drag, startPoint x: 553, startPoint y: 92, endPoint x: 917, endPoint y: 72, distance: 364.8
type input "11"
click at [585, 15] on span "Save" at bounding box center [581, 15] width 16 height 10
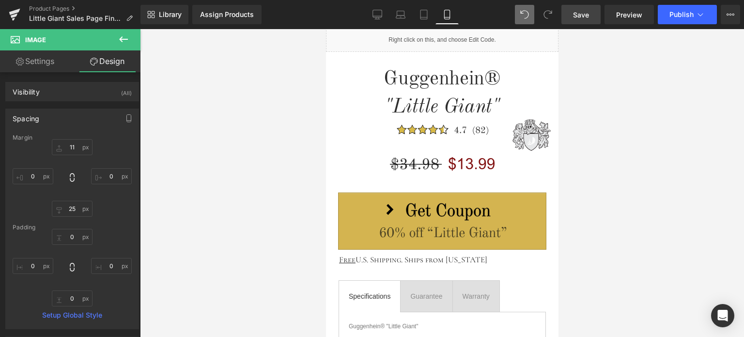
scroll to position [523, 0]
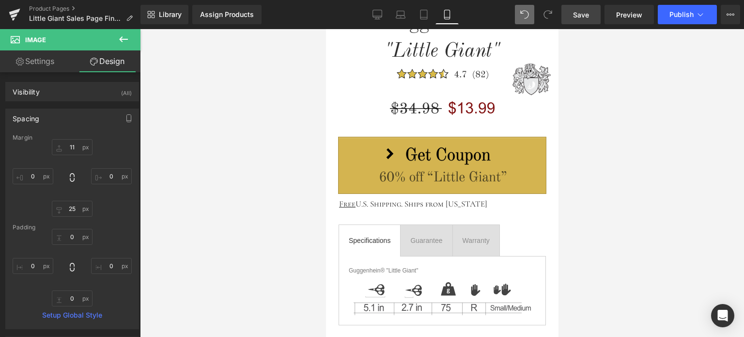
drag, startPoint x: 554, startPoint y: 55, endPoint x: 897, endPoint y: 138, distance: 352.9
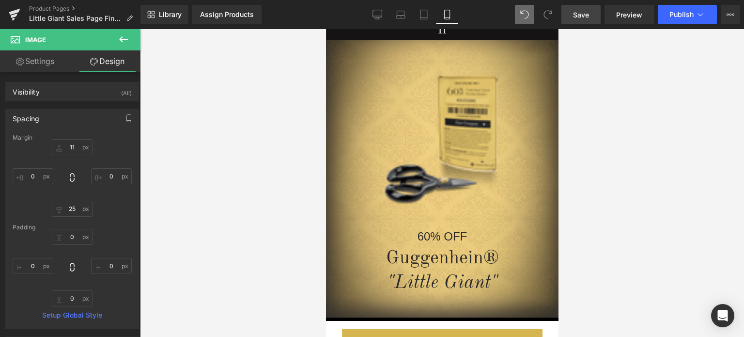
scroll to position [46, 0]
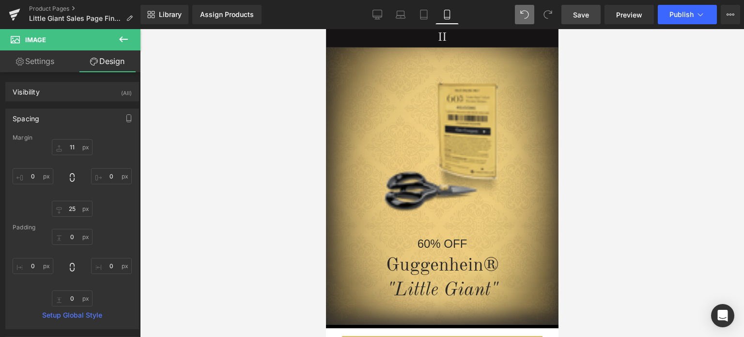
drag, startPoint x: 554, startPoint y: 105, endPoint x: 929, endPoint y: 85, distance: 375.4
click at [585, 15] on span "Save" at bounding box center [581, 15] width 16 height 10
click at [586, 15] on span "Save" at bounding box center [581, 15] width 16 height 10
click at [58, 10] on link "Product Pages" at bounding box center [84, 9] width 111 height 8
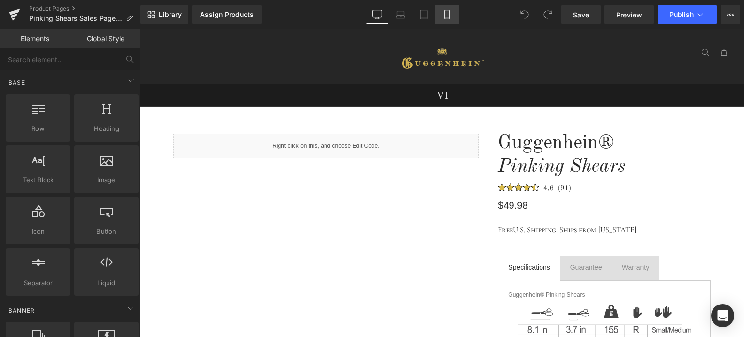
click at [452, 18] on link "Mobile" at bounding box center [446, 14] width 23 height 19
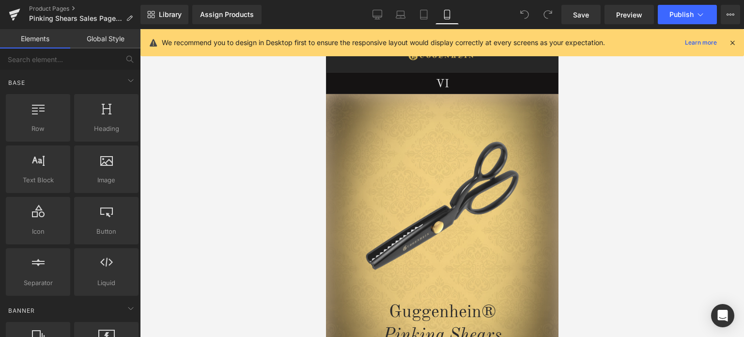
click at [732, 44] on icon at bounding box center [732, 42] width 9 height 9
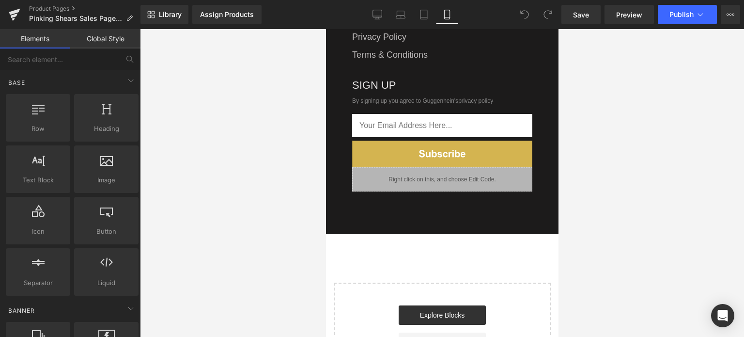
scroll to position [1887, 0]
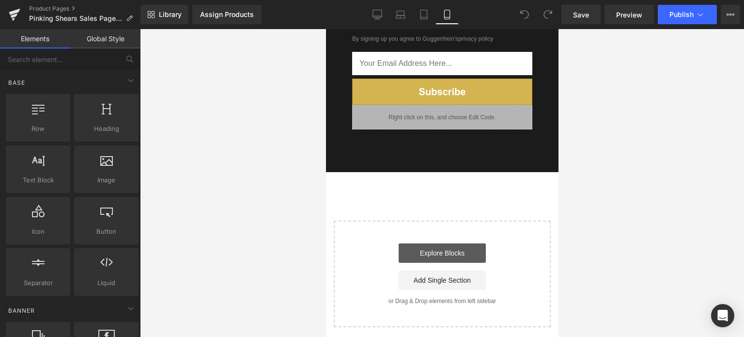
click at [446, 243] on link "Explore Blocks" at bounding box center [441, 252] width 87 height 19
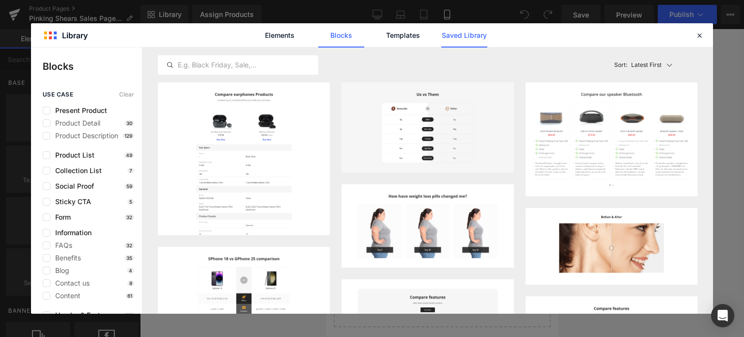
click at [465, 38] on link "Saved Library" at bounding box center [464, 35] width 46 height 24
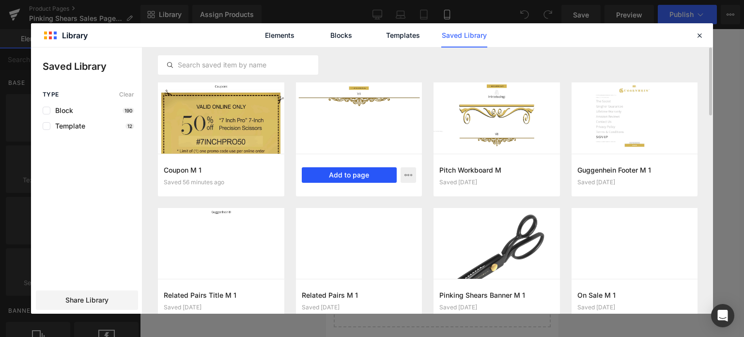
click at [362, 178] on button "Add to page" at bounding box center [349, 174] width 95 height 15
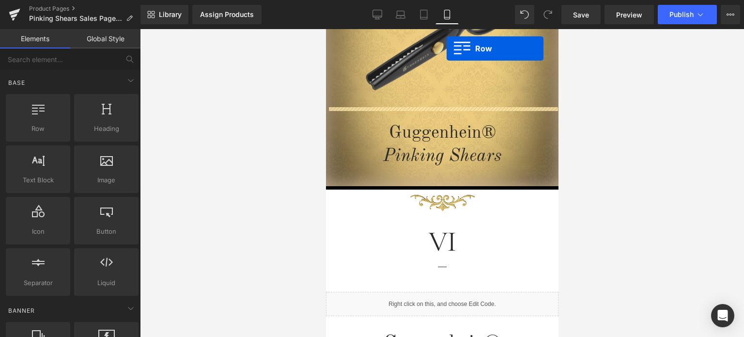
scroll to position [121, 0]
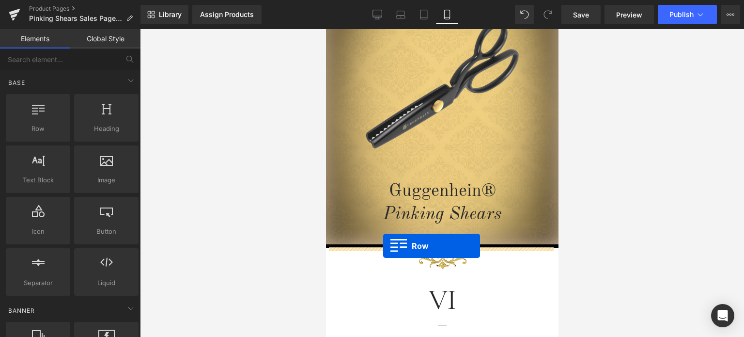
drag, startPoint x: 328, startPoint y: 181, endPoint x: 383, endPoint y: 245, distance: 84.5
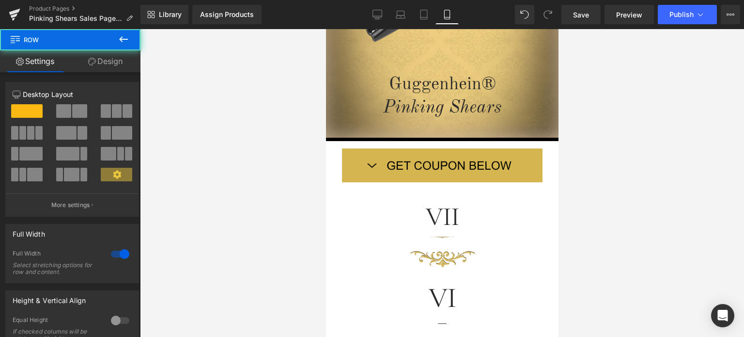
scroll to position [266, 0]
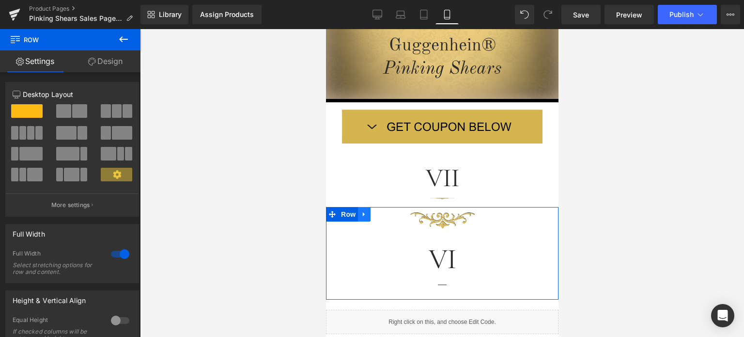
click at [362, 215] on icon at bounding box center [363, 214] width 2 height 4
click at [389, 216] on icon at bounding box center [389, 214] width 7 height 7
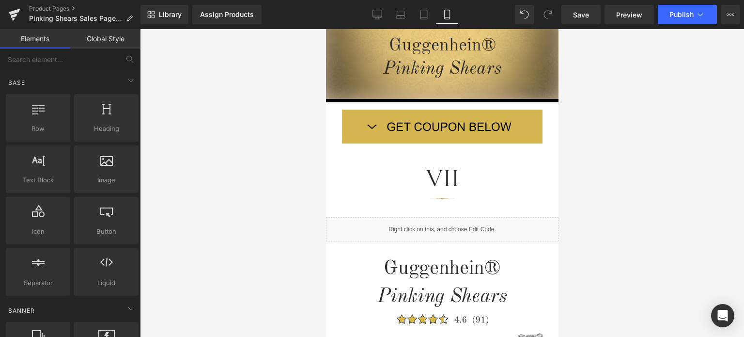
scroll to position [77, 0]
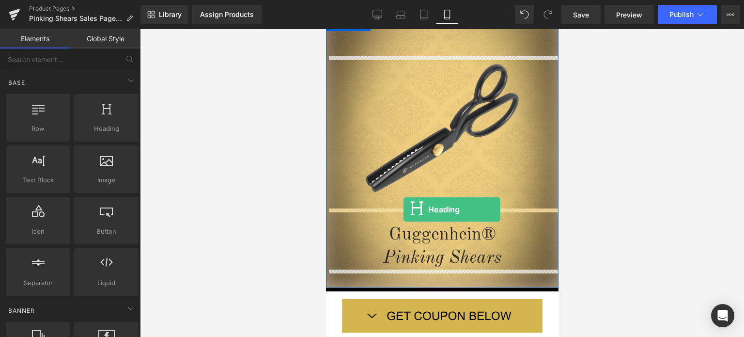
drag, startPoint x: 439, startPoint y: 146, endPoint x: 403, endPoint y: 209, distance: 72.5
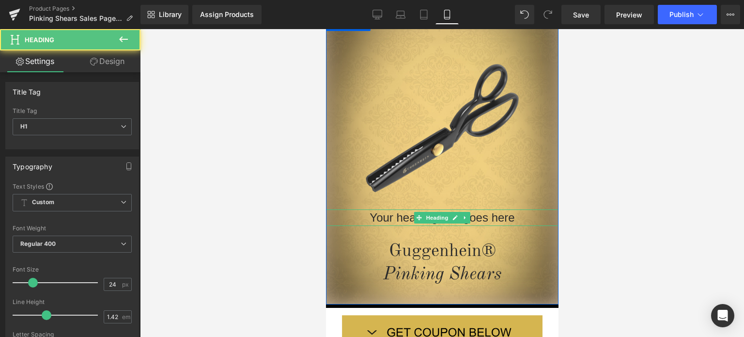
click at [527, 222] on h1 "Your heading text goes here" at bounding box center [441, 217] width 232 height 16
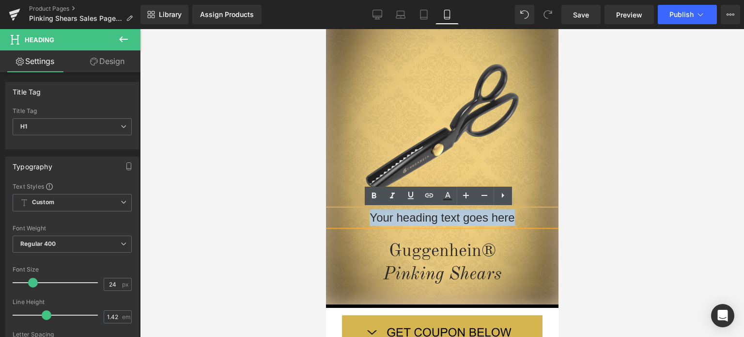
drag, startPoint x: 519, startPoint y: 218, endPoint x: 358, endPoint y: 218, distance: 160.3
click at [358, 218] on h1 "Your heading text goes here" at bounding box center [441, 217] width 232 height 16
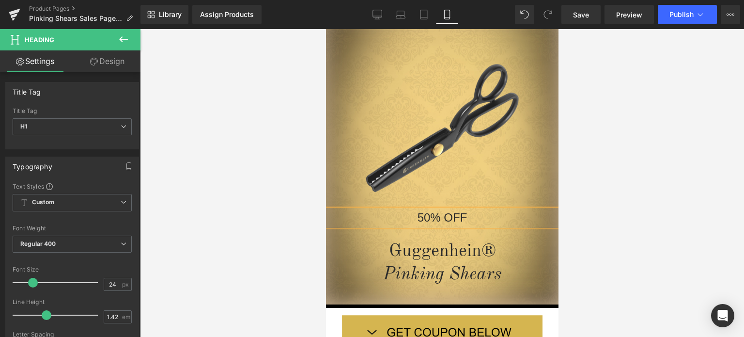
click at [658, 211] on div at bounding box center [442, 183] width 604 height 308
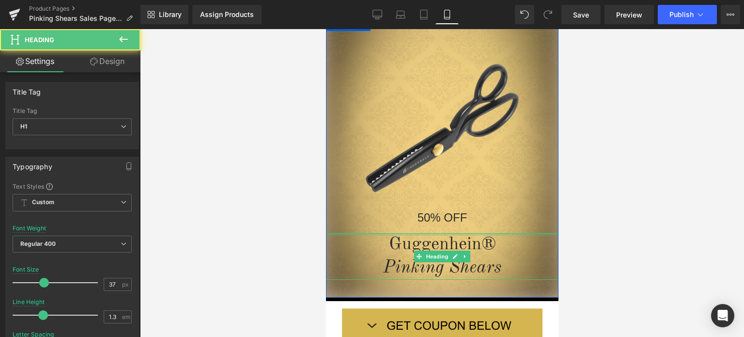
drag, startPoint x: 509, startPoint y: 234, endPoint x: 512, endPoint y: 225, distance: 9.4
click at [512, 225] on div "Image 50% OFF Heading Guggenhein® Pinking Shears Heading" at bounding box center [441, 168] width 232 height 223
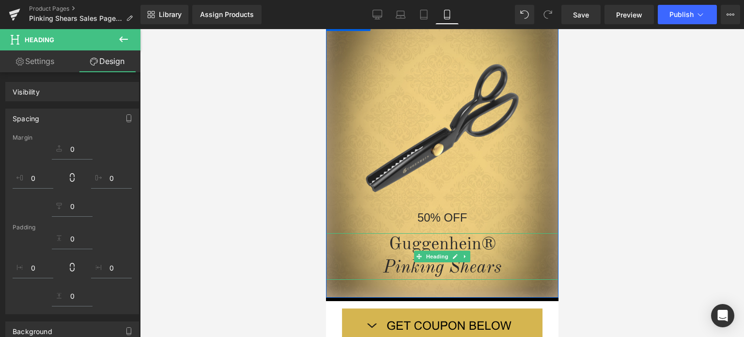
click at [634, 226] on div at bounding box center [442, 183] width 604 height 308
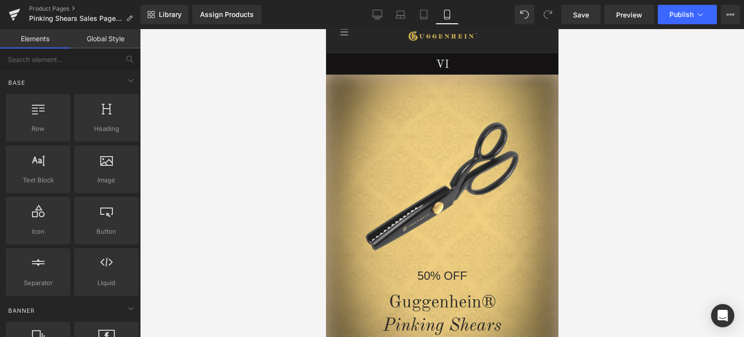
scroll to position [0, 0]
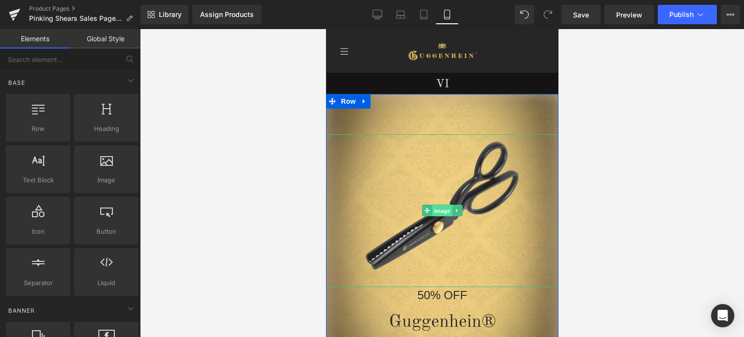
click at [438, 210] on span "Image" at bounding box center [442, 211] width 20 height 12
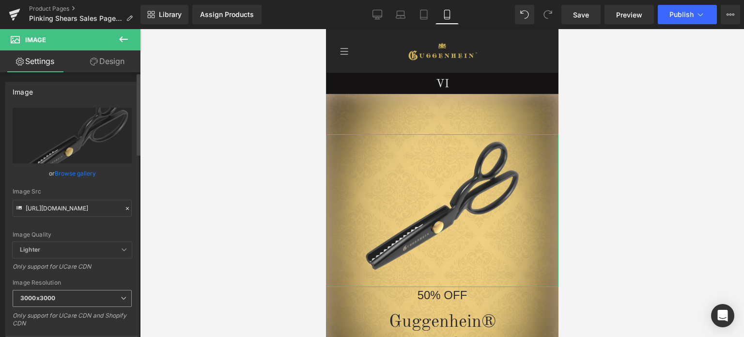
click at [59, 298] on span "3000x3000" at bounding box center [72, 298] width 119 height 17
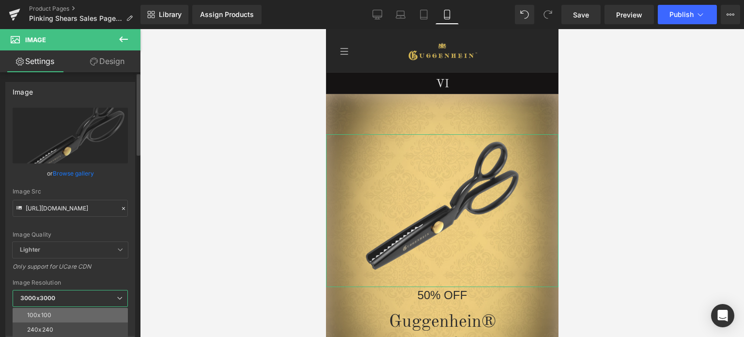
click at [62, 311] on li "100x100" at bounding box center [73, 315] width 120 height 15
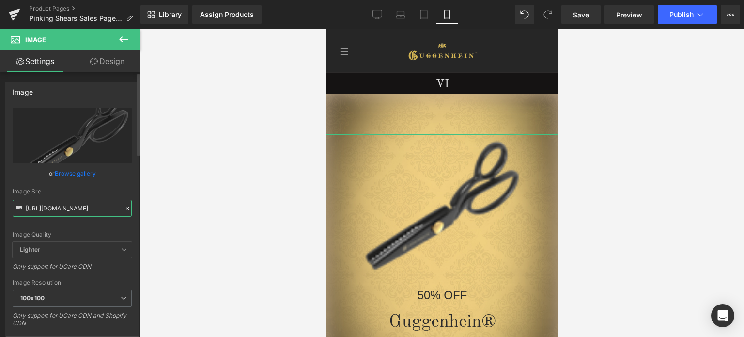
click at [70, 209] on input "[URL][DOMAIN_NAME]" at bounding box center [72, 208] width 119 height 17
paste input "_4775cd4f-f3e7-4ef8-a892-d19d9a0443a9.png?v=1758135057"
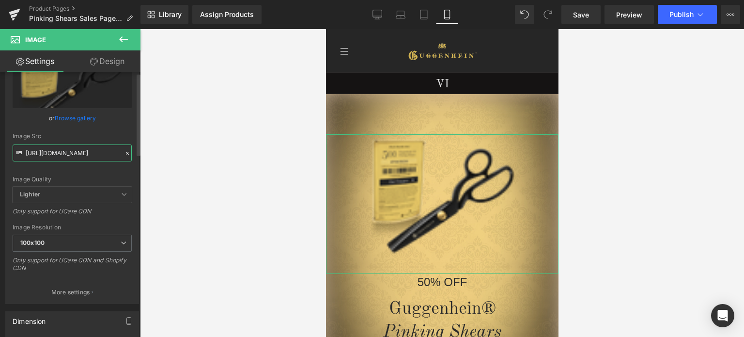
scroll to position [194, 0]
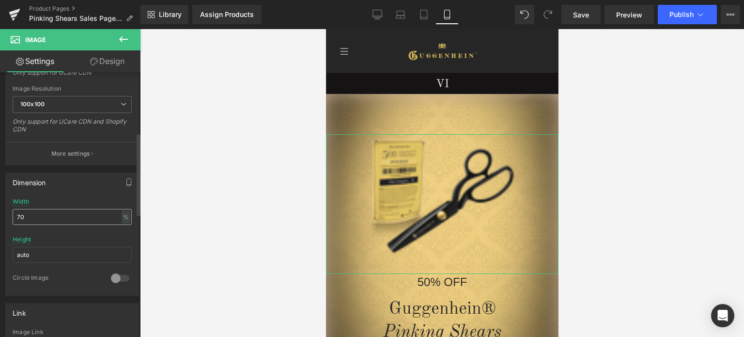
type input "[URL][DOMAIN_NAME]"
click at [16, 215] on input "70" at bounding box center [72, 217] width 119 height 16
type input "80"
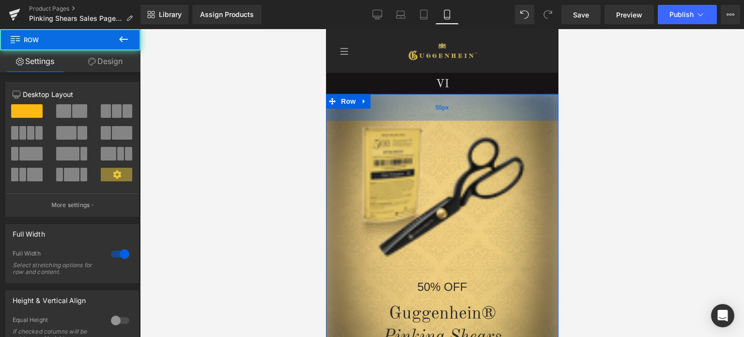
drag, startPoint x: 507, startPoint y: 122, endPoint x: 512, endPoint y: 108, distance: 14.4
click at [512, 108] on div "55px" at bounding box center [441, 107] width 232 height 27
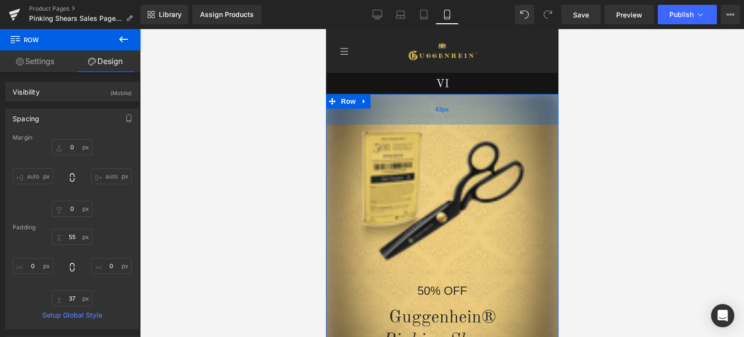
click at [509, 110] on div "63px" at bounding box center [441, 109] width 232 height 31
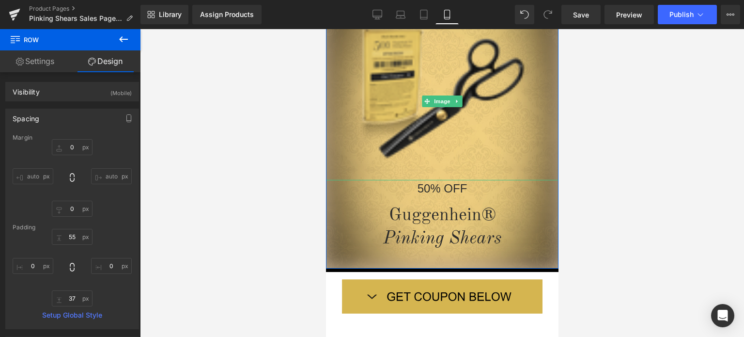
scroll to position [145, 0]
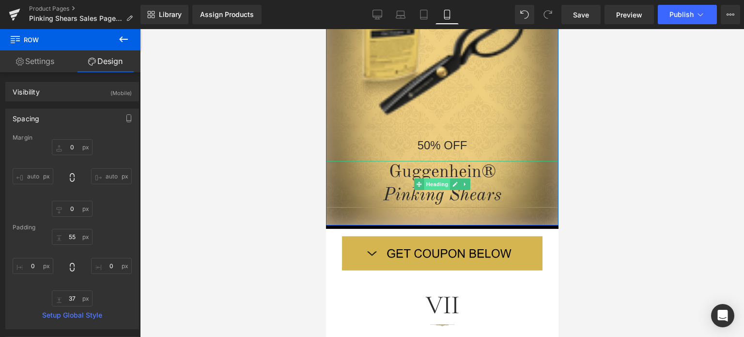
click at [434, 186] on span "Heading" at bounding box center [437, 184] width 26 height 12
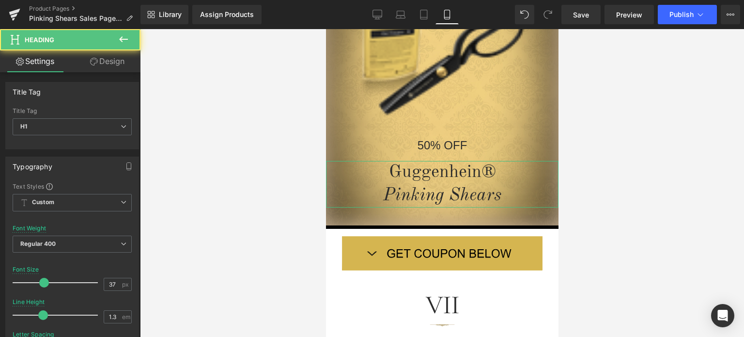
drag, startPoint x: 114, startPoint y: 62, endPoint x: 57, endPoint y: 115, distance: 77.8
click at [114, 62] on link "Design" at bounding box center [107, 61] width 70 height 22
click at [0, 0] on div "Spacing" at bounding box center [0, 0] width 0 height 0
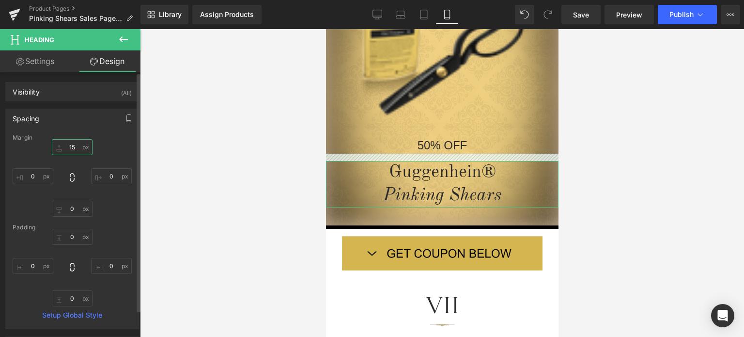
click at [74, 148] on input "text" at bounding box center [72, 147] width 41 height 16
type input "3"
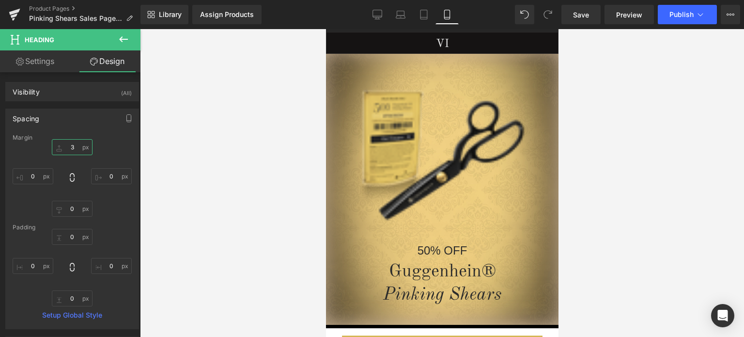
scroll to position [48, 0]
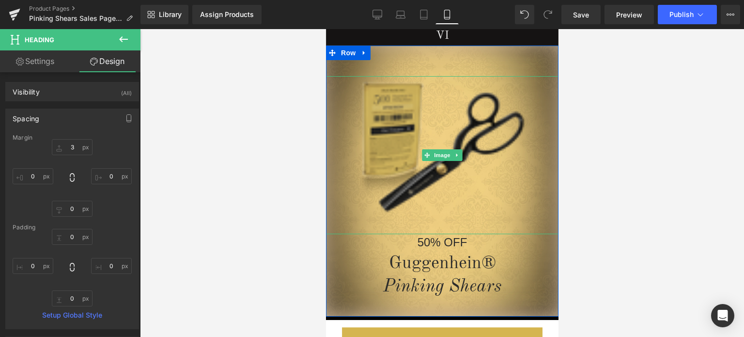
click at [496, 231] on img at bounding box center [442, 155] width 186 height 158
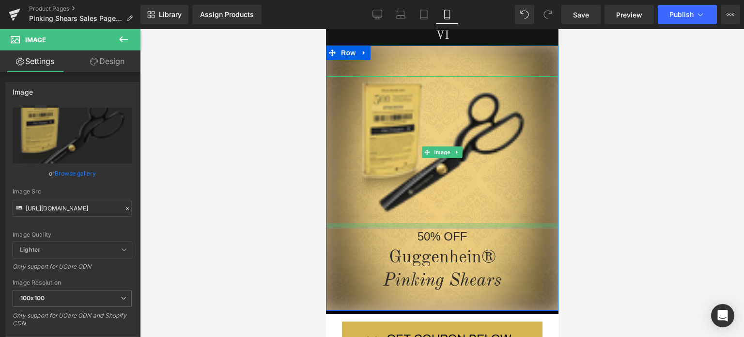
drag, startPoint x: 467, startPoint y: 233, endPoint x: 468, endPoint y: 228, distance: 6.0
click at [468, 228] on div at bounding box center [441, 225] width 232 height 5
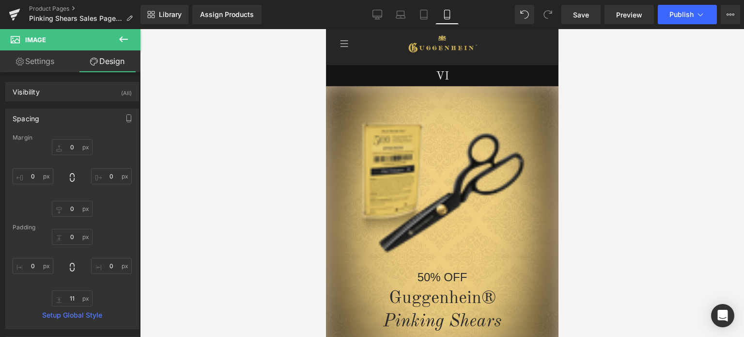
scroll to position [0, 0]
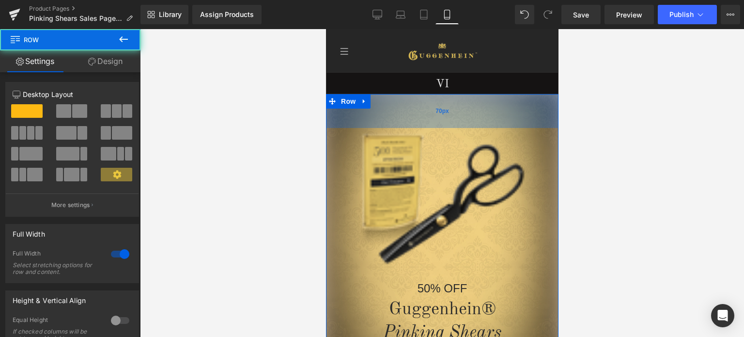
click at [492, 109] on div "70px" at bounding box center [441, 111] width 232 height 34
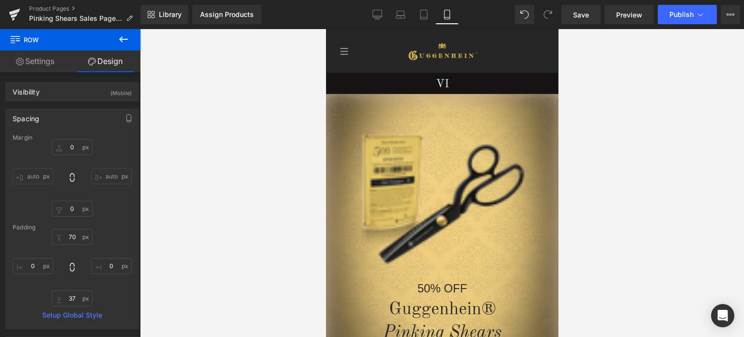
drag, startPoint x: 555, startPoint y: 62, endPoint x: 901, endPoint y: 87, distance: 347.2
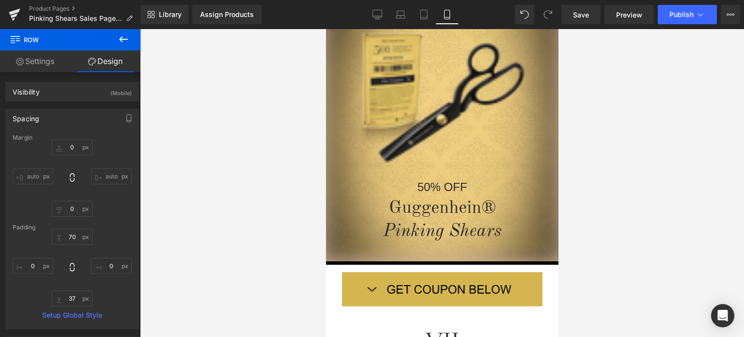
scroll to position [145, 0]
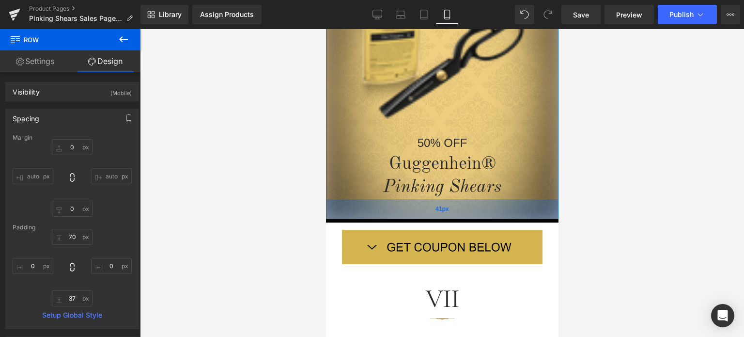
click at [492, 213] on div "41px" at bounding box center [441, 209] width 232 height 20
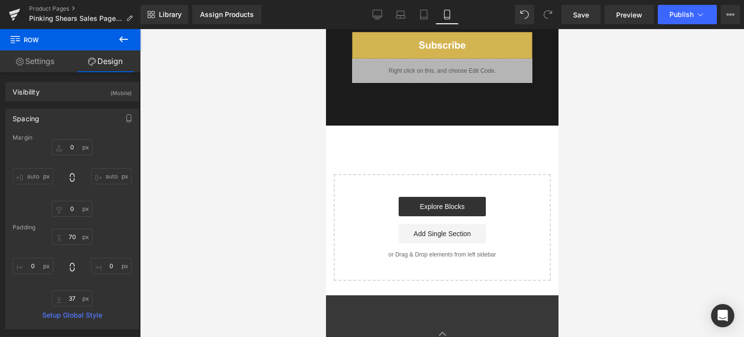
scroll to position [1962, 0]
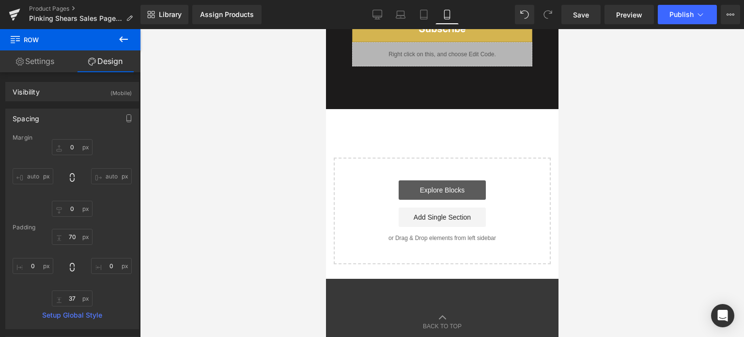
click at [443, 180] on link "Explore Blocks" at bounding box center [441, 189] width 87 height 19
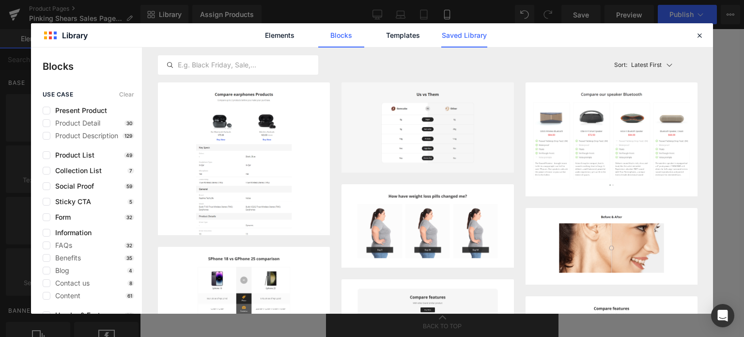
click at [465, 34] on link "Saved Library" at bounding box center [464, 35] width 46 height 24
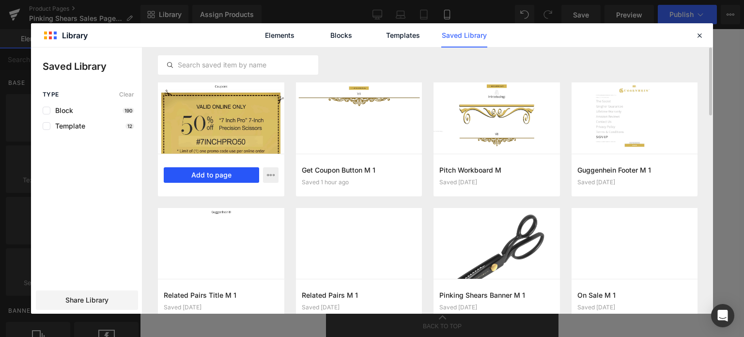
click at [216, 175] on button "Add to page" at bounding box center [211, 174] width 95 height 15
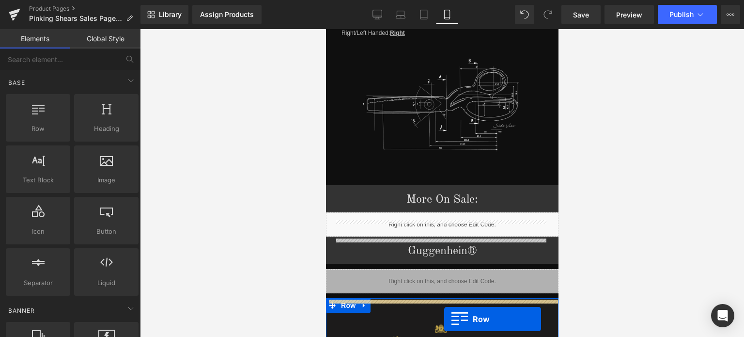
scroll to position [1432, 0]
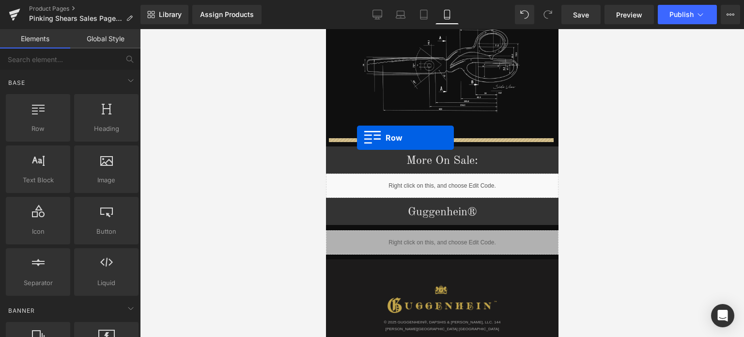
drag, startPoint x: 328, startPoint y: 229, endPoint x: 356, endPoint y: 138, distance: 95.9
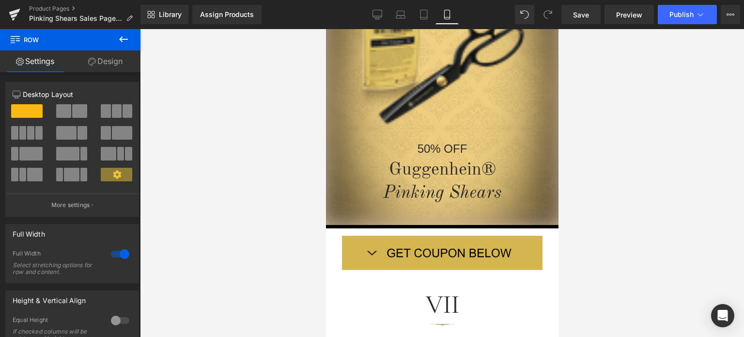
scroll to position [0, 0]
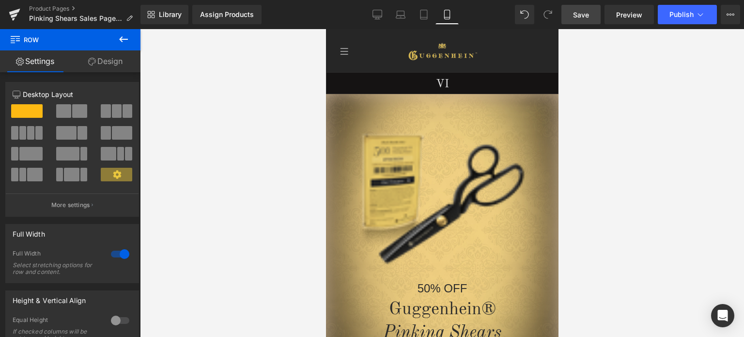
click at [583, 16] on span "Save" at bounding box center [581, 15] width 16 height 10
drag, startPoint x: 556, startPoint y: 61, endPoint x: 922, endPoint y: 68, distance: 365.8
click at [579, 11] on span "Save" at bounding box center [581, 15] width 16 height 10
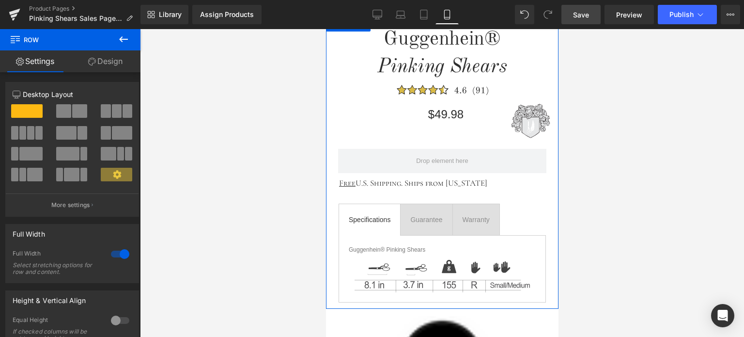
scroll to position [484, 0]
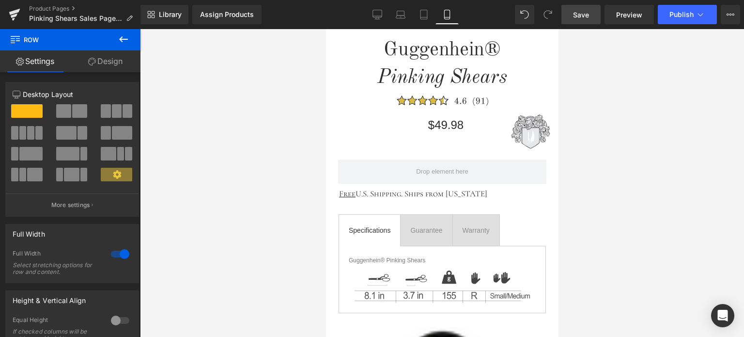
click at [122, 36] on icon at bounding box center [124, 39] width 12 height 12
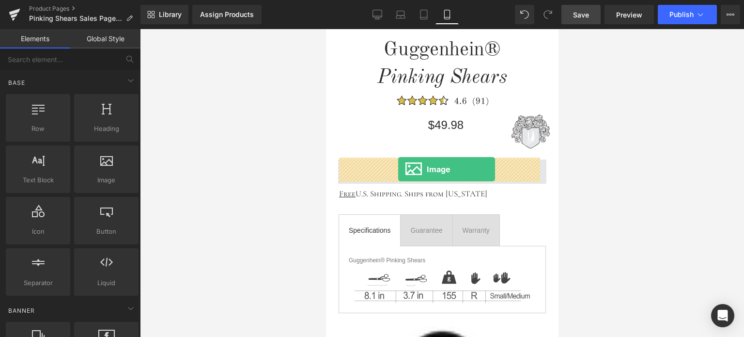
drag, startPoint x: 430, startPoint y: 203, endPoint x: 398, endPoint y: 169, distance: 47.0
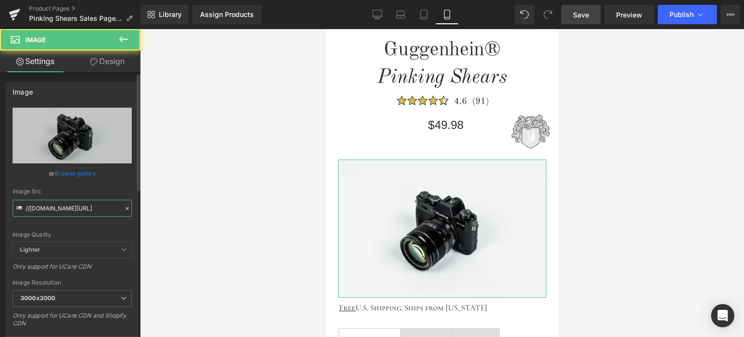
click at [70, 208] on input "//d1um8515vdn9kb.cloudfront.net/images/parallax.jpg" at bounding box center [72, 208] width 119 height 17
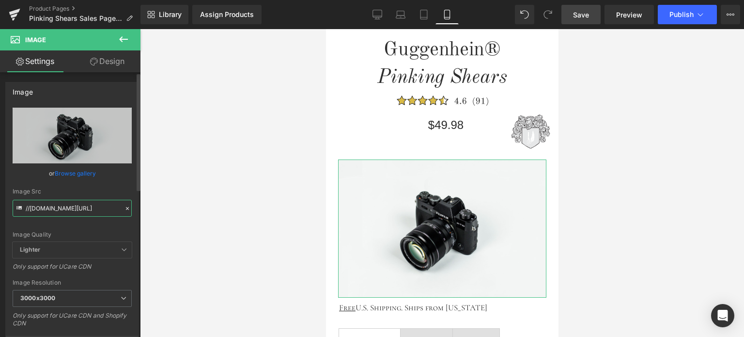
paste input "https://cdn.shopify.com/s/files/1/0566/0963/6442/files/Pinking_Shears_Apply_Cou…"
type input "https://cdn.shopify.com/s/files/1/0566/0963/6442/files/Pinking_Shears_Apply_Cou…"
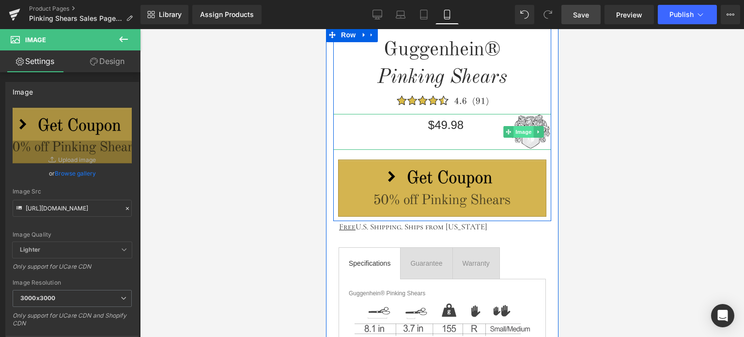
click at [523, 132] on span "Image" at bounding box center [523, 132] width 20 height 12
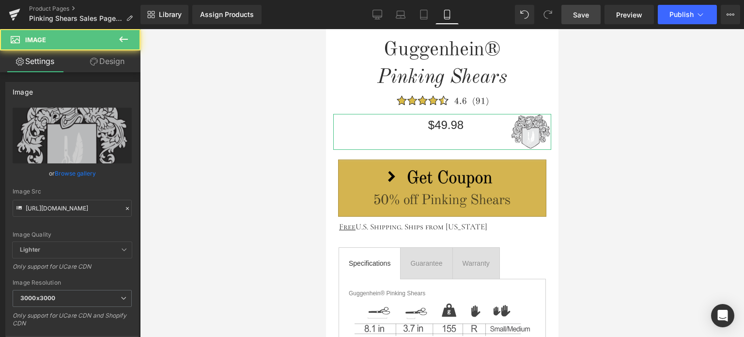
click at [107, 64] on link "Design" at bounding box center [107, 61] width 70 height 22
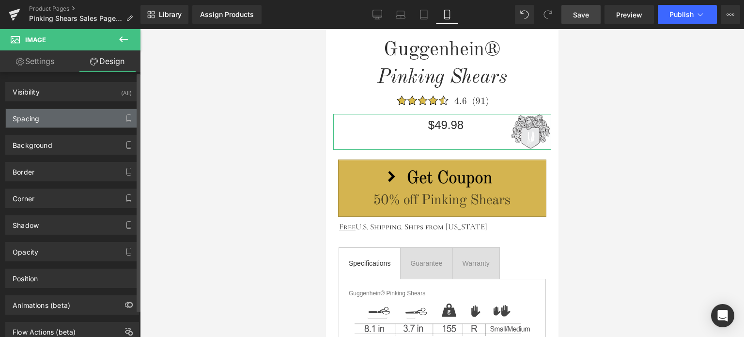
click at [59, 118] on div "Spacing" at bounding box center [72, 118] width 133 height 18
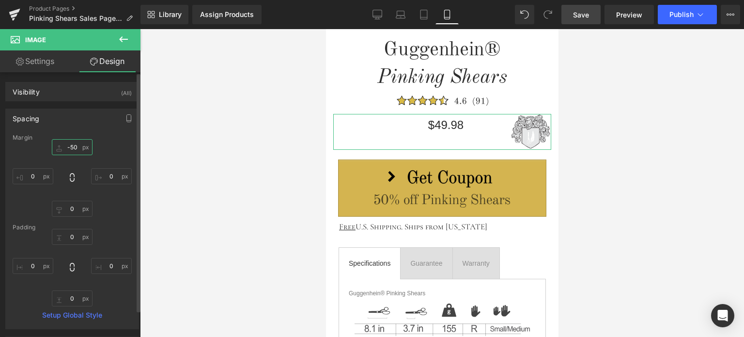
click at [77, 148] on input "text" at bounding box center [72, 147] width 41 height 16
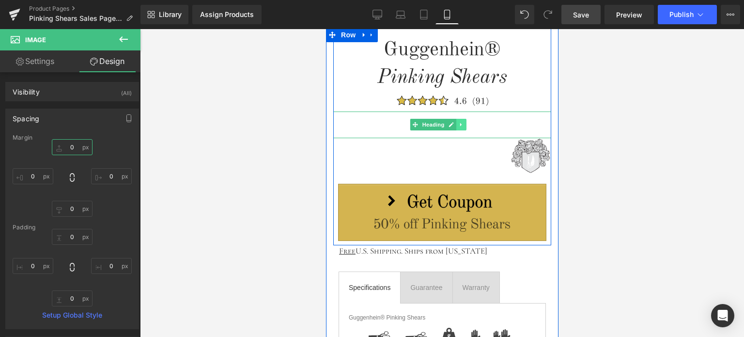
type input "0"
click at [460, 125] on icon at bounding box center [460, 124] width 1 height 3
click at [465, 126] on icon at bounding box center [466, 124] width 5 height 5
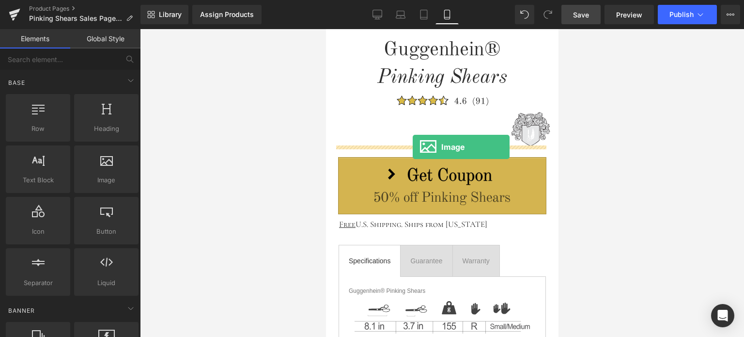
drag, startPoint x: 534, startPoint y: 184, endPoint x: 412, endPoint y: 147, distance: 127.2
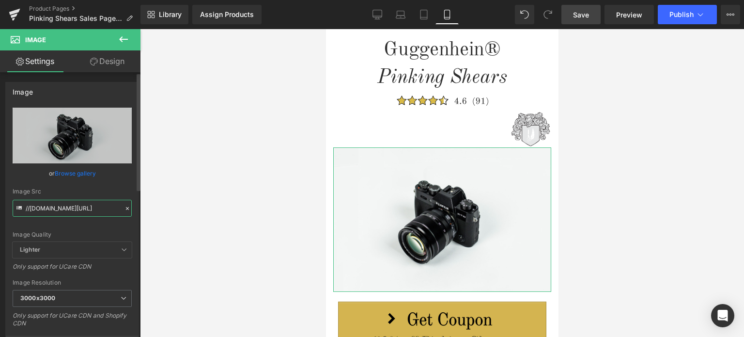
click at [64, 209] on input "//d1um8515vdn9kb.cloudfront.net/images/parallax.jpg" at bounding box center [72, 208] width 119 height 17
paste input "https://cdn.shopify.com/s/files/1/0566/0963/6442/files/Pinking_Shears_Pricing_1…"
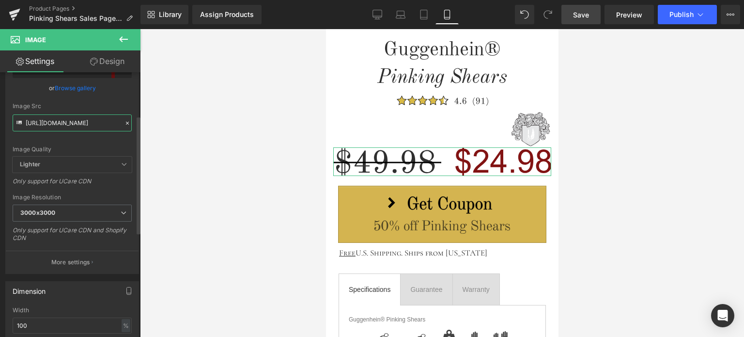
scroll to position [97, 0]
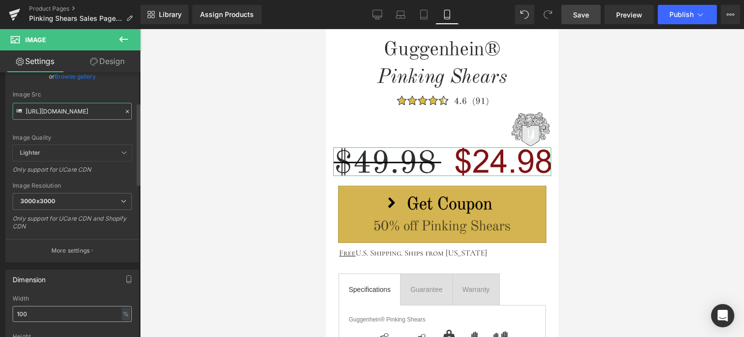
type input "https://cdn.shopify.com/s/files/1/0566/0963/6442/files/Pinking_Shears_Pricing_1…"
drag, startPoint x: 30, startPoint y: 308, endPoint x: 14, endPoint y: 310, distance: 16.5
click at [14, 310] on input "100" at bounding box center [72, 314] width 119 height 16
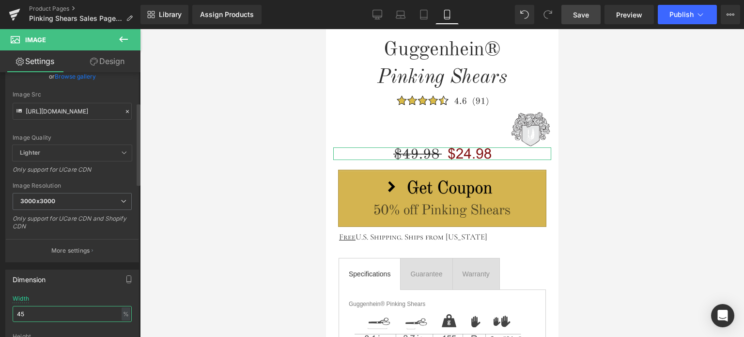
click at [26, 312] on input "45" at bounding box center [72, 314] width 119 height 16
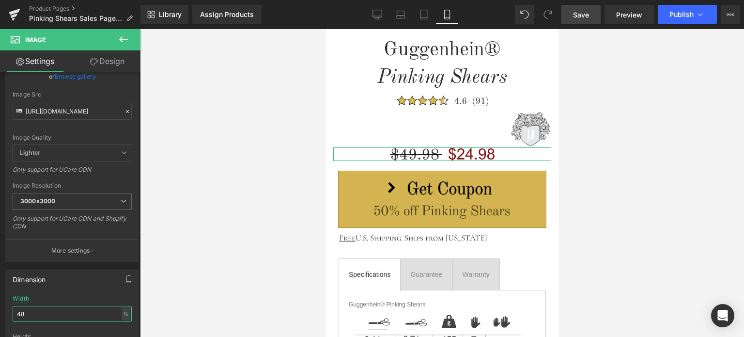
type input "48"
drag, startPoint x: 110, startPoint y: 60, endPoint x: 88, endPoint y: 125, distance: 69.2
click at [110, 60] on link "Design" at bounding box center [107, 61] width 70 height 22
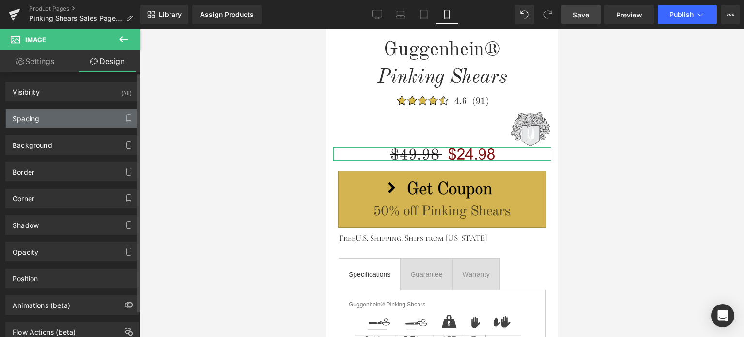
click at [86, 119] on div "Spacing" at bounding box center [72, 118] width 133 height 18
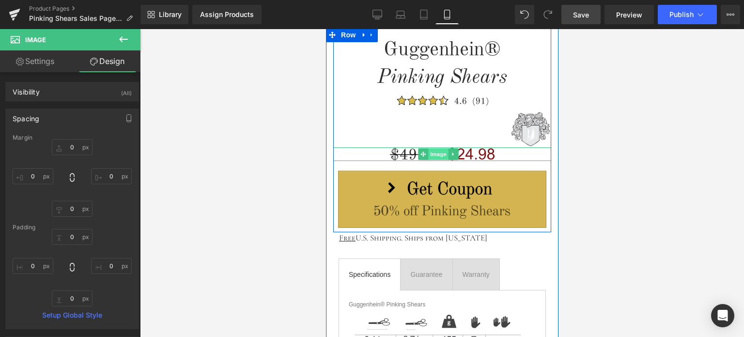
click at [438, 153] on span "Image" at bounding box center [438, 154] width 20 height 12
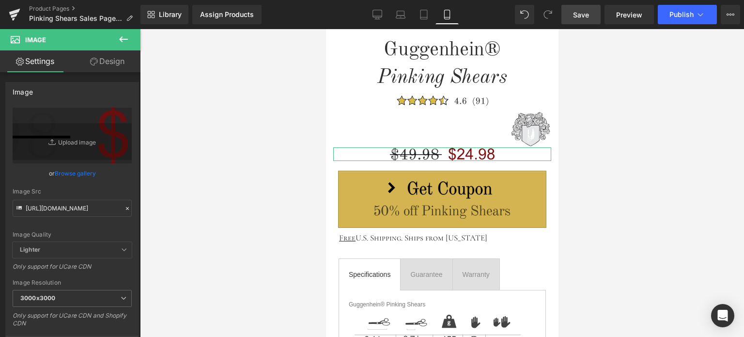
click at [111, 63] on link "Design" at bounding box center [107, 61] width 70 height 22
click at [0, 0] on div "Spacing" at bounding box center [0, 0] width 0 height 0
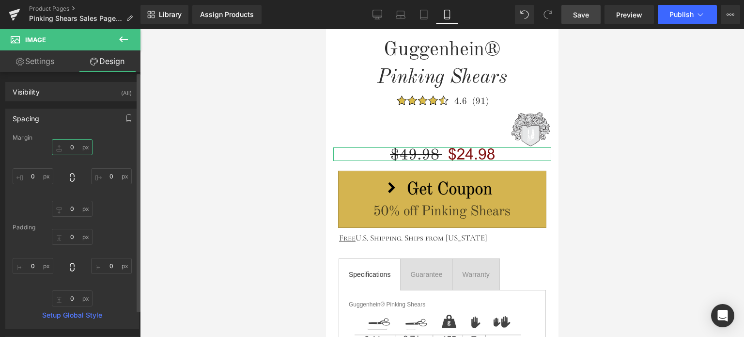
click at [74, 149] on input "text" at bounding box center [72, 147] width 41 height 16
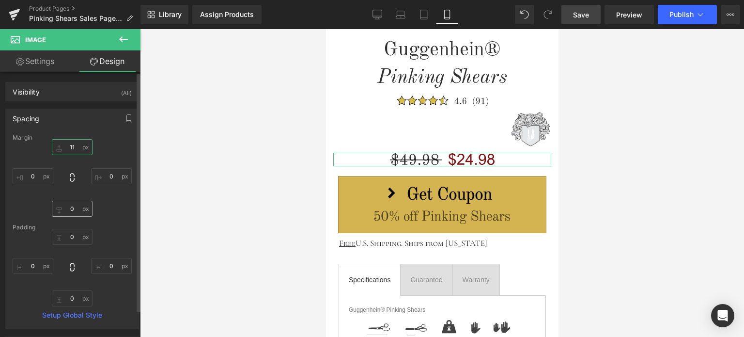
type input "11"
click at [74, 207] on input "text" at bounding box center [72, 209] width 41 height 16
type input "25"
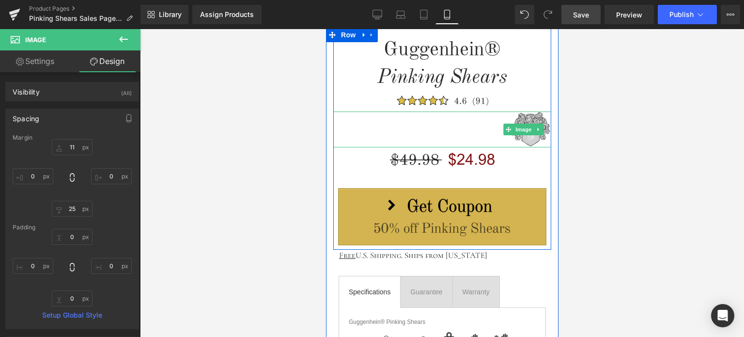
click at [524, 127] on span "Image" at bounding box center [523, 130] width 20 height 12
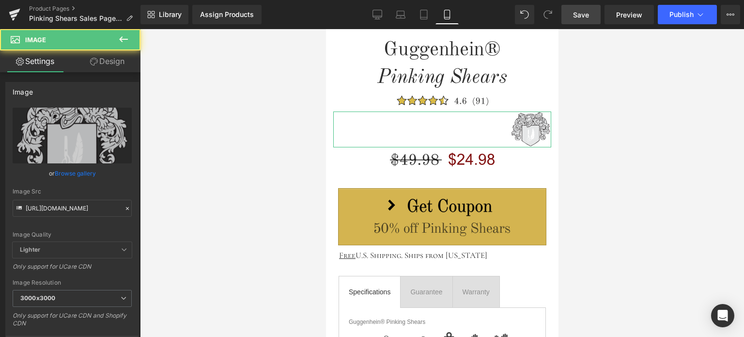
click at [108, 63] on link "Design" at bounding box center [107, 61] width 70 height 22
click at [0, 0] on div "Spacing" at bounding box center [0, 0] width 0 height 0
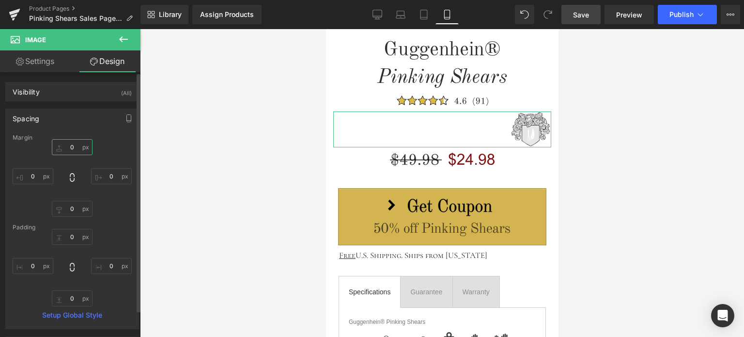
click at [73, 143] on input "text" at bounding box center [72, 147] width 41 height 16
type input "-45"
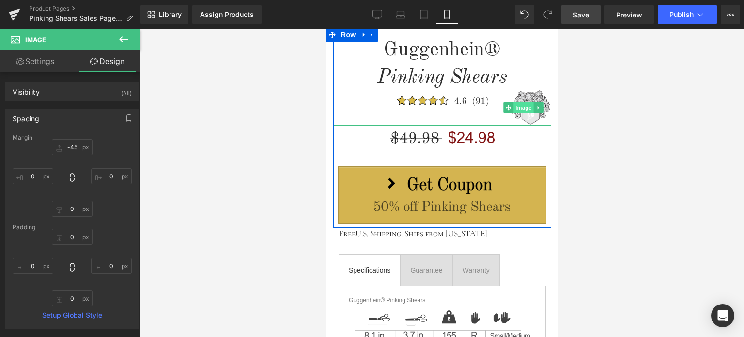
click at [524, 107] on span "Image" at bounding box center [523, 108] width 20 height 12
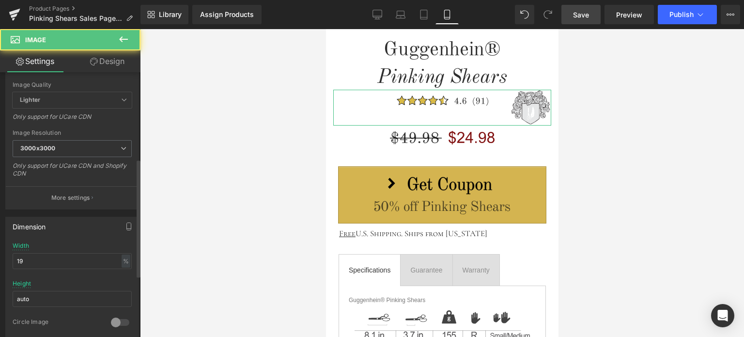
scroll to position [194, 0]
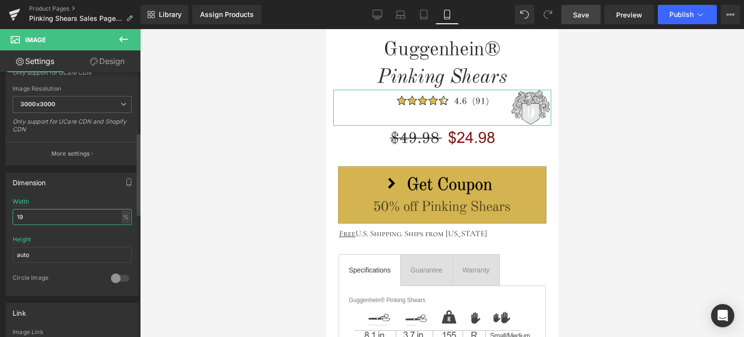
click at [25, 216] on input "19" at bounding box center [72, 217] width 119 height 16
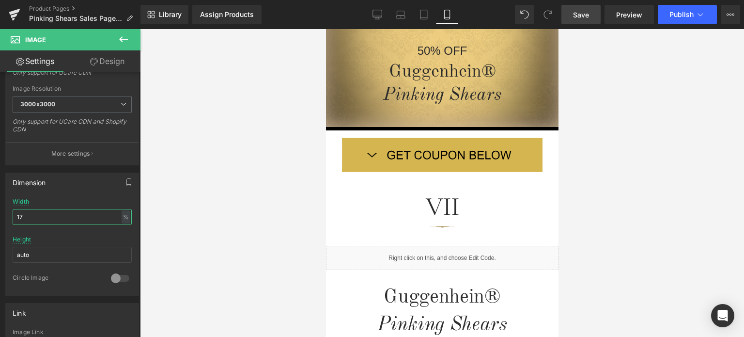
scroll to position [114, 0]
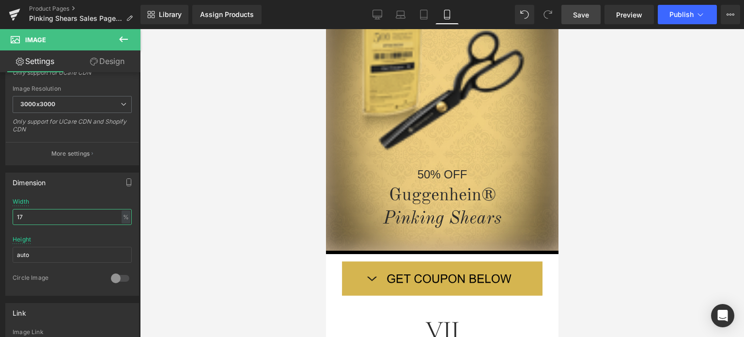
type input "17"
click at [584, 12] on span "Save" at bounding box center [581, 15] width 16 height 10
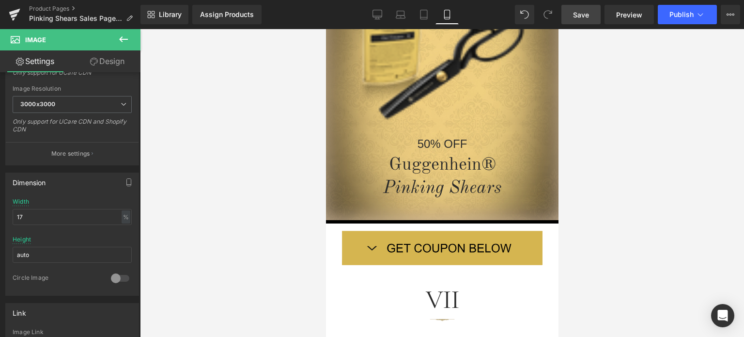
scroll to position [0, 0]
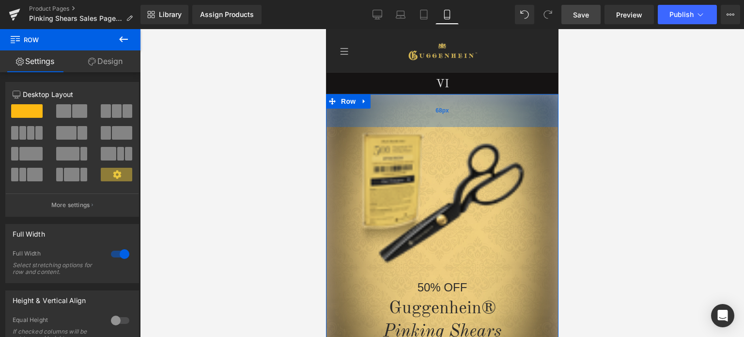
drag, startPoint x: 495, startPoint y: 108, endPoint x: 897, endPoint y: 148, distance: 403.5
click at [496, 108] on div "68px" at bounding box center [441, 110] width 232 height 33
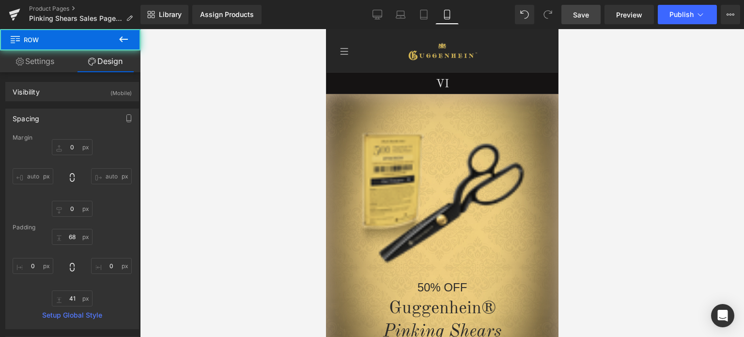
click at [619, 148] on div at bounding box center [442, 183] width 604 height 308
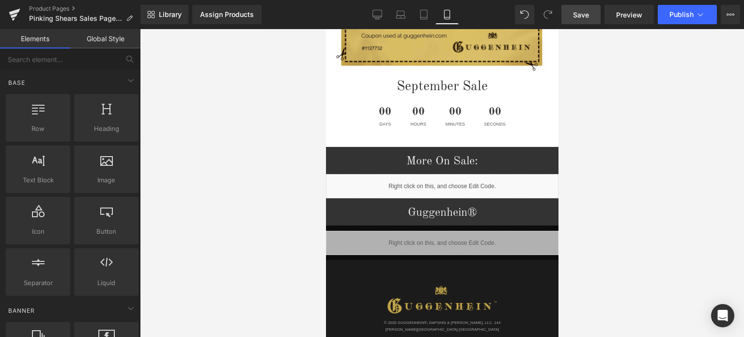
scroll to position [1779, 0]
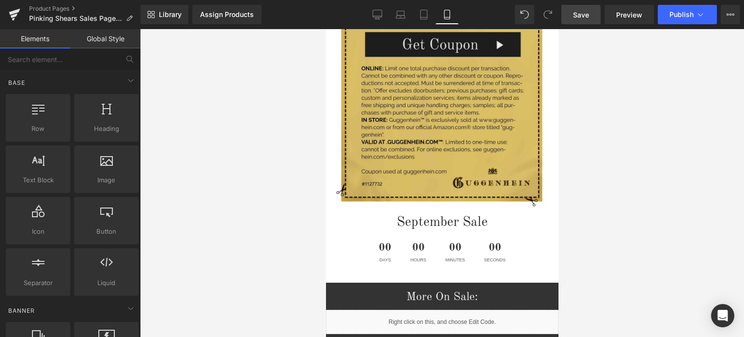
click at [585, 15] on span "Save" at bounding box center [581, 15] width 16 height 10
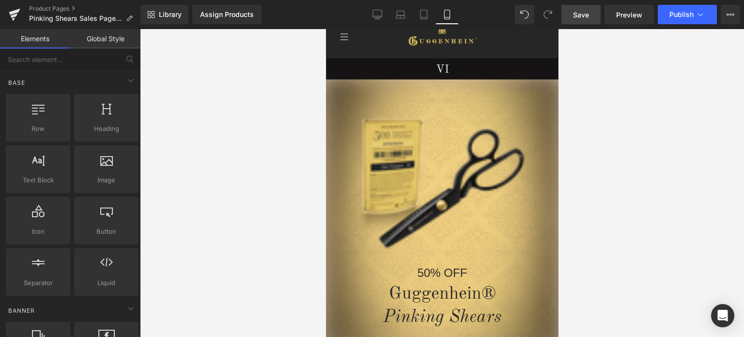
scroll to position [0, 0]
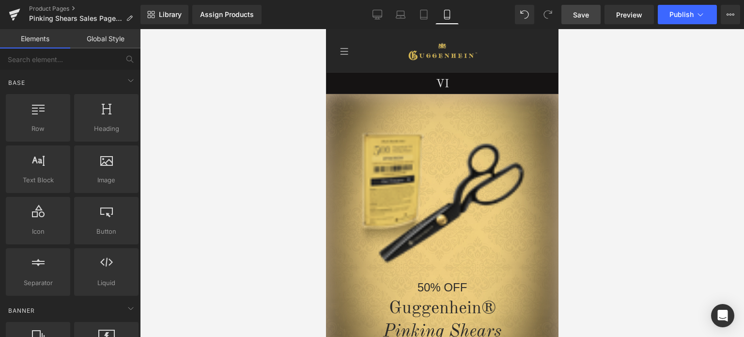
click at [584, 20] on link "Save" at bounding box center [580, 14] width 39 height 19
click at [634, 16] on span "Preview" at bounding box center [629, 15] width 26 height 10
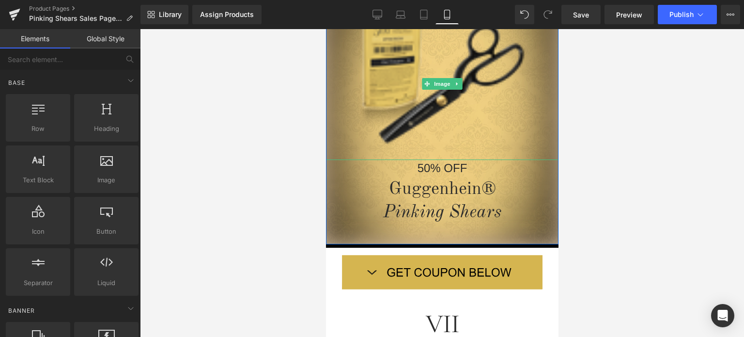
scroll to position [194, 0]
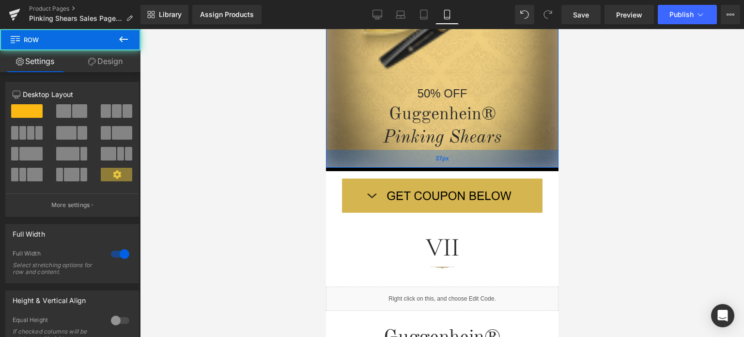
drag, startPoint x: 474, startPoint y: 157, endPoint x: 1011, endPoint y: 169, distance: 537.8
click at [474, 155] on div "37px" at bounding box center [441, 159] width 232 height 18
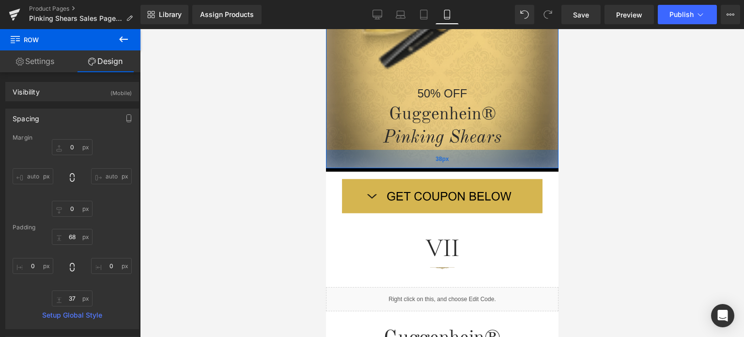
click at [485, 154] on div "38px" at bounding box center [441, 159] width 232 height 18
click at [484, 155] on div "38px" at bounding box center [441, 159] width 232 height 18
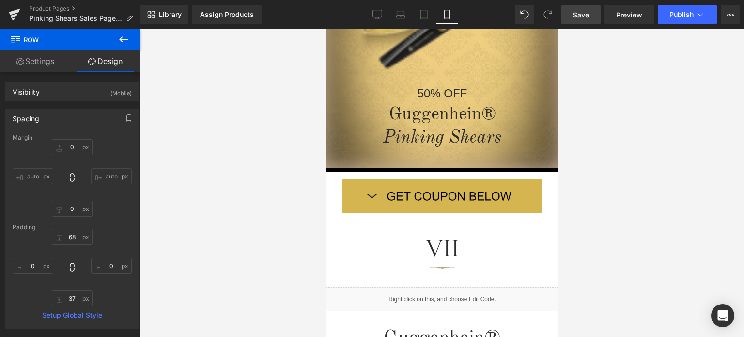
click at [590, 15] on link "Save" at bounding box center [580, 14] width 39 height 19
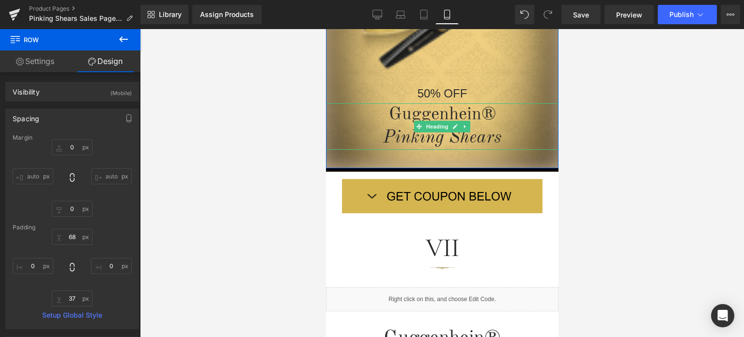
scroll to position [484, 0]
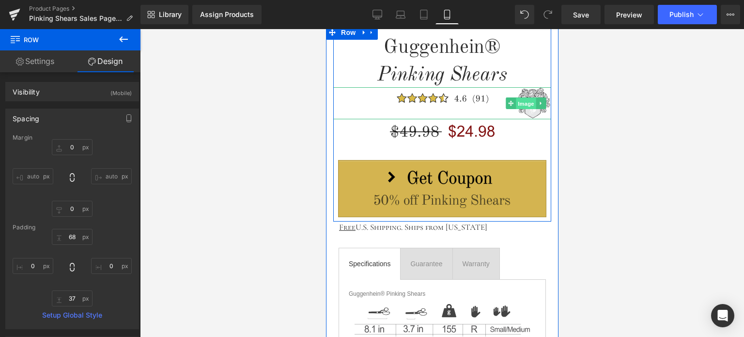
click at [521, 103] on span "Image" at bounding box center [525, 104] width 20 height 12
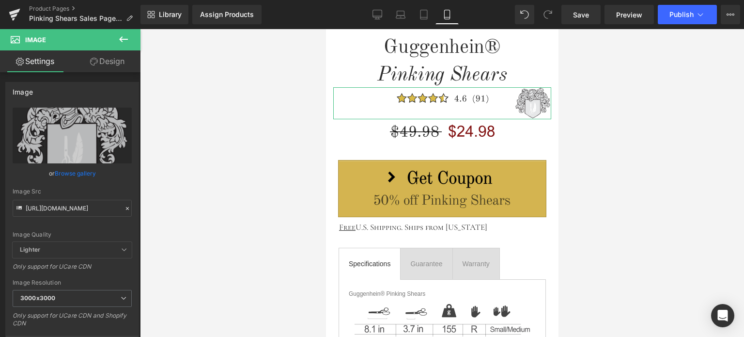
drag, startPoint x: 115, startPoint y: 63, endPoint x: 56, endPoint y: 120, distance: 82.2
click at [115, 63] on link "Design" at bounding box center [107, 61] width 70 height 22
click at [0, 0] on div "Spacing" at bounding box center [0, 0] width 0 height 0
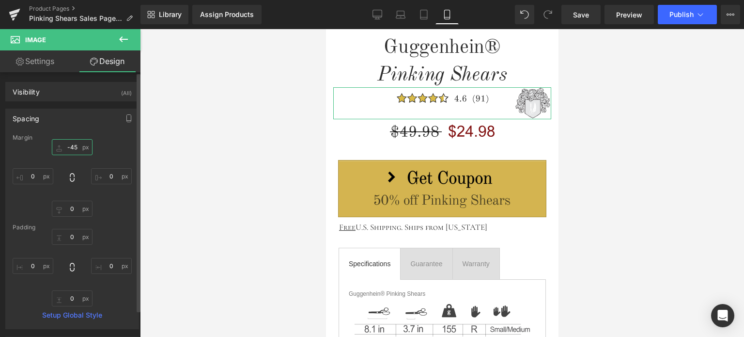
click at [77, 149] on input "-45" at bounding box center [72, 147] width 41 height 16
click at [73, 148] on input "-45" at bounding box center [72, 147] width 41 height 16
click at [77, 146] on input "-45" at bounding box center [72, 147] width 41 height 16
type input "-42"
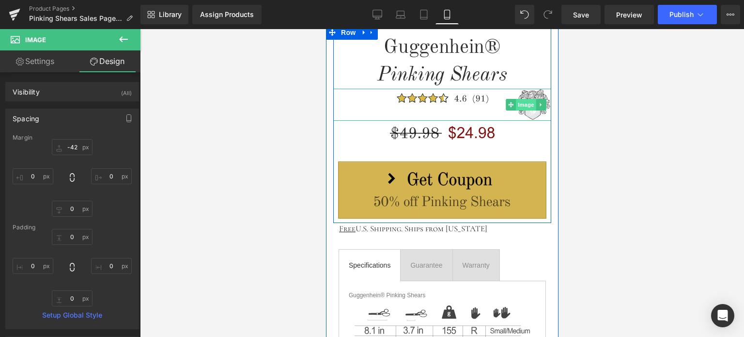
click at [525, 106] on span "Image" at bounding box center [525, 105] width 20 height 12
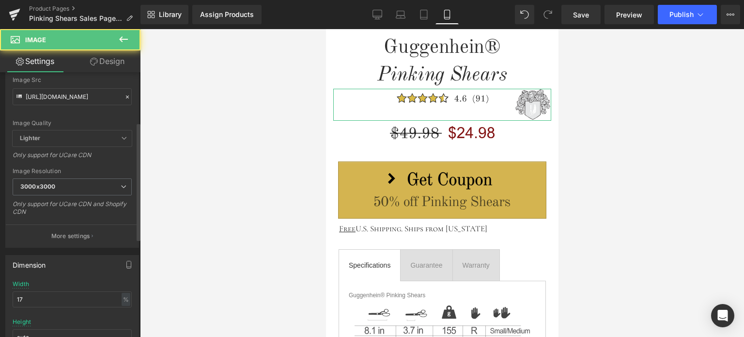
scroll to position [145, 0]
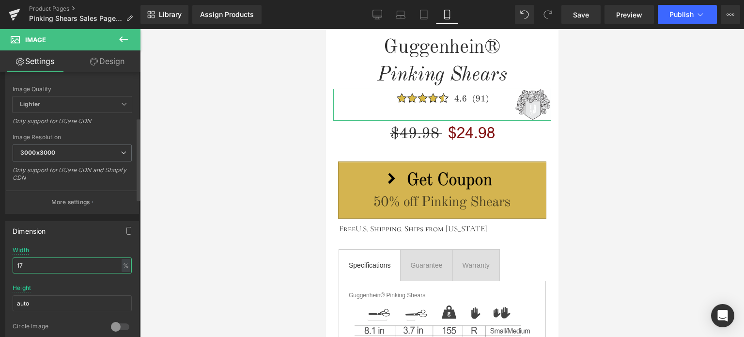
click at [24, 262] on input "17" at bounding box center [72, 265] width 119 height 16
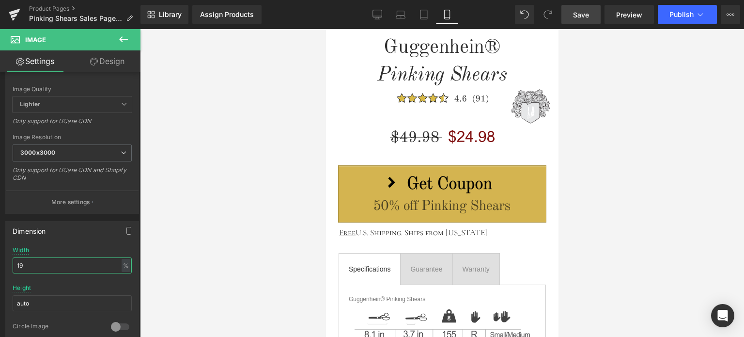
type input "19"
click at [589, 19] on span "Save" at bounding box center [581, 15] width 16 height 10
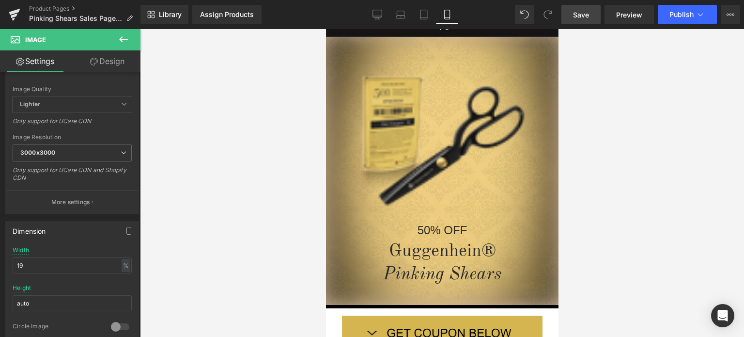
scroll to position [0, 0]
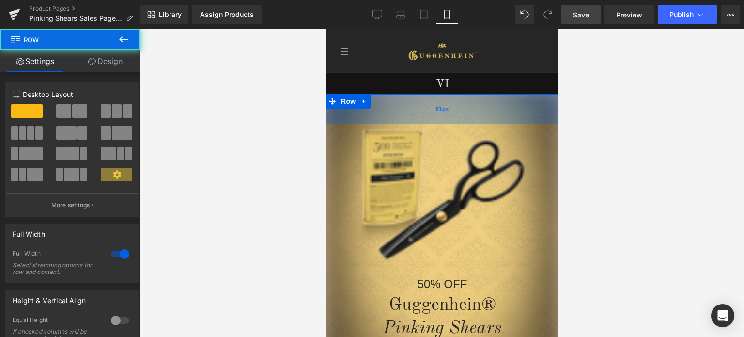
drag, startPoint x: 484, startPoint y: 120, endPoint x: 939, endPoint y: 53, distance: 460.2
click at [486, 116] on div "61px" at bounding box center [441, 109] width 232 height 30
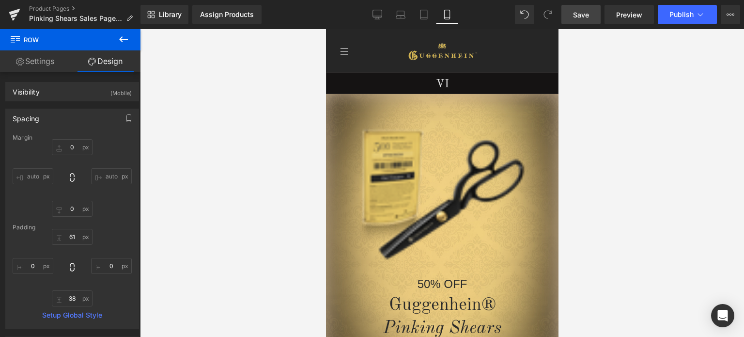
click at [591, 17] on link "Save" at bounding box center [580, 14] width 39 height 19
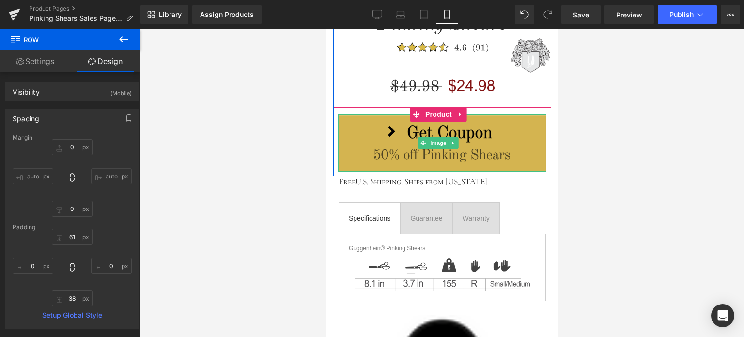
scroll to position [436, 0]
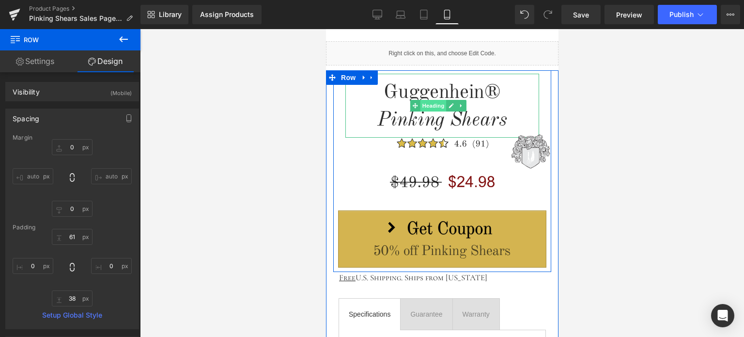
click at [434, 105] on span "Heading" at bounding box center [433, 106] width 26 height 12
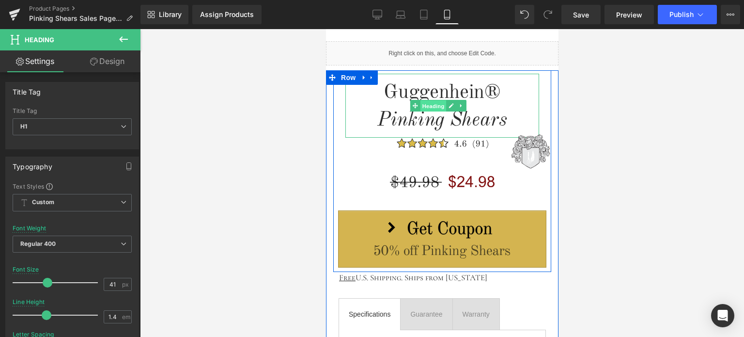
click at [438, 107] on span "Heading" at bounding box center [433, 106] width 26 height 12
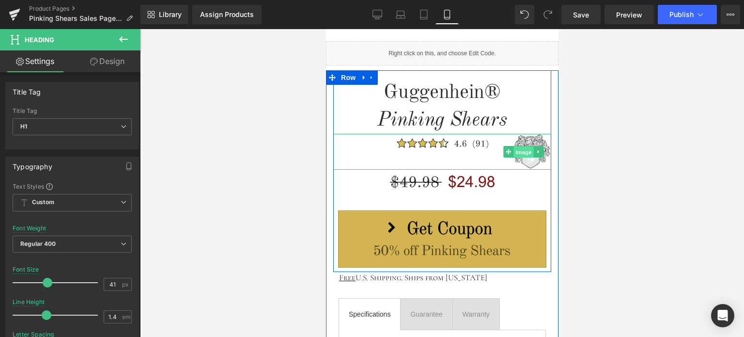
click at [523, 152] on span "Image" at bounding box center [523, 152] width 20 height 12
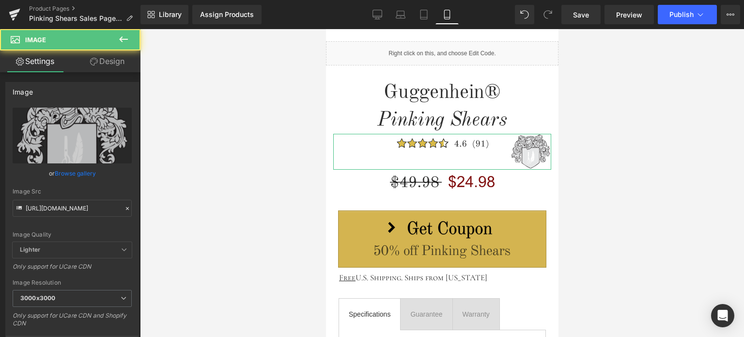
drag, startPoint x: 109, startPoint y: 61, endPoint x: 66, endPoint y: 113, distance: 67.8
click at [109, 61] on link "Design" at bounding box center [107, 61] width 70 height 22
click at [0, 0] on div "Spacing" at bounding box center [0, 0] width 0 height 0
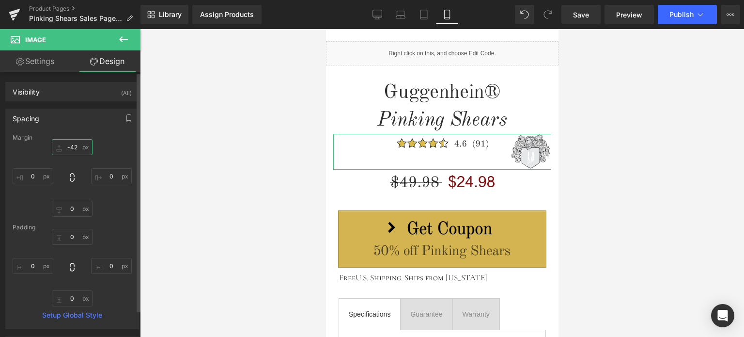
click at [77, 150] on input "text" at bounding box center [72, 147] width 41 height 16
type input "0"
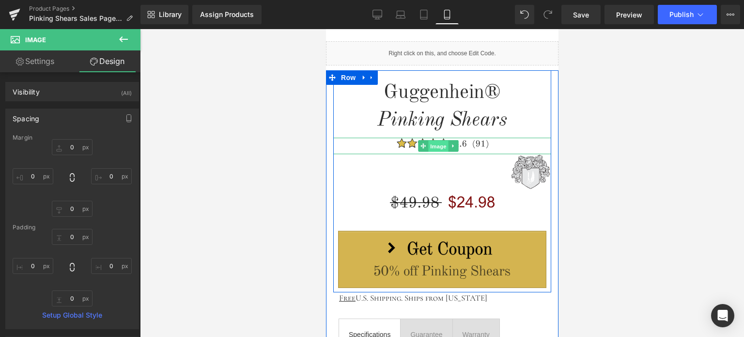
click at [436, 145] on span "Image" at bounding box center [438, 146] width 20 height 12
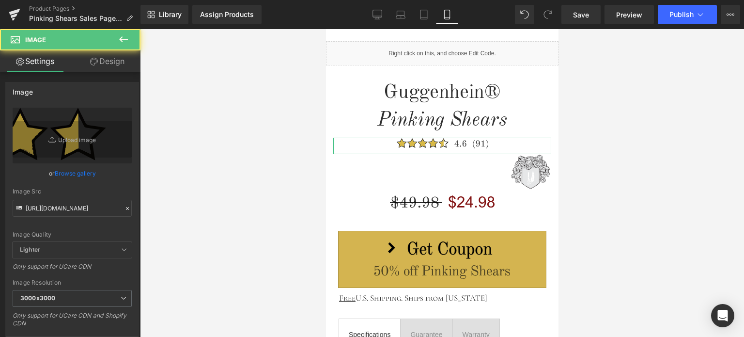
click at [104, 61] on link "Design" at bounding box center [107, 61] width 70 height 22
click at [0, 0] on div "Spacing" at bounding box center [0, 0] width 0 height 0
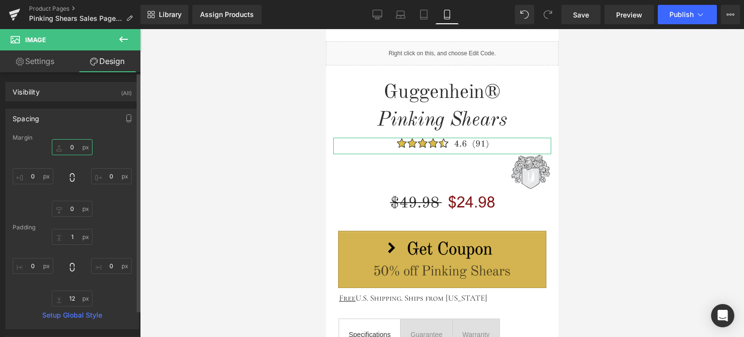
click at [77, 152] on input "text" at bounding box center [72, 147] width 41 height 16
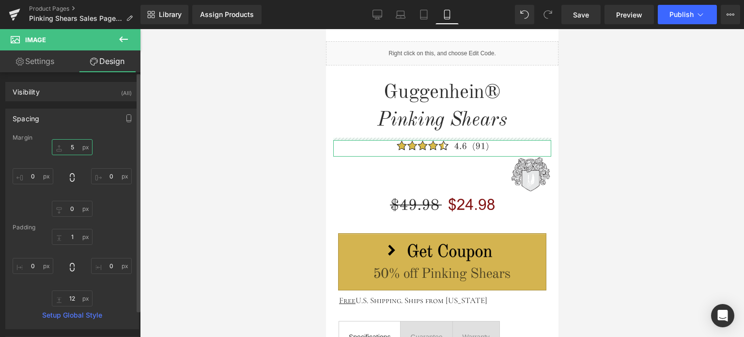
click at [68, 147] on input "5" at bounding box center [72, 147] width 41 height 16
type input "8"
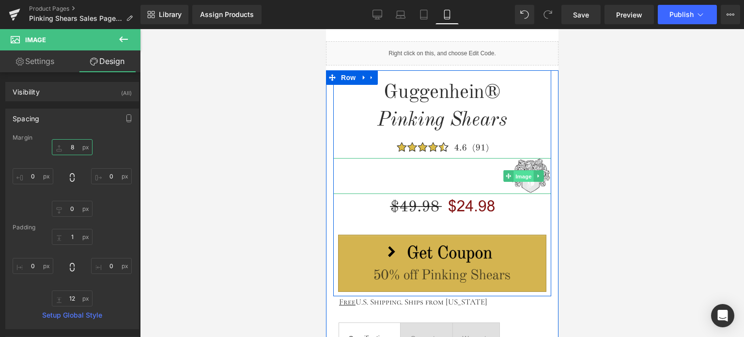
drag, startPoint x: 524, startPoint y: 176, endPoint x: 576, endPoint y: 147, distance: 59.8
click at [524, 176] on span "Image" at bounding box center [523, 176] width 20 height 12
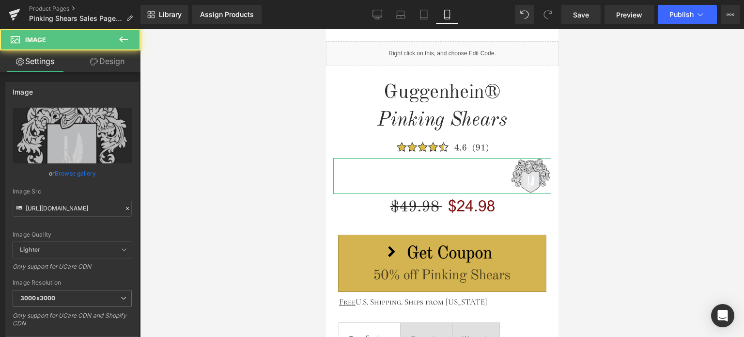
click at [108, 60] on link "Design" at bounding box center [107, 61] width 70 height 22
click at [0, 0] on div "Spacing" at bounding box center [0, 0] width 0 height 0
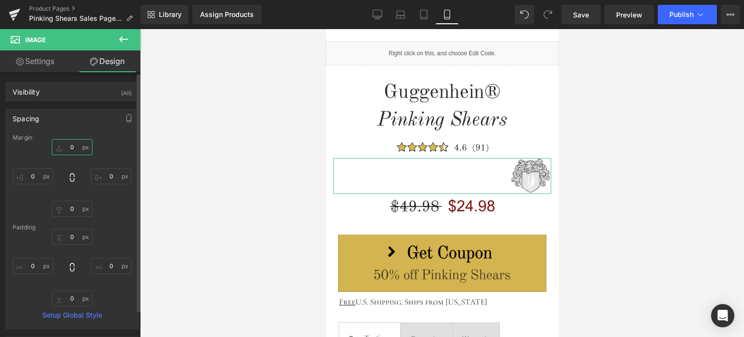
click at [75, 143] on input "0" at bounding box center [72, 147] width 41 height 16
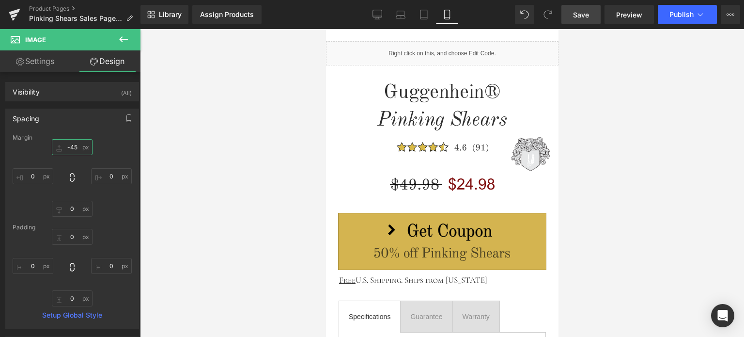
type input "-45"
click at [590, 19] on link "Save" at bounding box center [580, 14] width 39 height 19
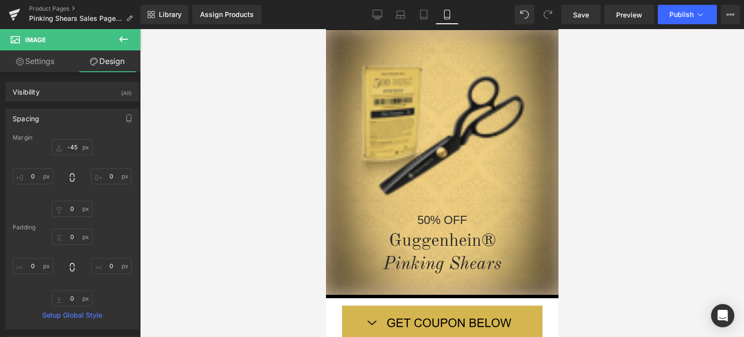
scroll to position [0, 0]
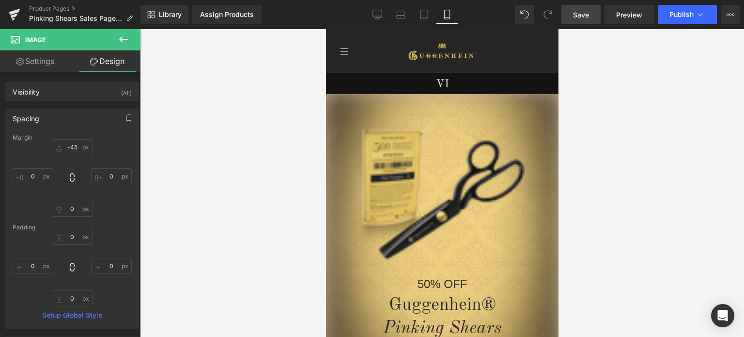
click at [585, 15] on span "Save" at bounding box center [581, 15] width 16 height 10
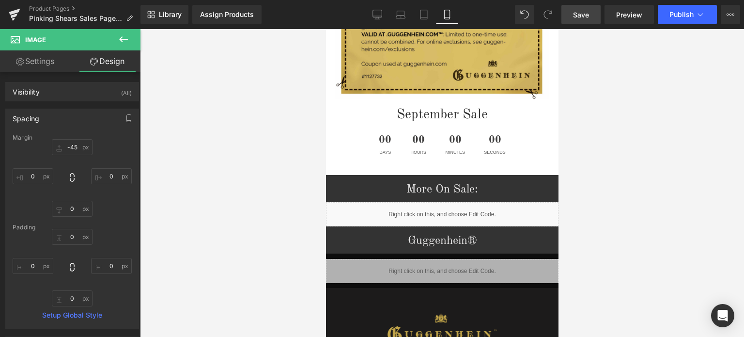
scroll to position [1937, 0]
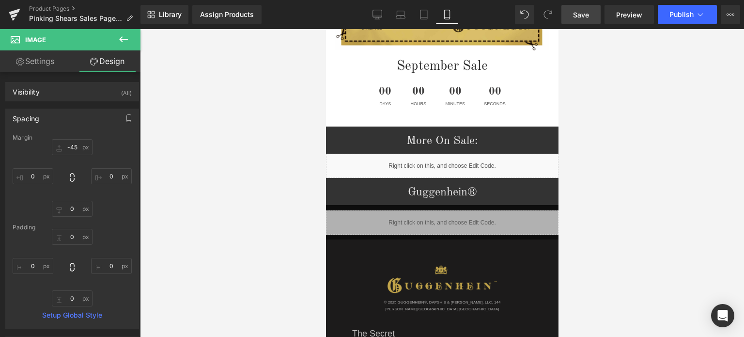
click at [590, 14] on link "Save" at bounding box center [580, 14] width 39 height 19
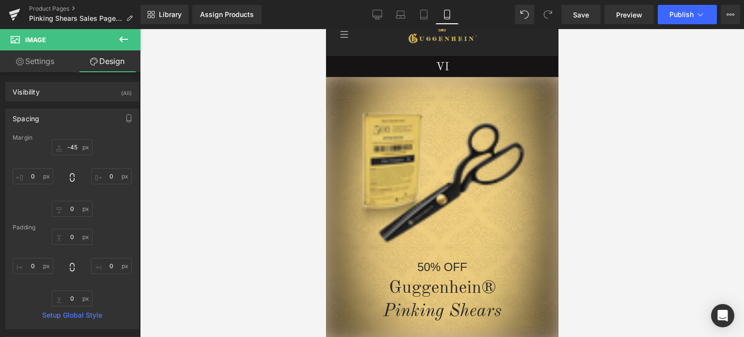
scroll to position [0, 0]
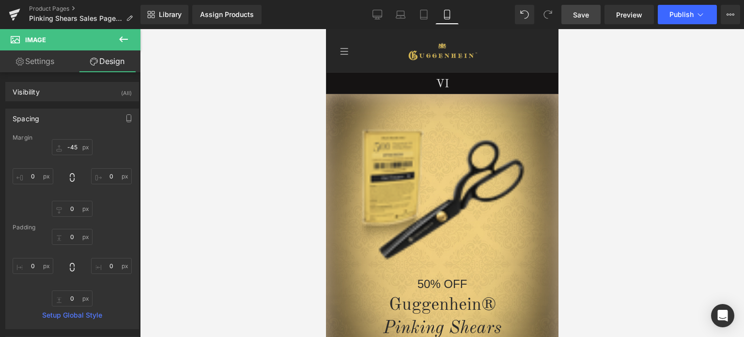
click at [583, 14] on span "Save" at bounding box center [581, 15] width 16 height 10
click at [588, 14] on span "Save" at bounding box center [581, 15] width 16 height 10
click at [587, 15] on span "Save" at bounding box center [581, 15] width 16 height 10
drag, startPoint x: 556, startPoint y: 55, endPoint x: 903, endPoint y: 63, distance: 347.4
click at [584, 15] on span "Save" at bounding box center [581, 15] width 16 height 10
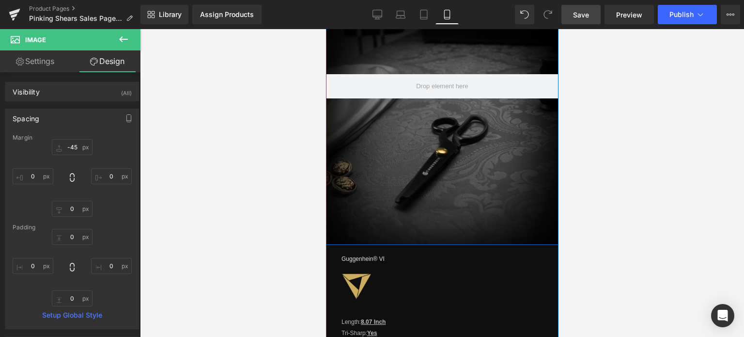
scroll to position [1114, 0]
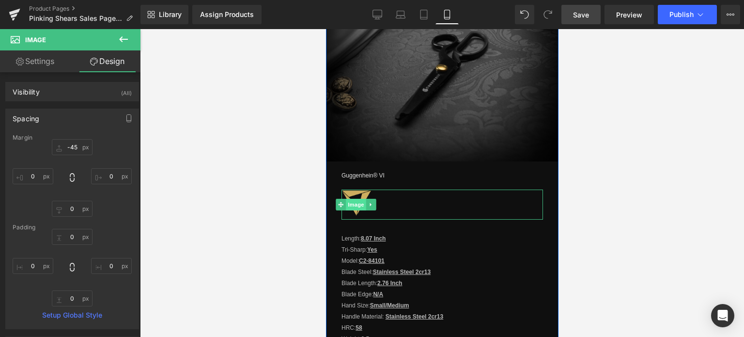
drag, startPoint x: 353, startPoint y: 198, endPoint x: 535, endPoint y: 204, distance: 181.7
click at [353, 199] on span "Image" at bounding box center [355, 205] width 20 height 12
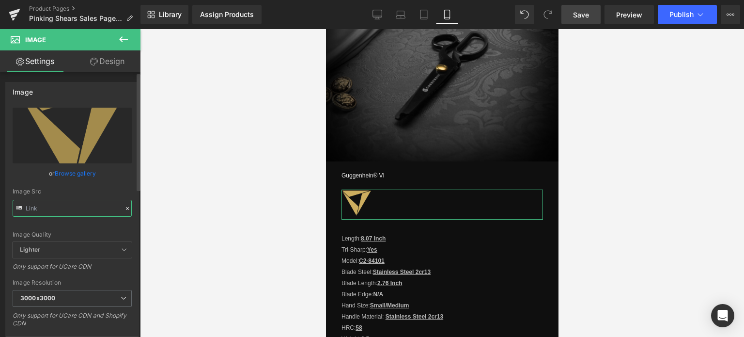
click at [69, 209] on input "text" at bounding box center [72, 208] width 119 height 17
type input "https://cdn.shopify.com/s/files/1/0566/0963/6442/files/2-4_70bcc4d8-5948-4756-b…"
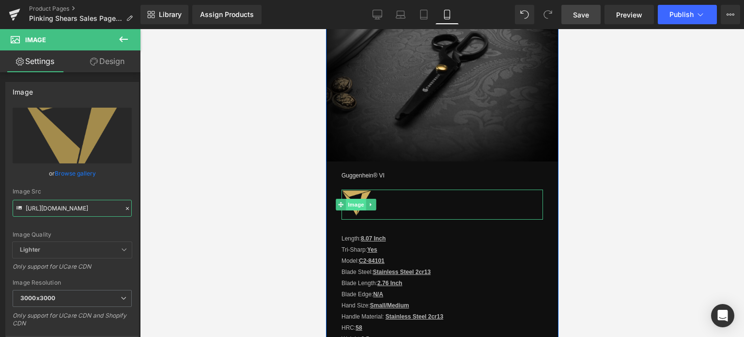
click at [357, 199] on span "Image" at bounding box center [355, 205] width 20 height 12
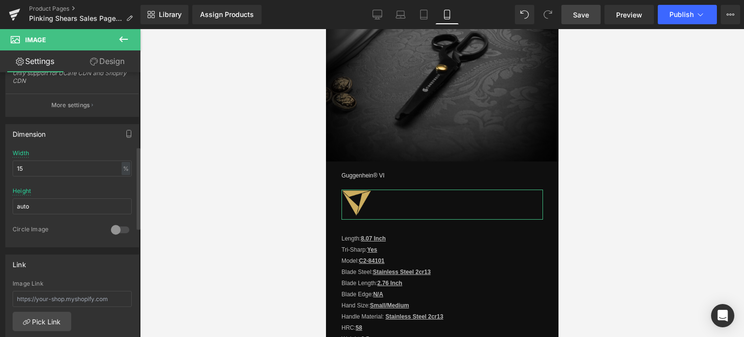
scroll to position [48, 0]
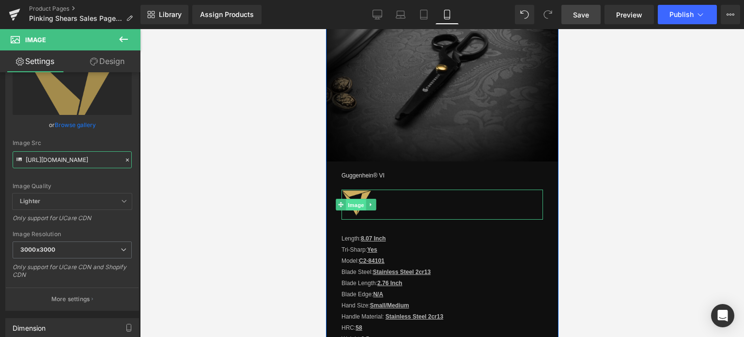
click at [357, 200] on span "Image" at bounding box center [355, 205] width 20 height 12
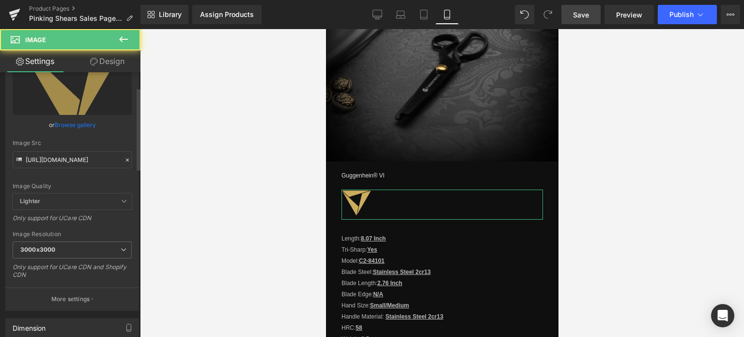
click at [116, 181] on div "Image Quality Lighter Lightest Lighter Lighter Lightest Only support for UCare …" at bounding box center [72, 126] width 119 height 134
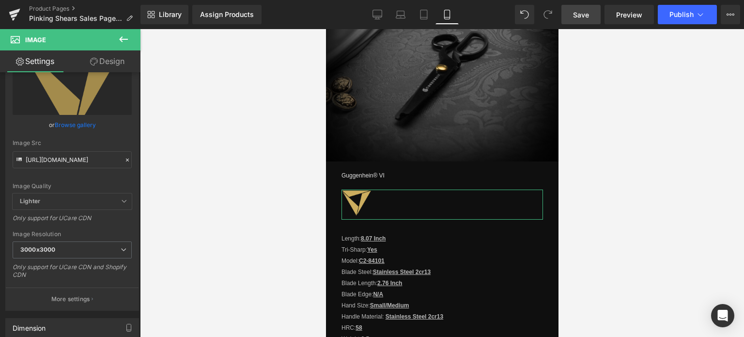
drag, startPoint x: 109, startPoint y: 58, endPoint x: 62, endPoint y: 117, distance: 75.7
click at [109, 58] on link "Design" at bounding box center [107, 61] width 70 height 22
click at [0, 0] on div "Spacing" at bounding box center [0, 0] width 0 height 0
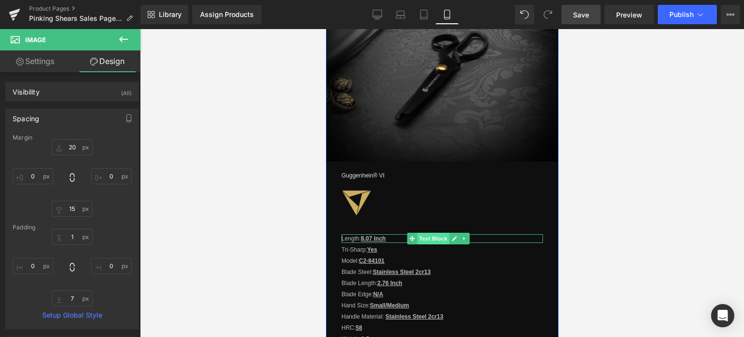
click at [440, 232] on span "Text Block" at bounding box center [433, 238] width 32 height 12
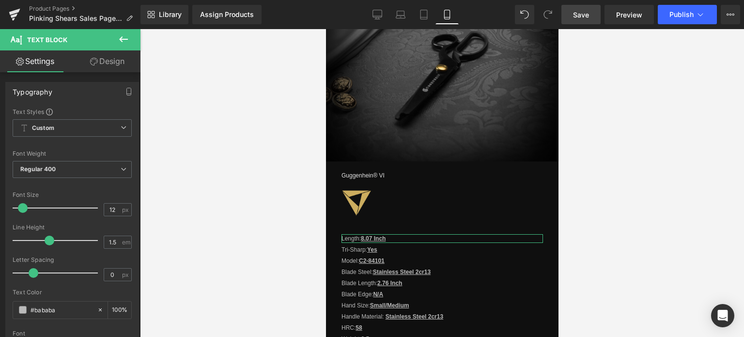
click at [111, 59] on link "Design" at bounding box center [107, 61] width 70 height 22
click at [0, 0] on div "Spacing" at bounding box center [0, 0] width 0 height 0
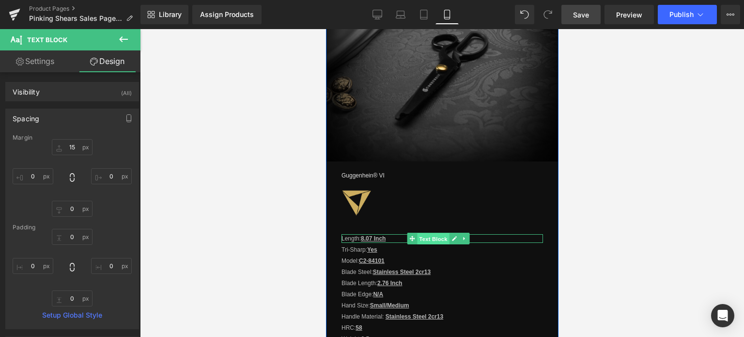
click at [432, 233] on span "Text Block" at bounding box center [433, 239] width 32 height 12
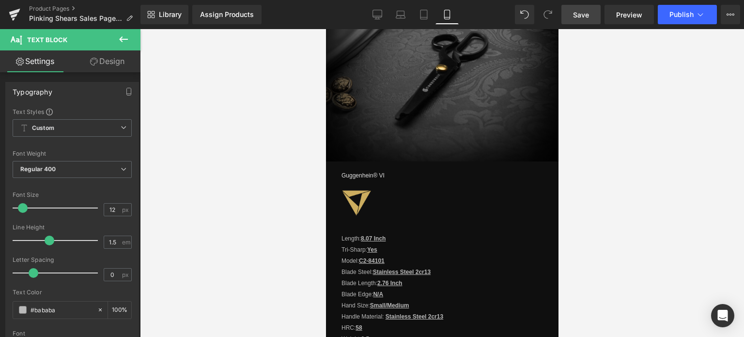
click at [585, 13] on span "Save" at bounding box center [581, 15] width 16 height 10
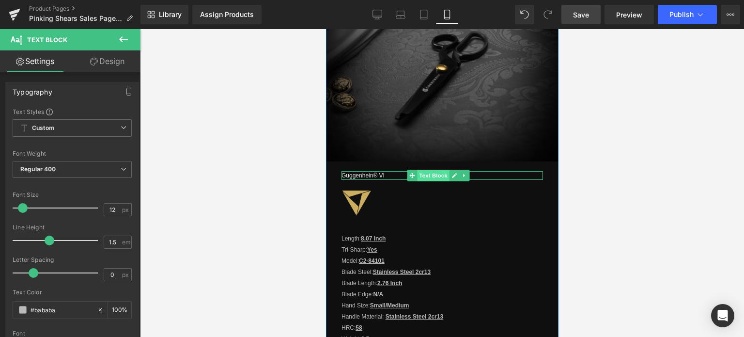
click at [431, 170] on span "Text Block" at bounding box center [433, 176] width 32 height 12
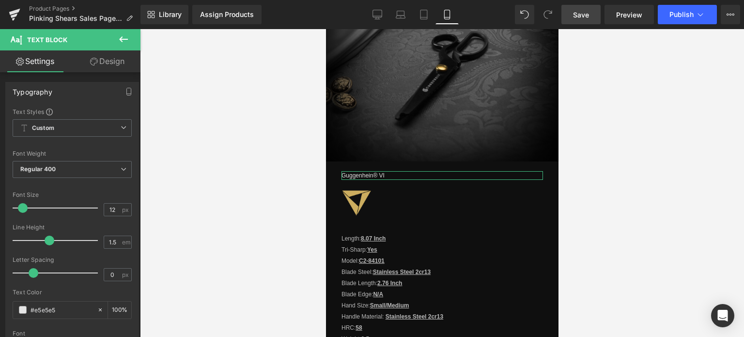
click at [121, 63] on link "Design" at bounding box center [107, 61] width 70 height 22
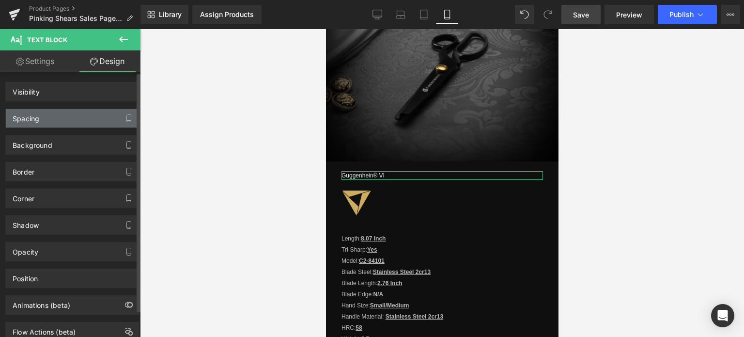
click at [71, 117] on div "Spacing" at bounding box center [72, 118] width 133 height 18
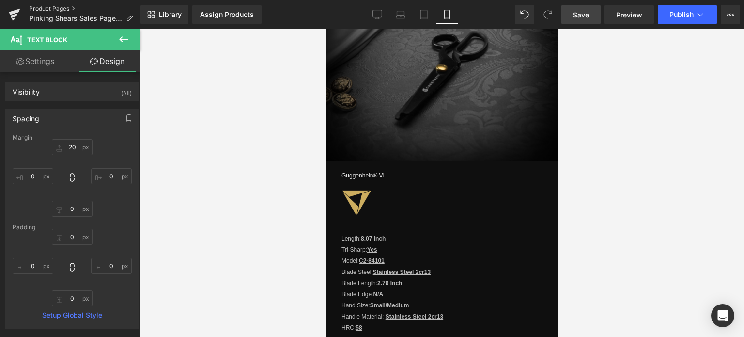
click at [56, 7] on link "Product Pages" at bounding box center [84, 9] width 111 height 8
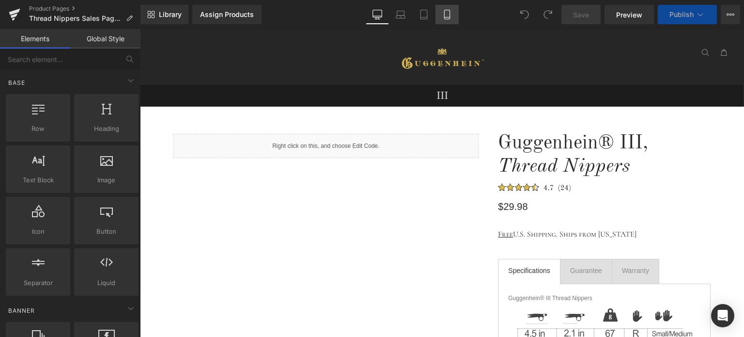
click at [448, 17] on icon at bounding box center [446, 17] width 5 height 0
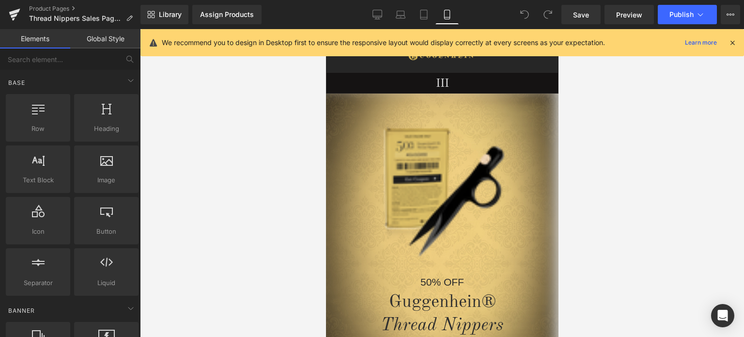
click at [732, 40] on icon at bounding box center [732, 42] width 9 height 9
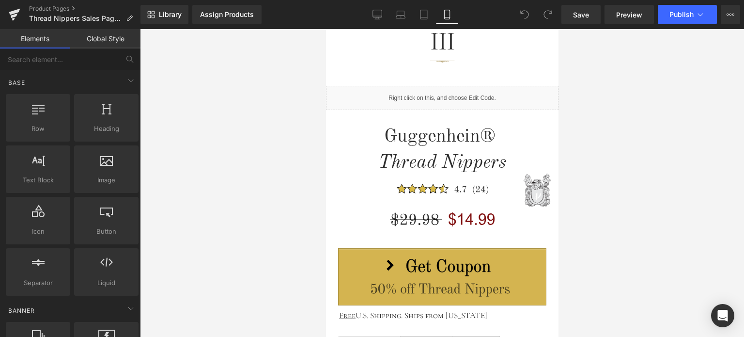
scroll to position [436, 0]
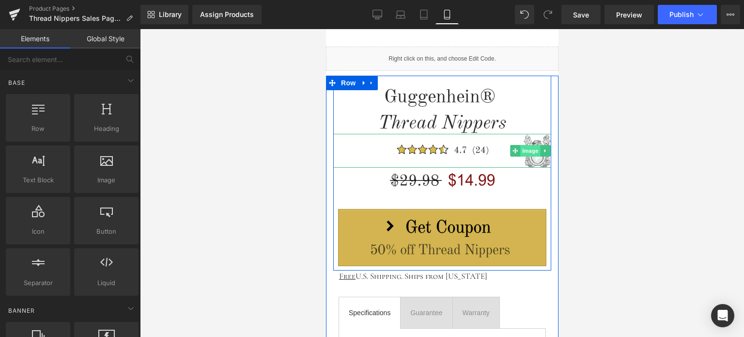
click at [529, 151] on span "Image" at bounding box center [530, 151] width 20 height 12
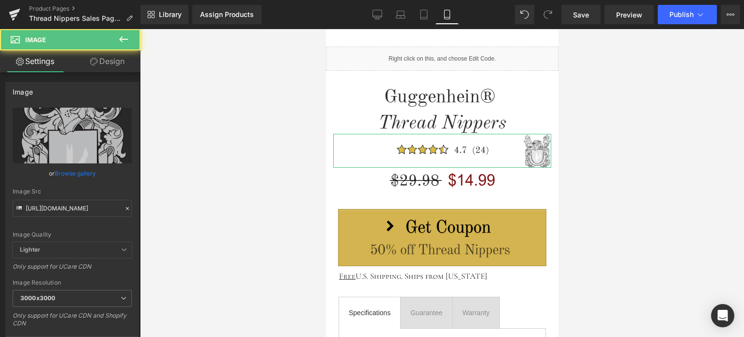
click at [119, 62] on link "Design" at bounding box center [107, 61] width 70 height 22
click at [0, 0] on div "Spacing" at bounding box center [0, 0] width 0 height 0
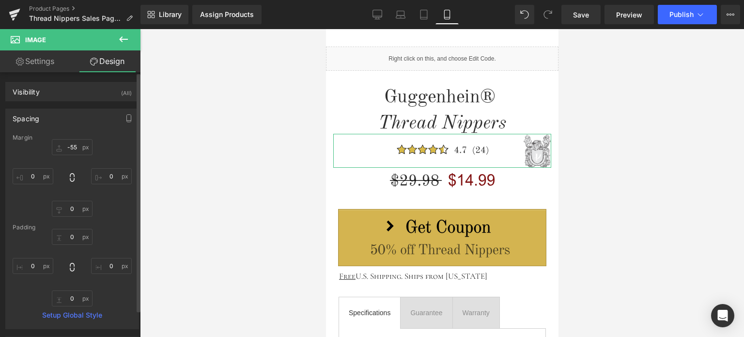
type input "-55"
type input "0"
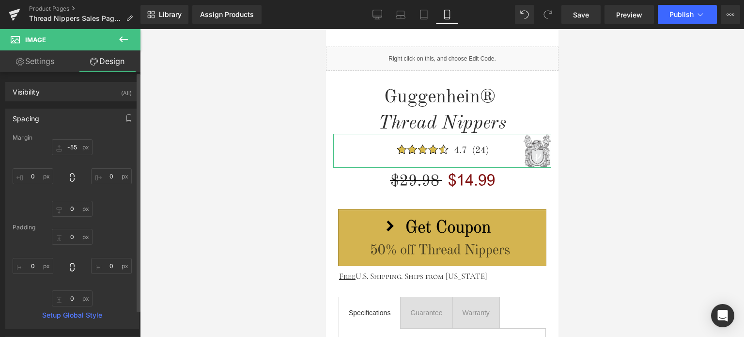
type input "0"
click at [75, 146] on input "-55" at bounding box center [72, 147] width 41 height 16
click at [71, 146] on input "-55" at bounding box center [72, 147] width 41 height 16
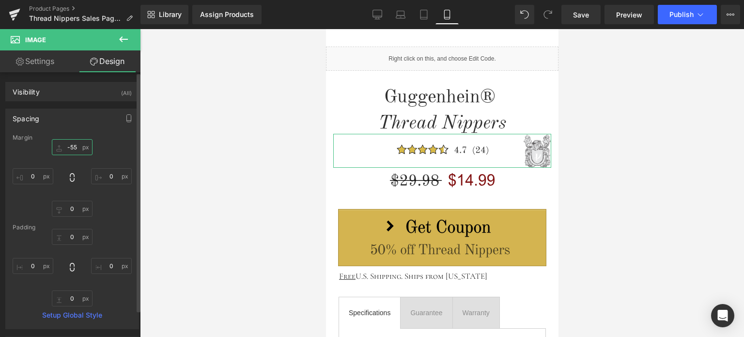
click at [69, 146] on input "-55" at bounding box center [72, 147] width 41 height 16
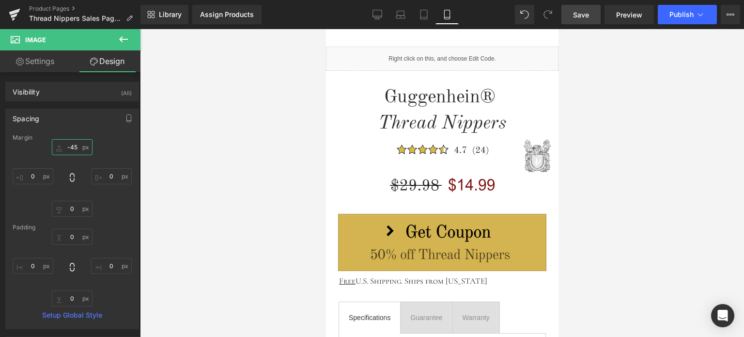
type input "-45"
click at [584, 16] on span "Save" at bounding box center [581, 15] width 16 height 10
click at [586, 14] on span "Save" at bounding box center [581, 15] width 16 height 10
click at [62, 9] on link "Product Pages" at bounding box center [84, 9] width 111 height 8
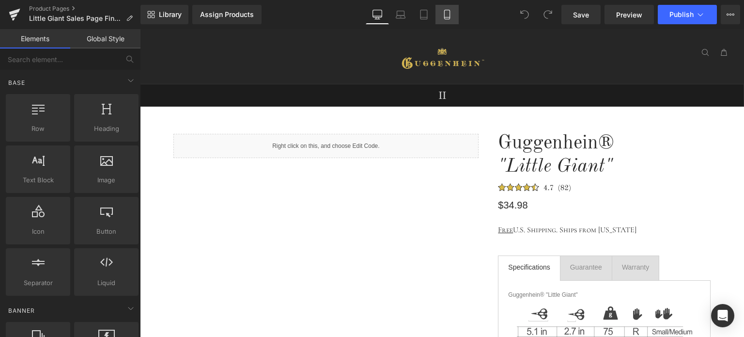
click at [448, 17] on icon at bounding box center [446, 17] width 5 height 0
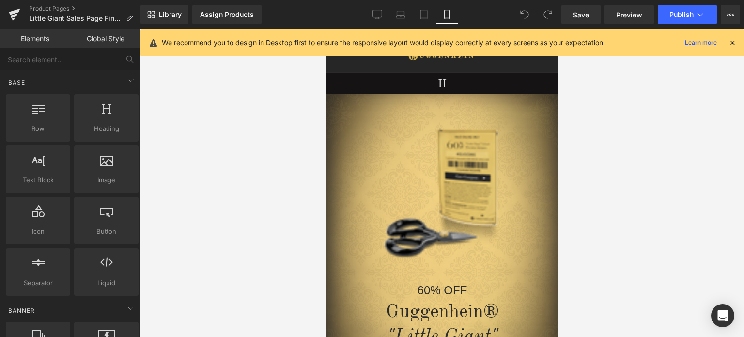
click at [730, 43] on icon at bounding box center [732, 42] width 9 height 9
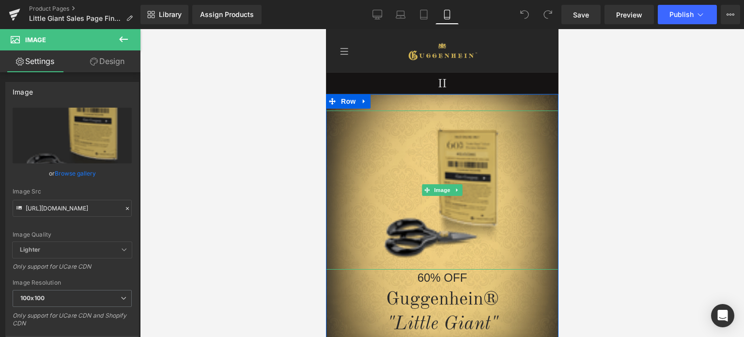
drag, startPoint x: 495, startPoint y: 280, endPoint x: 496, endPoint y: 268, distance: 12.7
click at [496, 268] on div "Image" at bounding box center [441, 189] width 232 height 159
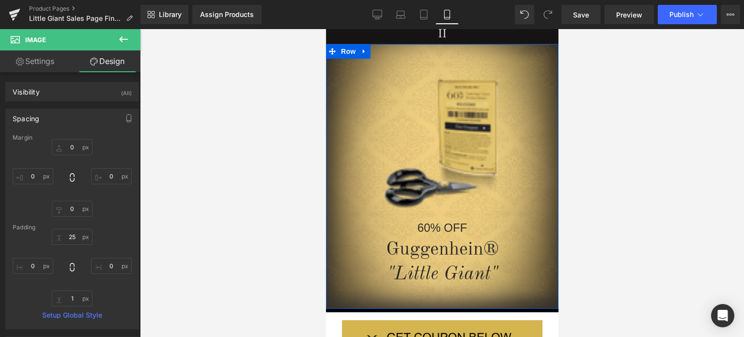
scroll to position [48, 0]
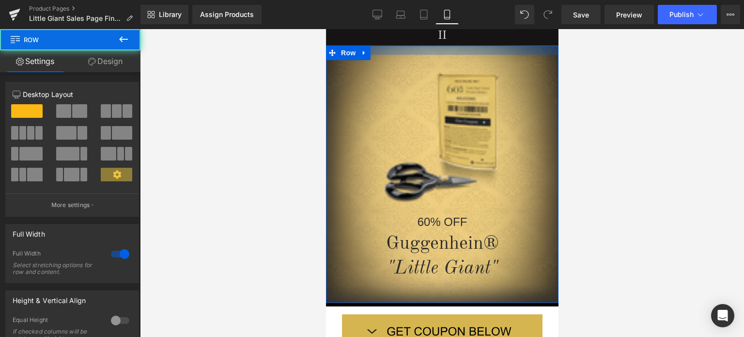
drag, startPoint x: 496, startPoint y: 61, endPoint x: 499, endPoint y: 53, distance: 8.1
click at [499, 53] on div at bounding box center [441, 50] width 232 height 9
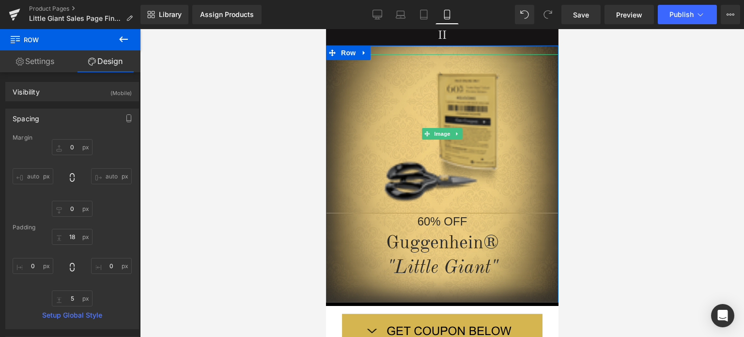
click at [408, 177] on img at bounding box center [442, 133] width 146 height 159
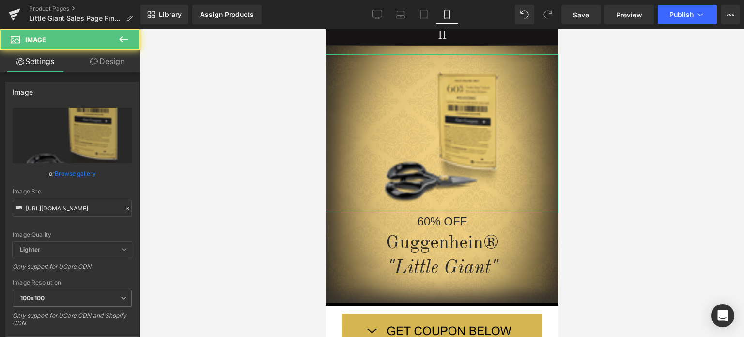
click at [106, 64] on link "Design" at bounding box center [107, 61] width 70 height 22
click at [0, 0] on div "Spacing" at bounding box center [0, 0] width 0 height 0
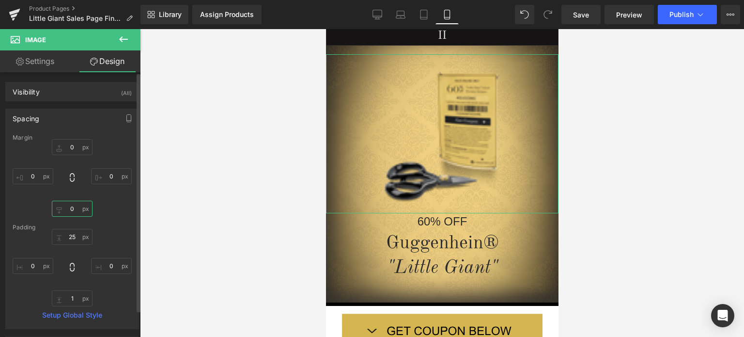
click at [74, 210] on input "0" at bounding box center [72, 209] width 41 height 16
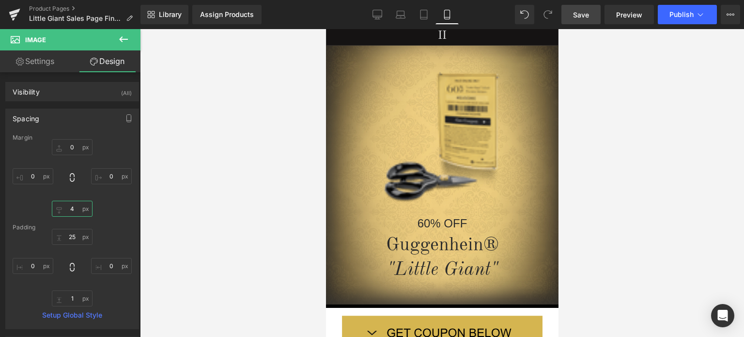
type input "4"
click at [577, 12] on span "Save" at bounding box center [581, 15] width 16 height 10
click at [583, 13] on span "Save" at bounding box center [581, 15] width 16 height 10
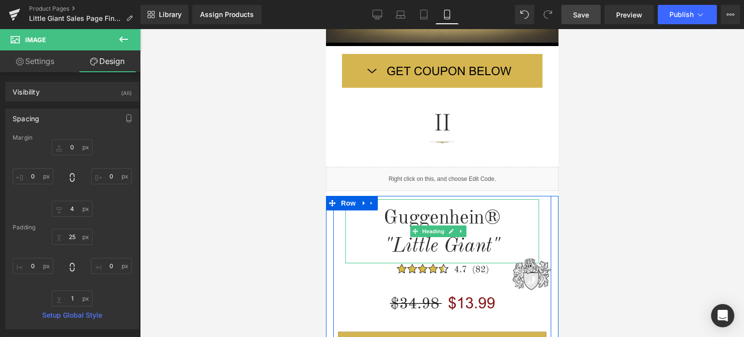
scroll to position [280, 0]
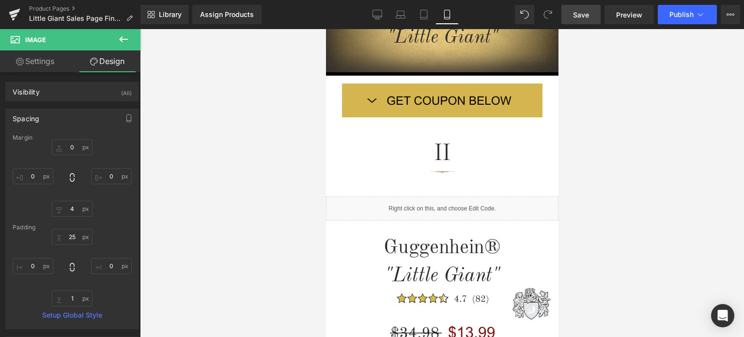
click at [588, 15] on span "Save" at bounding box center [581, 15] width 16 height 10
